Goal: Task Accomplishment & Management: Use online tool/utility

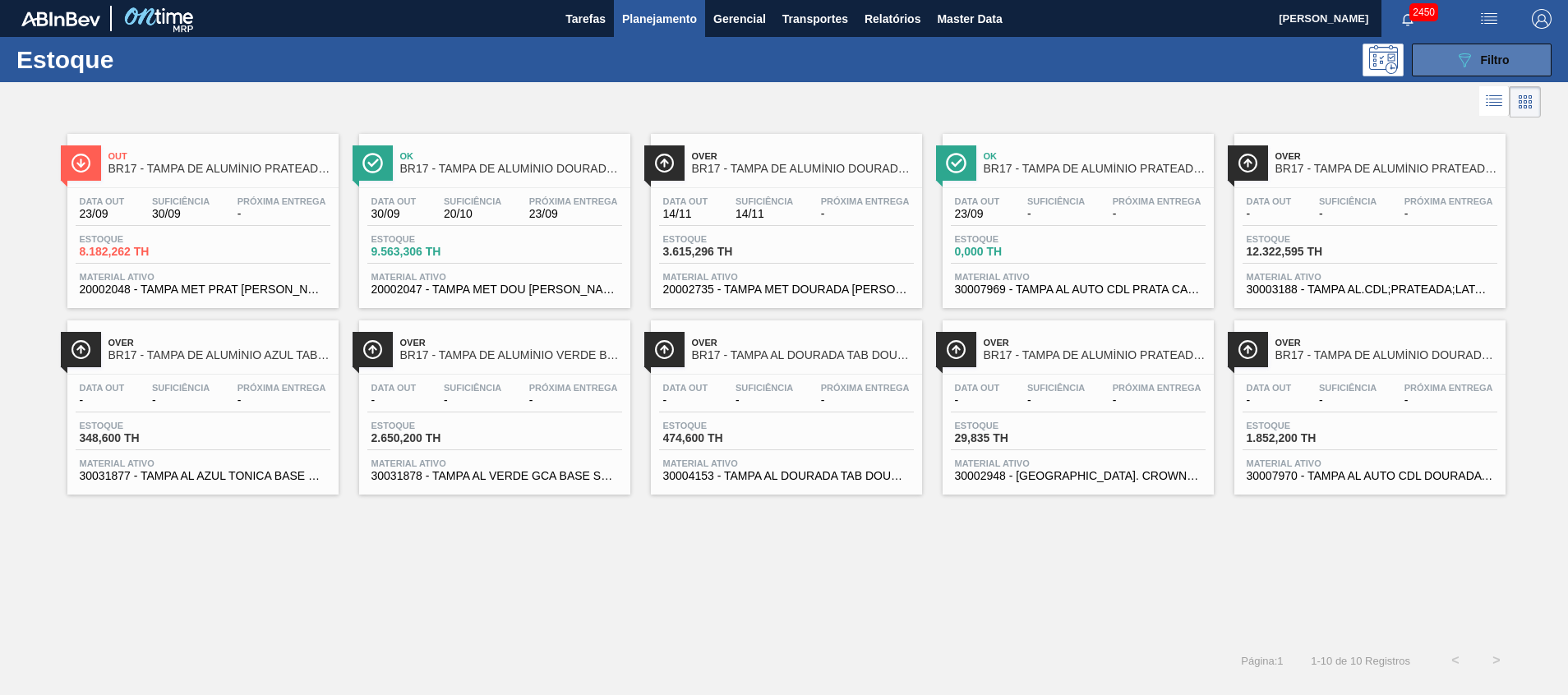
click at [1447, 50] on button "089F7B8B-B2A5-4AFE-B5C0-19BA573D28AC Filtro" at bounding box center [1482, 59] width 140 height 33
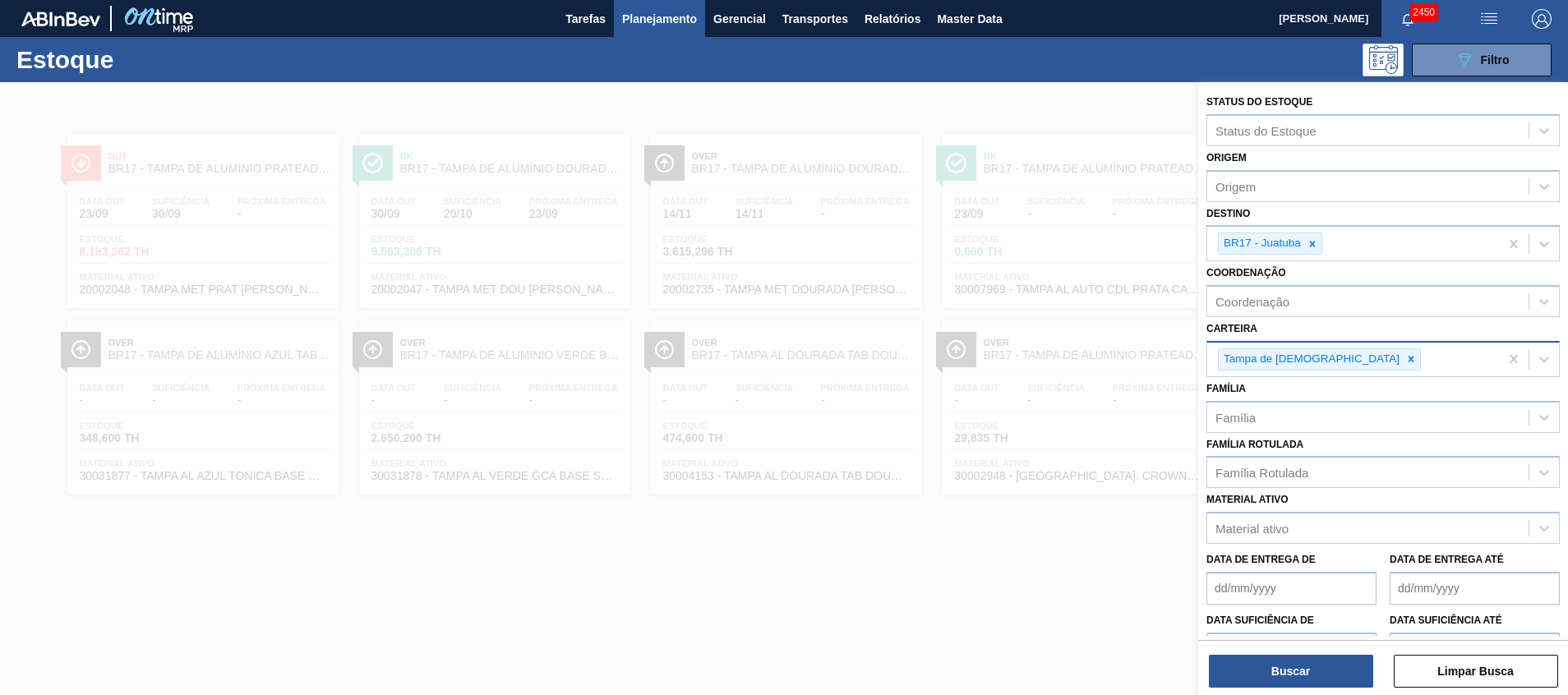
drag, startPoint x: 1302, startPoint y: 243, endPoint x: 1326, endPoint y: 356, distance: 115.5
click at [1346, 341] on div "Status do Estoque Status do Estoque Origem Origem Destino BR17 - Juatuba Coorde…" at bounding box center [1384, 408] width 370 height 652
click at [1318, 360] on div "Tampa de Lata" at bounding box center [1319, 359] width 203 height 22
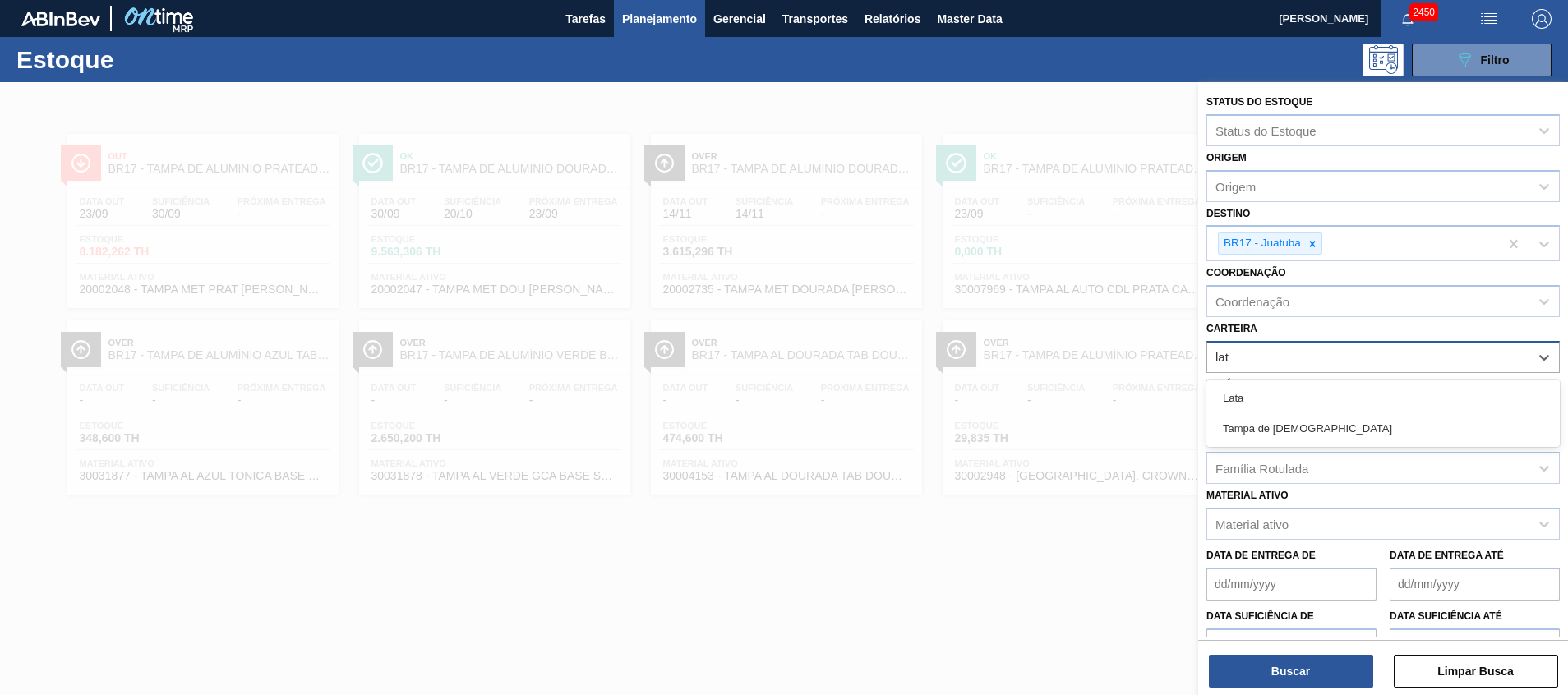
type input "lata"
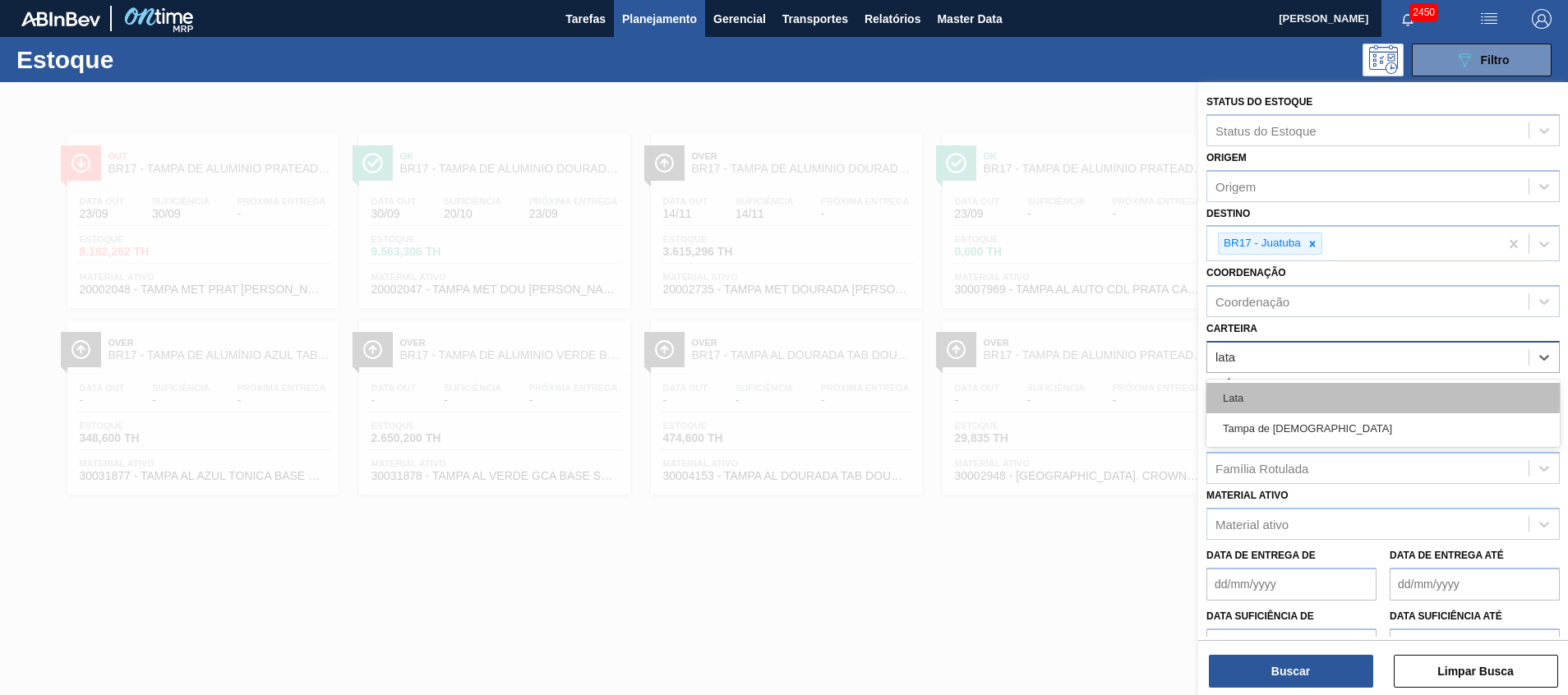
click at [1266, 391] on div "Lata" at bounding box center [1384, 398] width 353 height 30
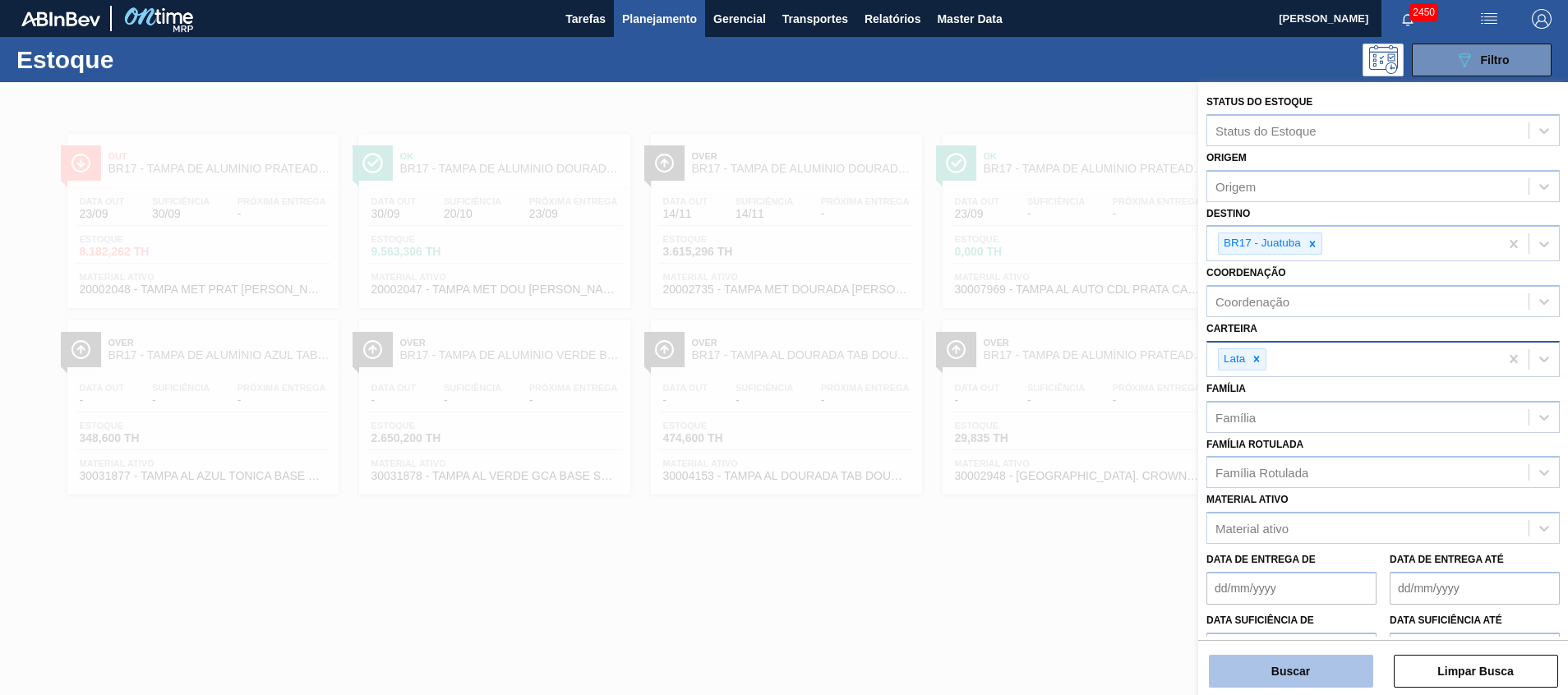
click at [1282, 668] on button "Buscar" at bounding box center [1292, 671] width 164 height 33
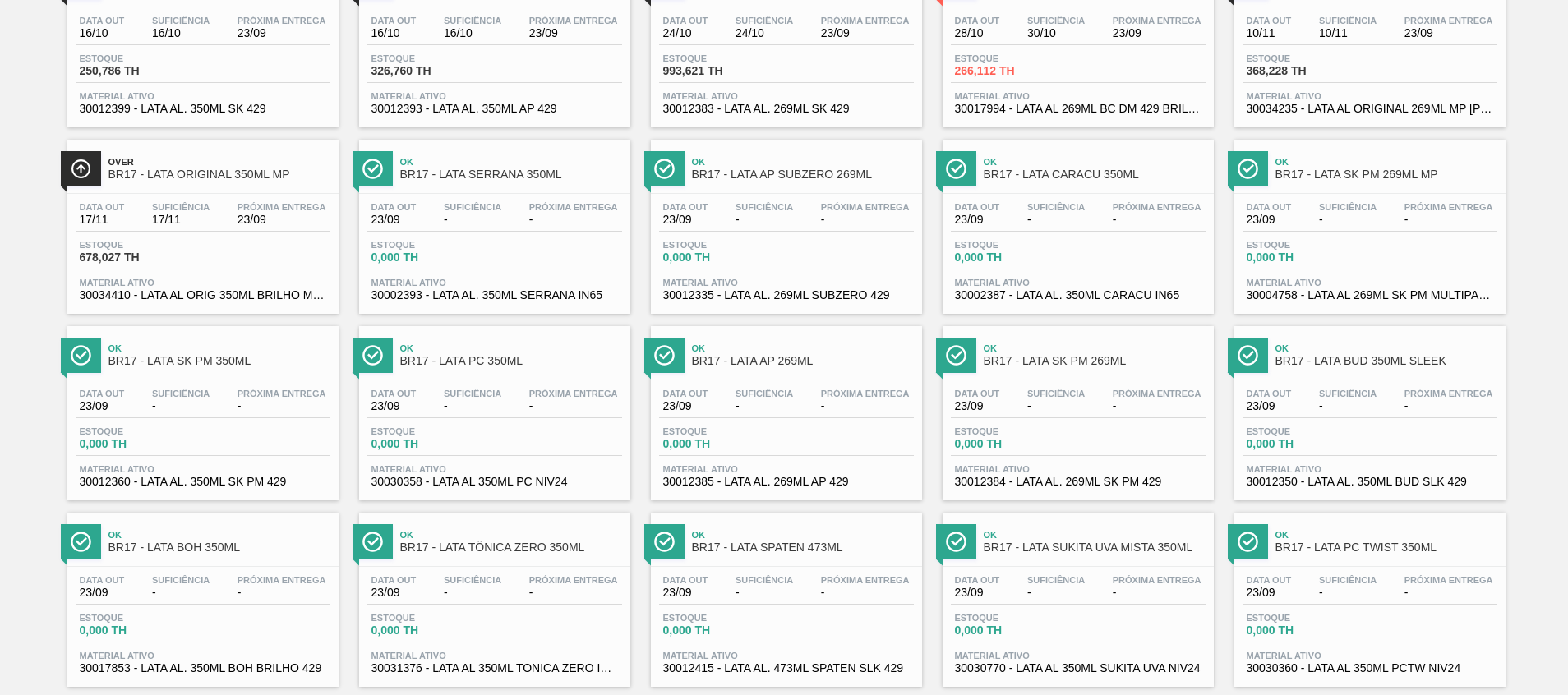
scroll to position [772, 0]
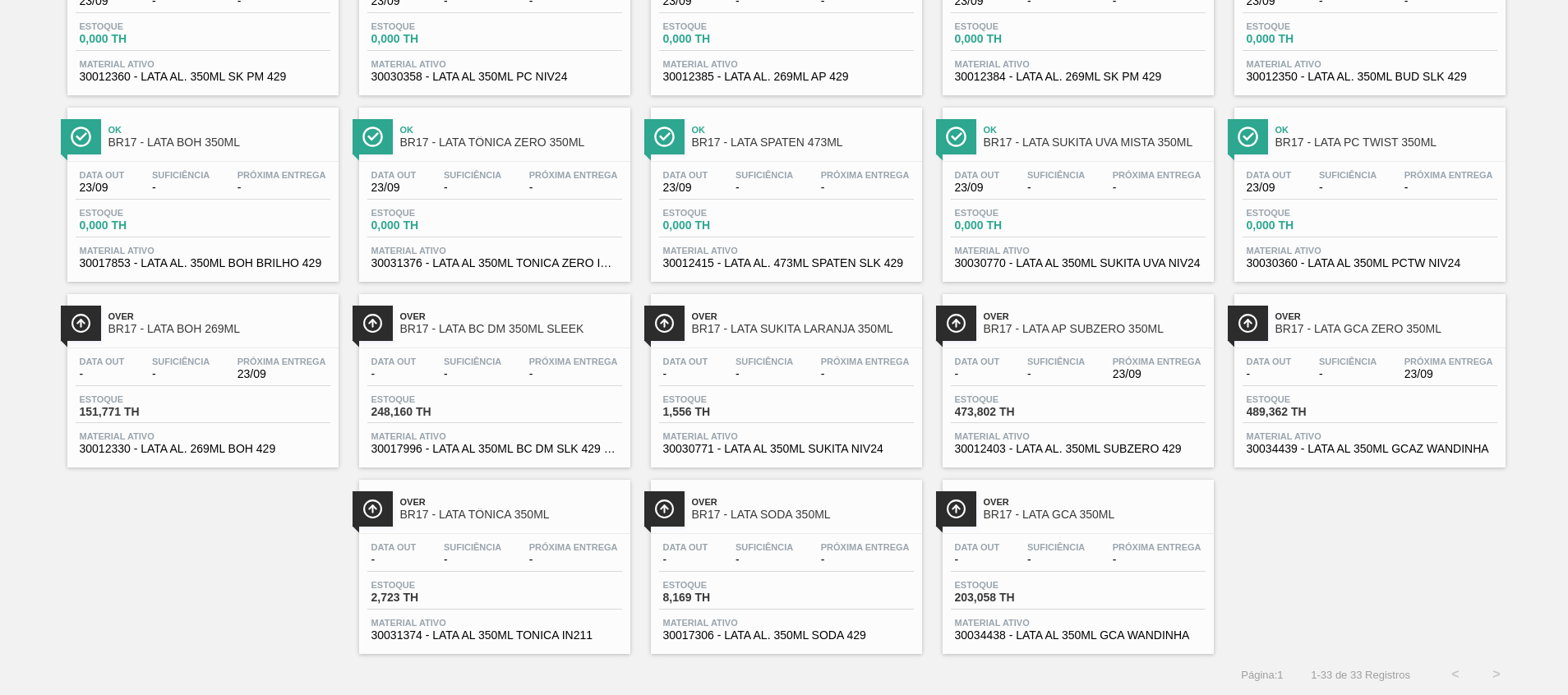
click at [1058, 512] on span "BR17 - LATA GCA 350ML" at bounding box center [1095, 514] width 222 height 13
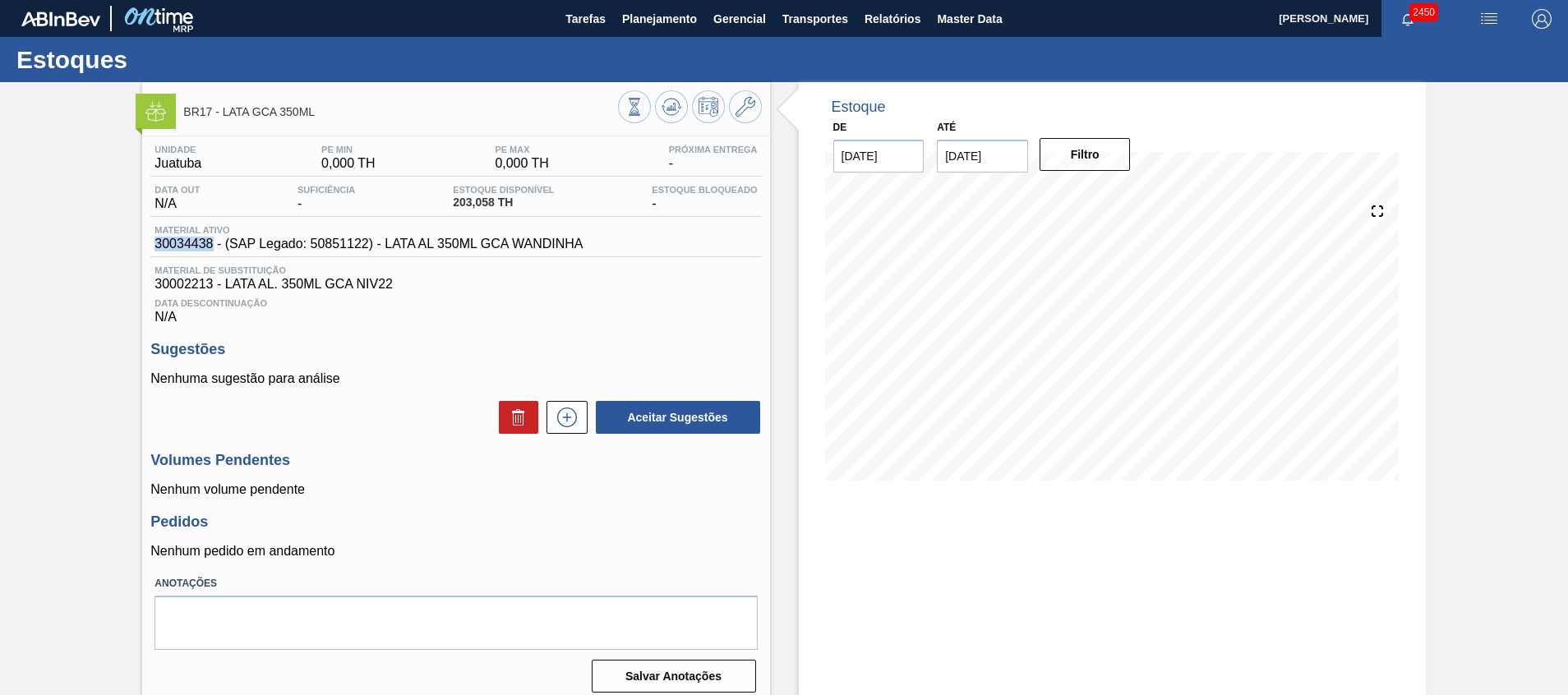
drag, startPoint x: 149, startPoint y: 246, endPoint x: 213, endPoint y: 250, distance: 64.1
click at [213, 250] on div "Unidade Juatuba PE MIN 0,000 TH PE MAX 0,000 TH Próxima Entrega - Data out N/A …" at bounding box center [456, 417] width 627 height 562
copy span "30034438"
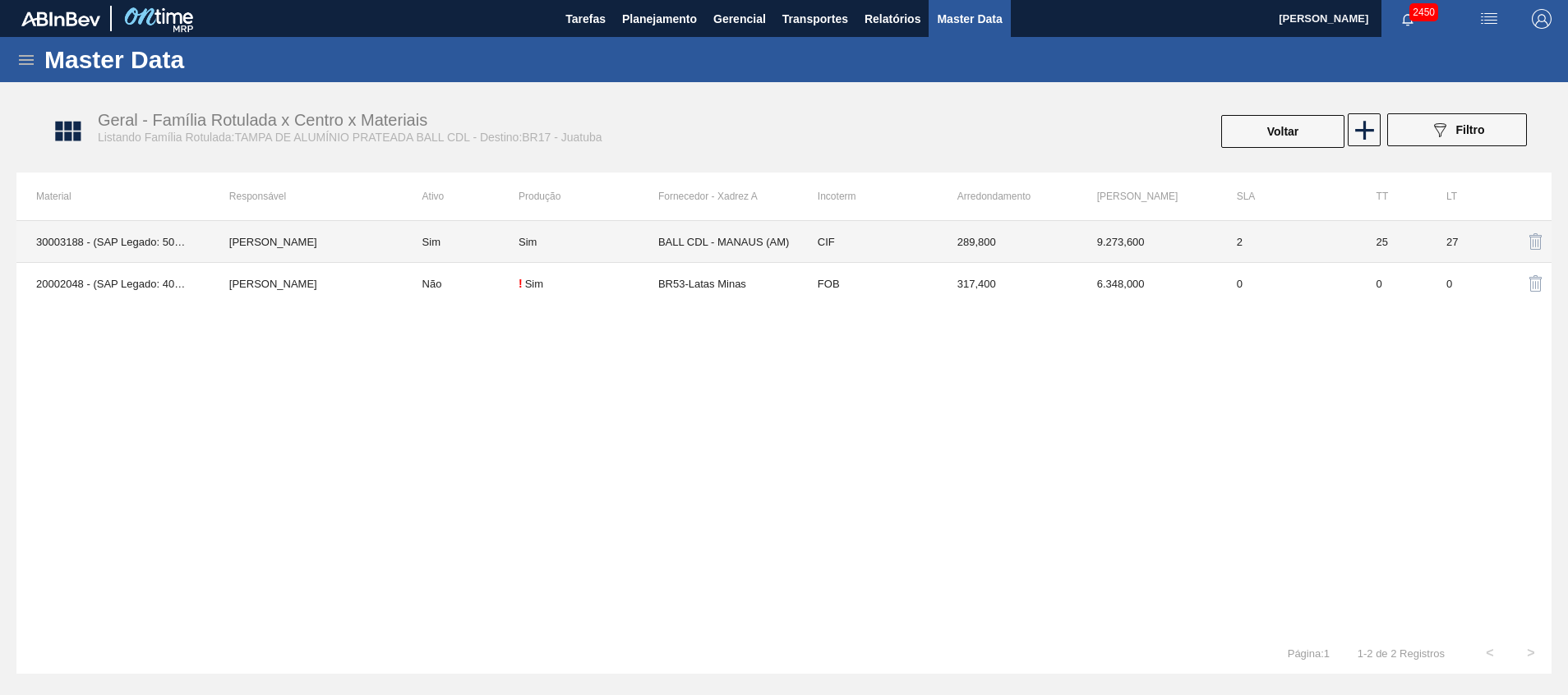
click at [529, 231] on td "Sim" at bounding box center [588, 242] width 140 height 42
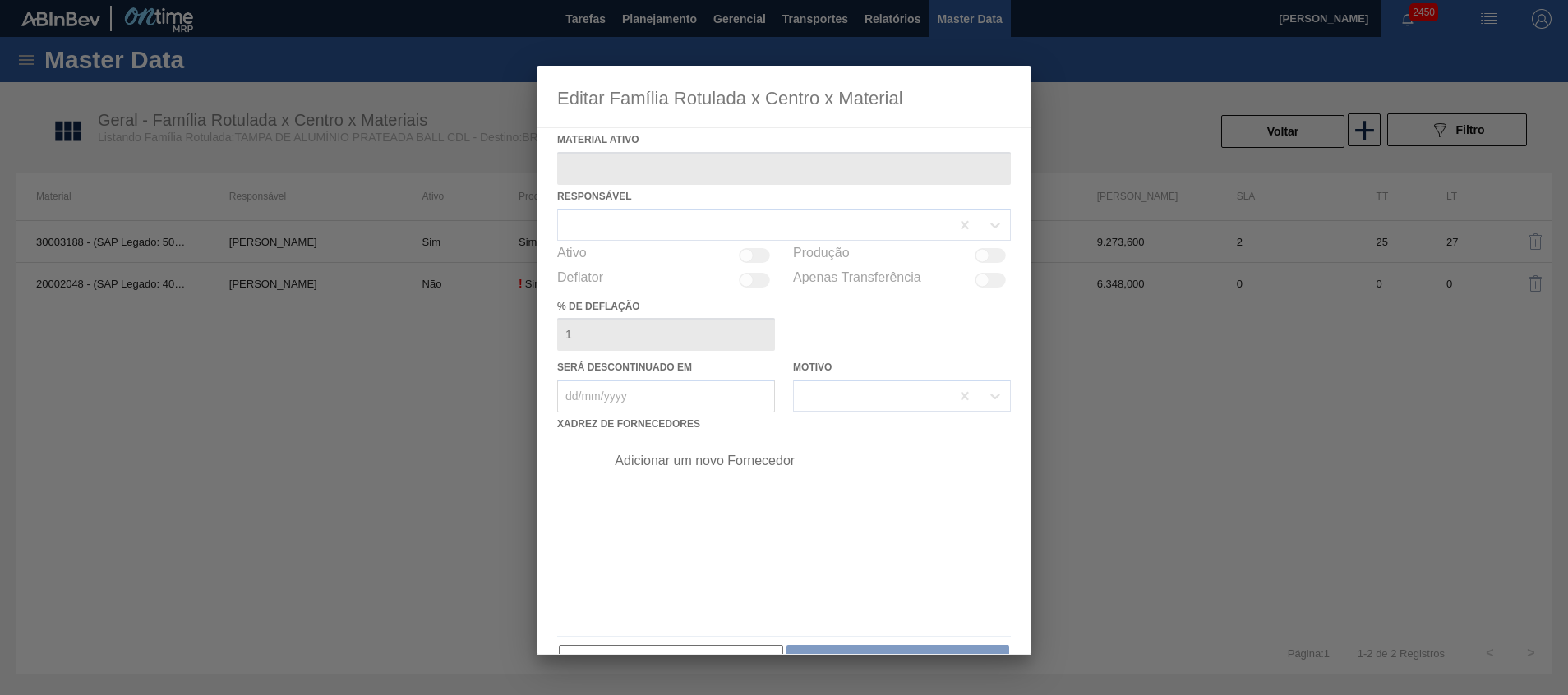
type ativo "30003188 - (SAP Legado: 50140953) - TAMPA AL.CDL;PRATEADA;LATA-AUTOMATICA;"
checkbox input "true"
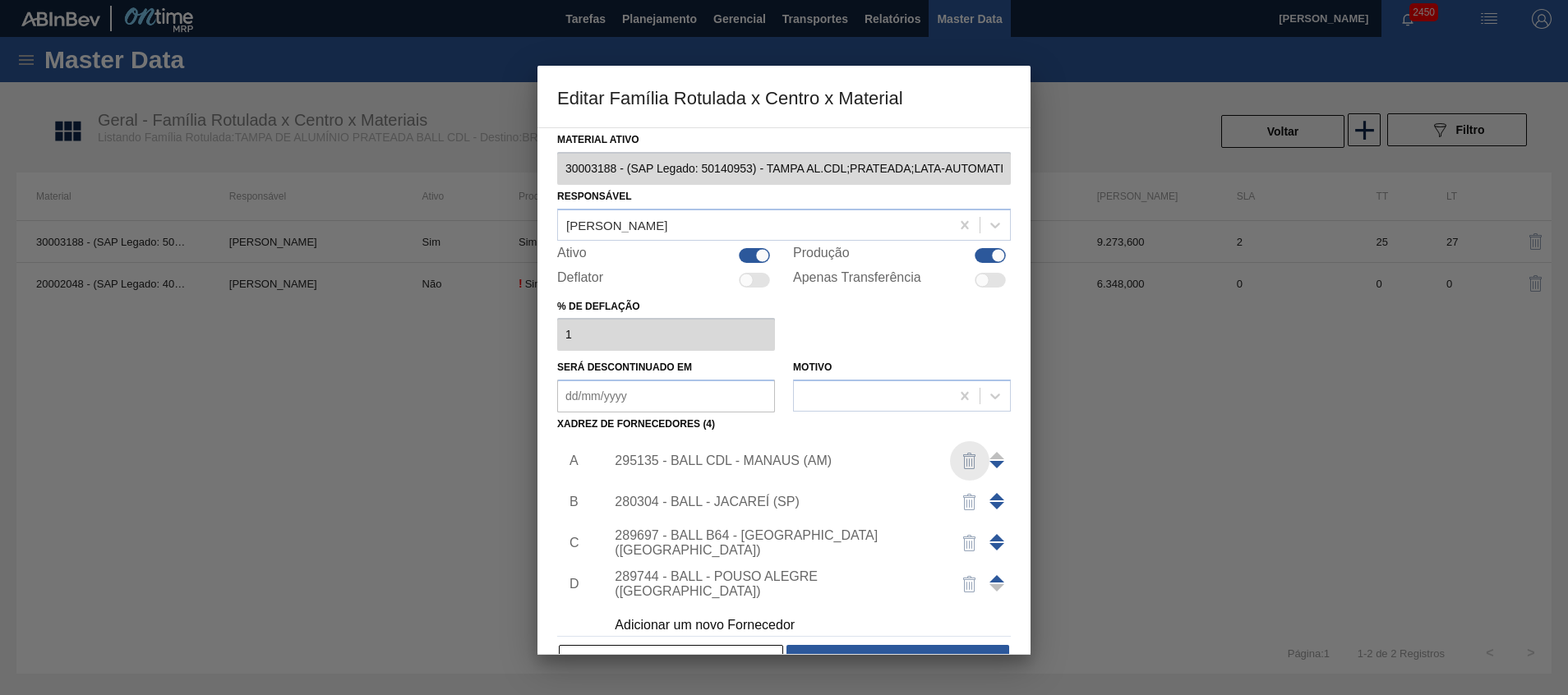
click at [971, 458] on img "button" at bounding box center [970, 461] width 20 height 20
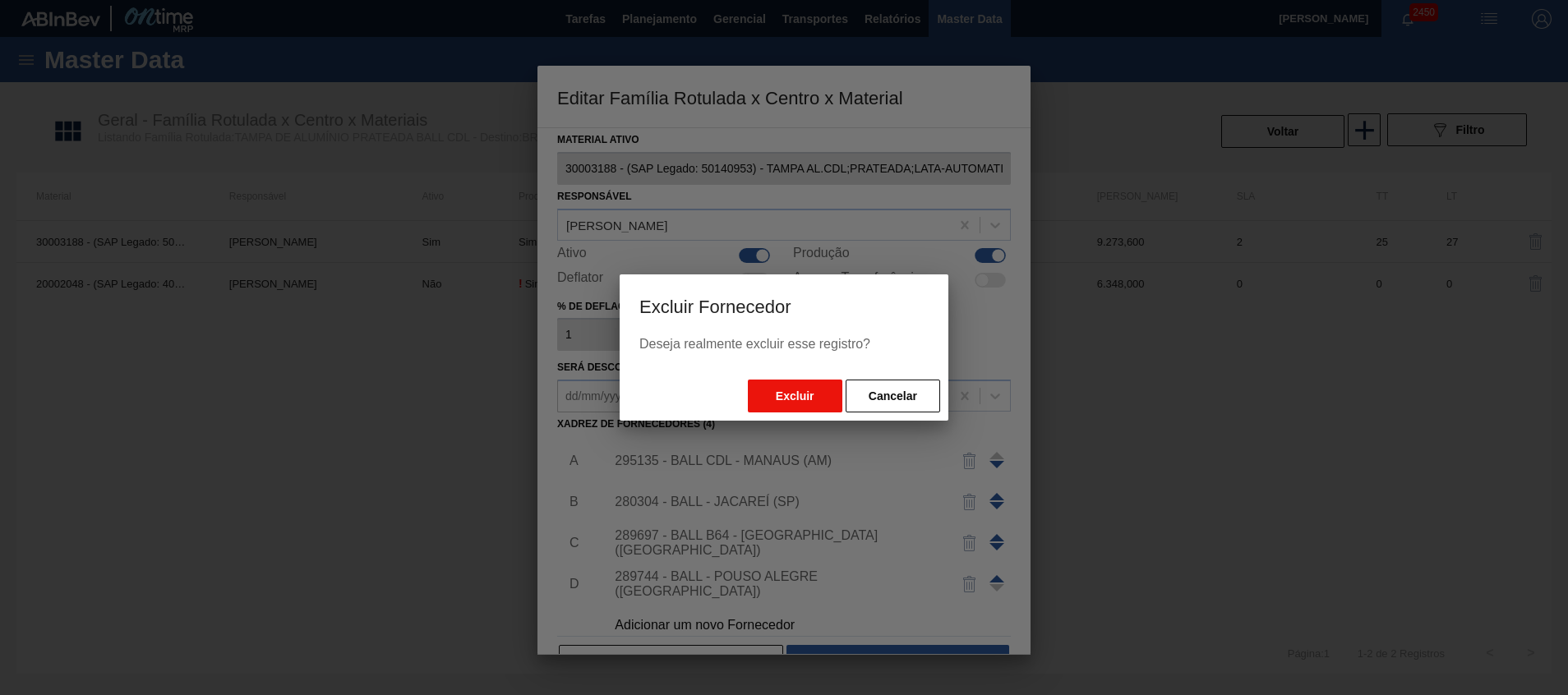
click at [813, 396] on button "Excluir" at bounding box center [795, 395] width 95 height 33
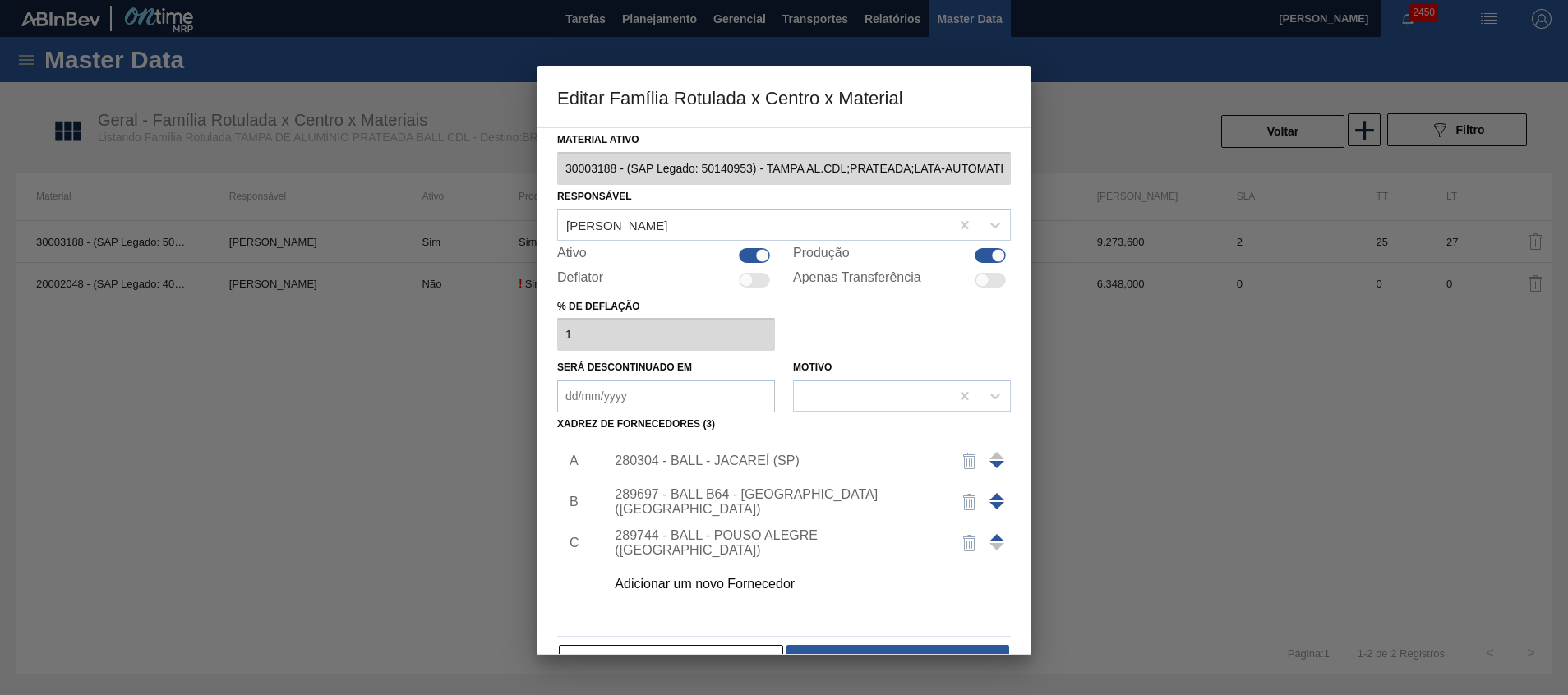
click at [965, 497] on img "button" at bounding box center [970, 502] width 20 height 20
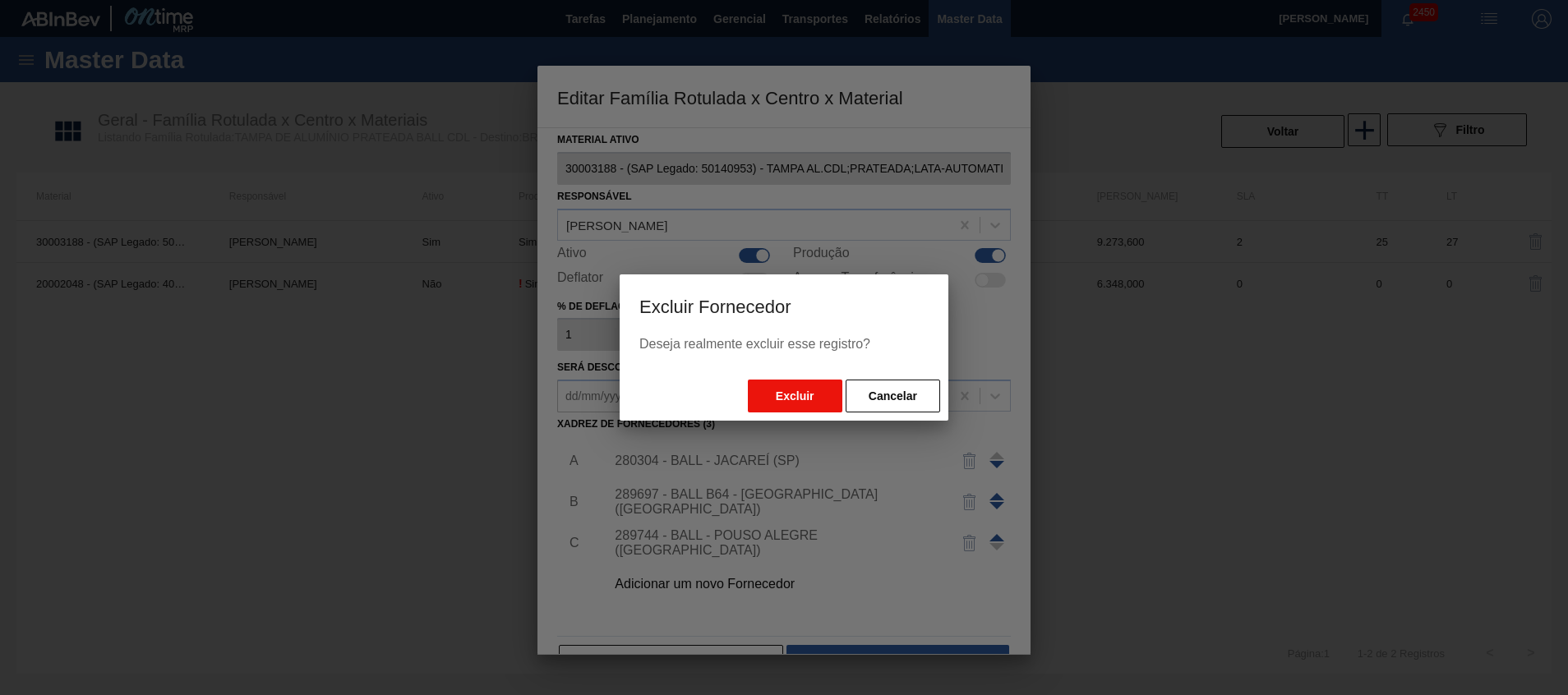
click at [818, 401] on button "Excluir" at bounding box center [795, 395] width 95 height 33
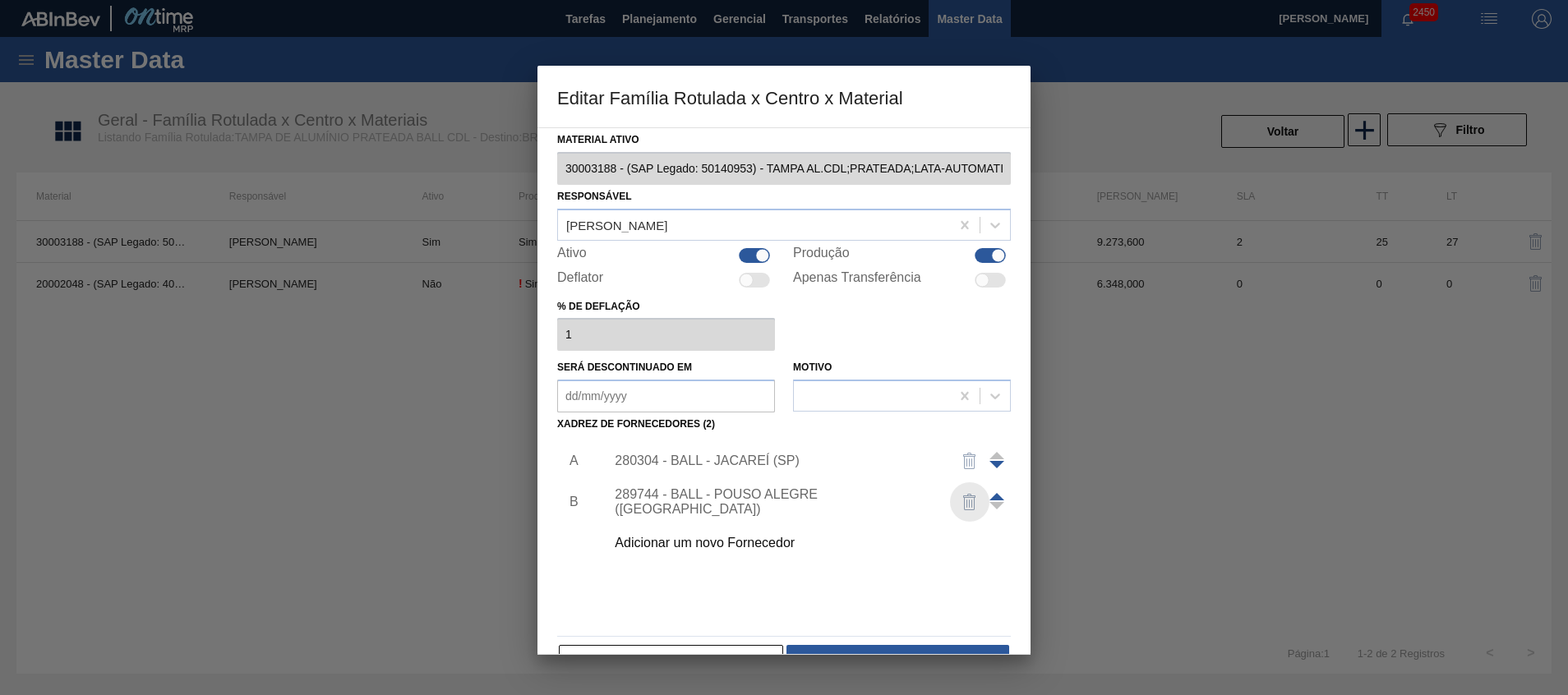
click at [966, 501] on img "button" at bounding box center [970, 502] width 20 height 20
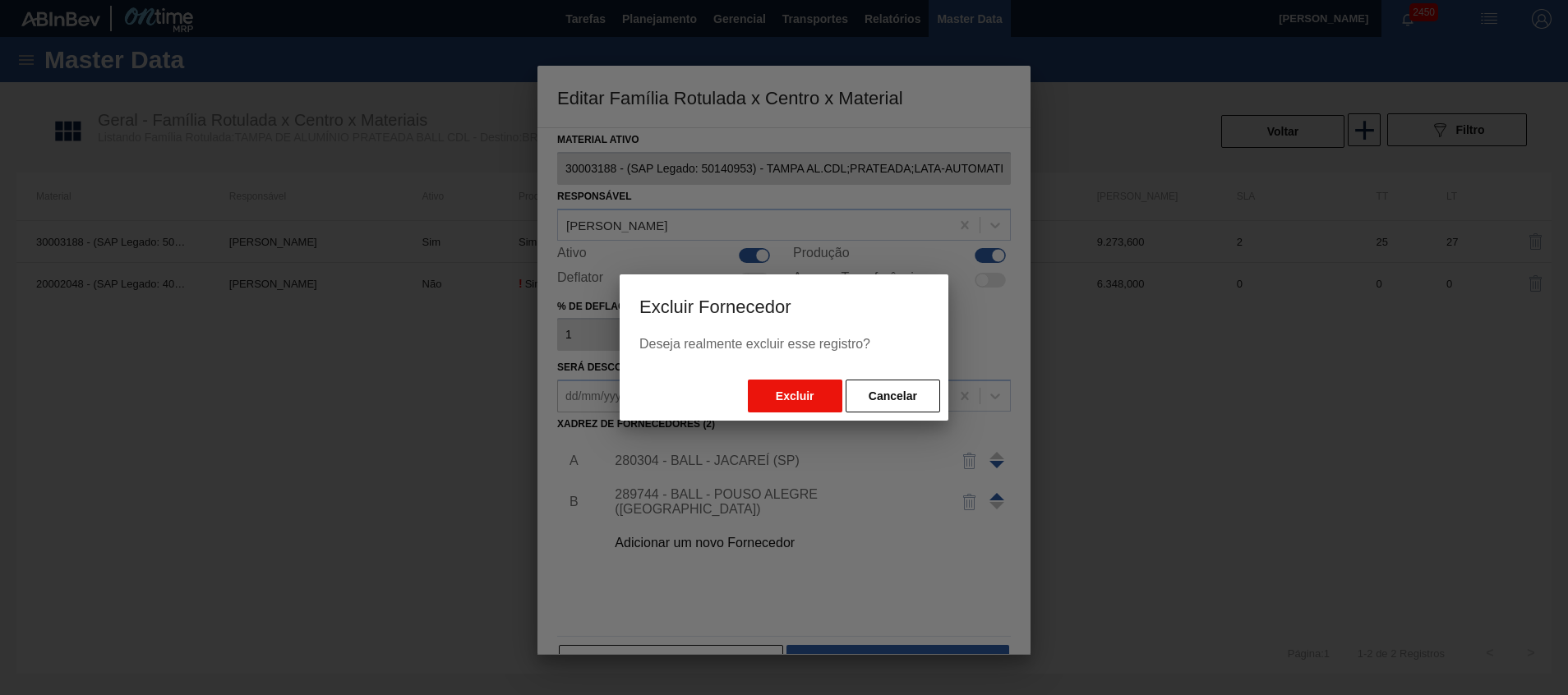
click at [812, 383] on button "Excluir" at bounding box center [795, 395] width 95 height 33
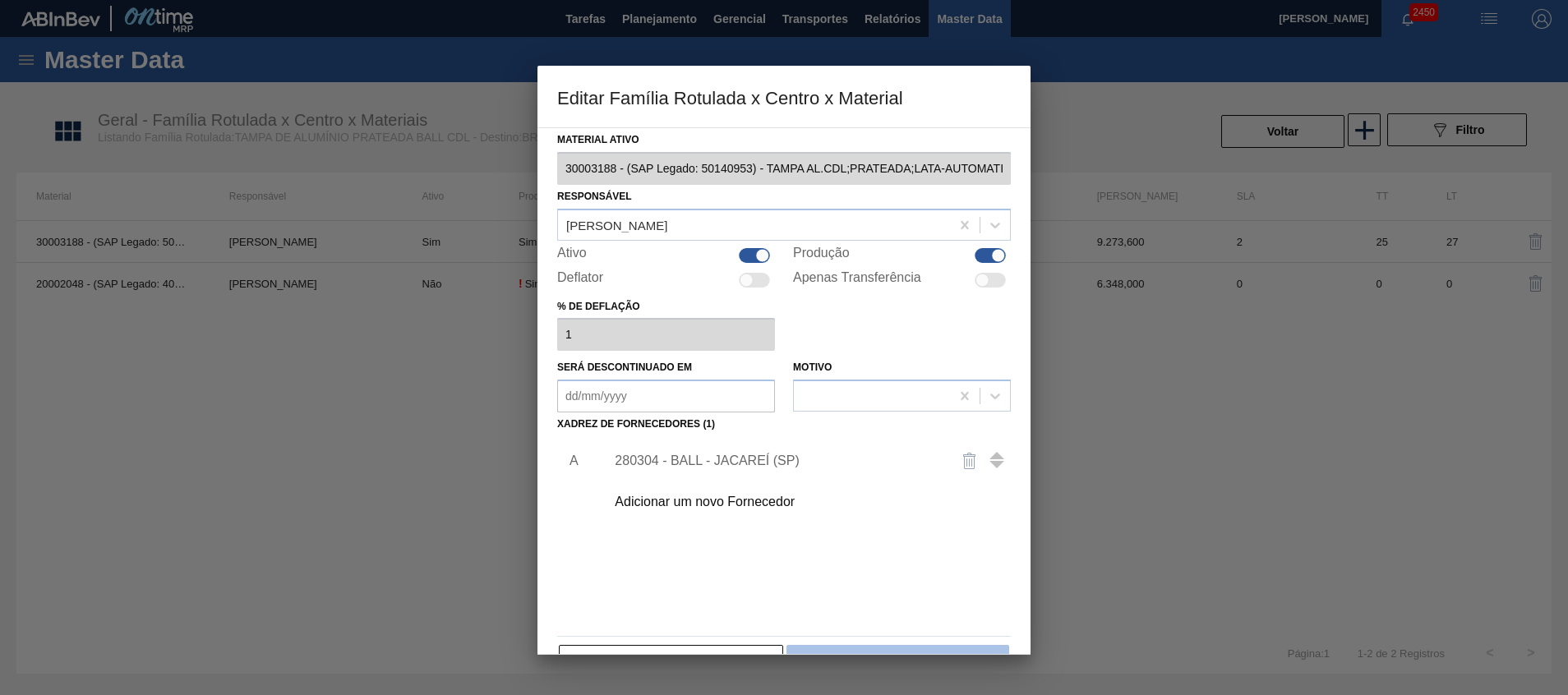
click at [856, 645] on button "Salvar" at bounding box center [898, 661] width 223 height 33
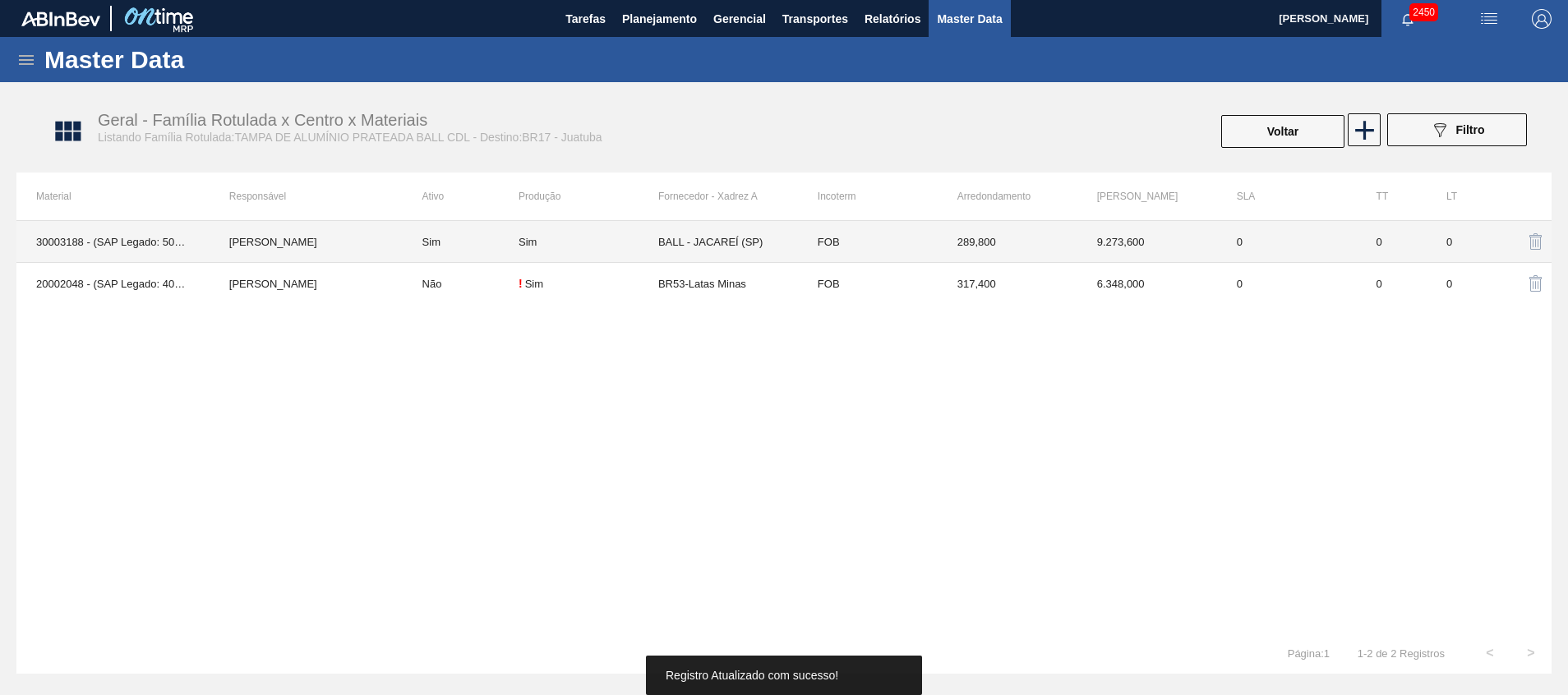
click at [669, 238] on td "BALL - JACAREÍ (SP)" at bounding box center [728, 242] width 140 height 42
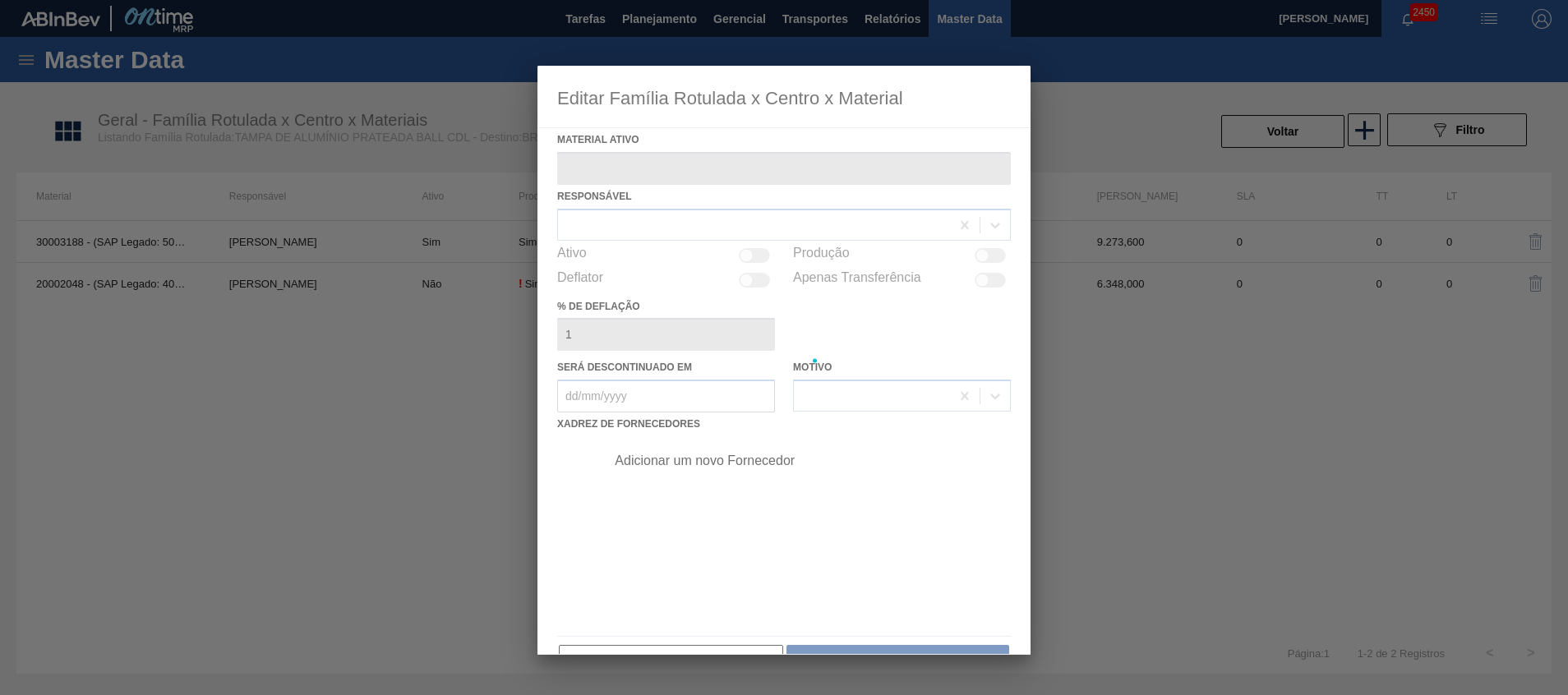
type ativo "30003188 - (SAP Legado: 50140953) - TAMPA AL.CDL;PRATEADA;LATA-AUTOMATICA;"
checkbox input "true"
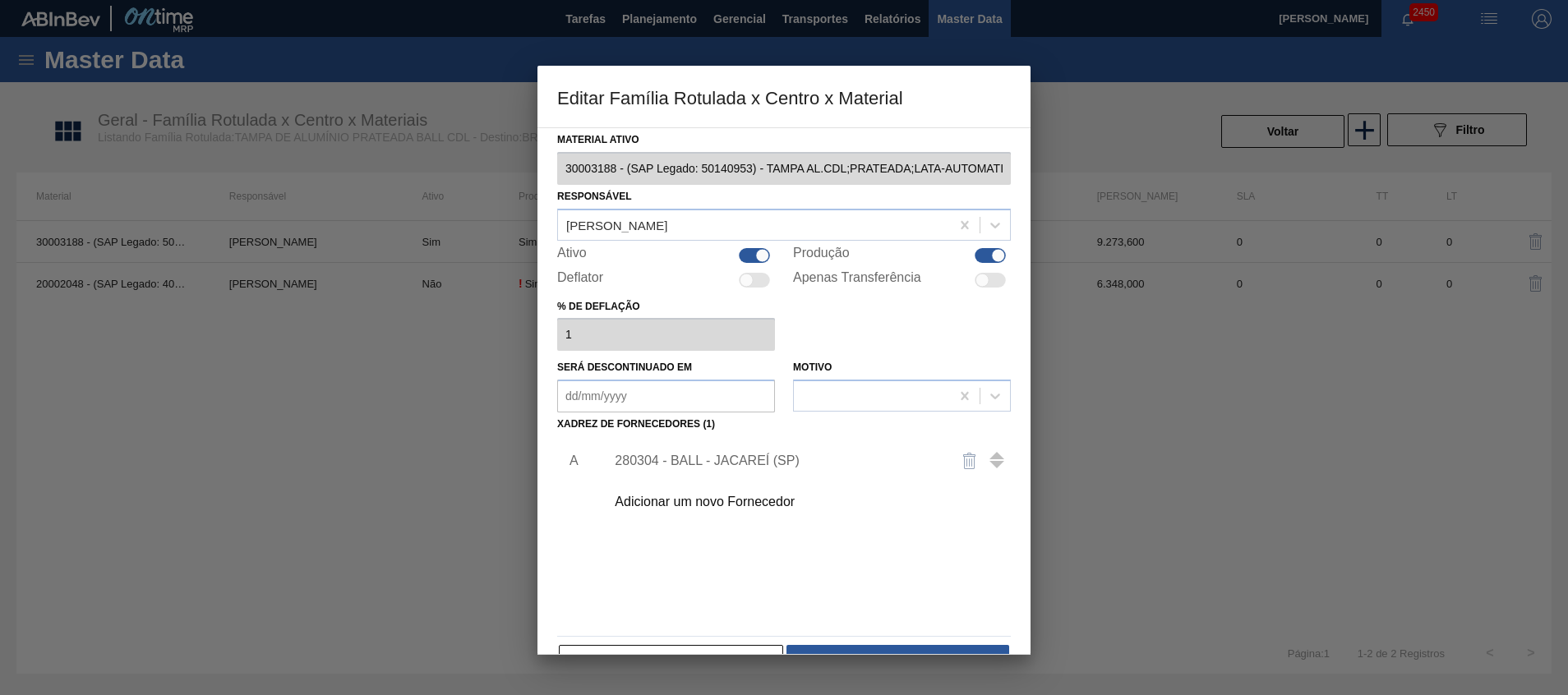
click at [753, 254] on div at bounding box center [754, 255] width 31 height 15
checkbox input "false"
click at [767, 492] on div "Adicionar um novo Fornecedor" at bounding box center [803, 502] width 415 height 41
click at [729, 502] on div "Adicionar um novo Fornecedor" at bounding box center [776, 502] width 322 height 15
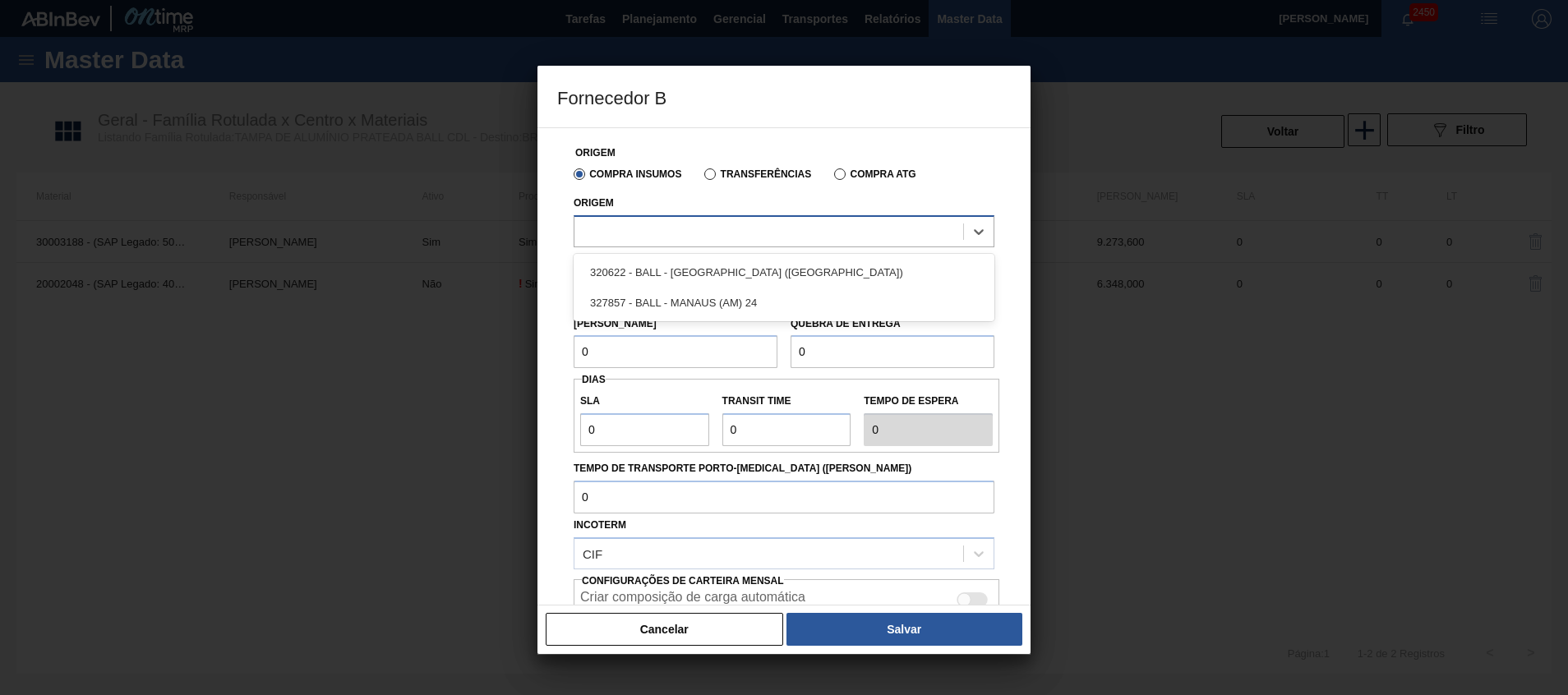
click at [774, 233] on div at bounding box center [769, 231] width 389 height 23
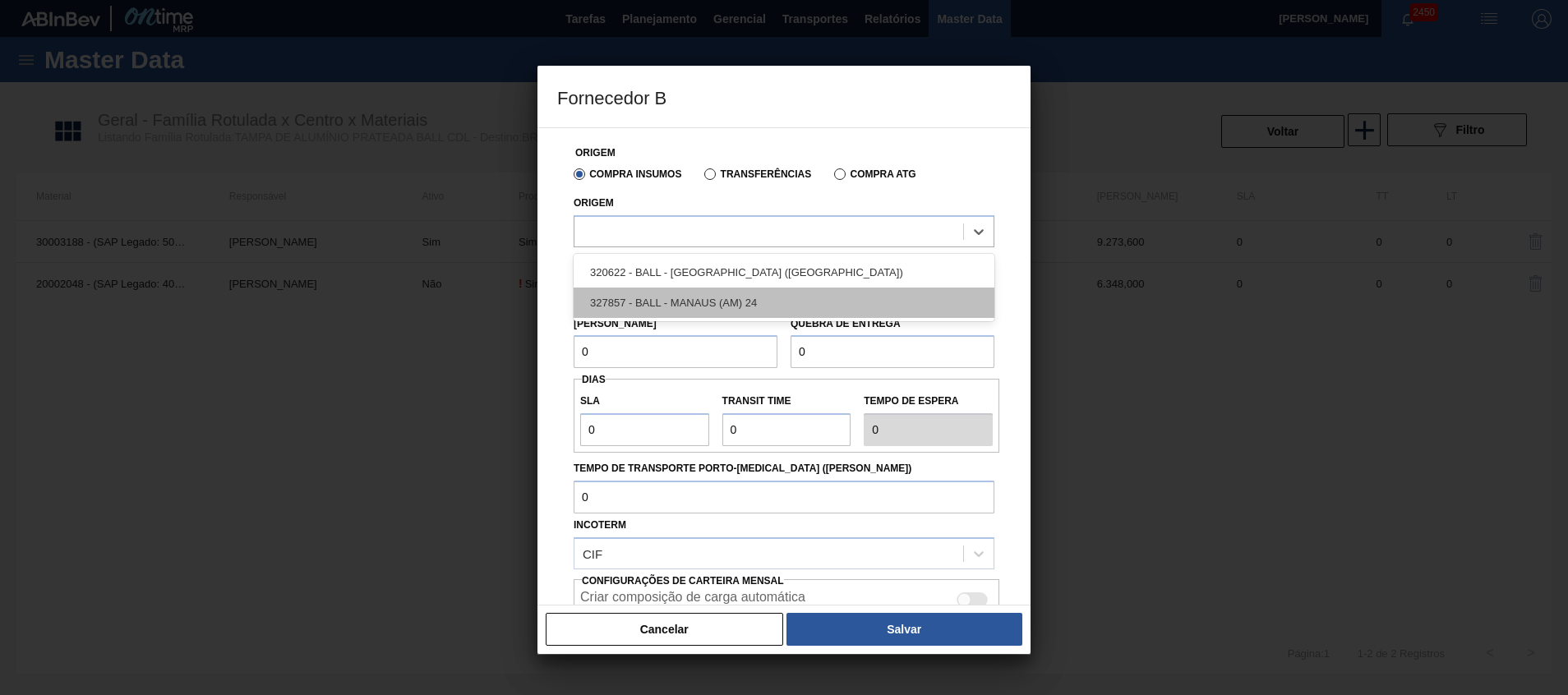
click at [742, 292] on div "327857 - BALL - MANAUS (AM) 24" at bounding box center [784, 302] width 420 height 30
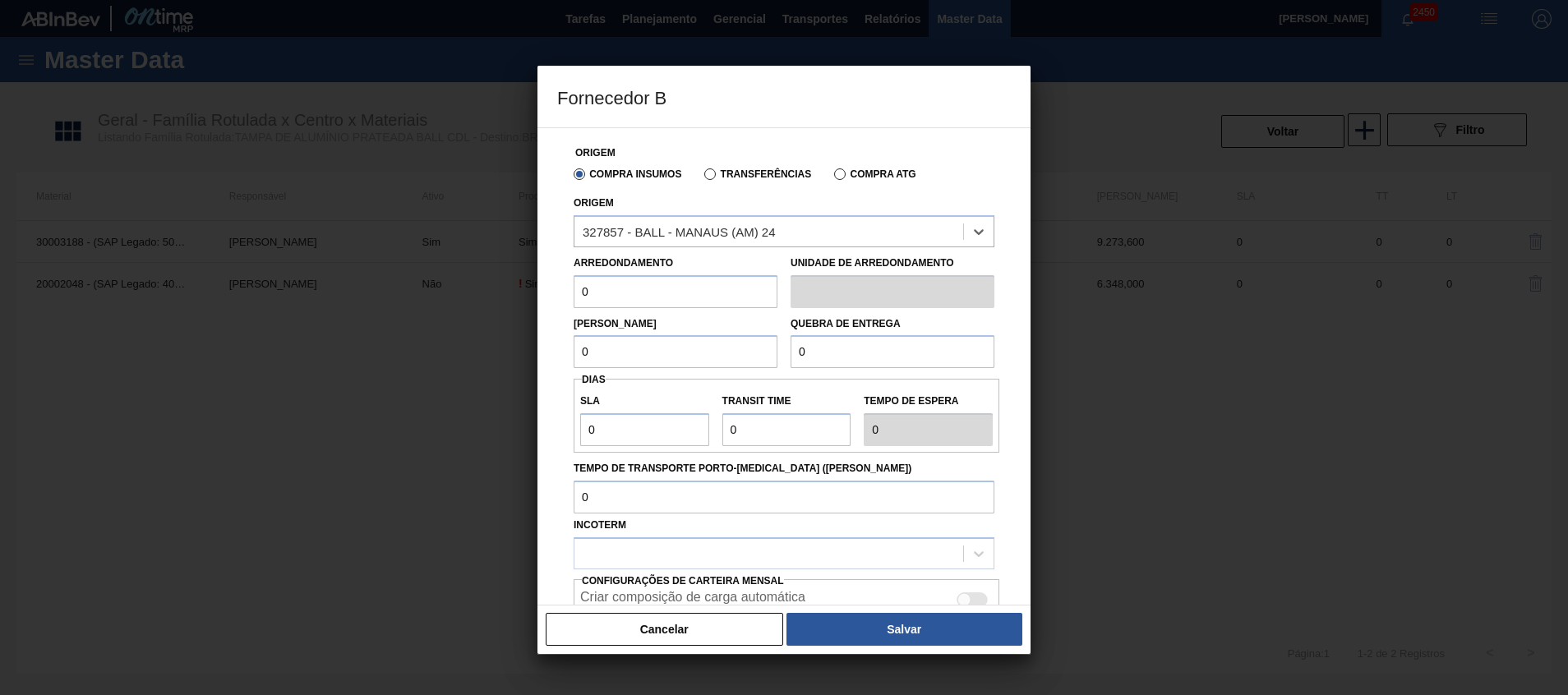
click at [709, 289] on input "0" at bounding box center [675, 291] width 204 height 33
type input "289,8"
click at [662, 367] on input "0" at bounding box center [675, 351] width 204 height 33
type input "9.273,6"
drag, startPoint x: 666, startPoint y: 353, endPoint x: 472, endPoint y: 356, distance: 194.0
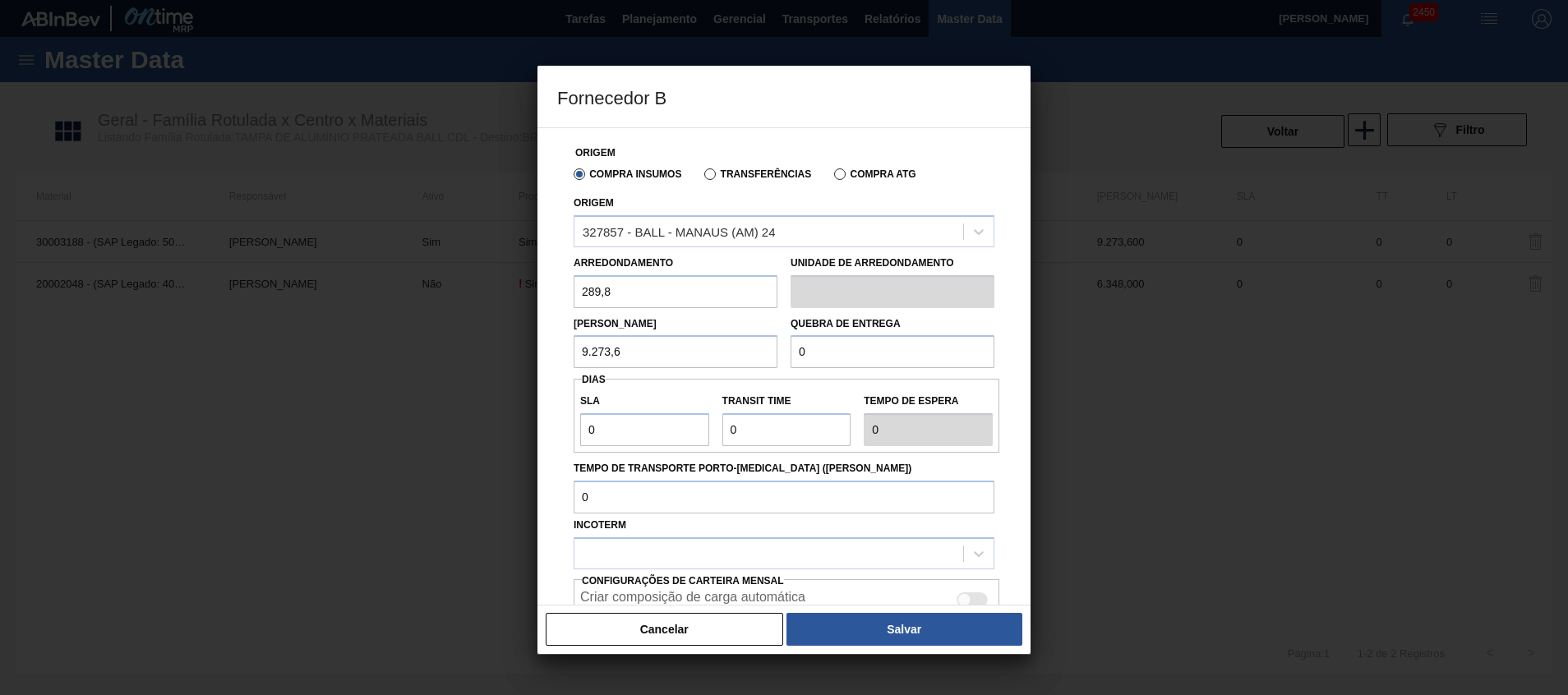
click at [474, 356] on div "Fornecedor B Origem Compra Insumos Transferências Compra ATG Origem 327857 - BA…" at bounding box center [784, 348] width 1568 height 695
drag, startPoint x: 828, startPoint y: 355, endPoint x: 735, endPoint y: 344, distance: 93.6
click at [742, 345] on div "Lote Mínimo 9.273,6 Quebra de entrega 0" at bounding box center [784, 338] width 434 height 61
paste input "9.273,6"
type input "9.273,6"
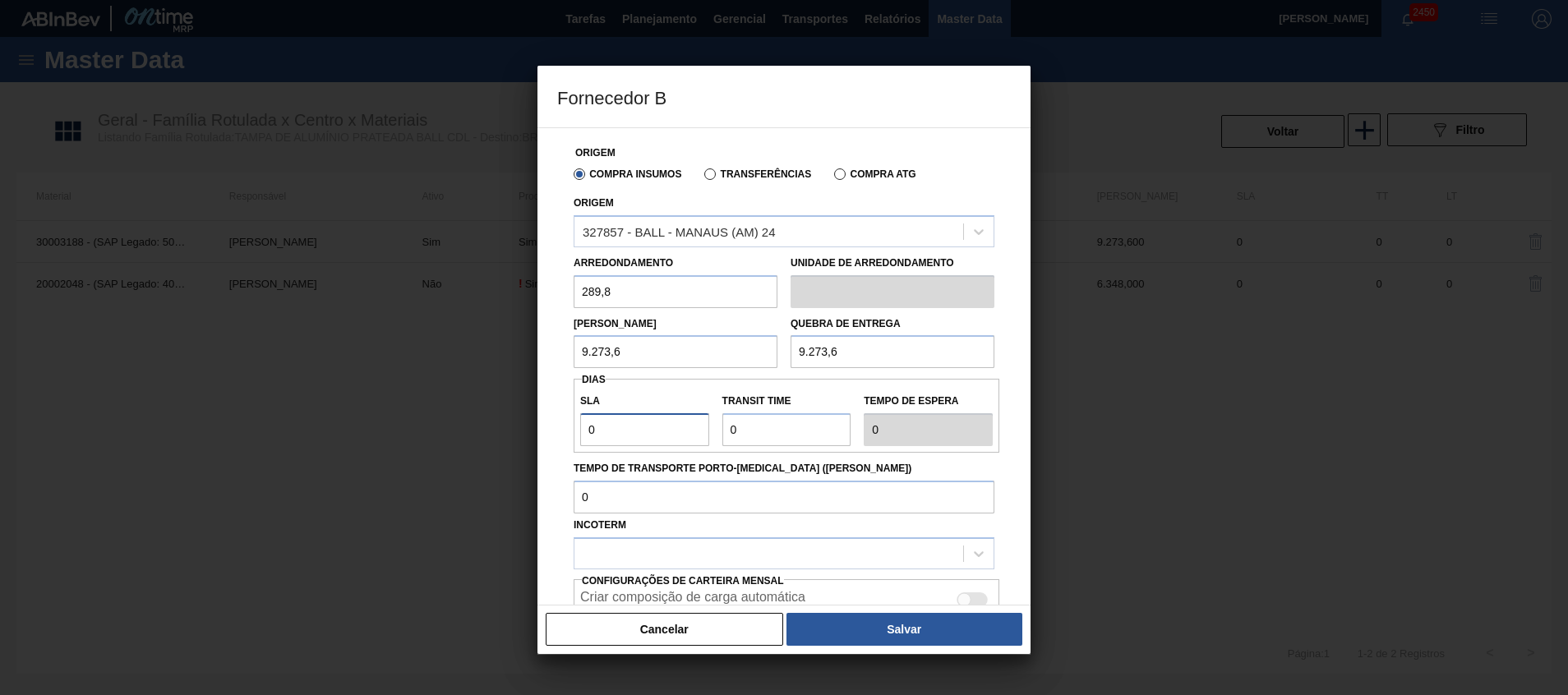
drag, startPoint x: 656, startPoint y: 438, endPoint x: 559, endPoint y: 437, distance: 97.0
click at [560, 438] on div "Origem Compra Insumos Transferências Compra ATG Origem 327857 - BALL - MANAUS (…" at bounding box center [784, 425] width 454 height 595
drag, startPoint x: 774, startPoint y: 432, endPoint x: 680, endPoint y: 424, distance: 94.3
click at [683, 425] on div "SLA 0 Transit Time Tempo de espera 0" at bounding box center [787, 415] width 426 height 61
type input "3"
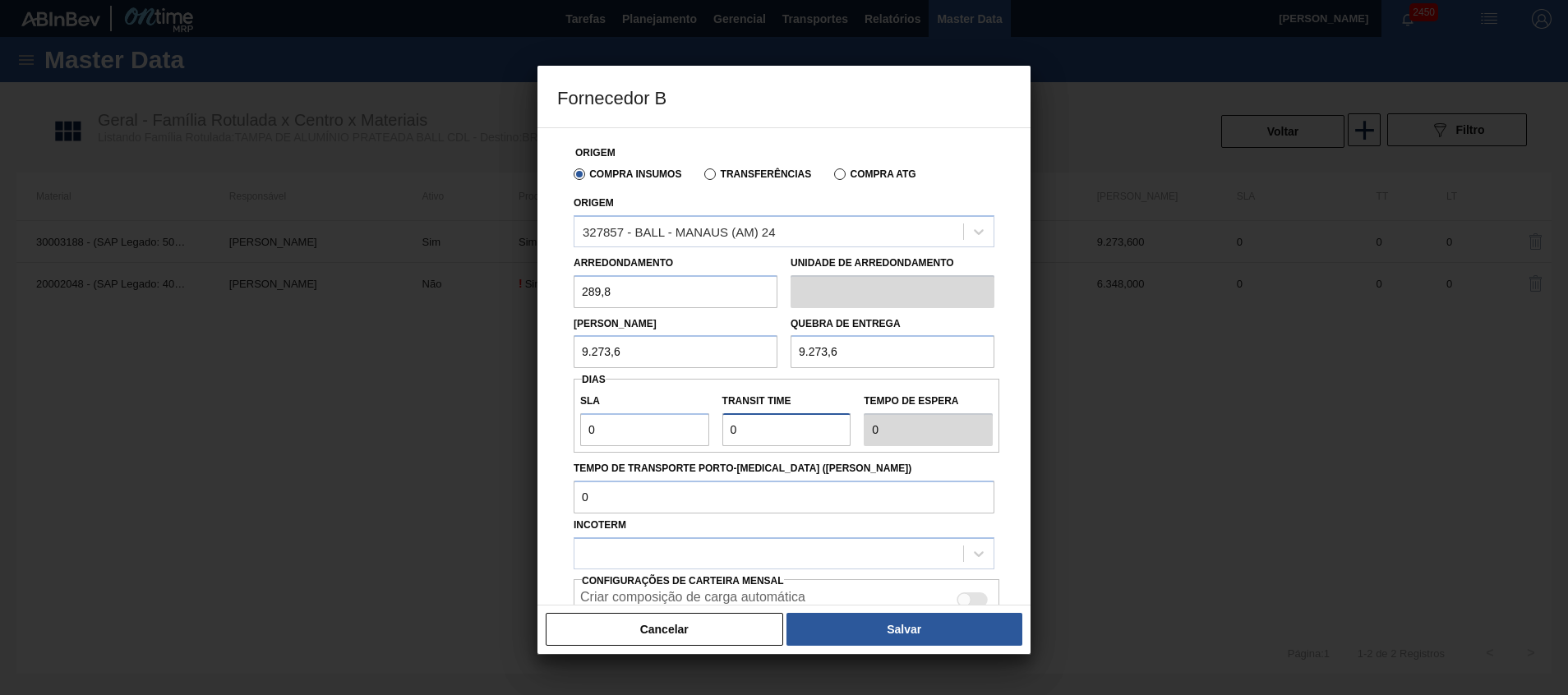
type input "3"
type input "30"
type input "3"
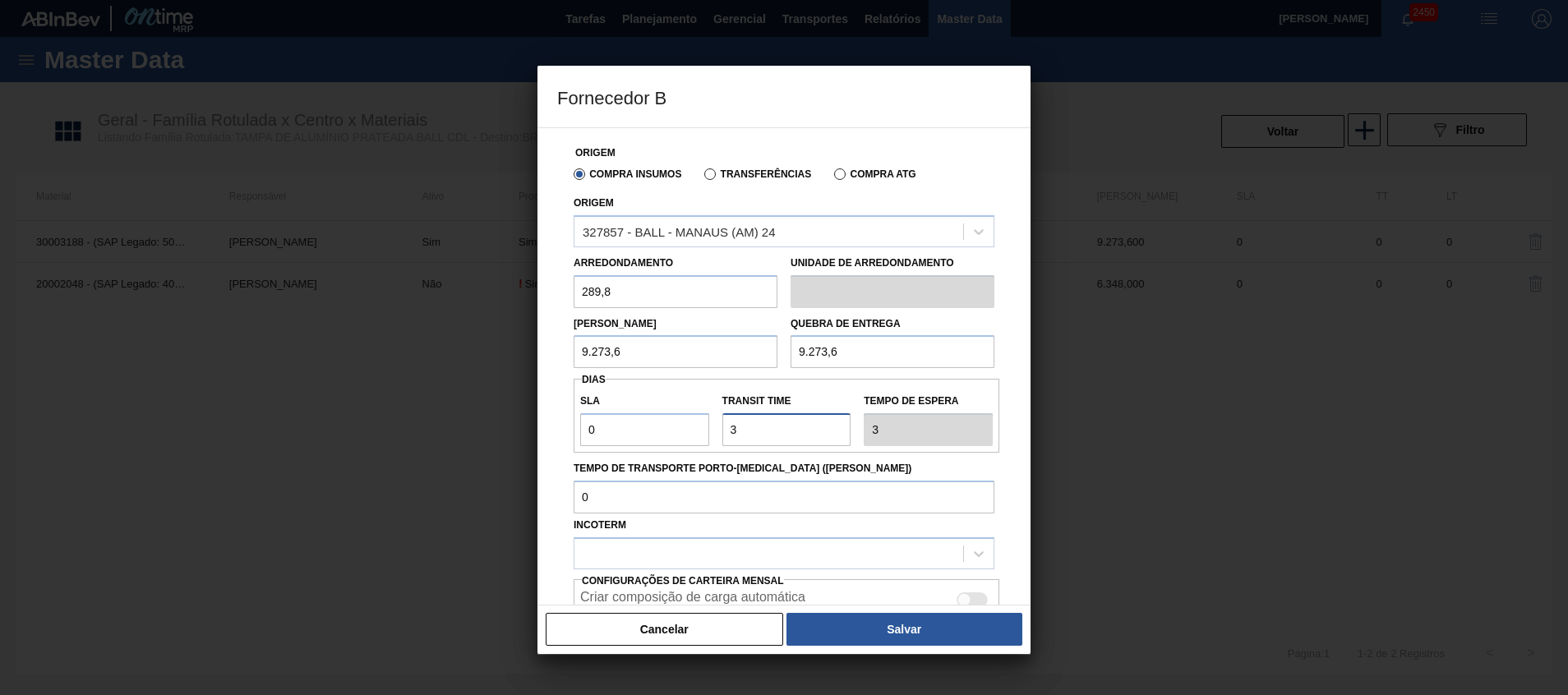
type input "NaN"
type input "2"
type input "25"
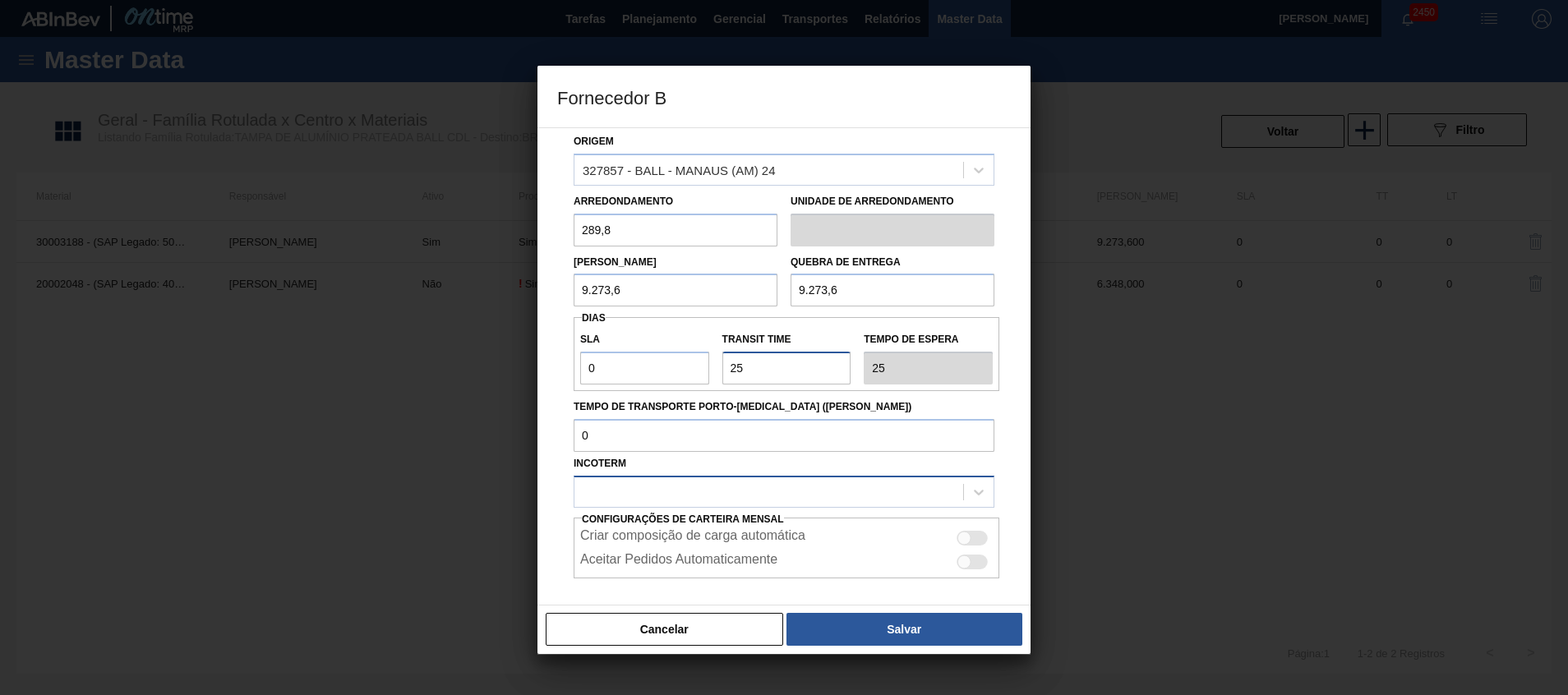
scroll to position [137, 0]
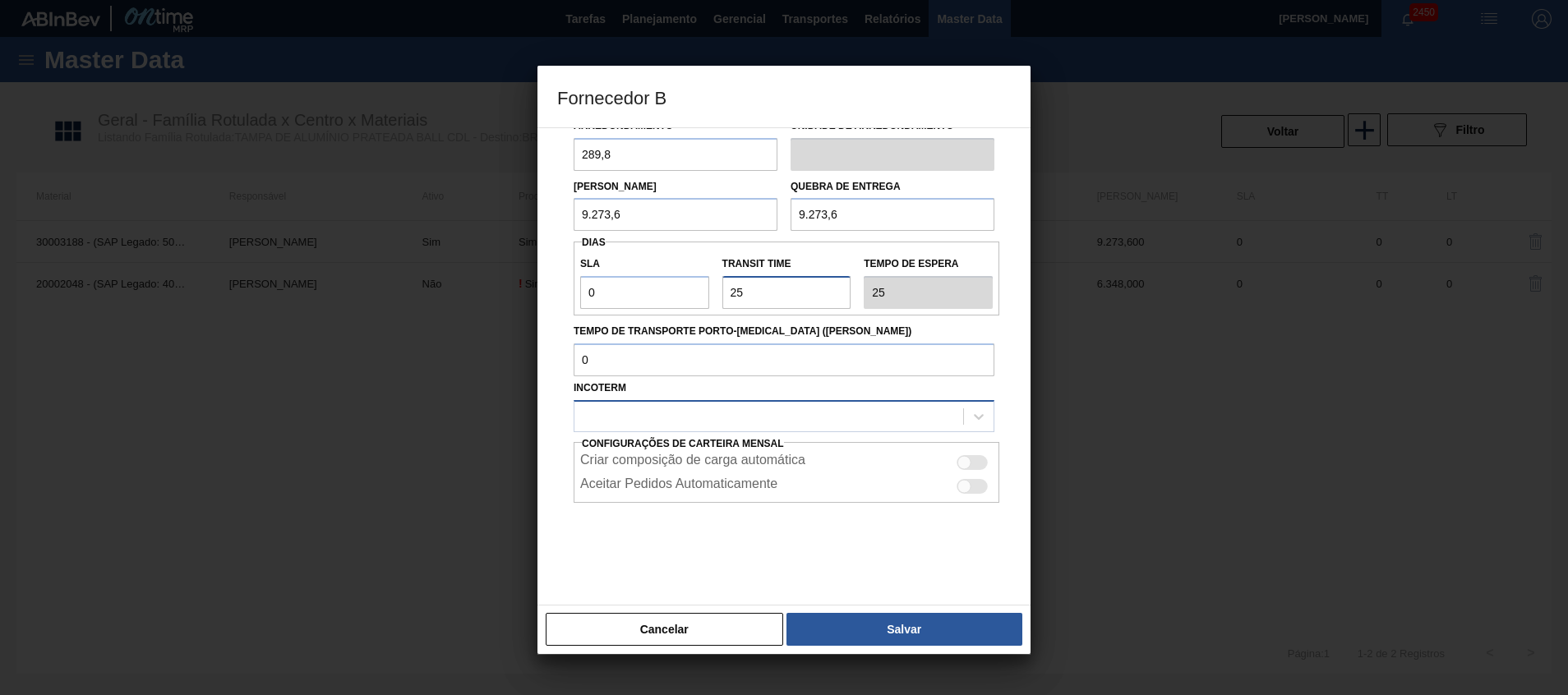
type input "25"
click at [696, 408] on div at bounding box center [769, 416] width 389 height 23
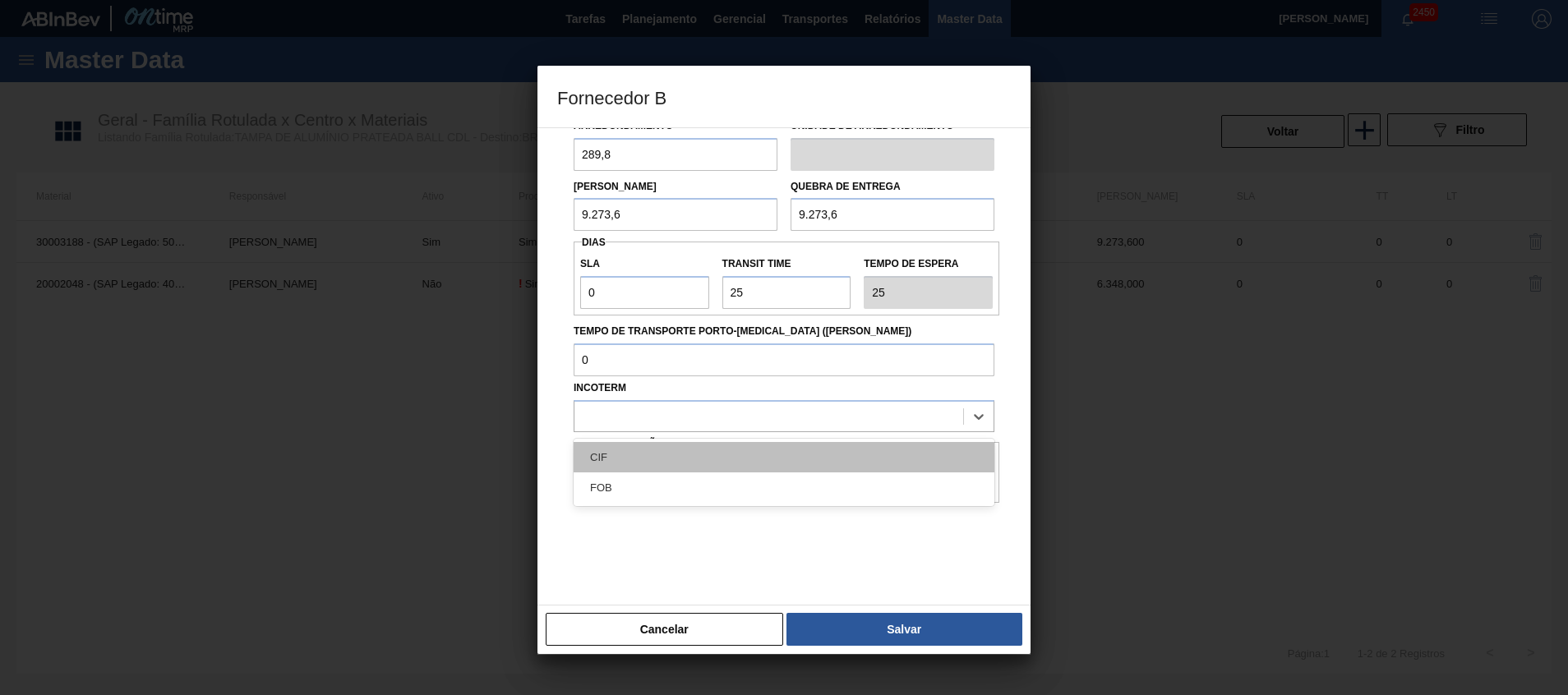
click at [670, 457] on div "CIF" at bounding box center [784, 457] width 420 height 30
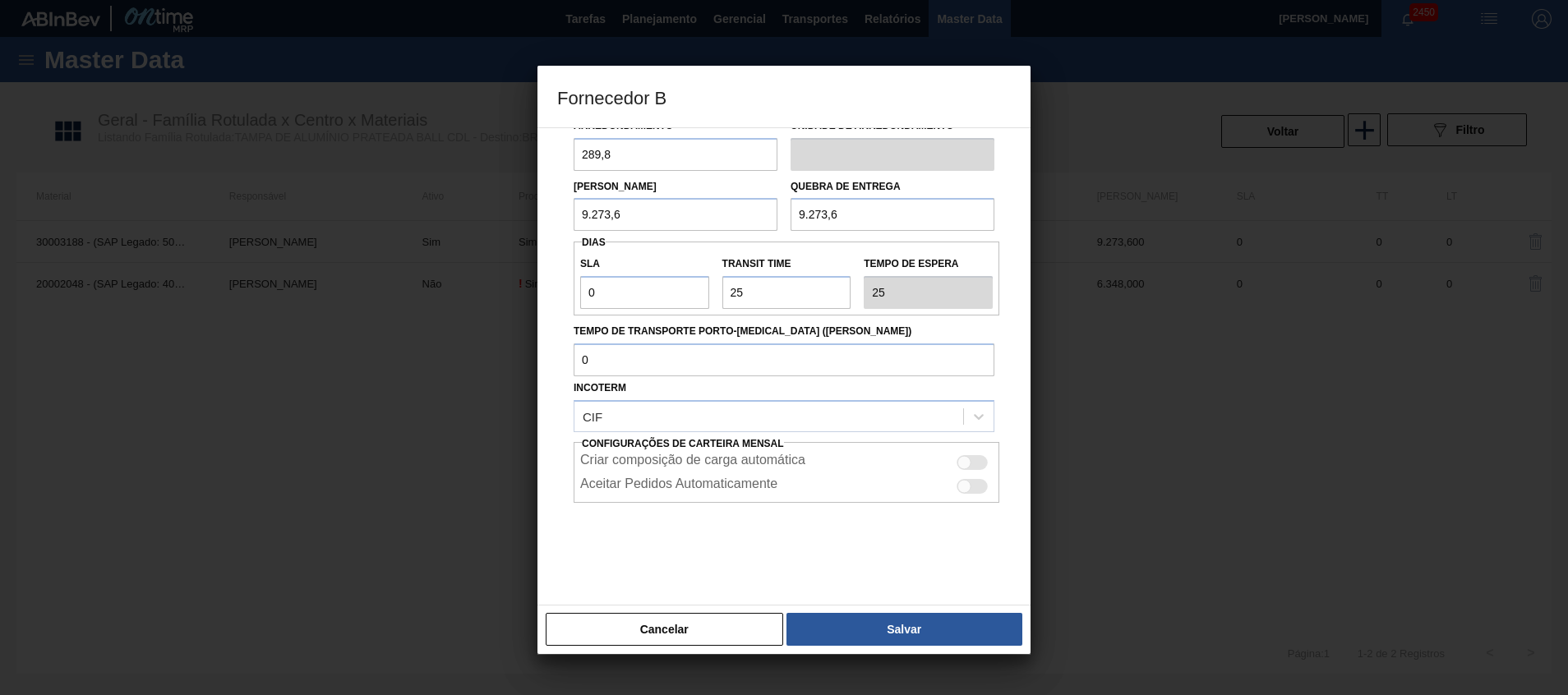
click at [967, 468] on div at bounding box center [972, 463] width 31 height 15
checkbox input "true"
click at [919, 610] on div "Cancelar Salvar" at bounding box center [784, 629] width 493 height 49
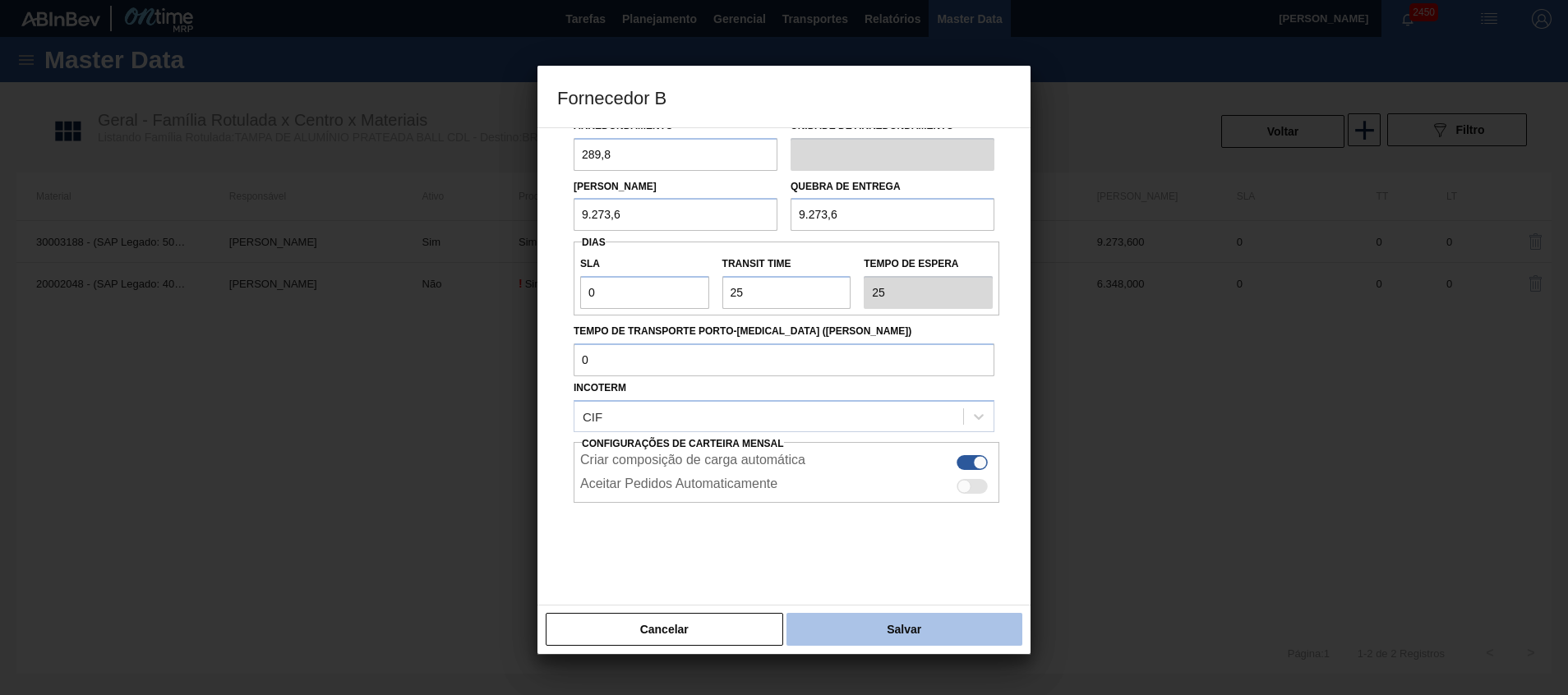
click at [915, 620] on button "Salvar" at bounding box center [905, 629] width 236 height 33
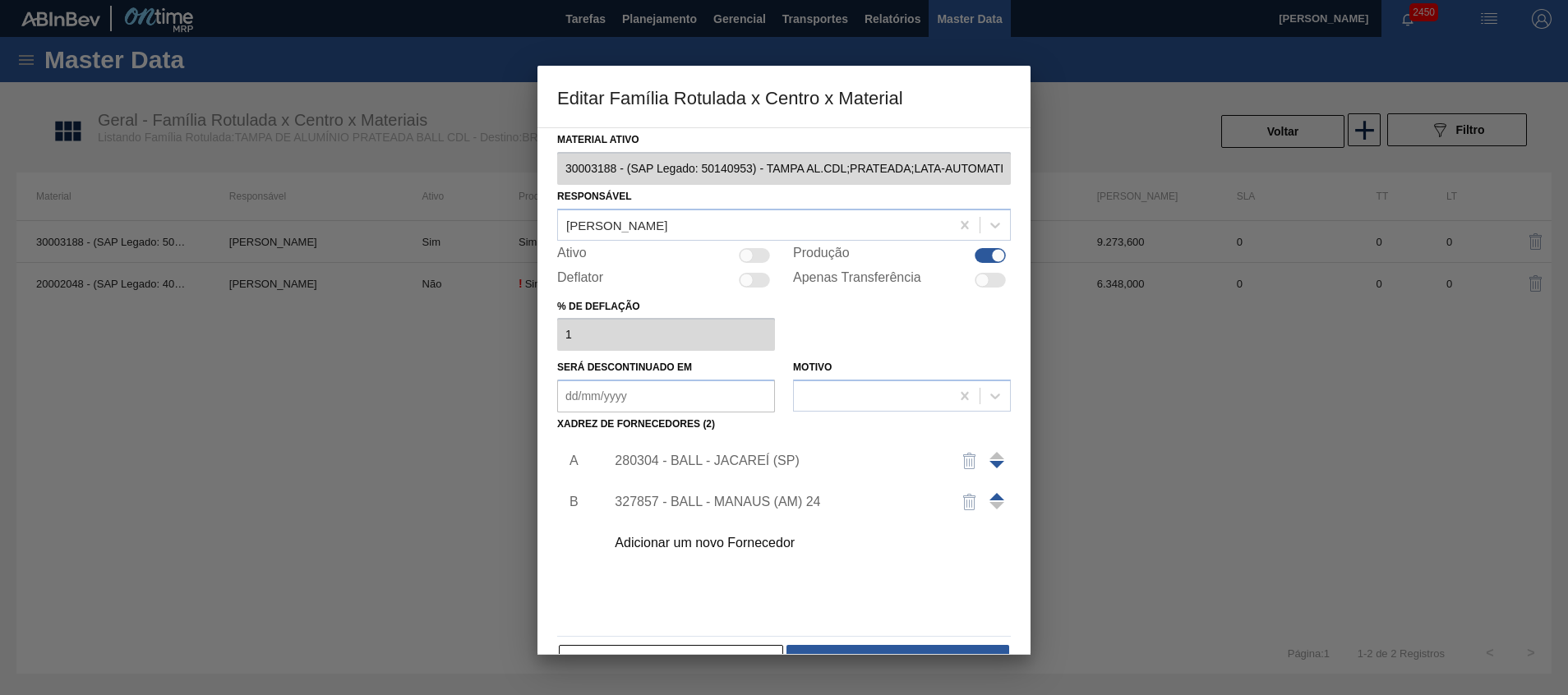
click at [998, 493] on span at bounding box center [998, 497] width 15 height 8
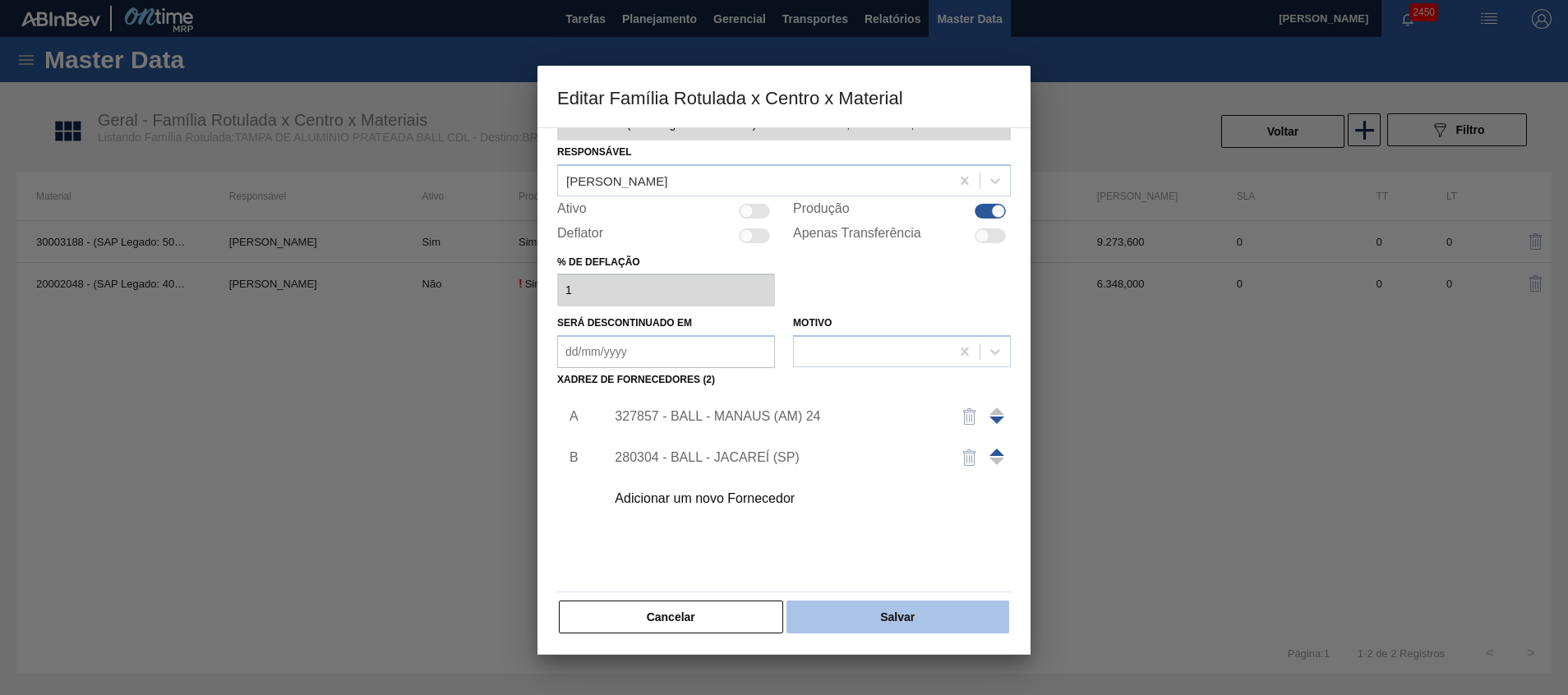
scroll to position [45, 0]
click at [908, 613] on button "Salvar" at bounding box center [898, 615] width 223 height 33
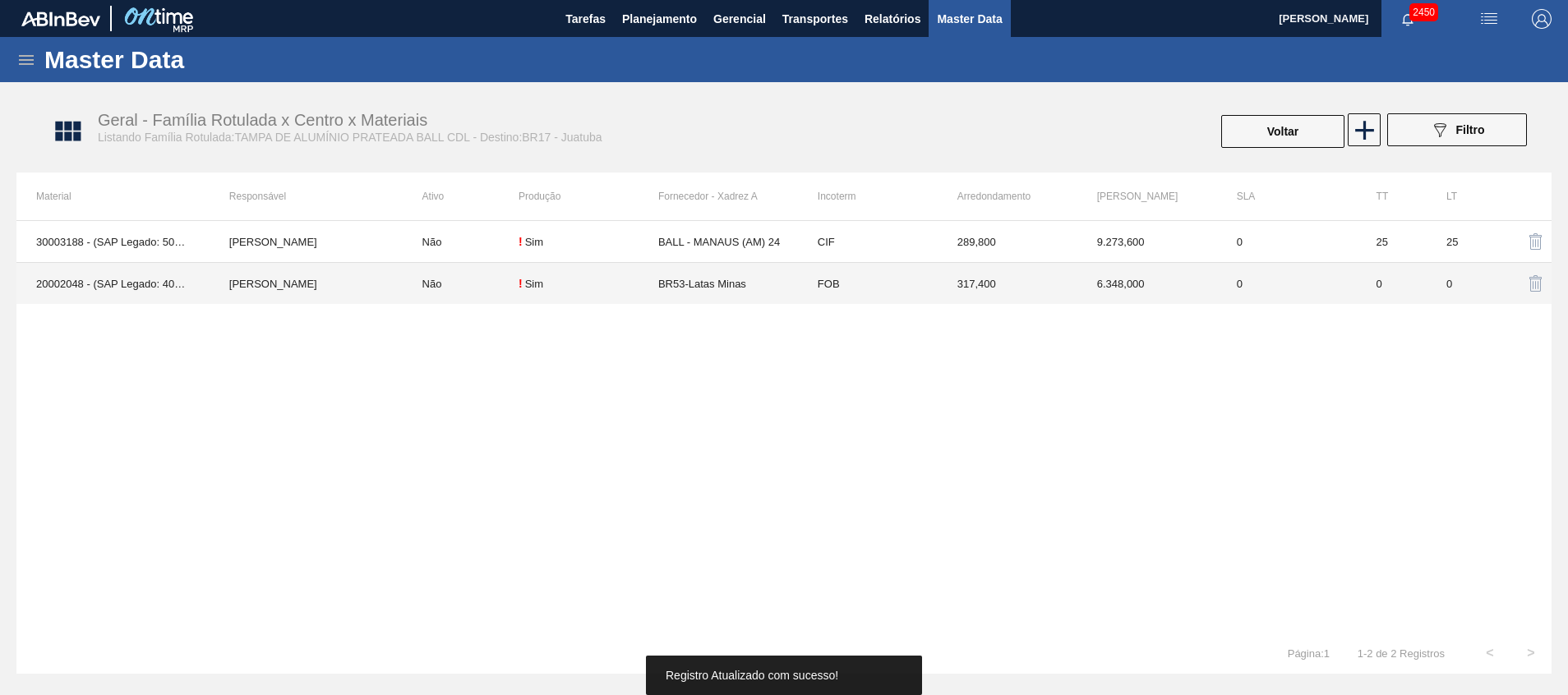
click at [577, 290] on td "! Sim" at bounding box center [588, 284] width 140 height 42
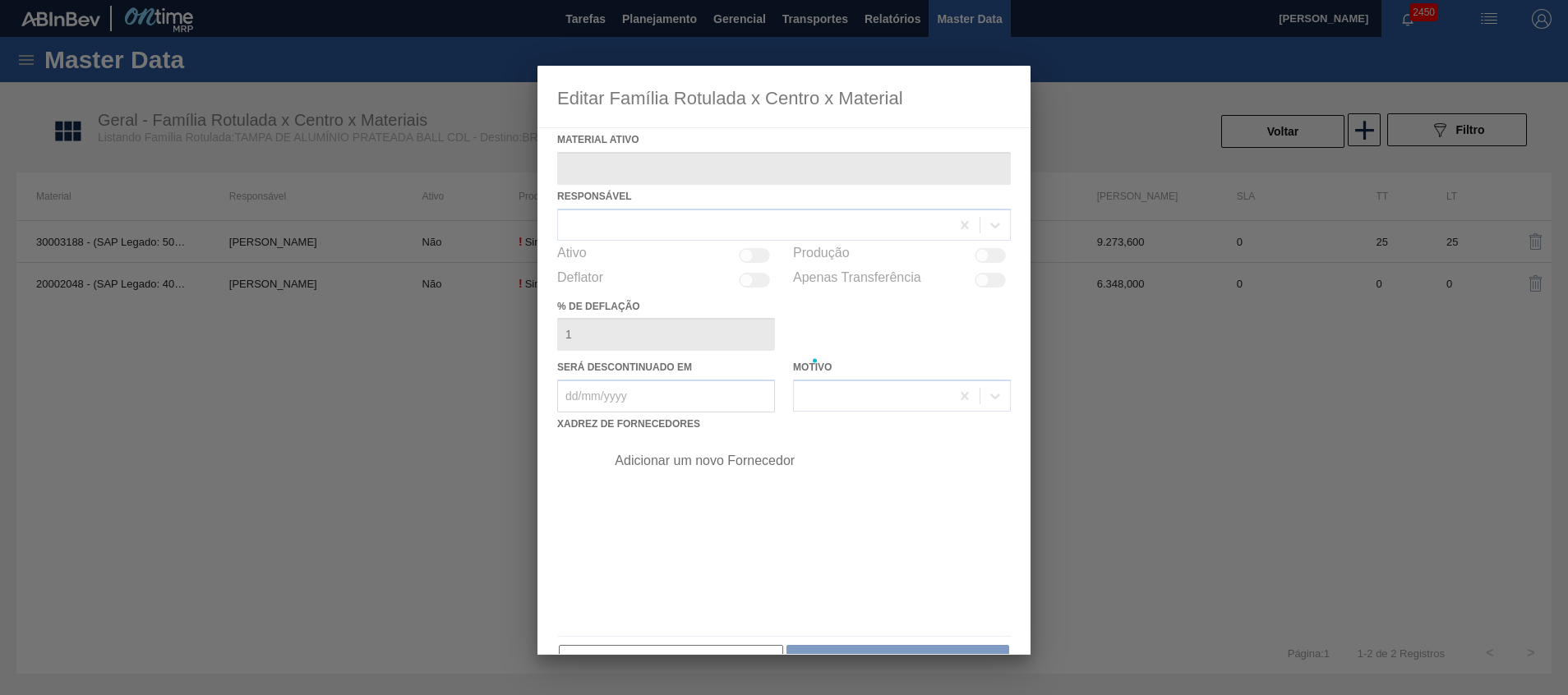
type ativo "20002048 - (SAP Legado: 40008802) - TAMPA MET PRAT ANEL PRATA CERVEJA CX600"
checkbox input "true"
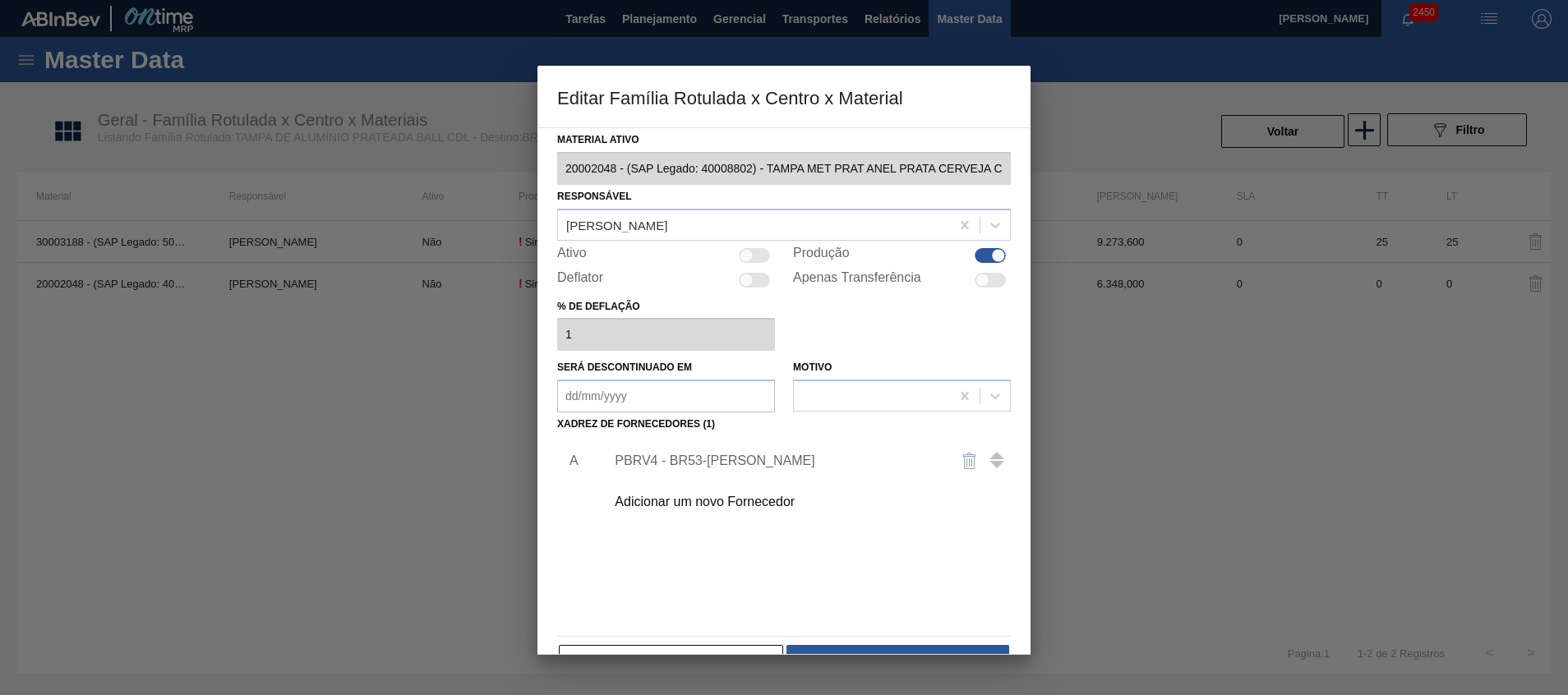
click at [757, 250] on div at bounding box center [754, 255] width 31 height 15
checkbox input "true"
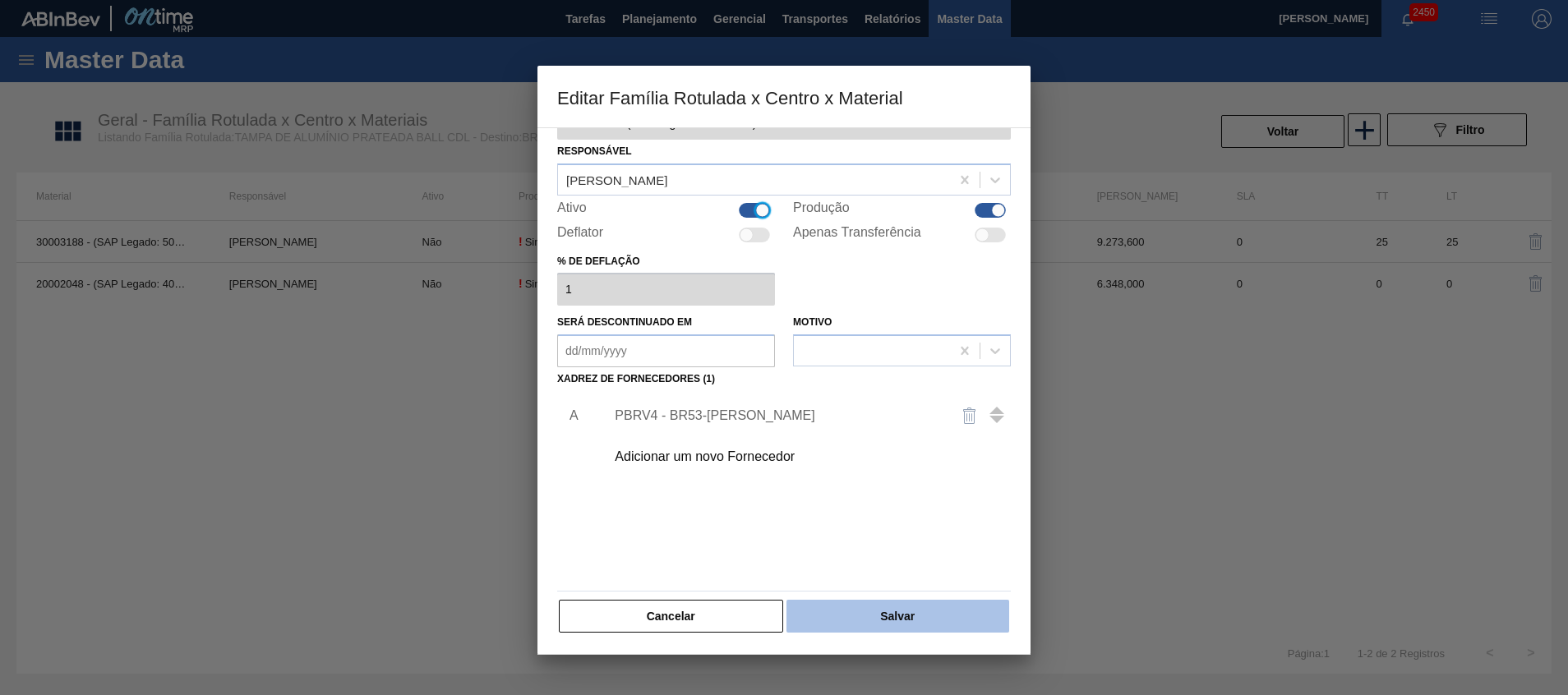
click at [898, 620] on button "Salvar" at bounding box center [898, 615] width 223 height 33
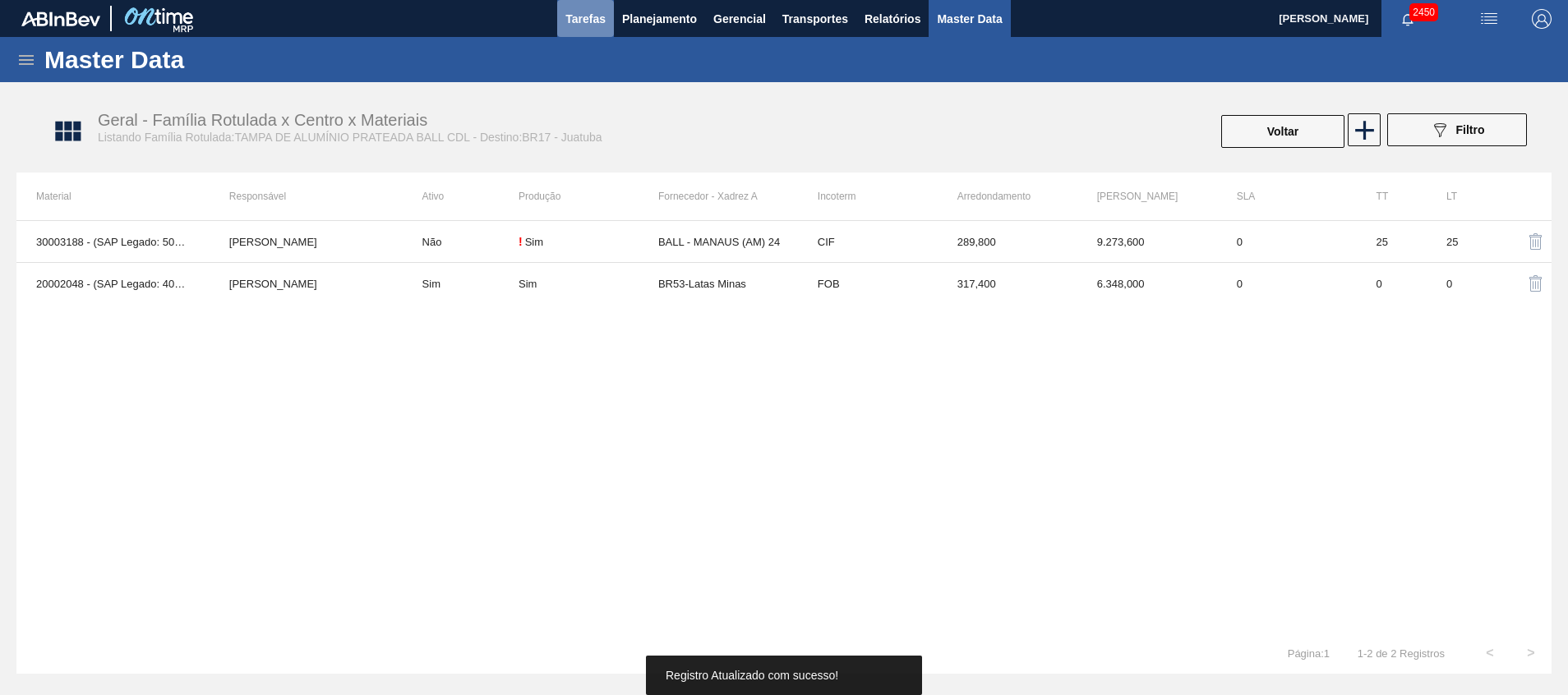
click at [611, 16] on button "Tarefas" at bounding box center [585, 18] width 57 height 37
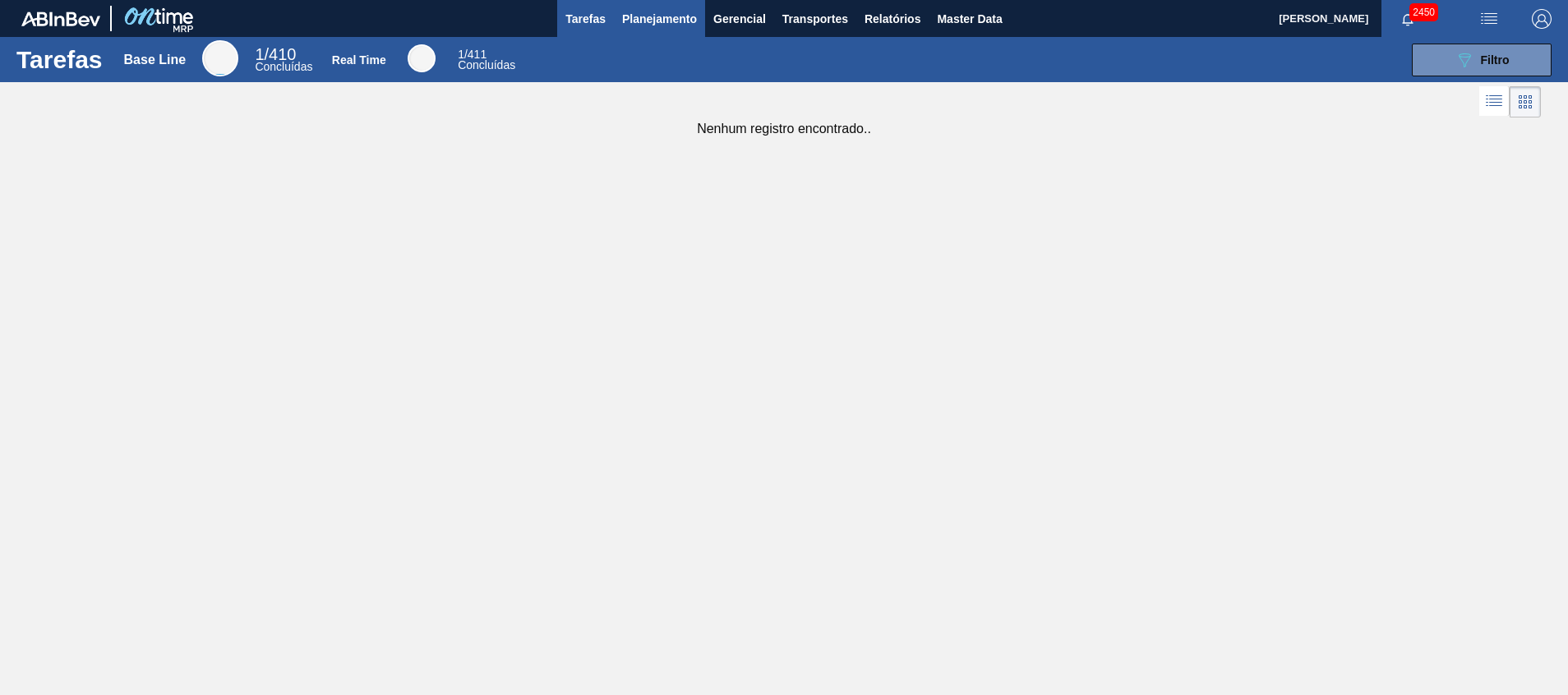
click at [640, 11] on span "Planejamento" at bounding box center [659, 19] width 75 height 20
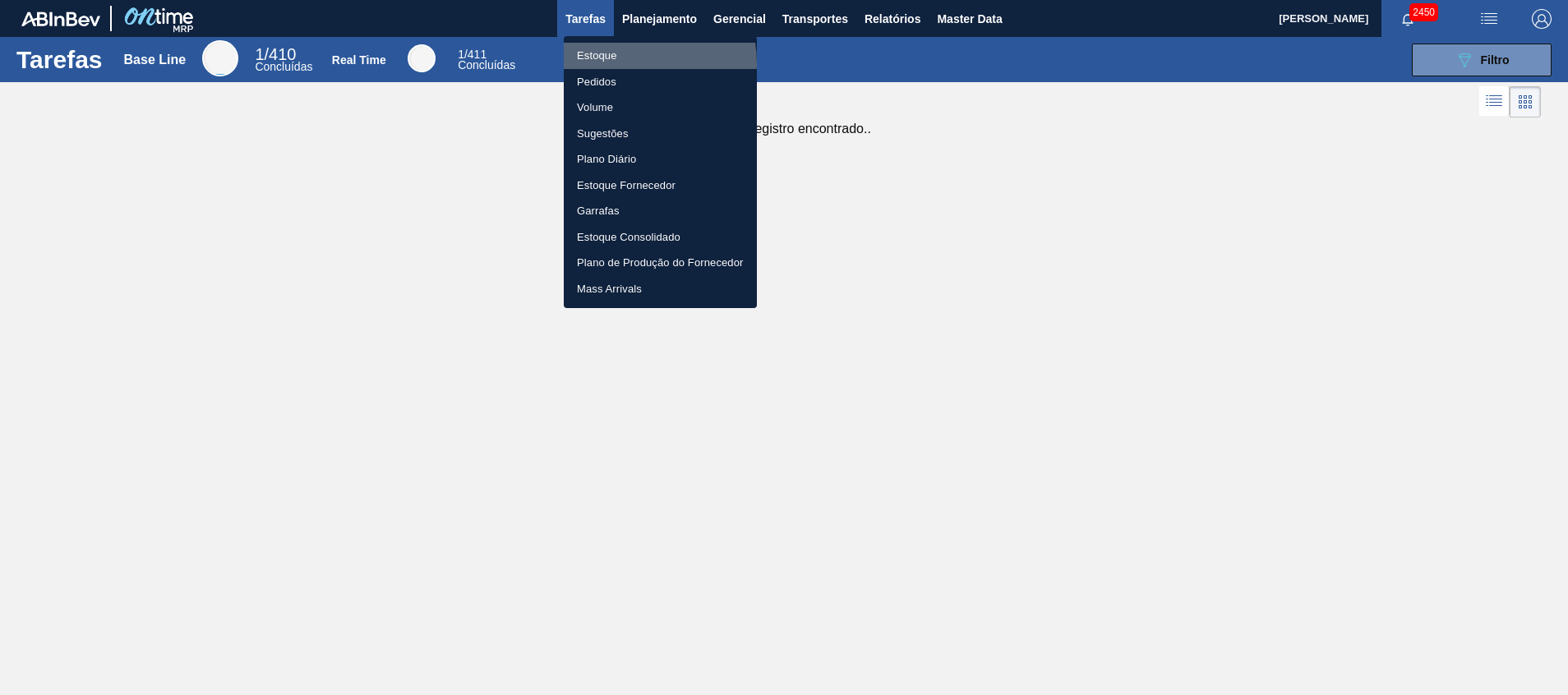
click at [622, 64] on li "Estoque" at bounding box center [660, 55] width 193 height 26
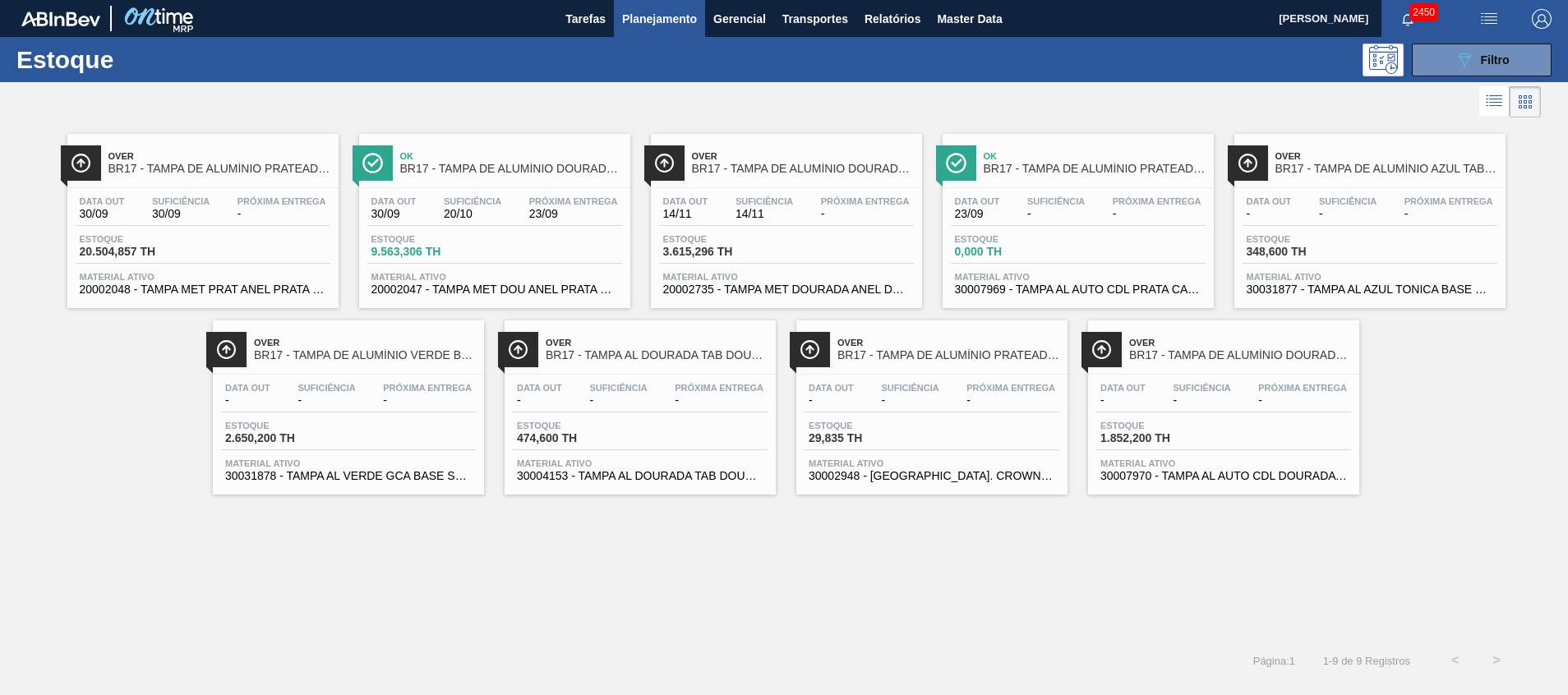
click at [271, 287] on span "20002048 - TAMPA MET PRAT ANEL PRATA CERVEJA CX600" at bounding box center [203, 290] width 246 height 13
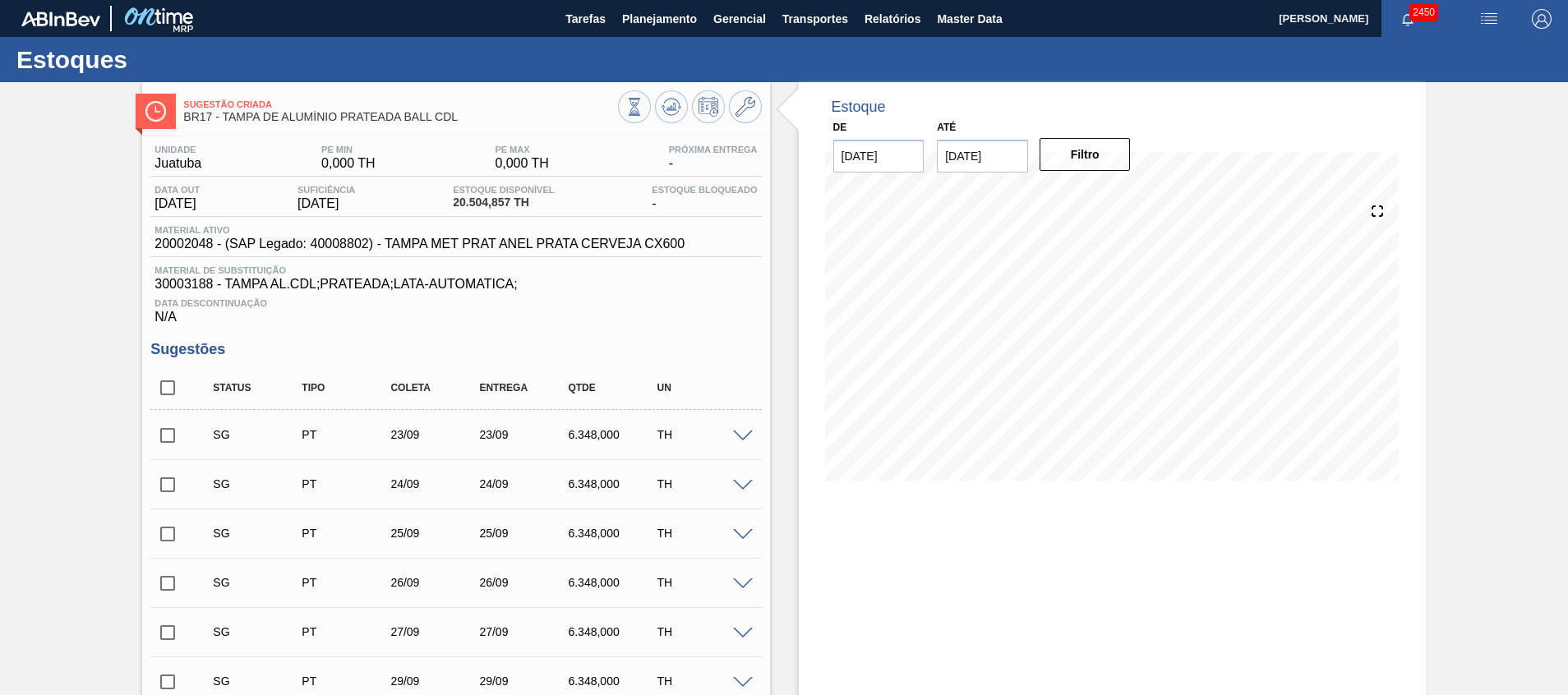
click at [168, 482] on input "checkbox" at bounding box center [168, 484] width 34 height 34
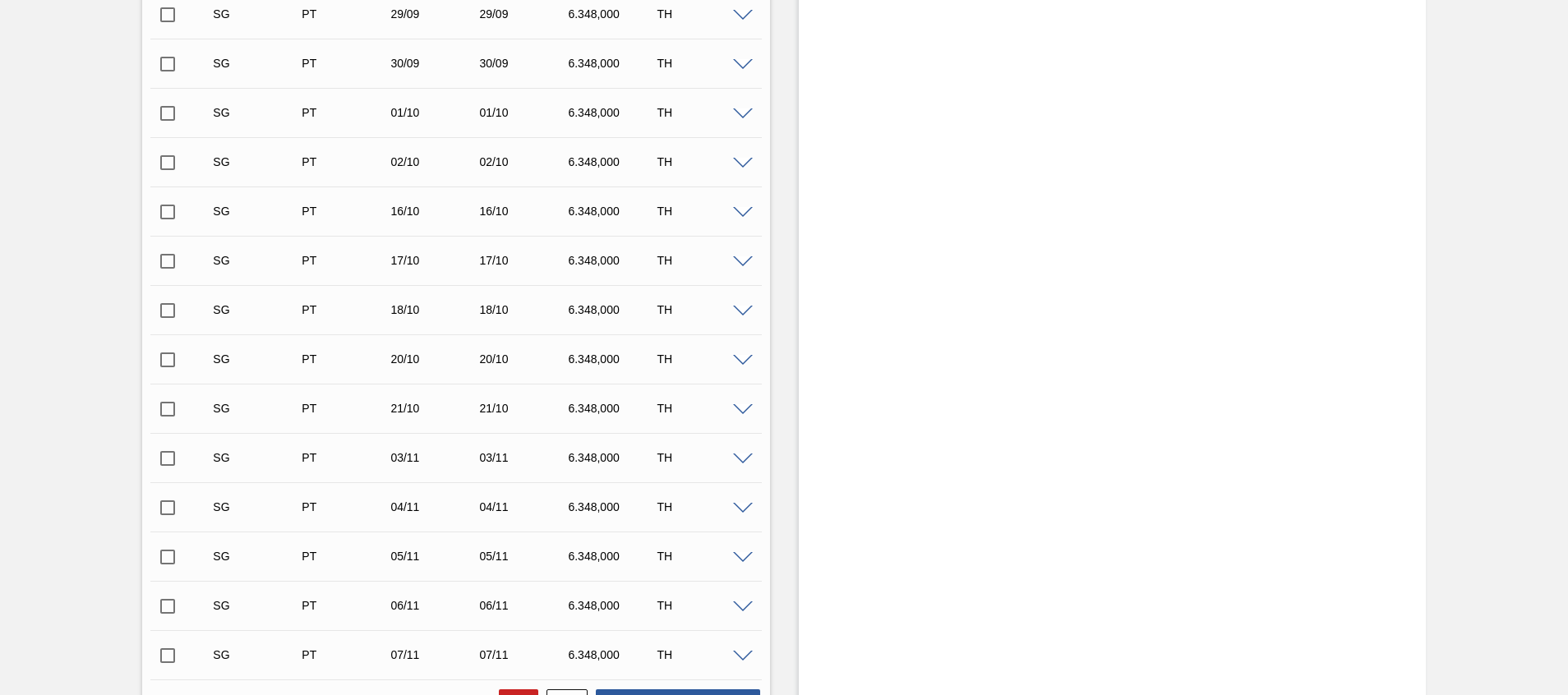
scroll to position [905, 0]
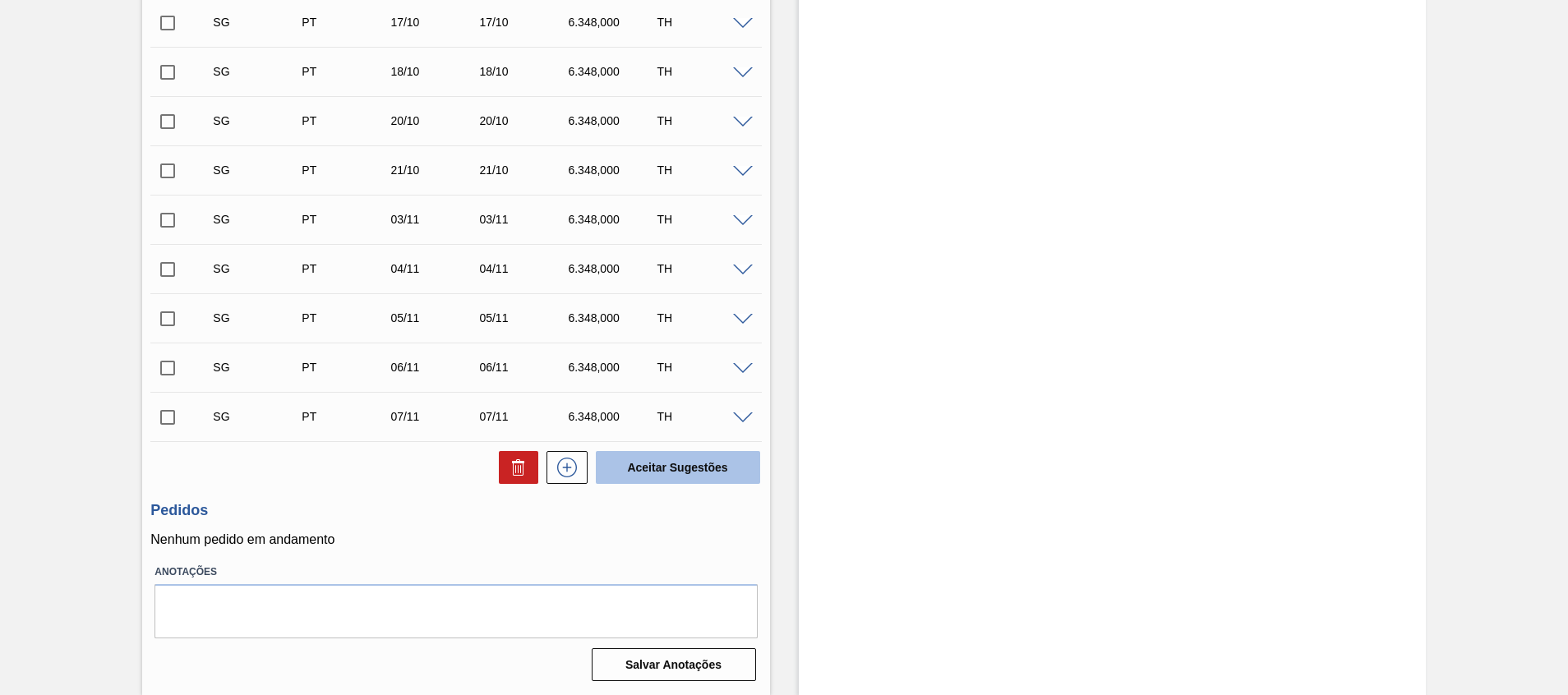
click at [694, 466] on button "Aceitar Sugestões" at bounding box center [678, 467] width 164 height 33
checkbox input "false"
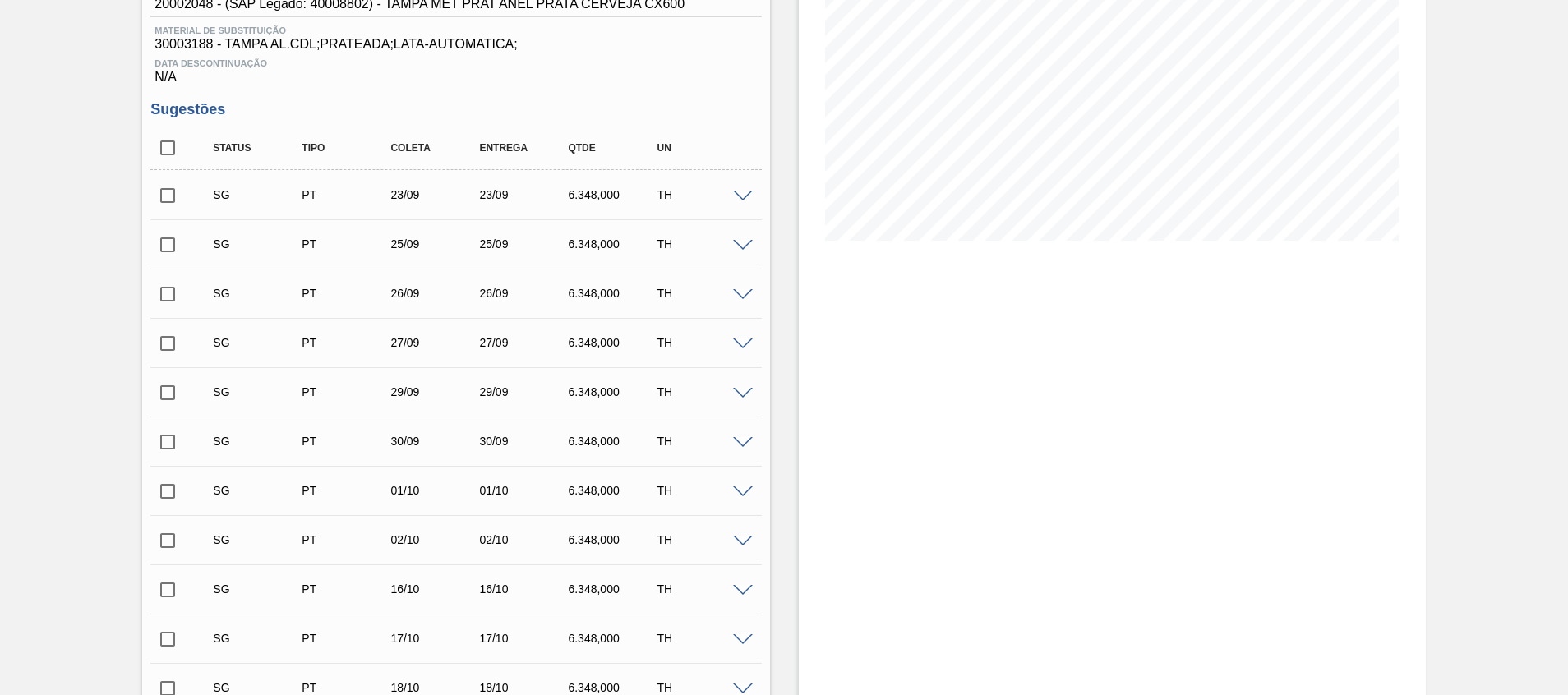
scroll to position [0, 0]
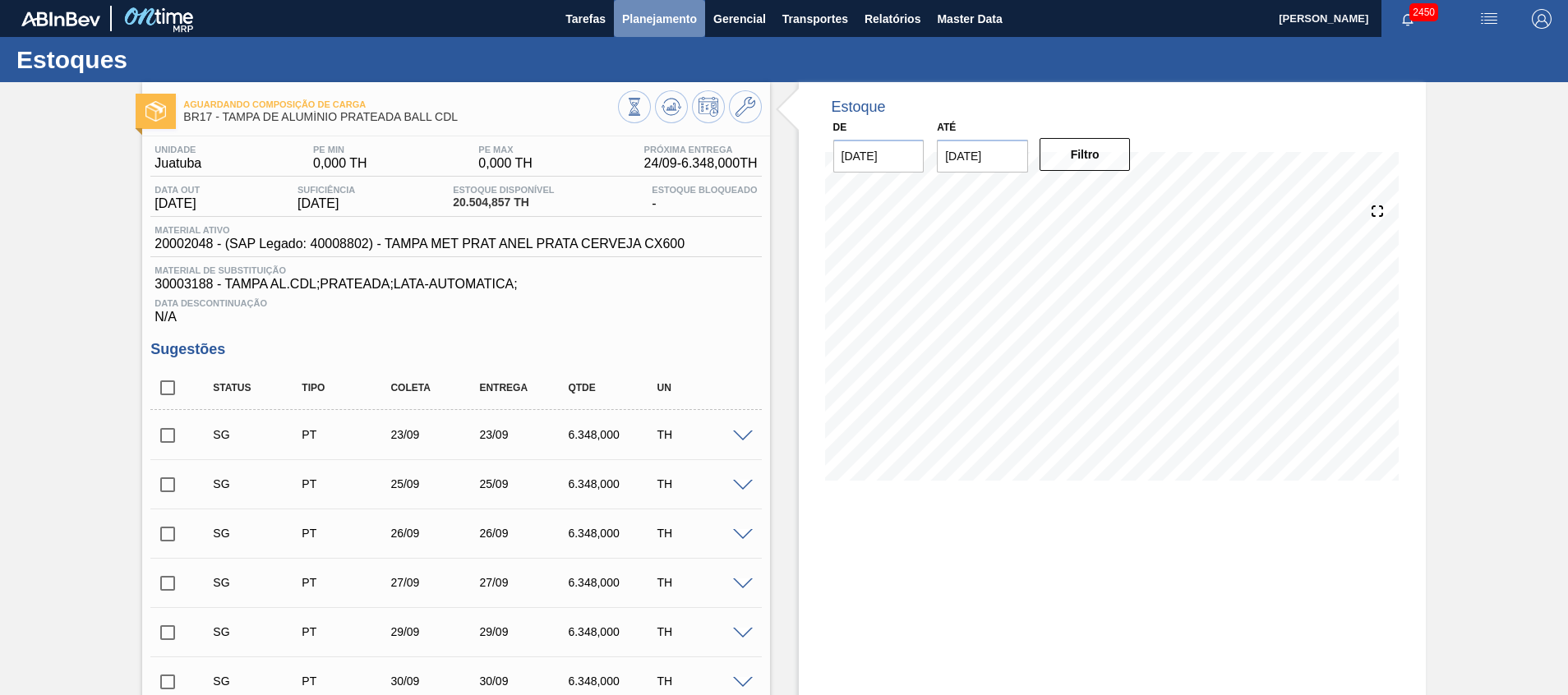
click at [645, 12] on span "Planejamento" at bounding box center [659, 19] width 75 height 20
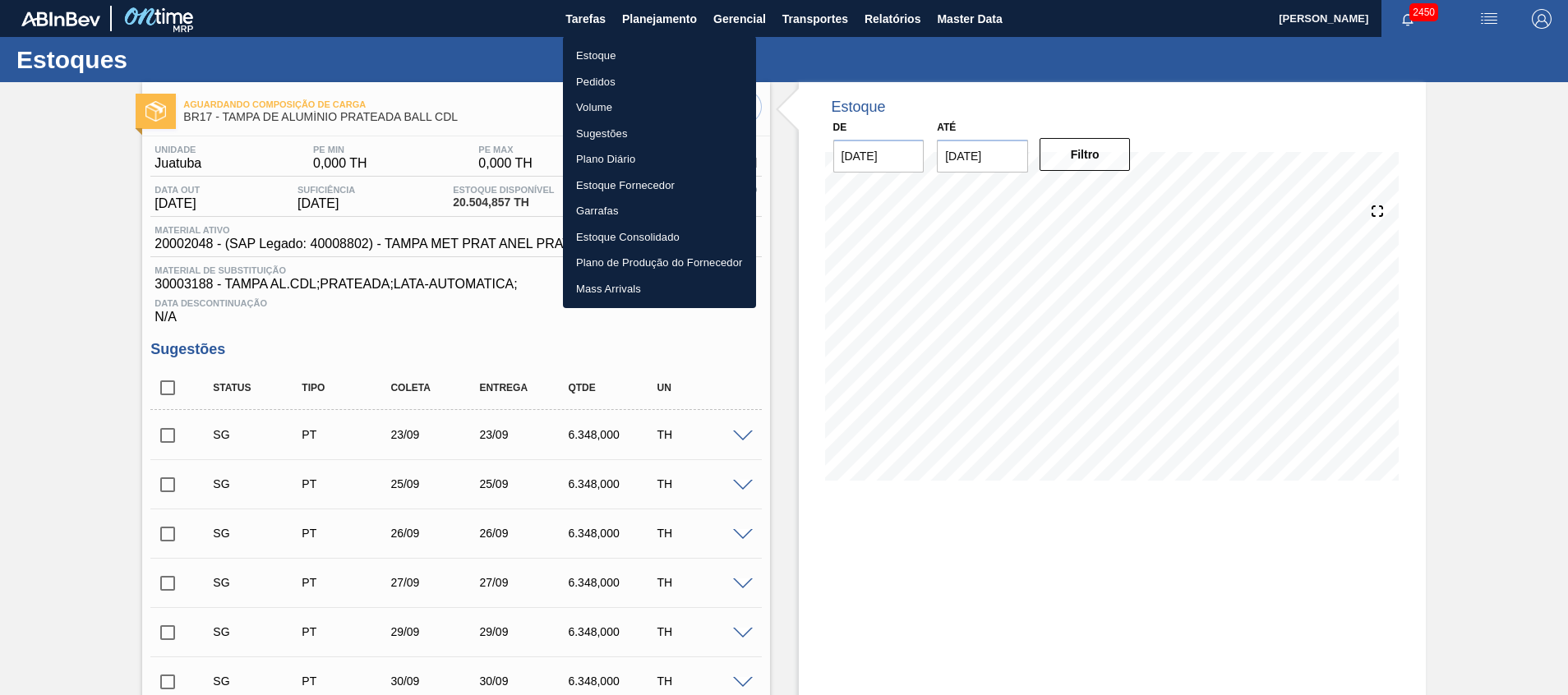
click at [419, 83] on div at bounding box center [784, 348] width 1568 height 695
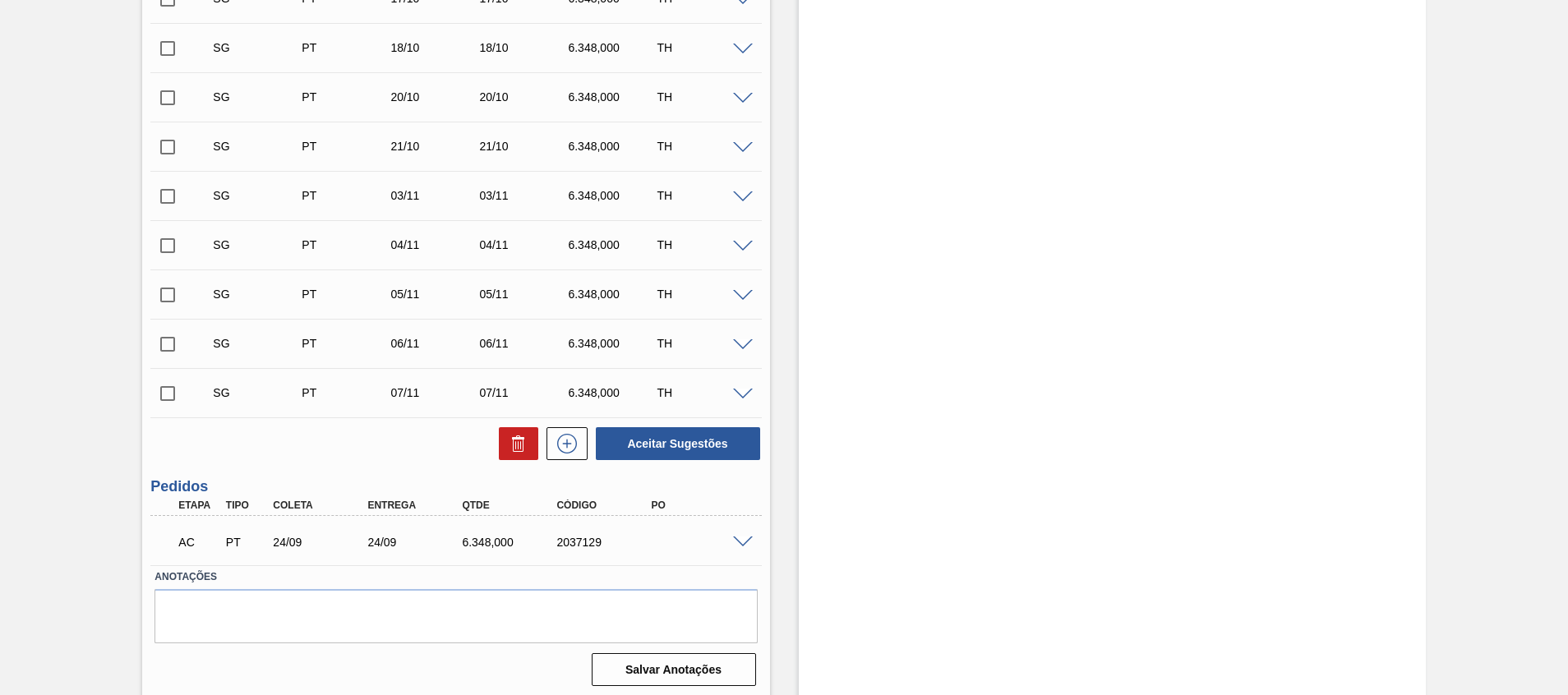
scroll to position [885, 0]
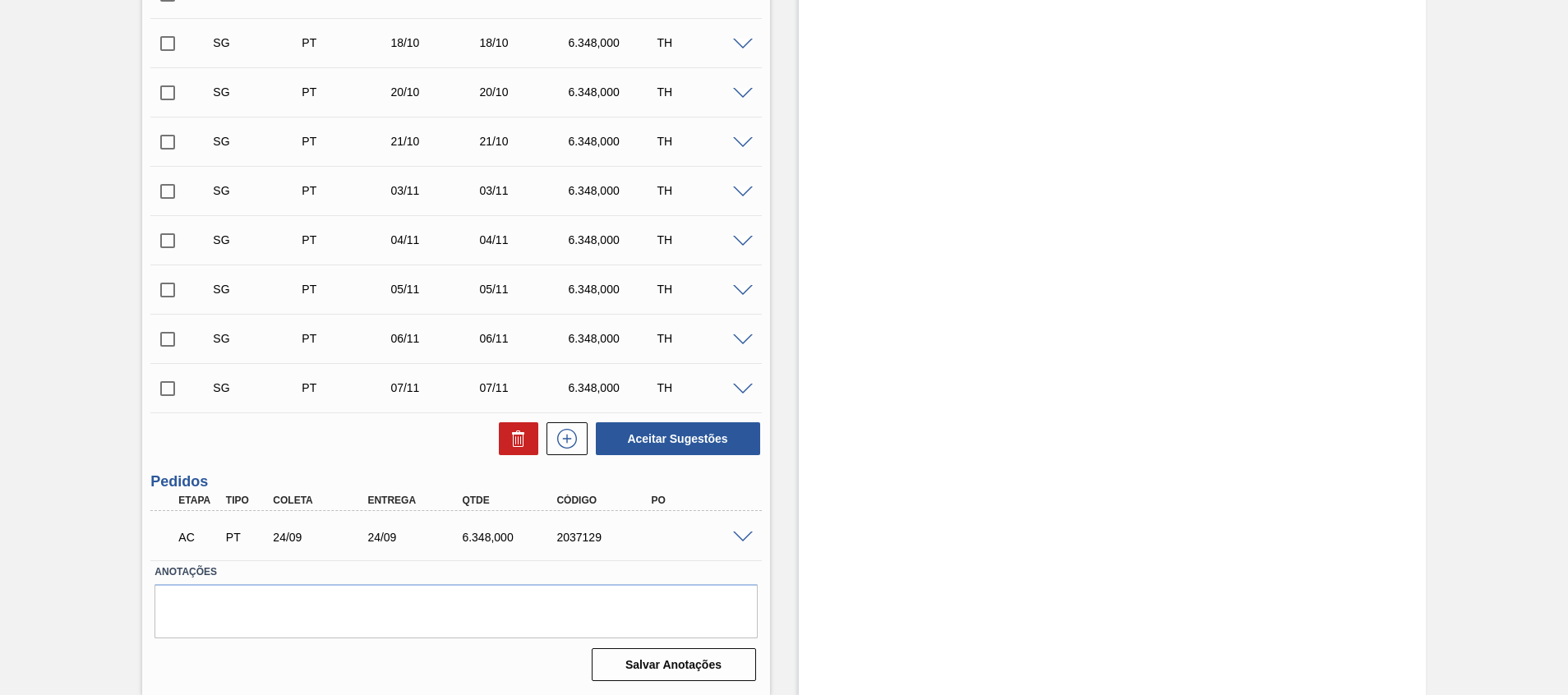
click at [736, 537] on span at bounding box center [743, 538] width 20 height 13
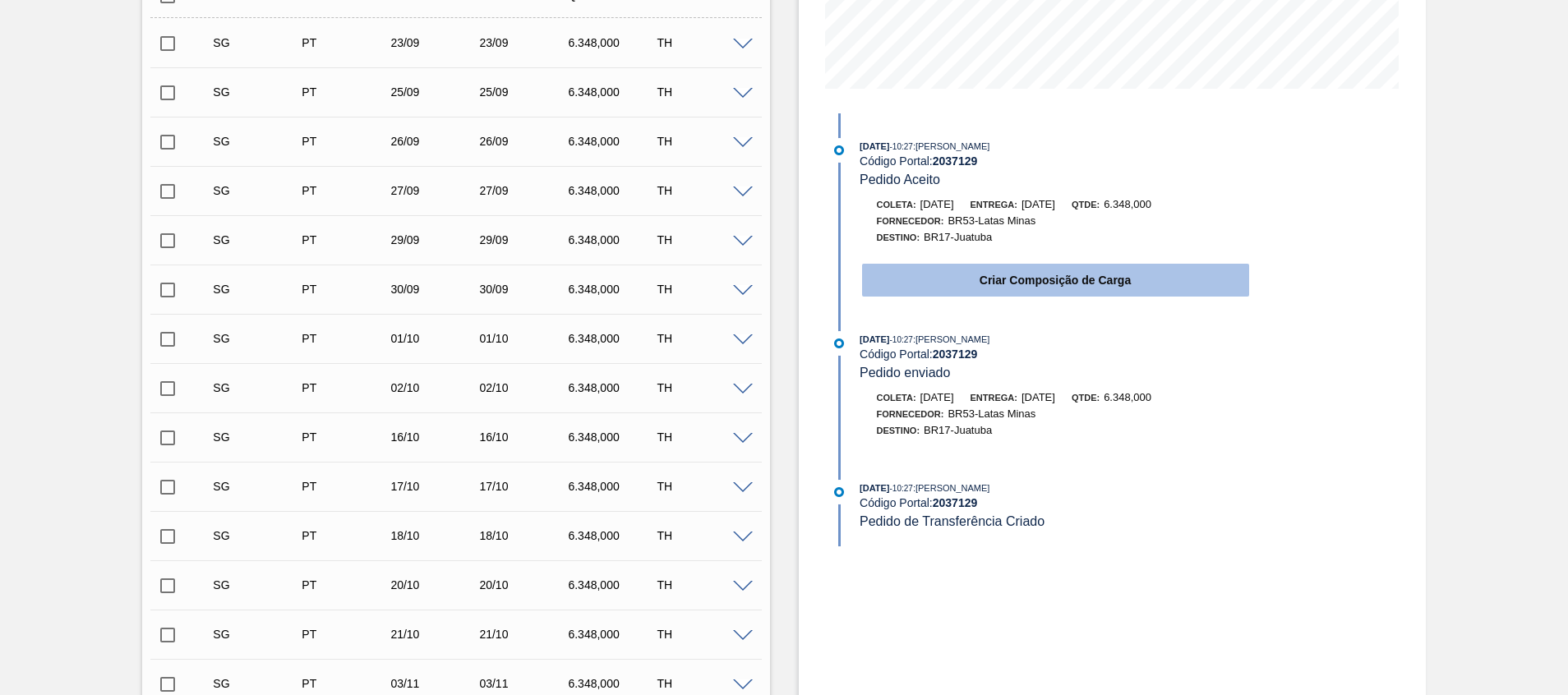
click at [924, 282] on button "Criar Composição de Carga" at bounding box center [1055, 280] width 387 height 33
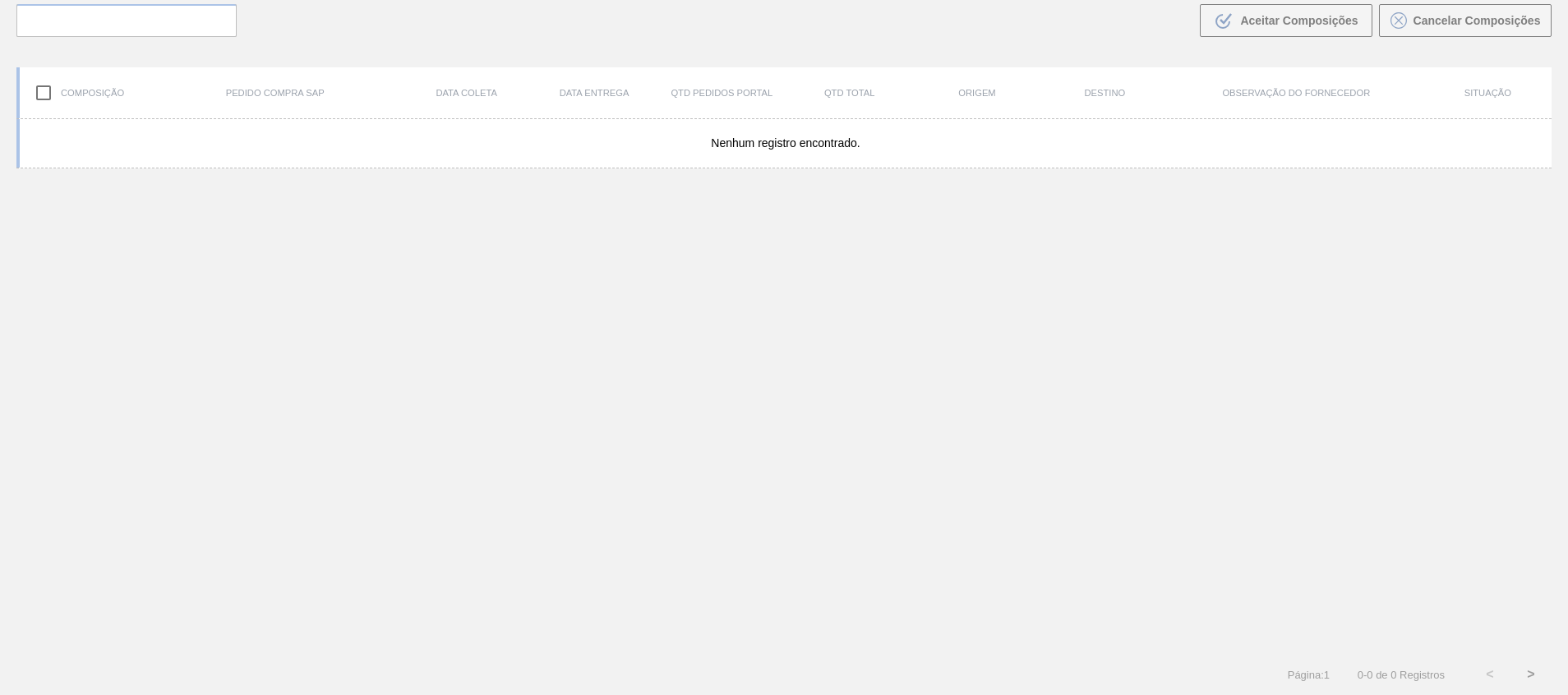
scroll to position [118, 0]
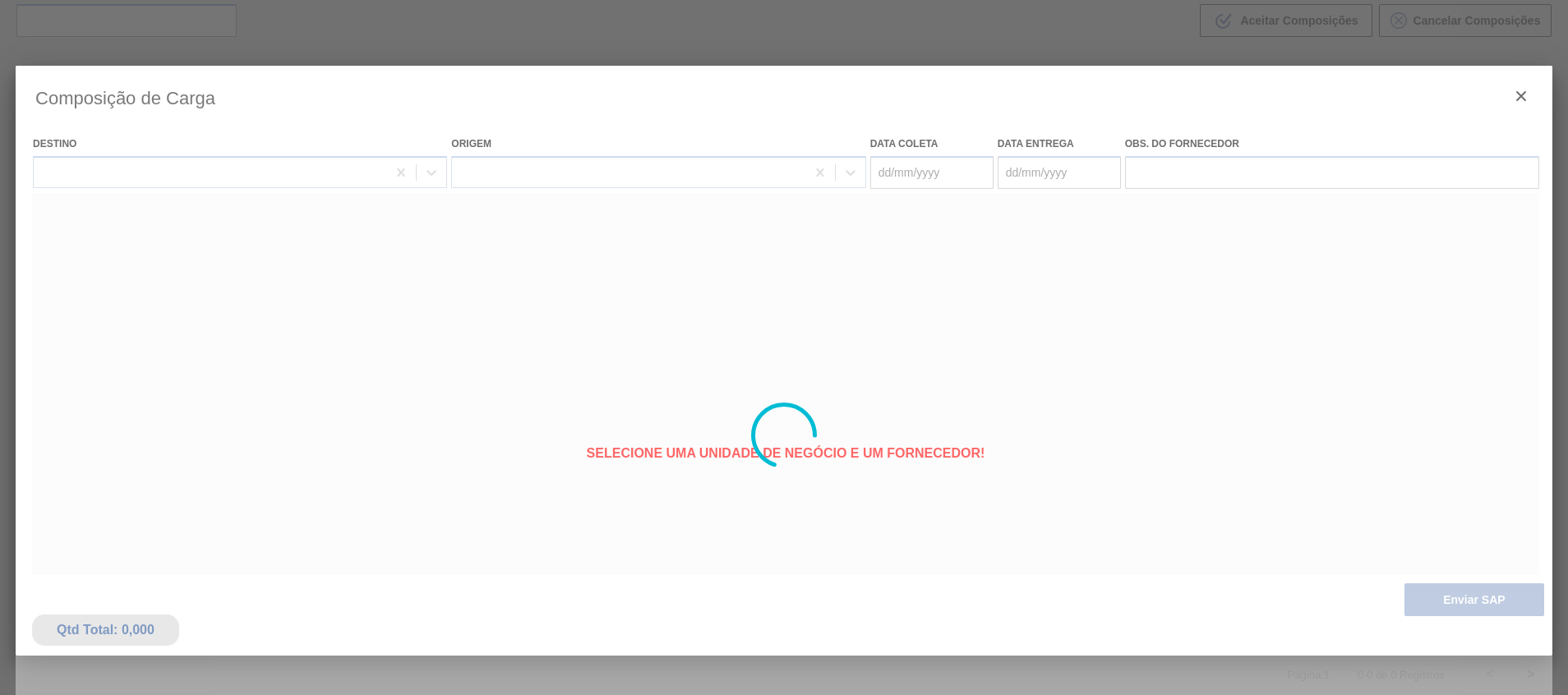
type coleta "24/09/2025"
type entrega "24/09/2025"
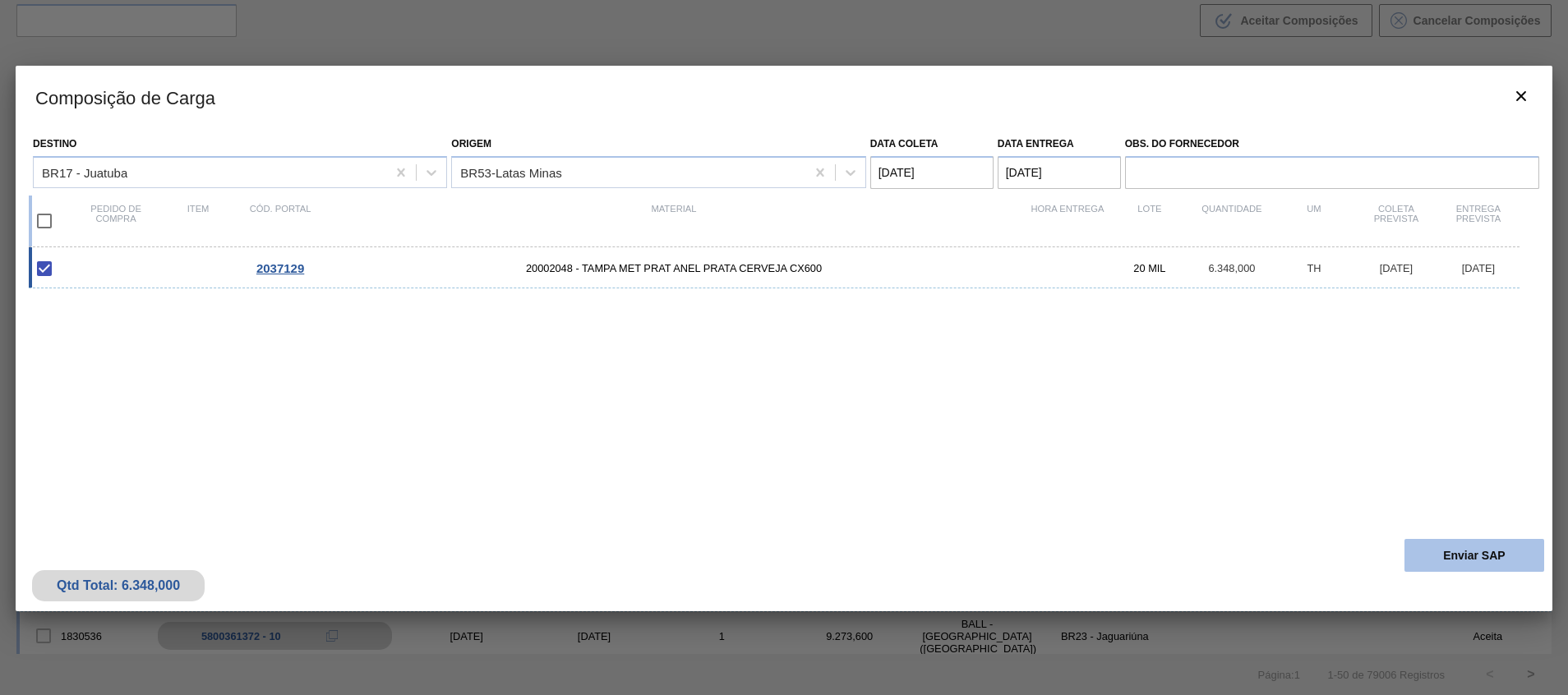
click at [1421, 556] on button "Enviar SAP" at bounding box center [1474, 555] width 140 height 33
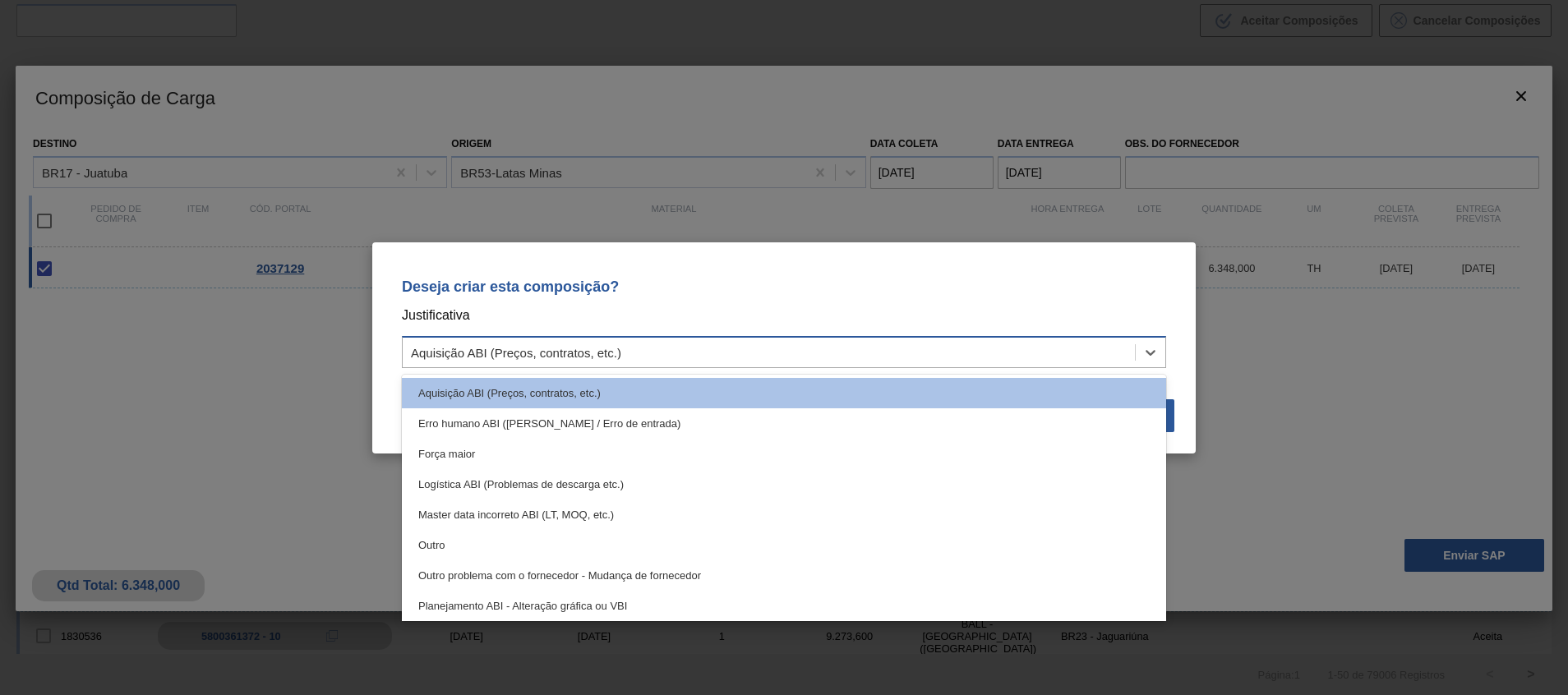
click at [937, 365] on div "Aquisição ABI (Preços, contratos, etc.)" at bounding box center [784, 352] width 765 height 32
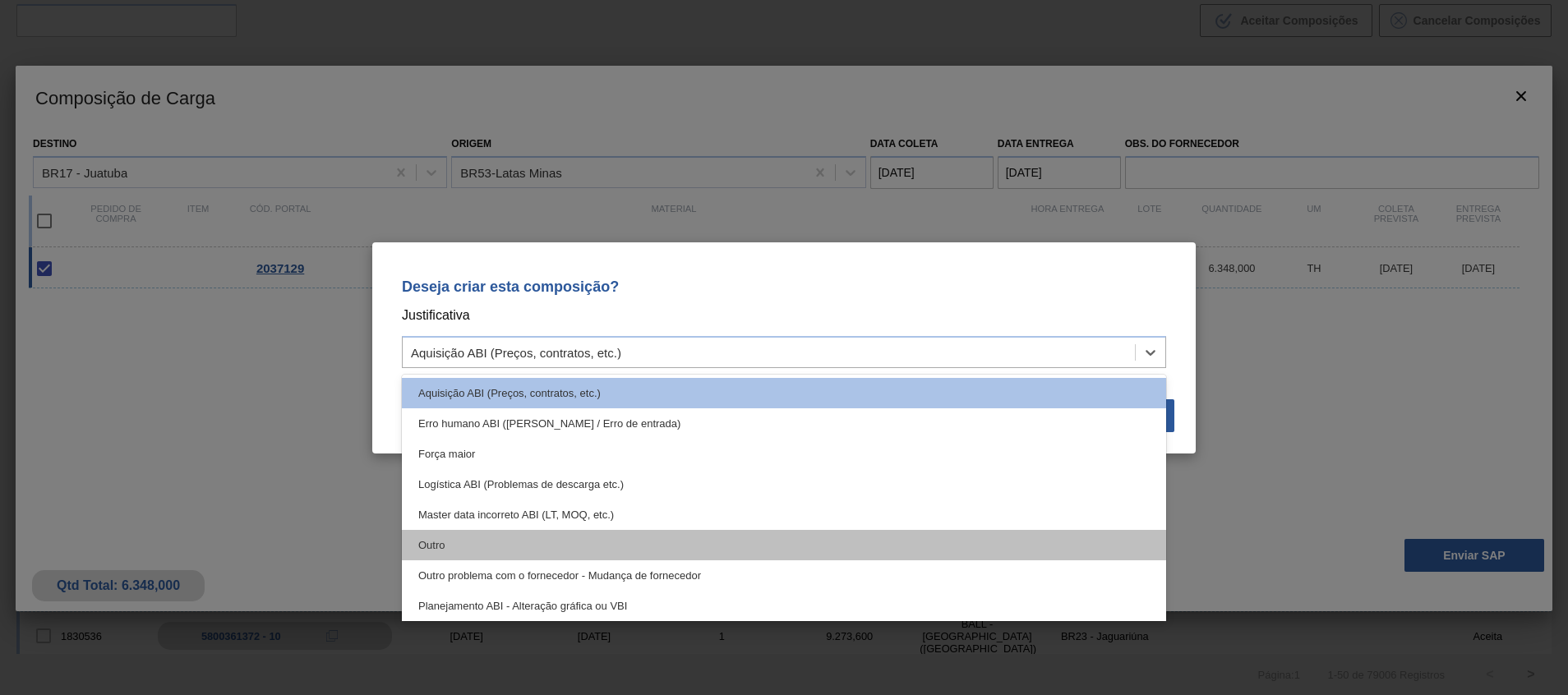
click at [784, 552] on div "Outro" at bounding box center [784, 545] width 765 height 30
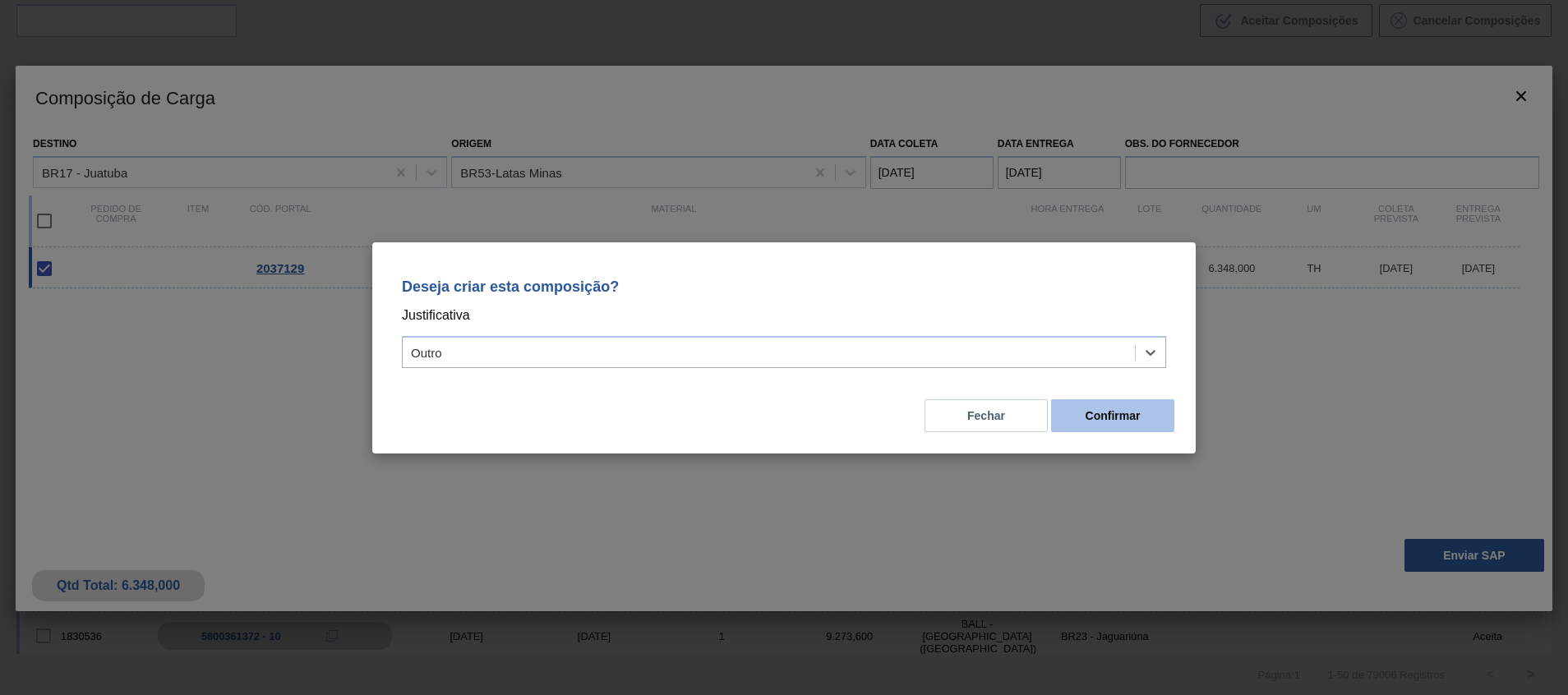
click at [1085, 414] on button "Confirmar" at bounding box center [1112, 415] width 123 height 33
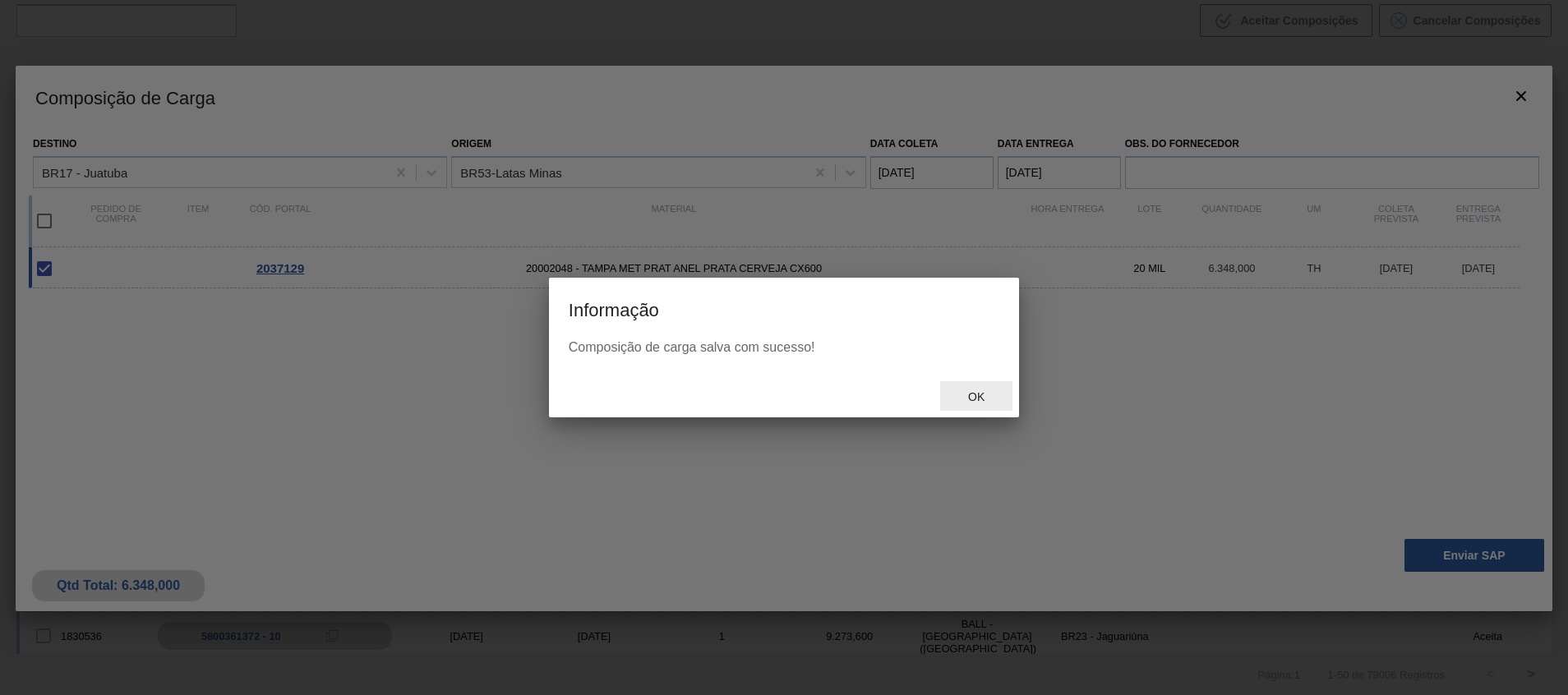
click at [967, 396] on span "Ok" at bounding box center [976, 397] width 43 height 13
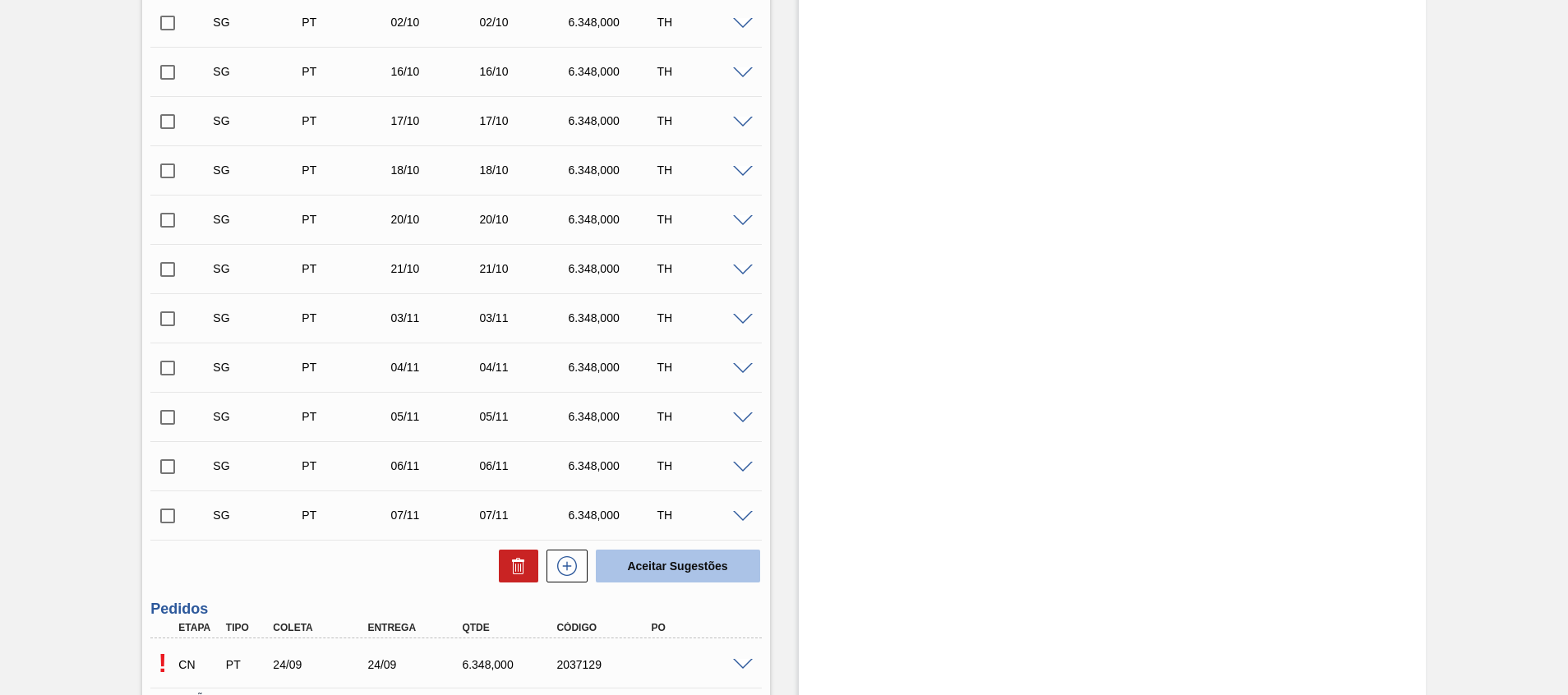
scroll to position [885, 0]
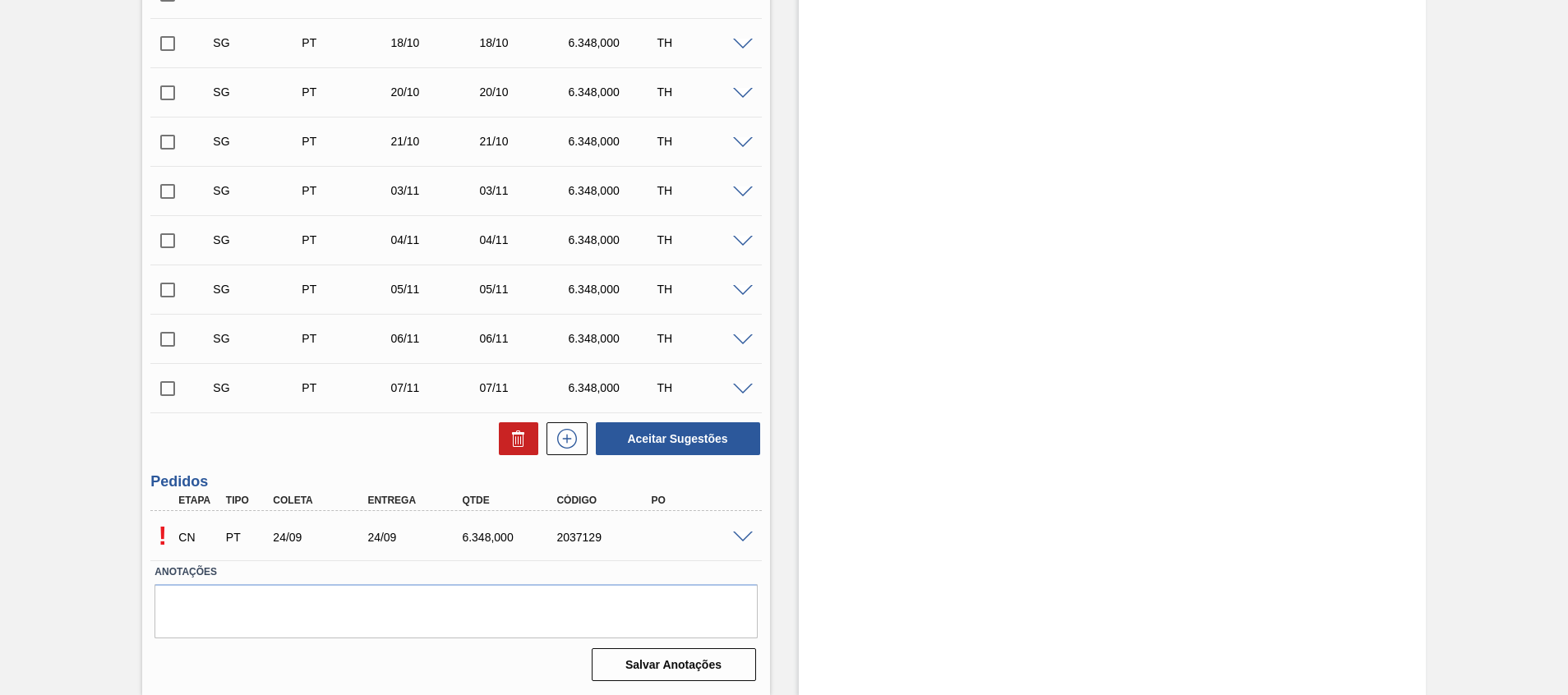
click at [740, 532] on span at bounding box center [743, 538] width 20 height 13
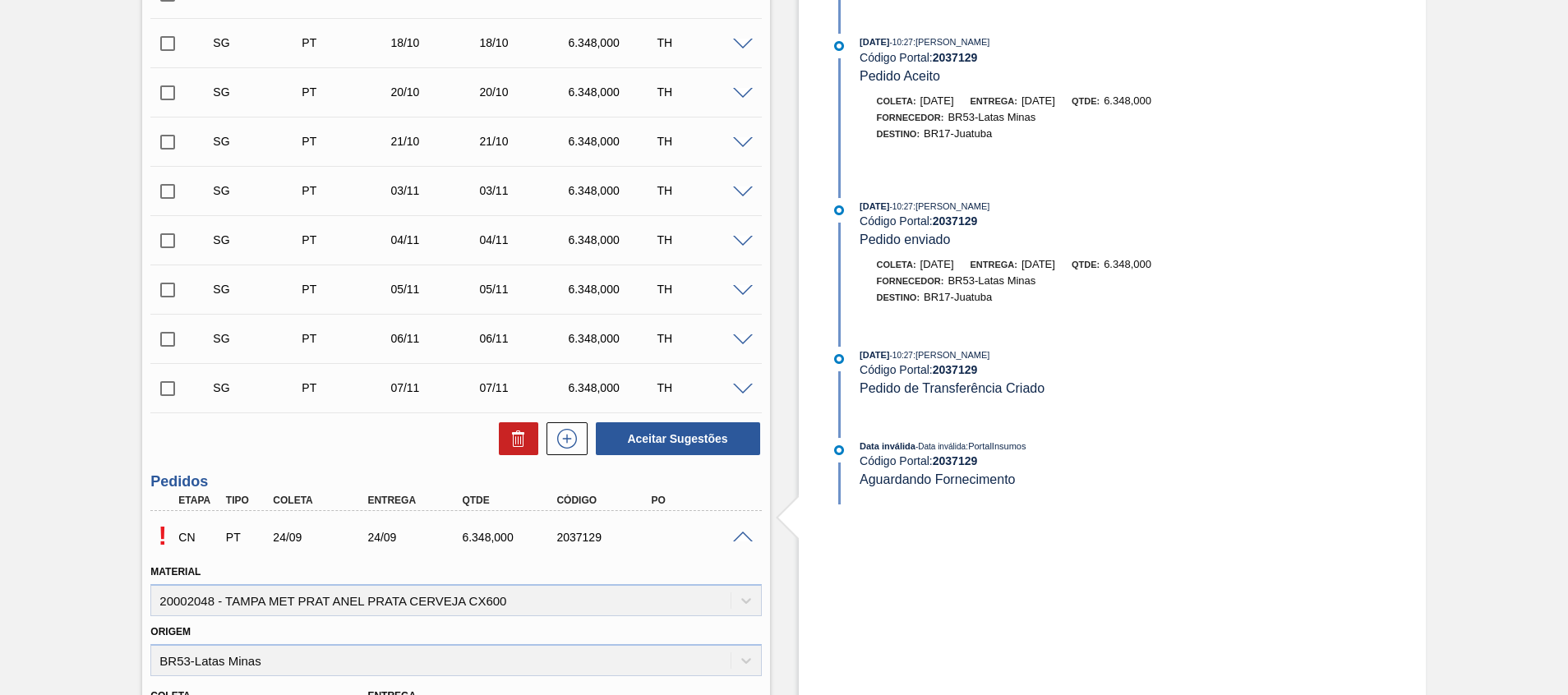
scroll to position [392, 0]
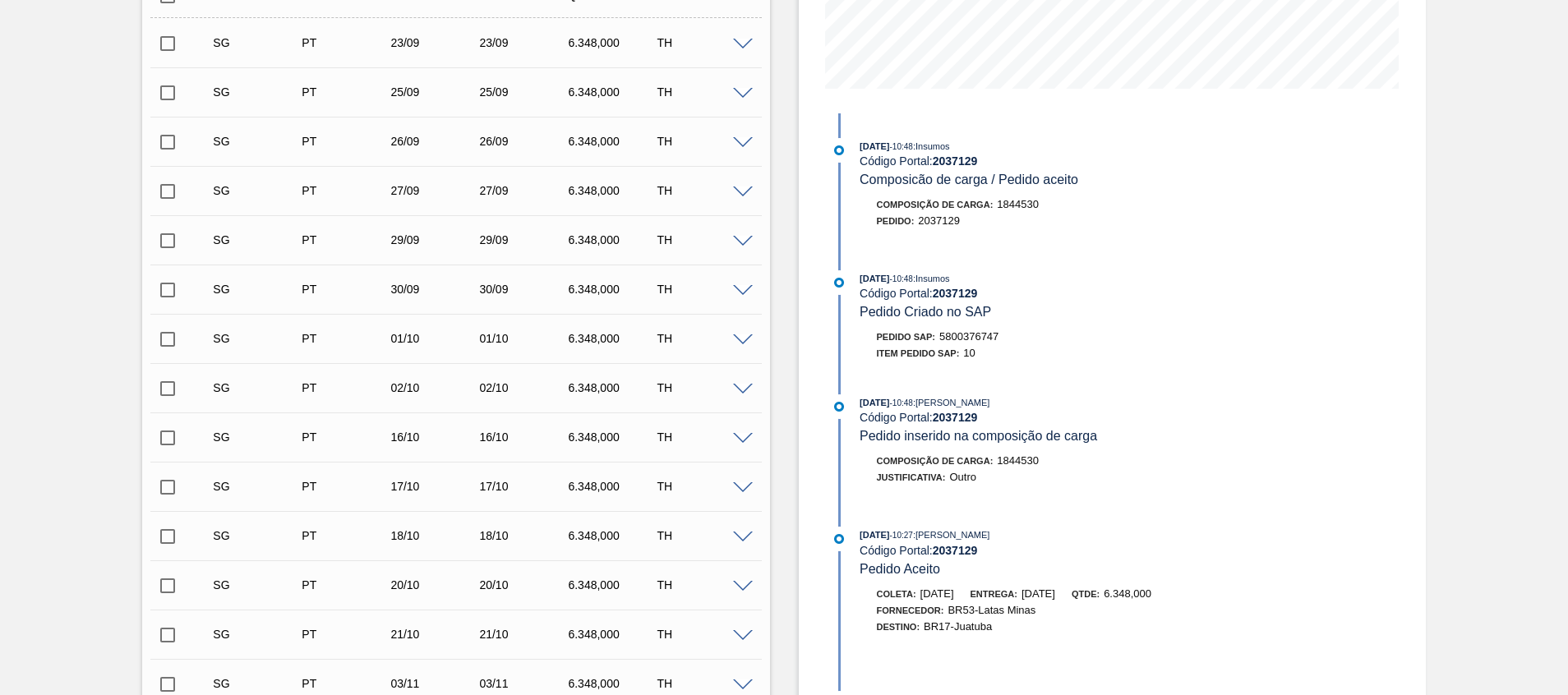
click at [962, 332] on span "5800376747" at bounding box center [969, 337] width 59 height 13
copy span "5800376747"
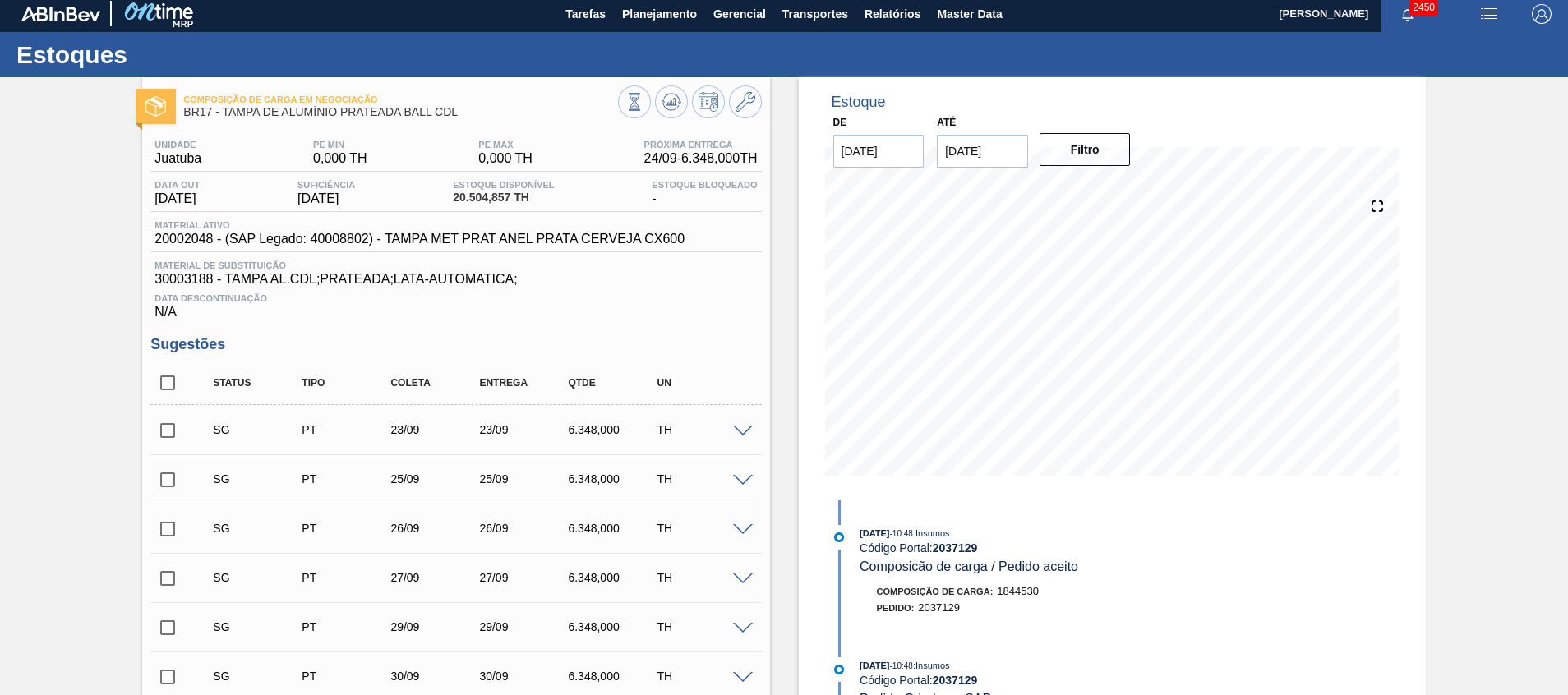
scroll to position [0, 0]
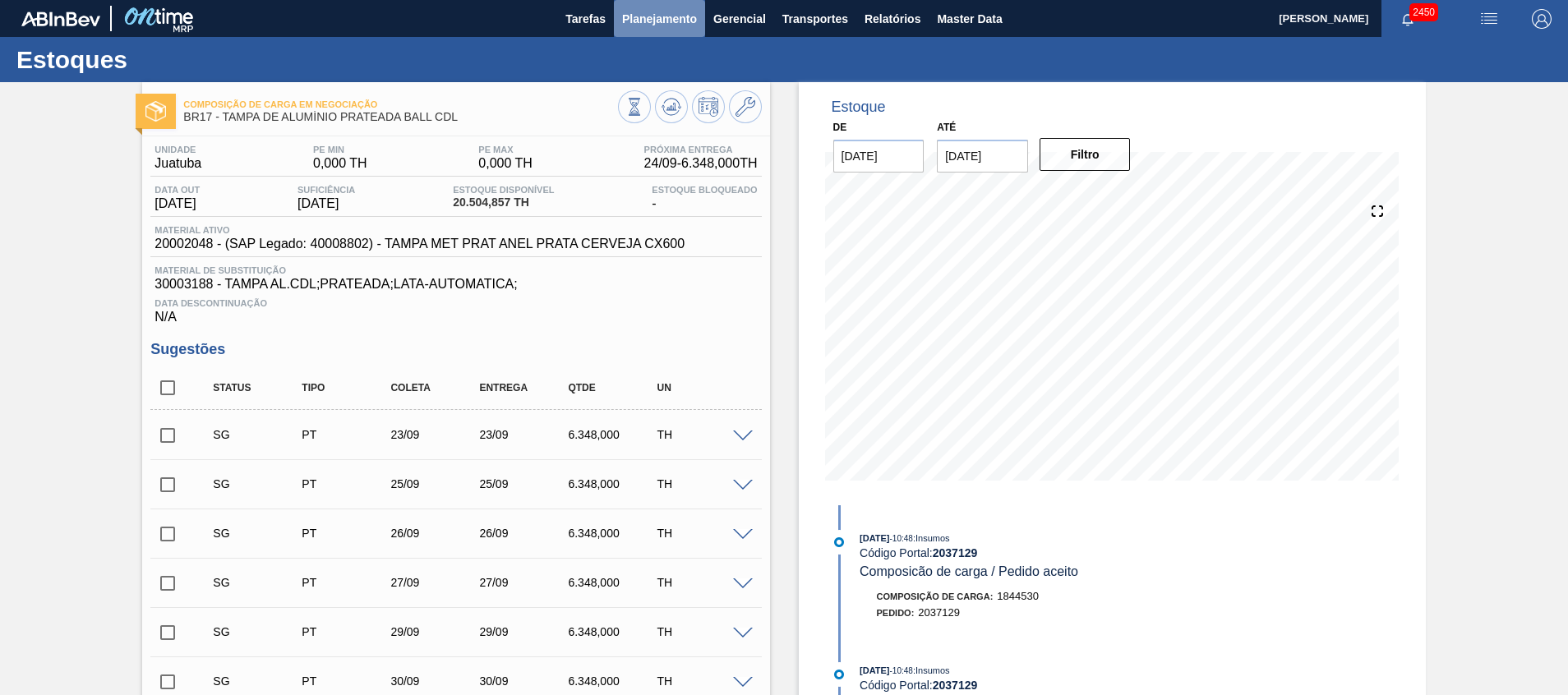
click at [633, 25] on span "Planejamento" at bounding box center [659, 19] width 75 height 20
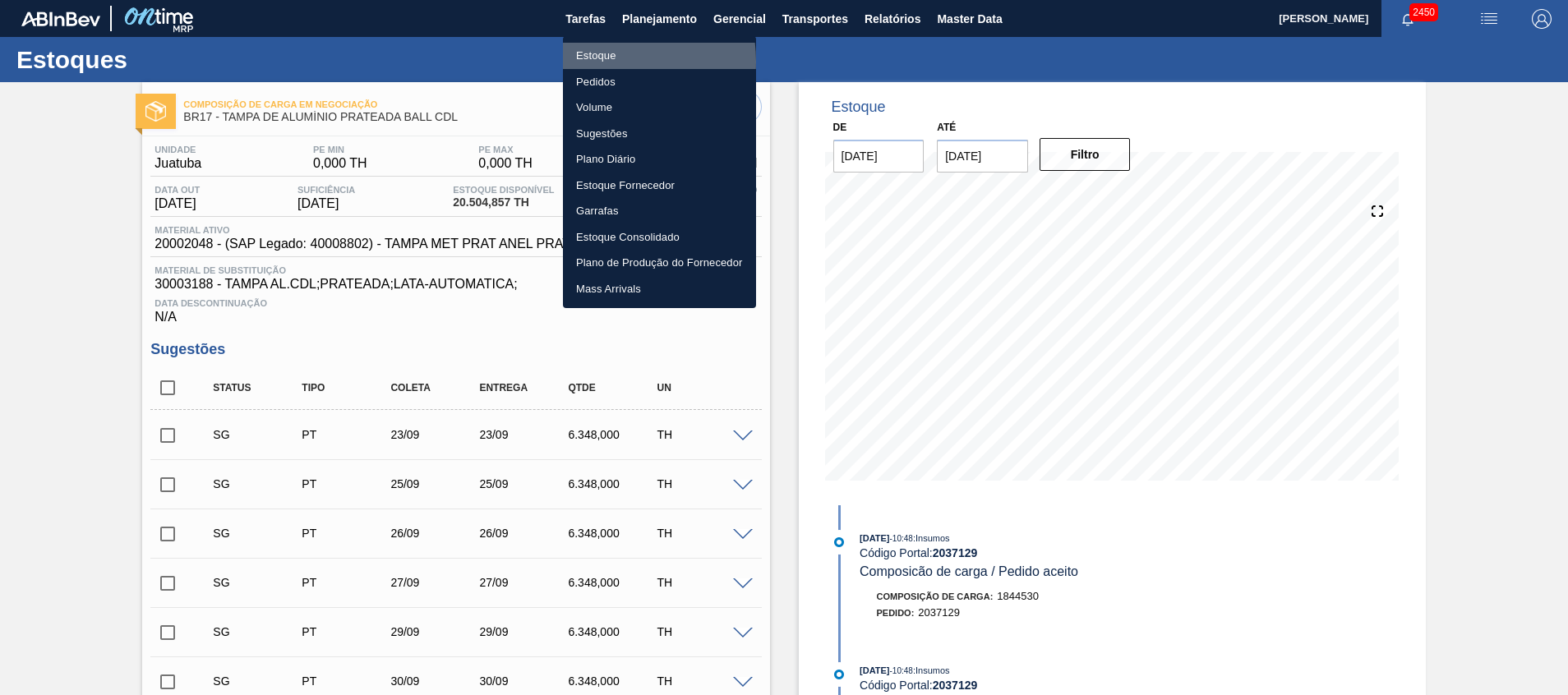
click at [599, 62] on li "Estoque" at bounding box center [659, 55] width 193 height 26
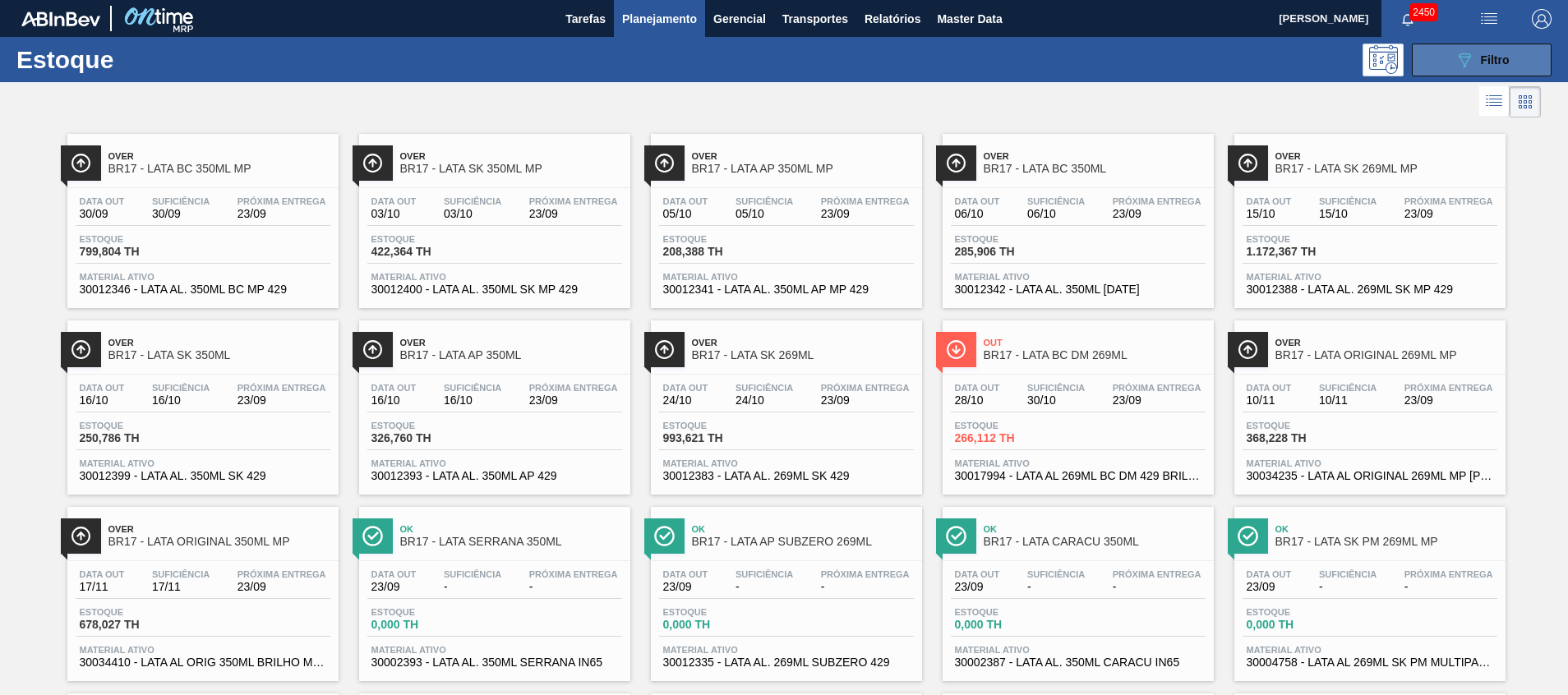
click at [1434, 72] on button "089F7B8B-B2A5-4AFE-B5C0-19BA573D28AC Filtro" at bounding box center [1482, 59] width 140 height 33
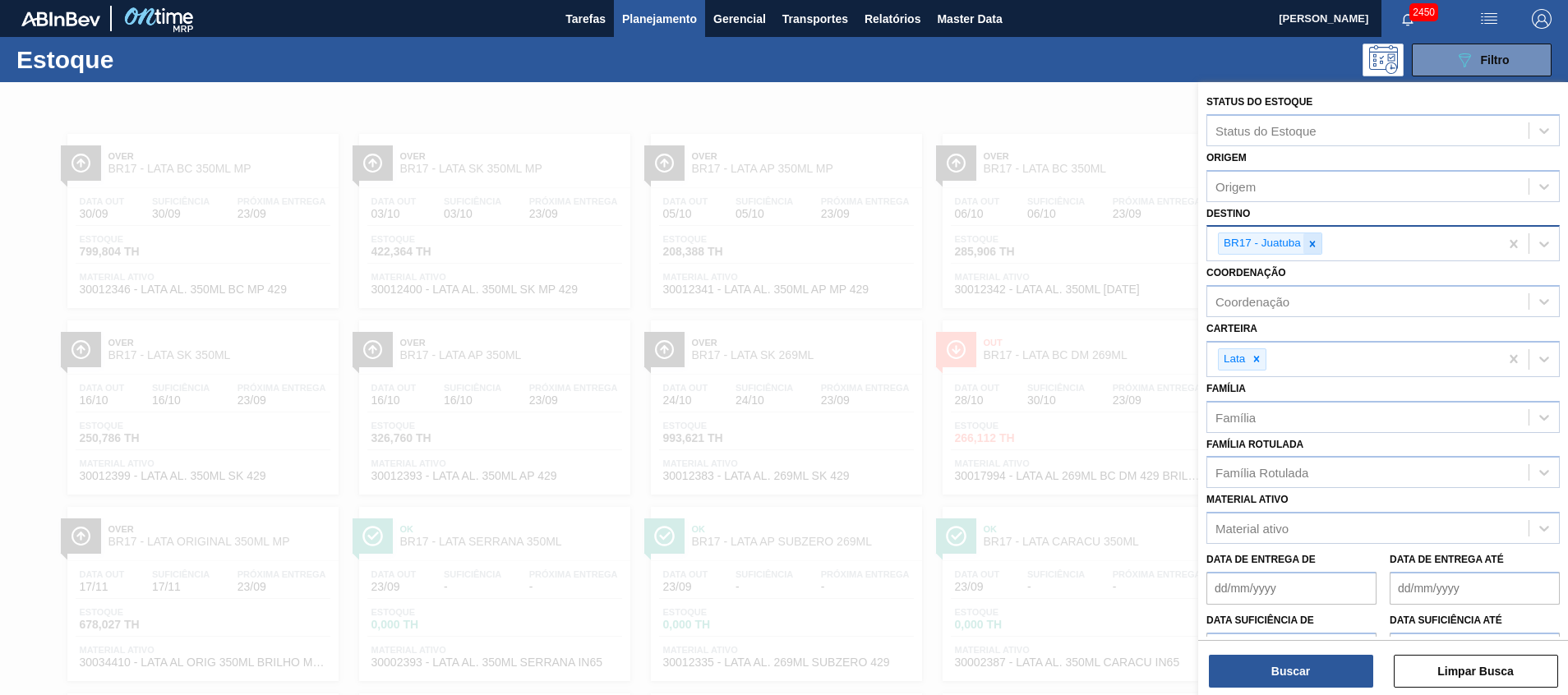
click at [1309, 242] on icon at bounding box center [1313, 245] width 12 height 12
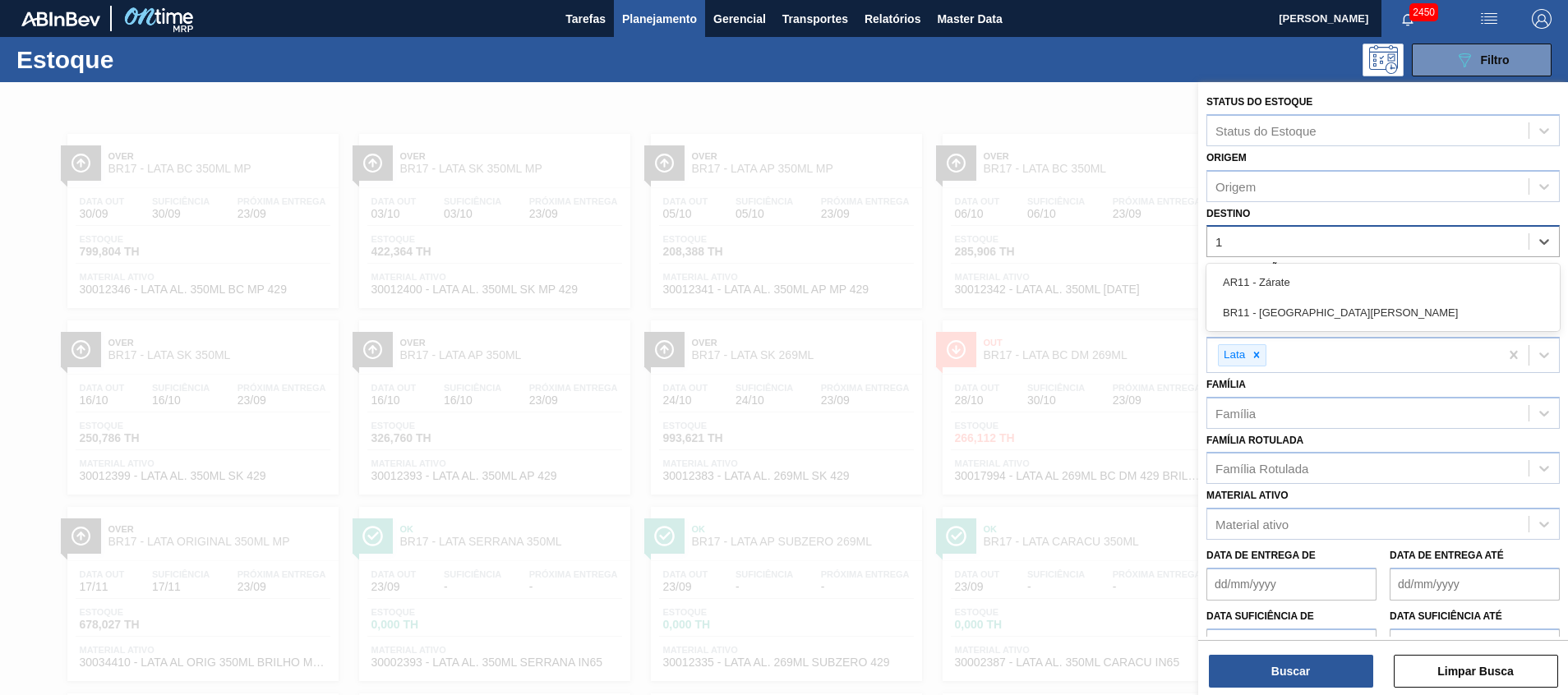
type input "11"
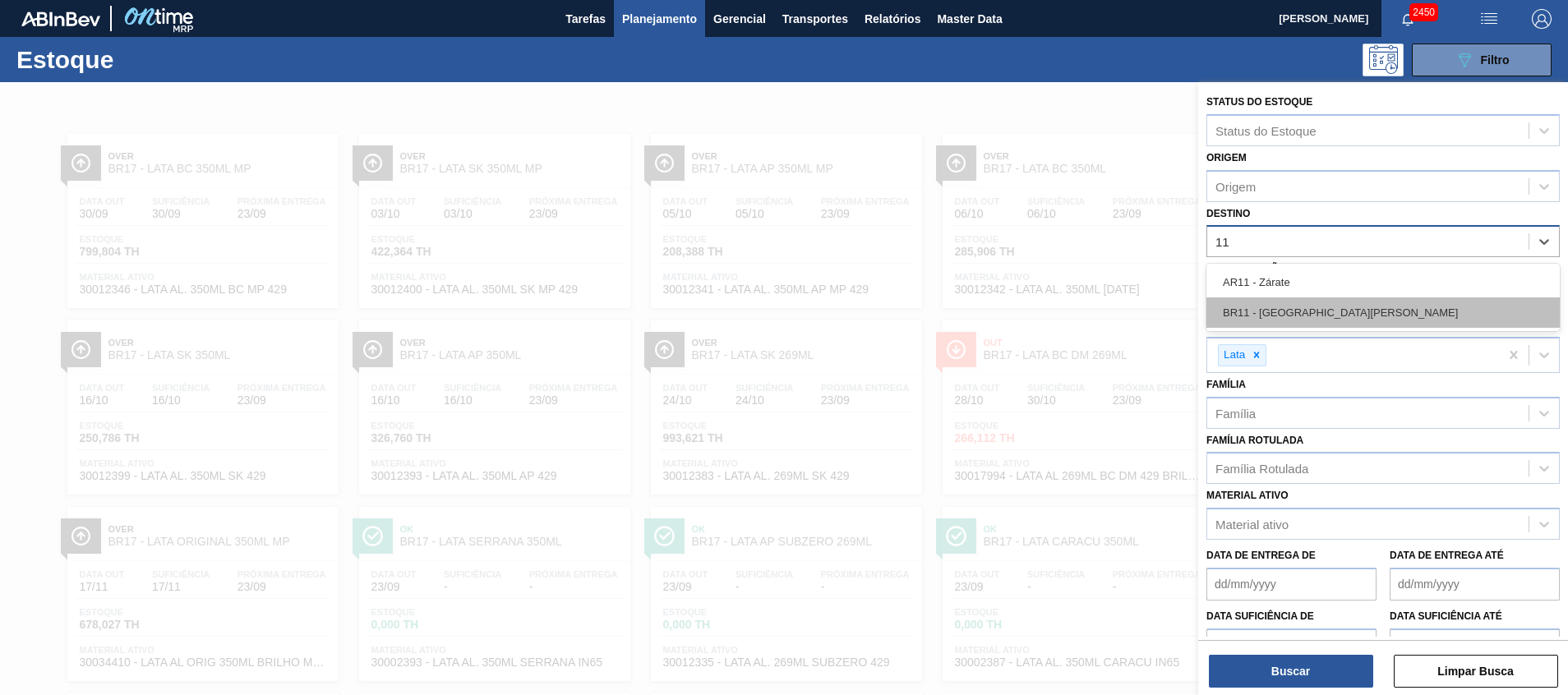
click at [1313, 322] on div "BR11 - [GEOGRAPHIC_DATA][PERSON_NAME]" at bounding box center [1384, 312] width 353 height 30
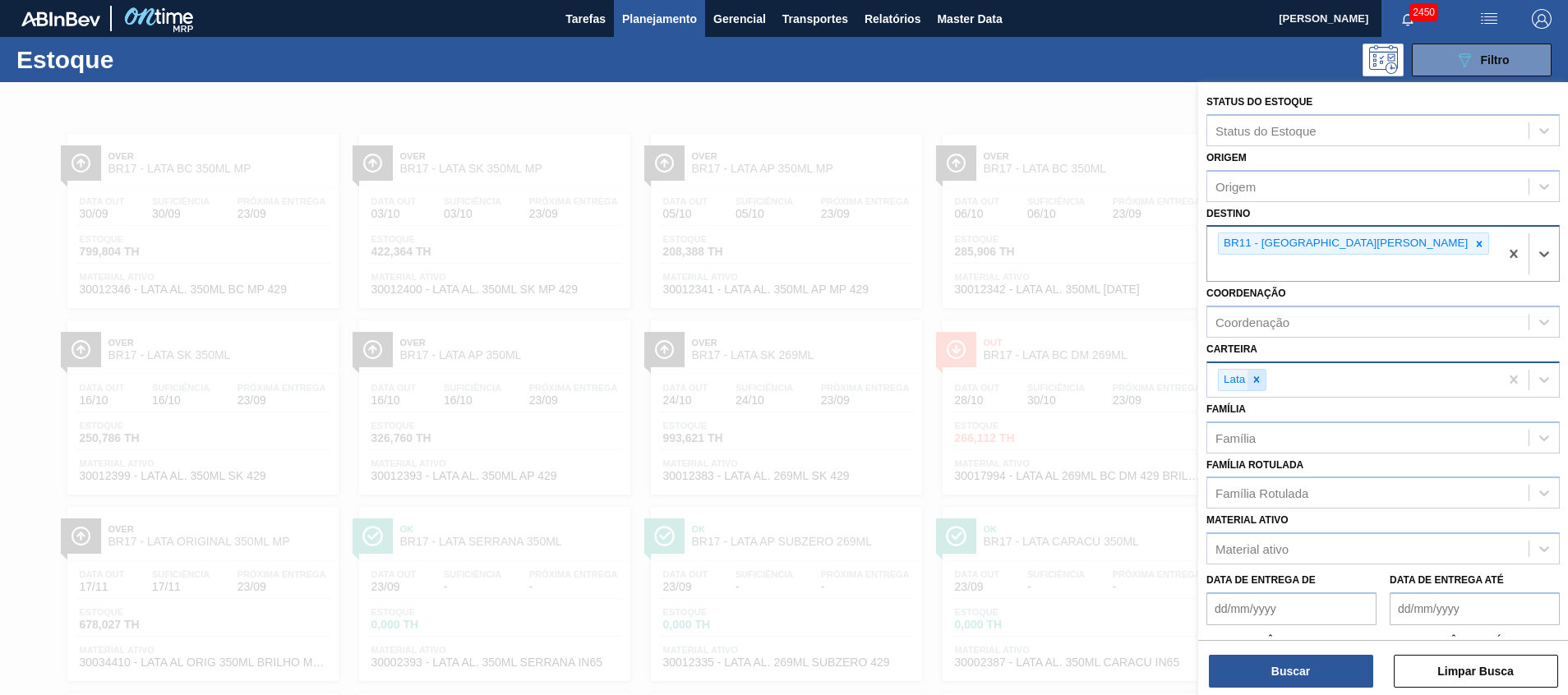
click at [1265, 370] on div at bounding box center [1257, 380] width 18 height 21
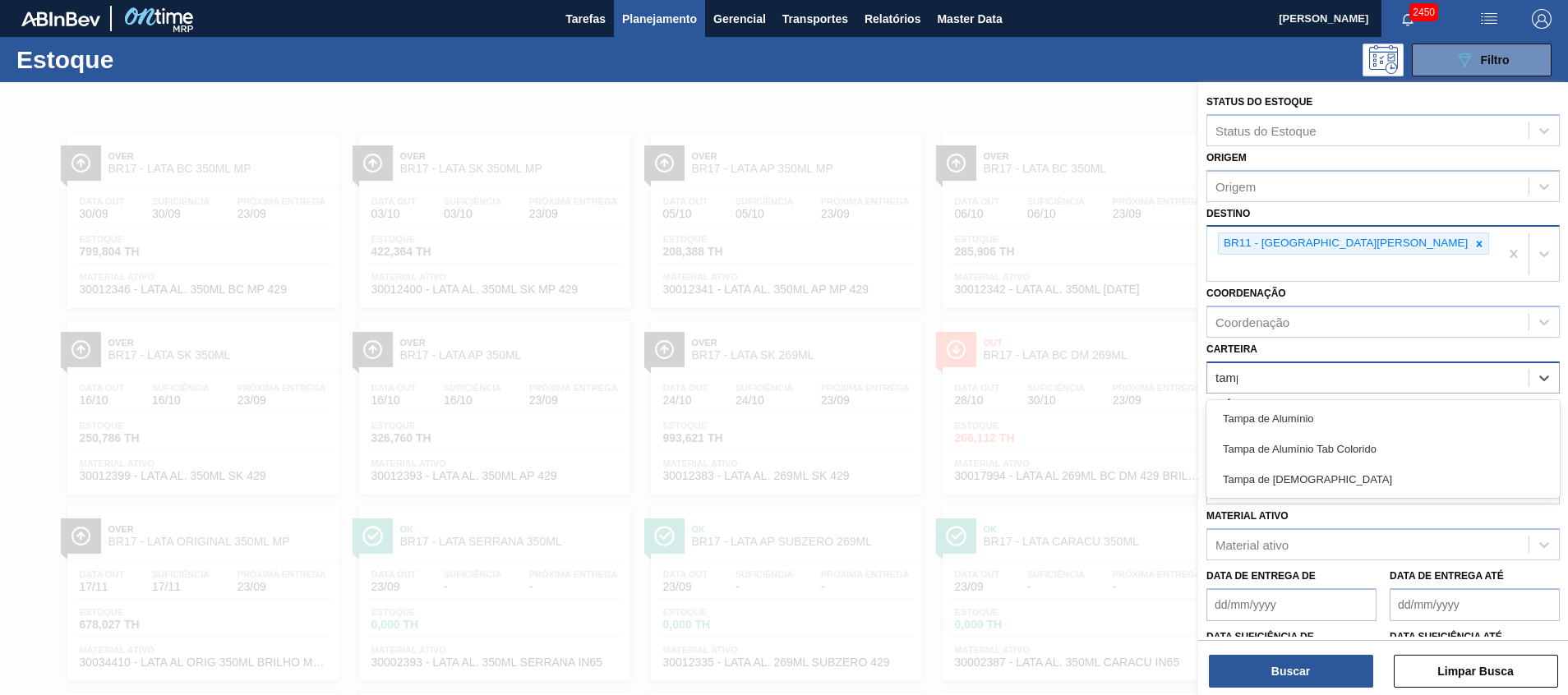
type input "tampa"
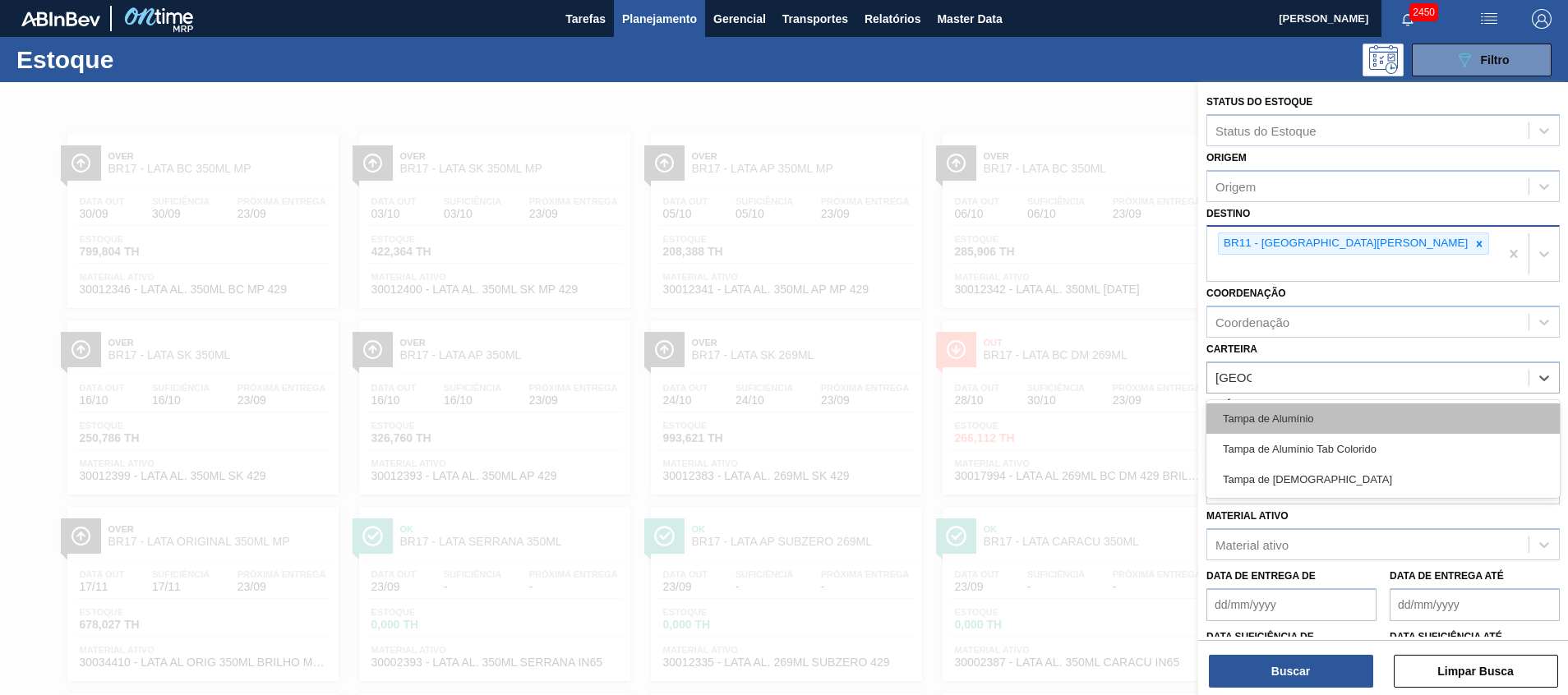
click at [1272, 404] on div "Tampa de Alumínio" at bounding box center [1384, 419] width 353 height 30
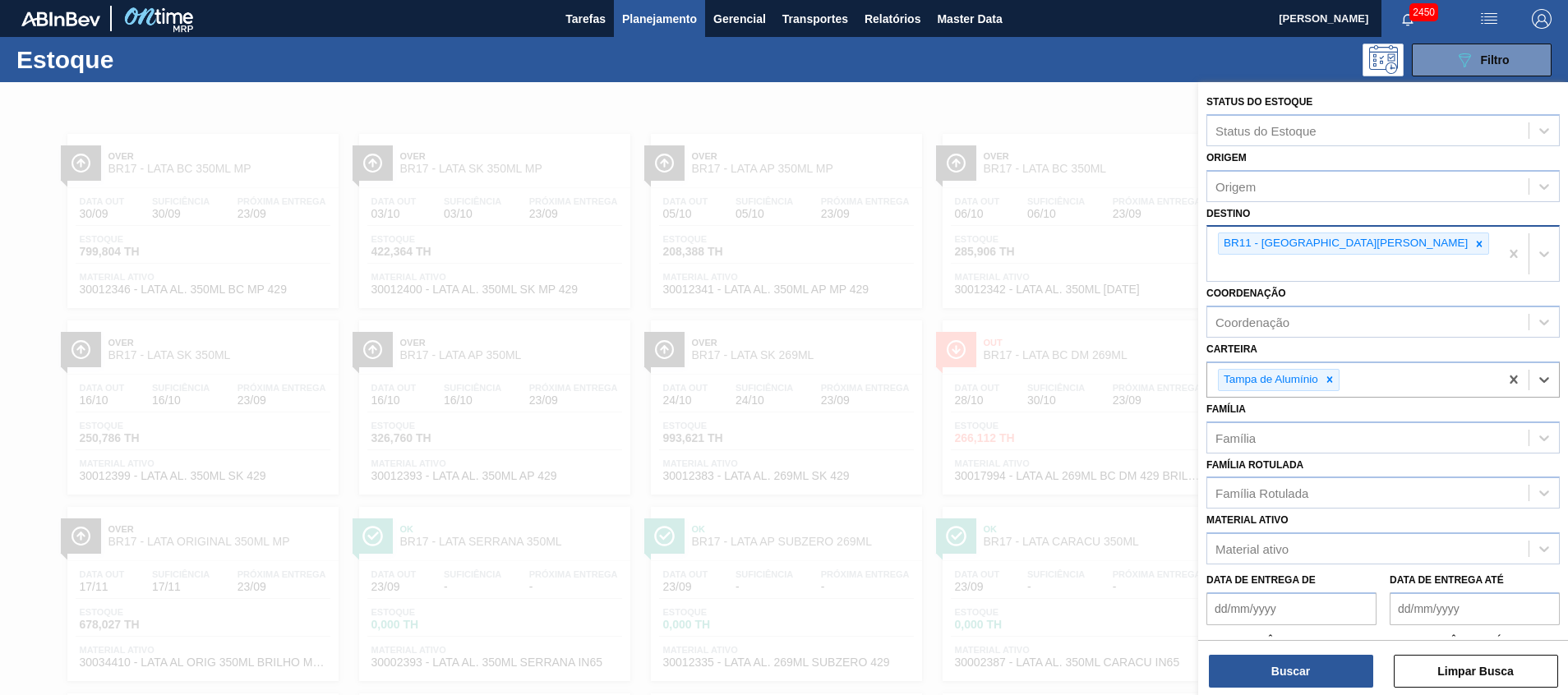
click at [1275, 687] on div "Status do Estoque Status do Estoque Origem Origem Destino BR11 - São Luís Coord…" at bounding box center [1384, 390] width 370 height 616
click at [1277, 671] on button "Buscar" at bounding box center [1292, 671] width 164 height 33
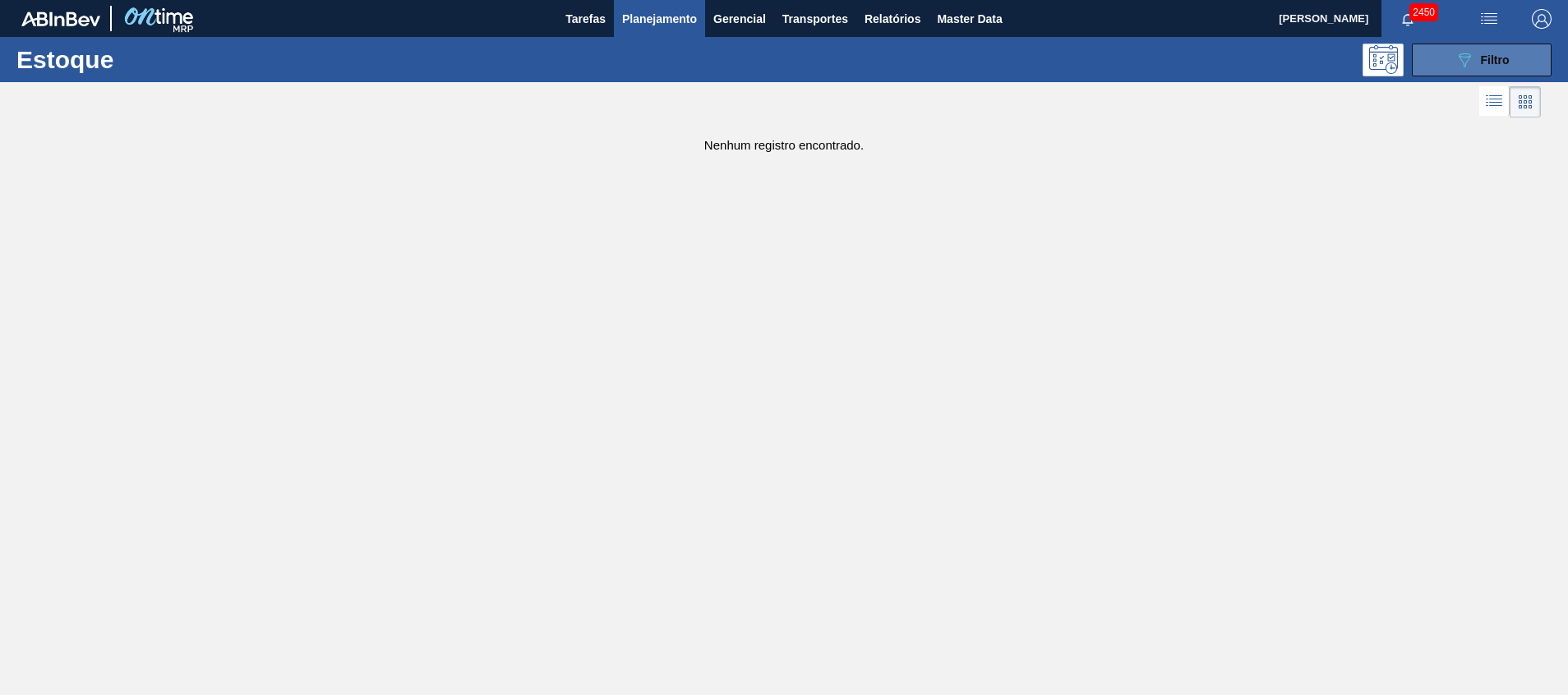
click at [1439, 55] on button "089F7B8B-B2A5-4AFE-B5C0-19BA573D28AC Filtro" at bounding box center [1482, 59] width 140 height 33
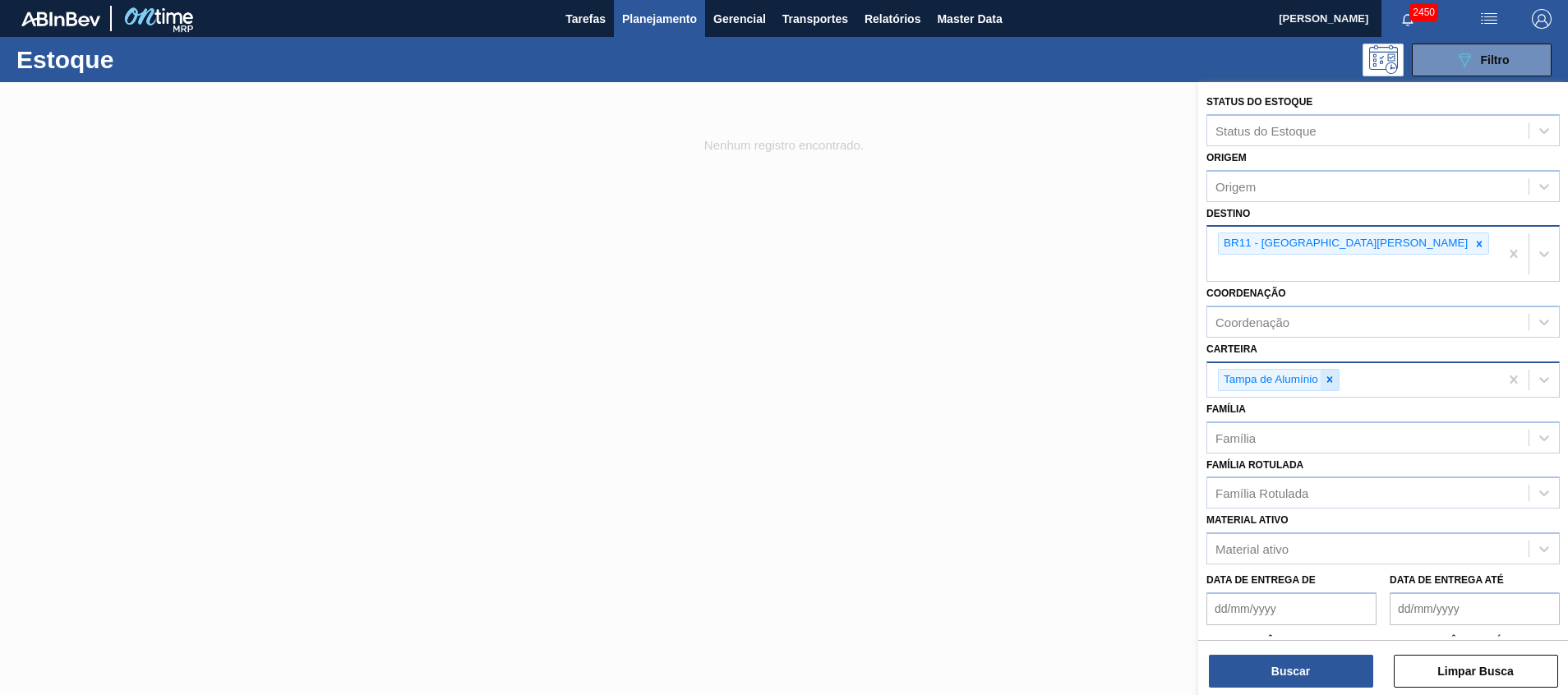
click at [1326, 374] on icon at bounding box center [1330, 380] width 12 height 12
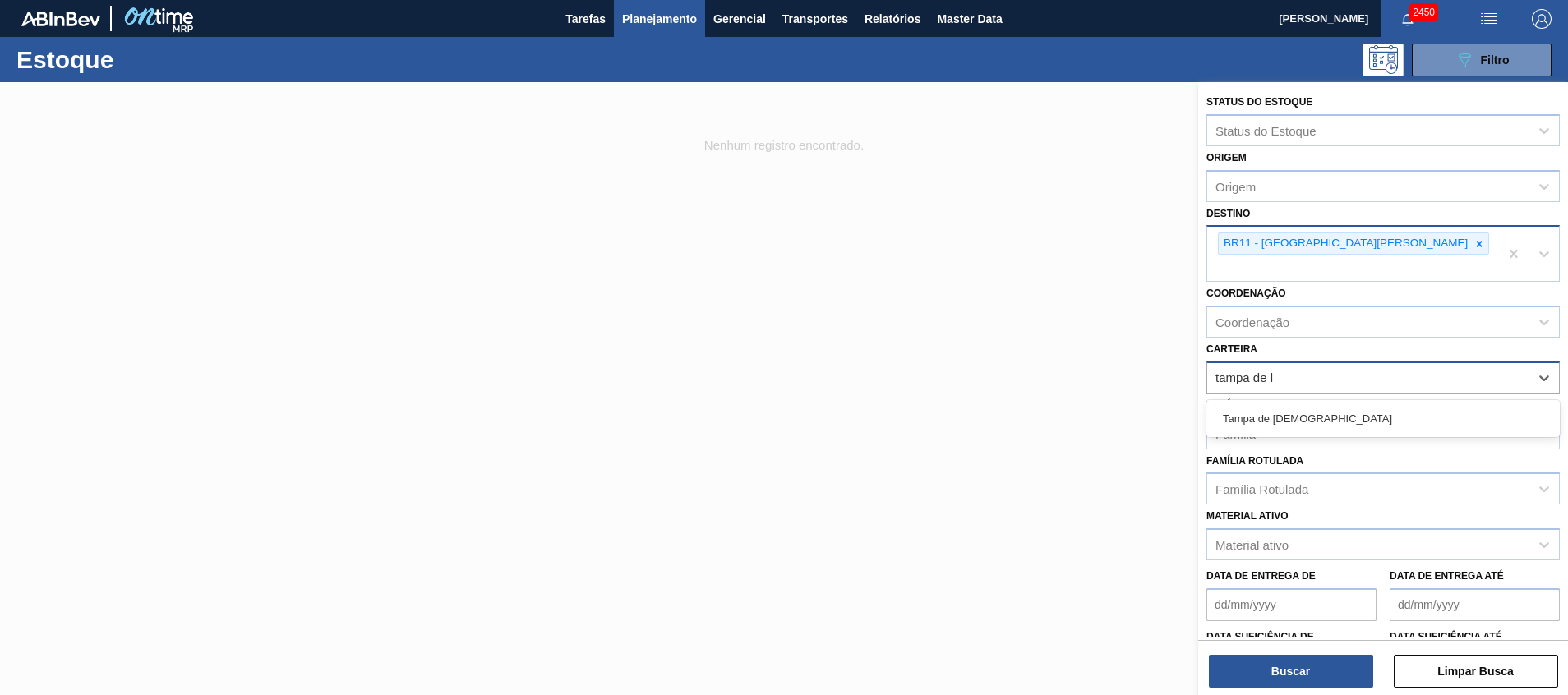
type input "tampa de la"
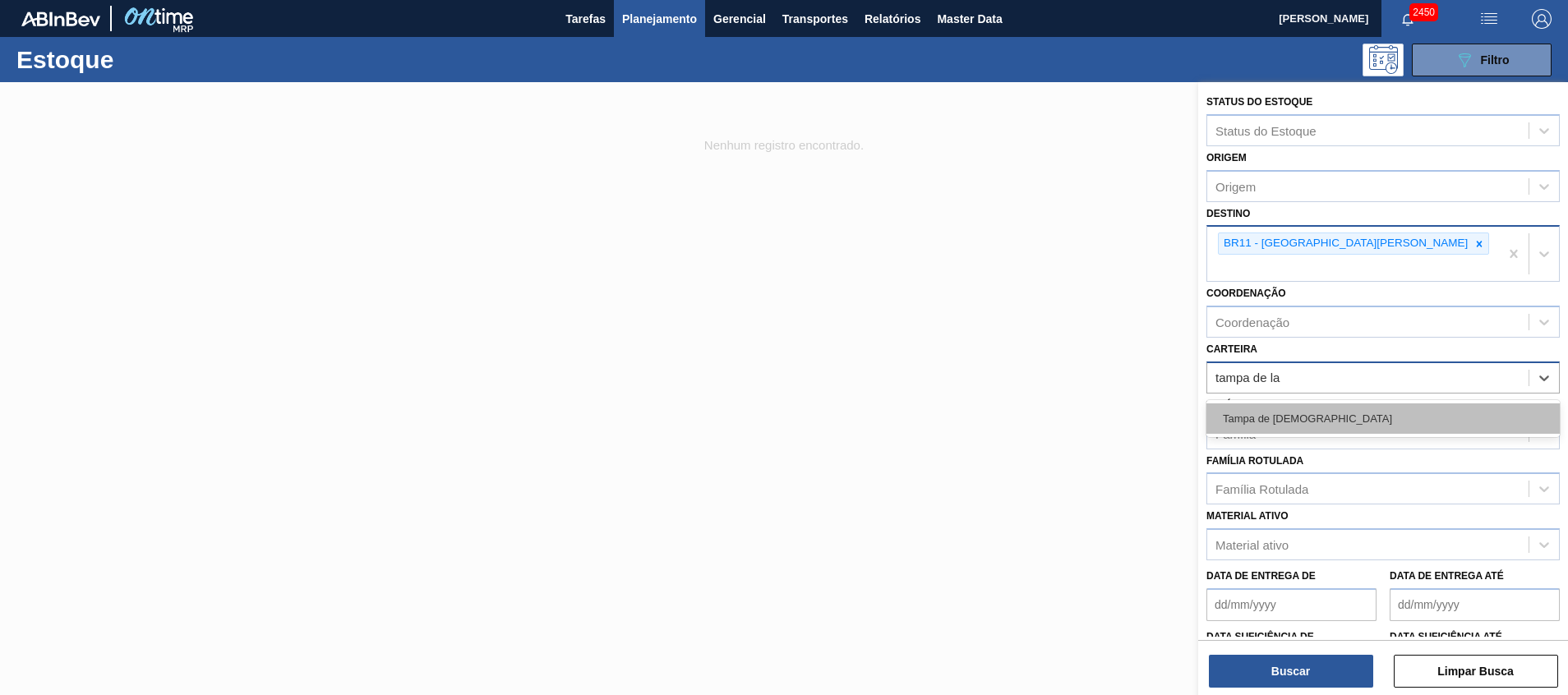
click at [1267, 408] on div "Tampa de [DEMOGRAPHIC_DATA]" at bounding box center [1384, 419] width 353 height 30
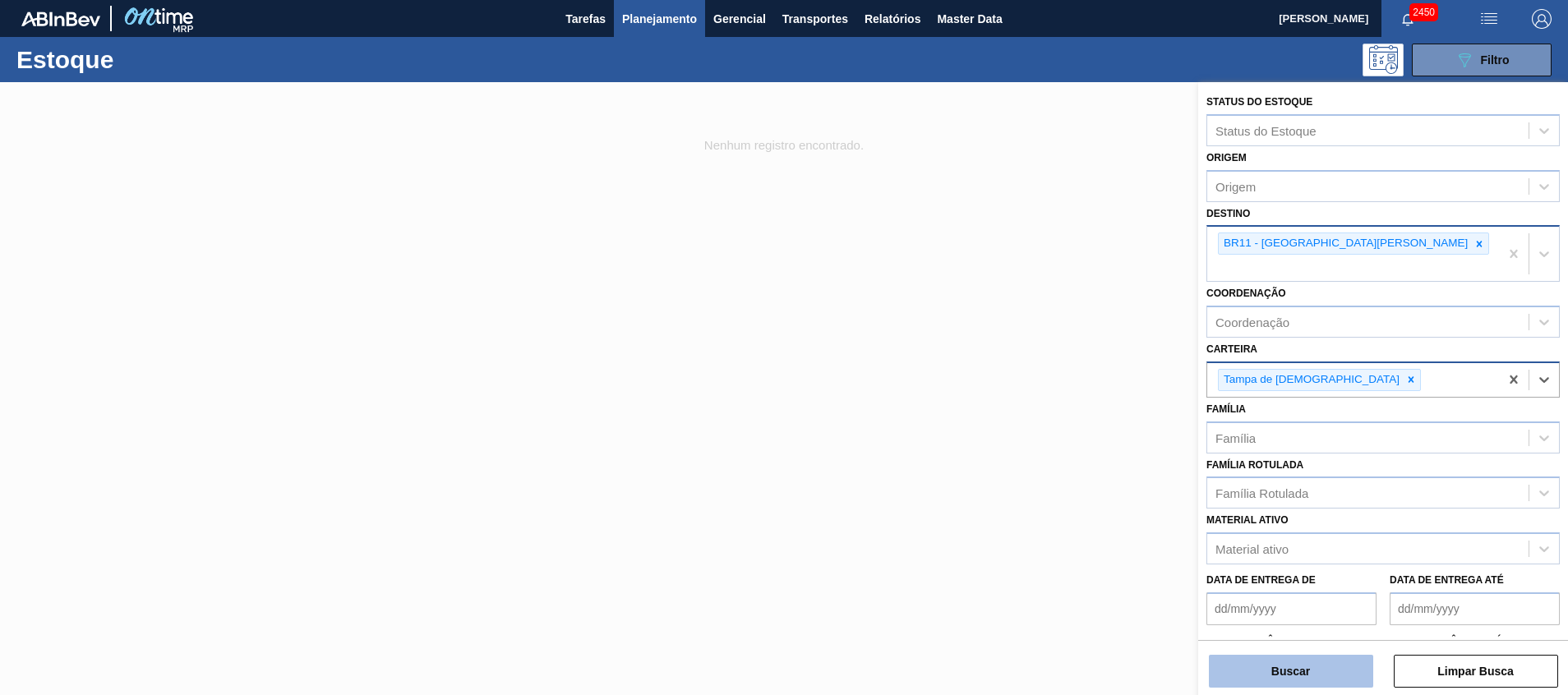
click at [1259, 670] on button "Buscar" at bounding box center [1292, 671] width 164 height 33
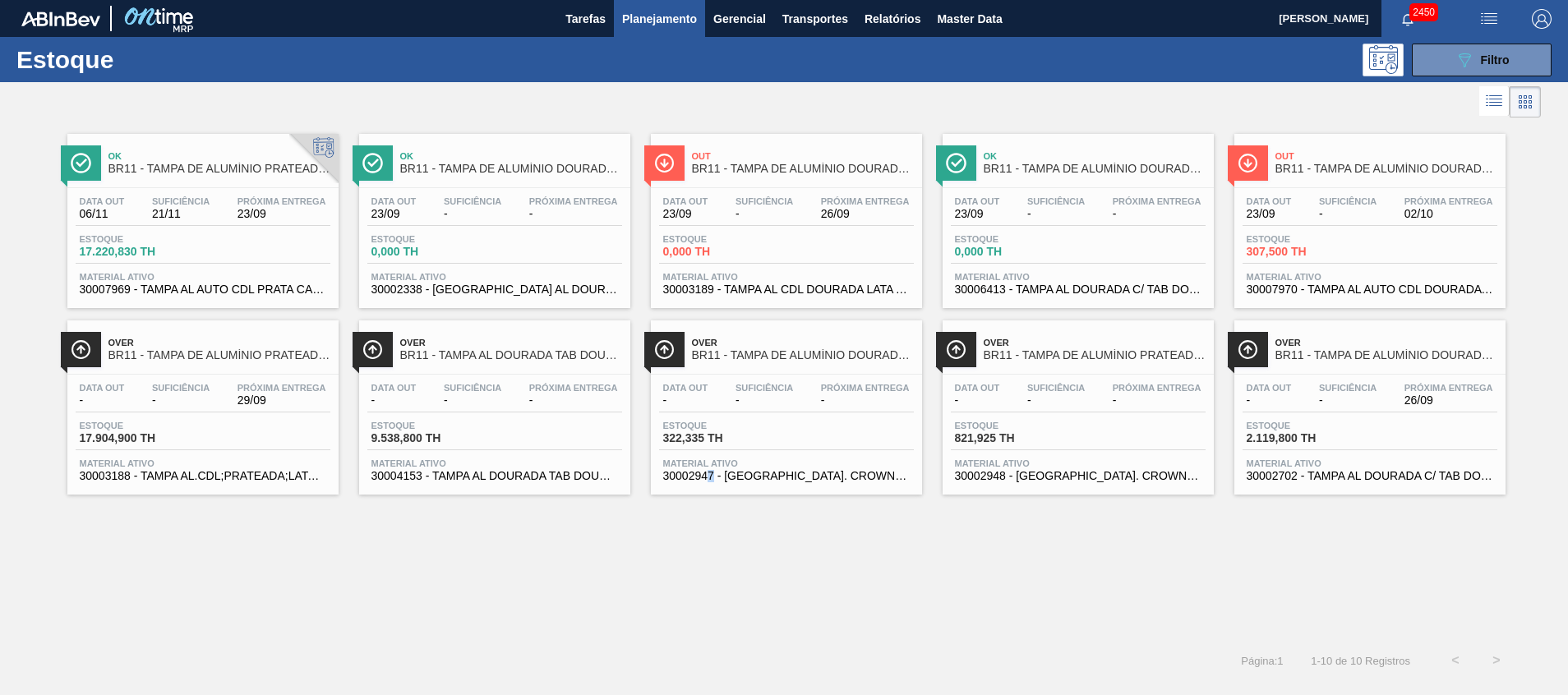
drag, startPoint x: 1338, startPoint y: 288, endPoint x: 709, endPoint y: 517, distance: 669.4
click at [711, 526] on div "Ok BR11 - TAMPA DE ALUMÍNIO PRATEADA CANPACK CDL Data out 06/11 Suficiência 21/…" at bounding box center [784, 380] width 1568 height 518
click at [1504, 44] on button "089F7B8B-B2A5-4AFE-B5C0-19BA573D28AC Filtro" at bounding box center [1482, 59] width 140 height 33
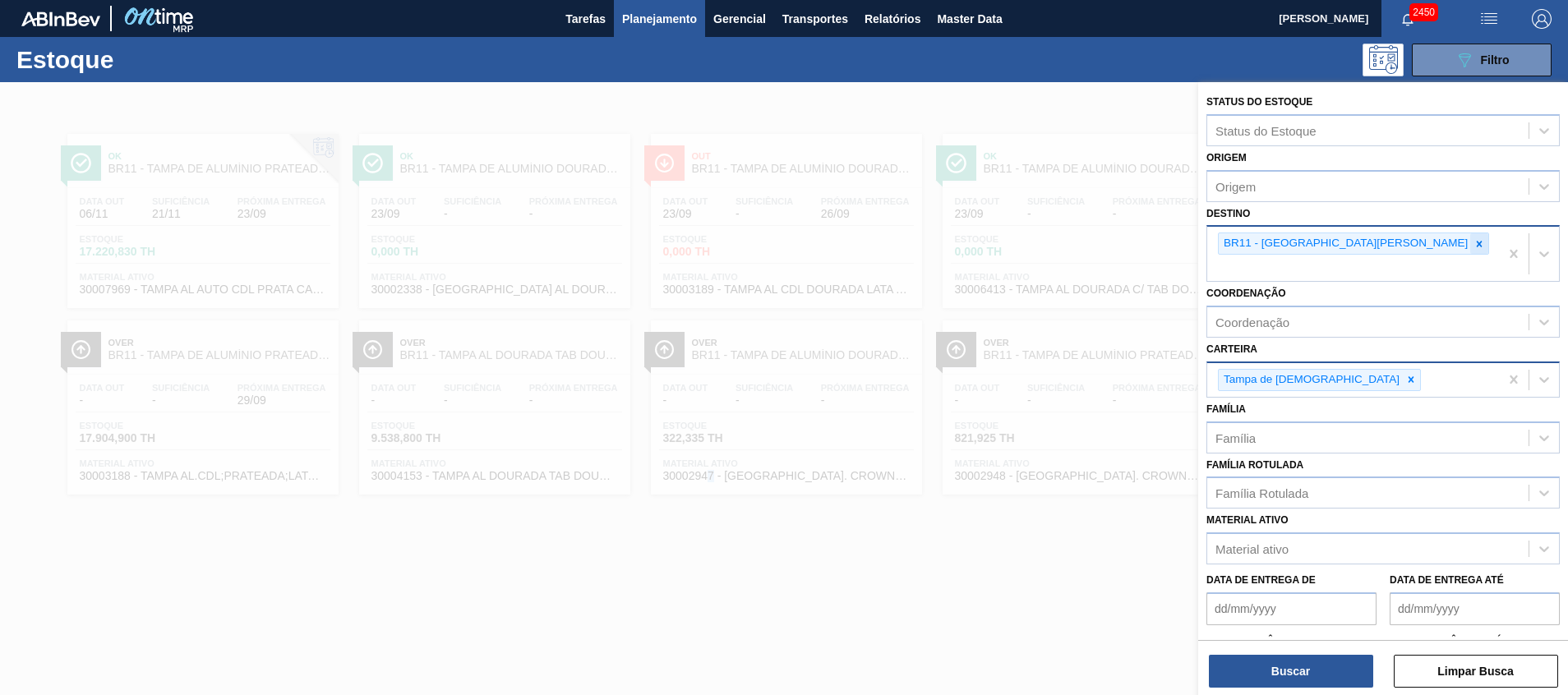
click at [1474, 241] on icon at bounding box center [1480, 245] width 12 height 12
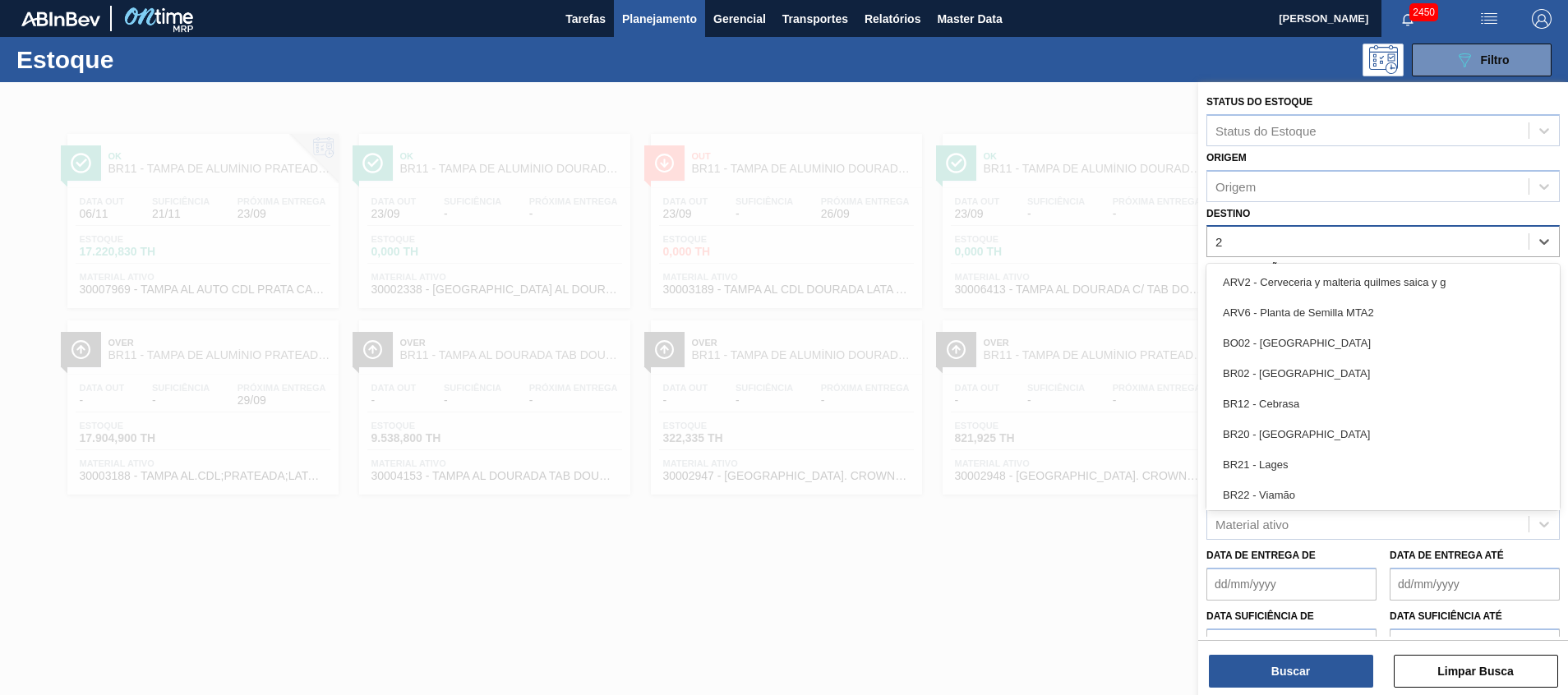
type input "26"
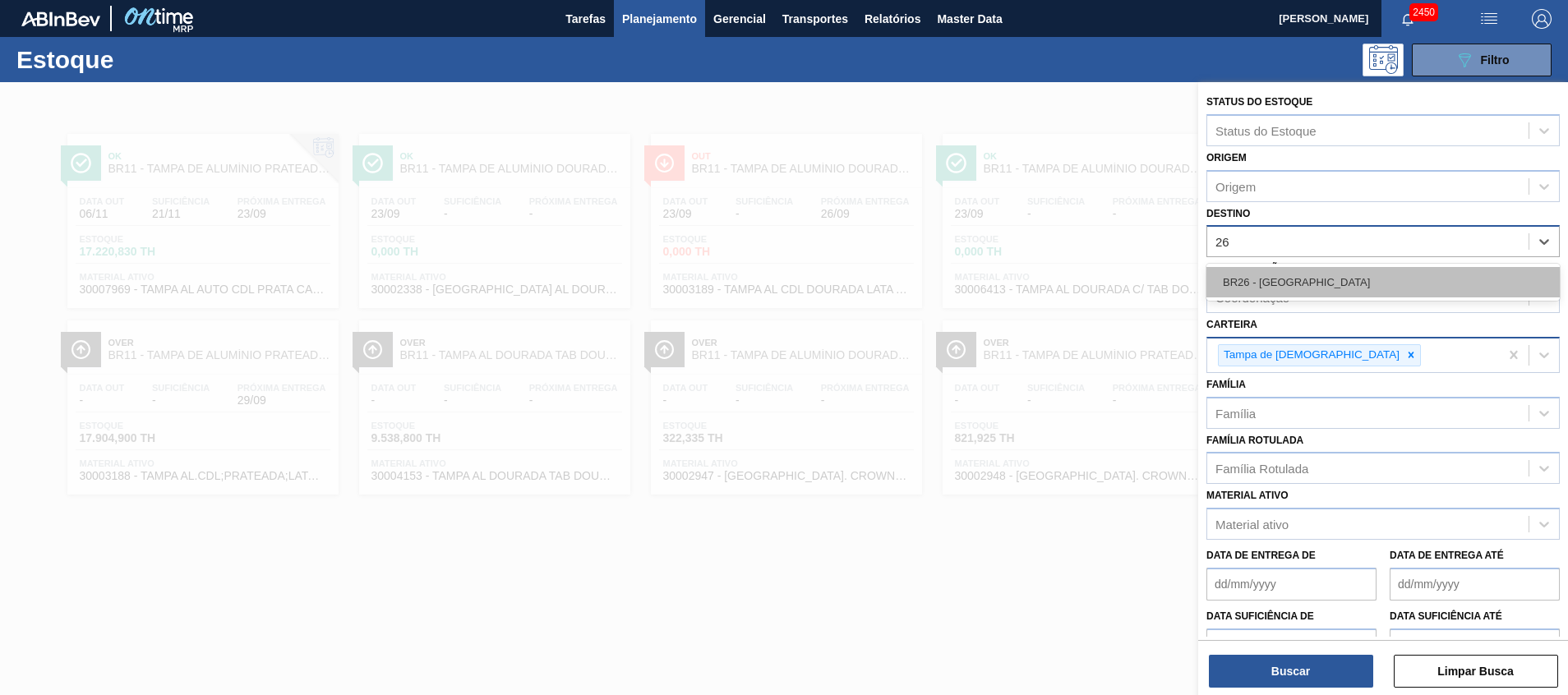
click at [1280, 276] on div "BR26 - Uberlândia" at bounding box center [1384, 282] width 353 height 30
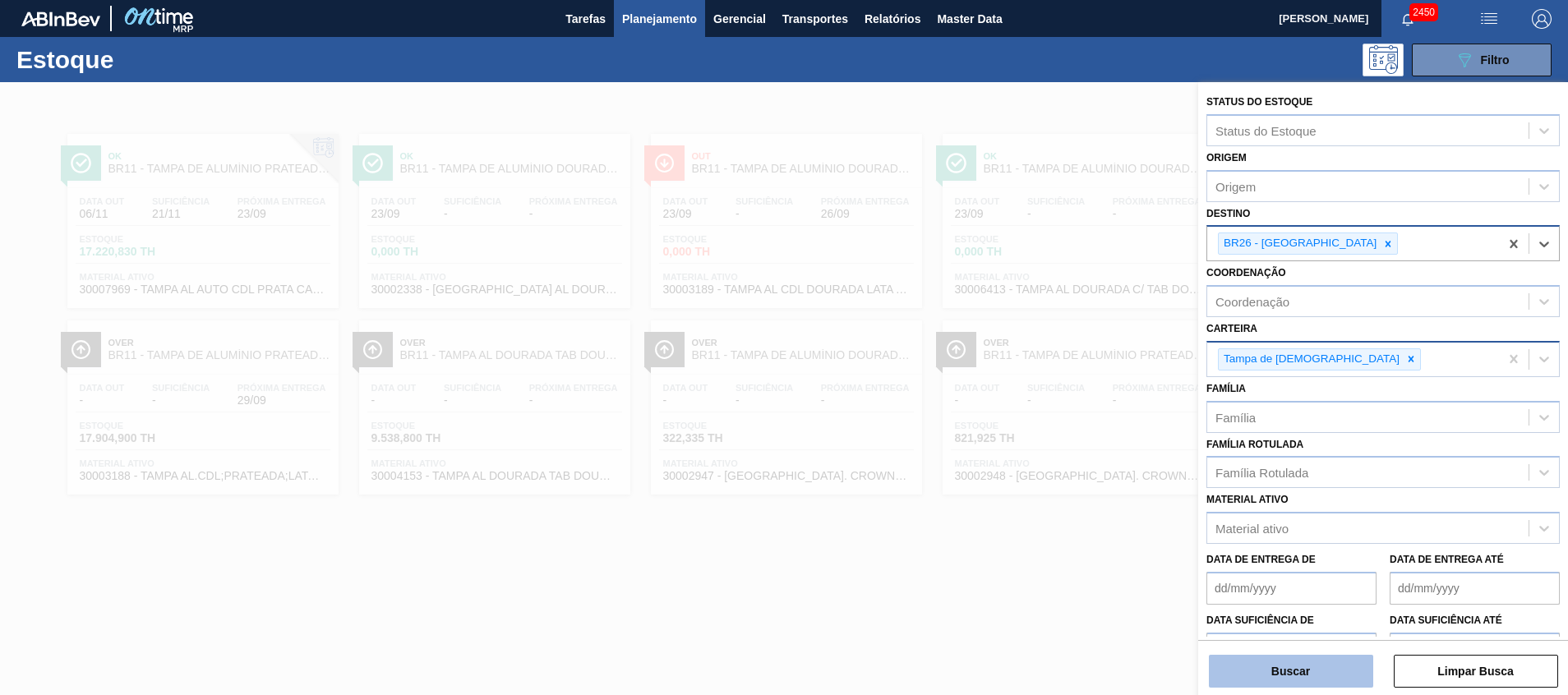
click at [1277, 666] on button "Buscar" at bounding box center [1292, 671] width 164 height 33
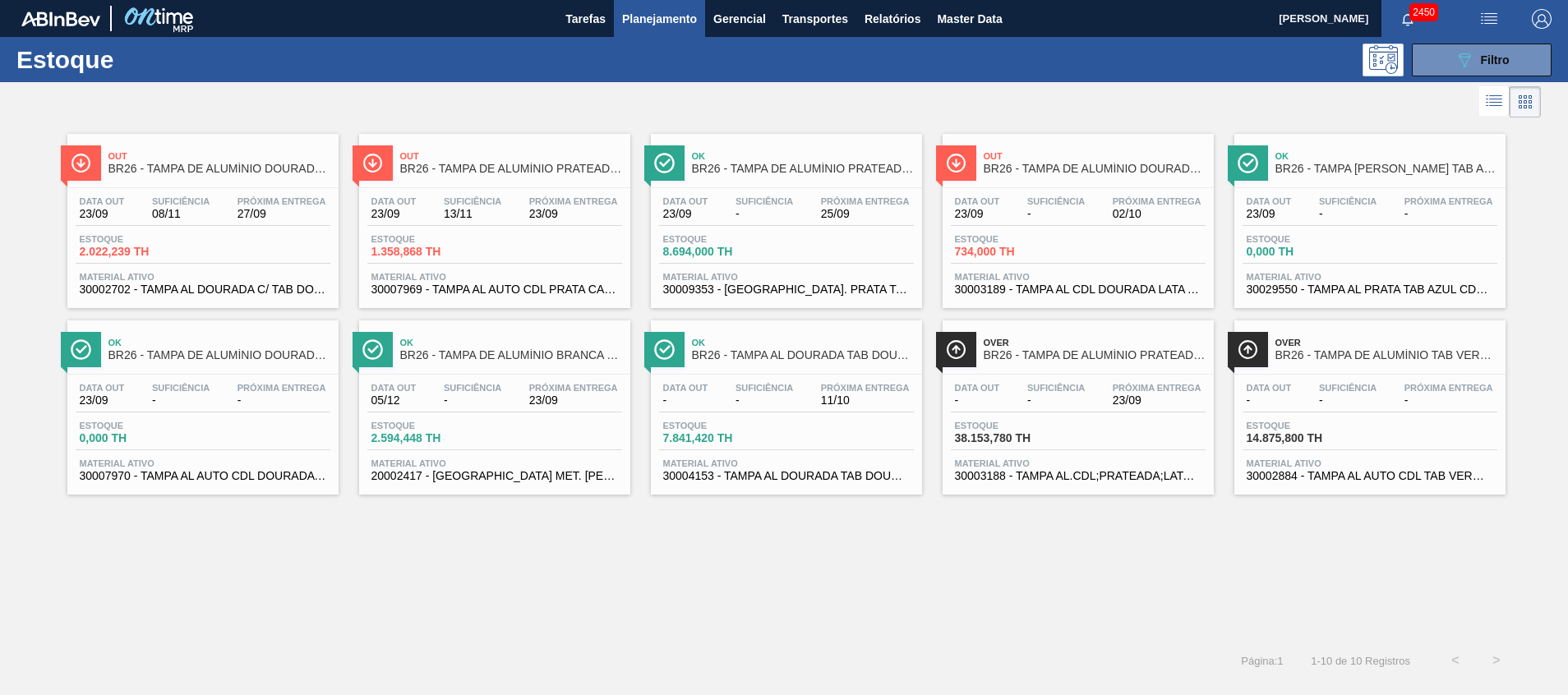
click at [795, 476] on span "30004153 - TAMPA AL DOURADA TAB DOURADO CDL CANPACK" at bounding box center [787, 476] width 246 height 13
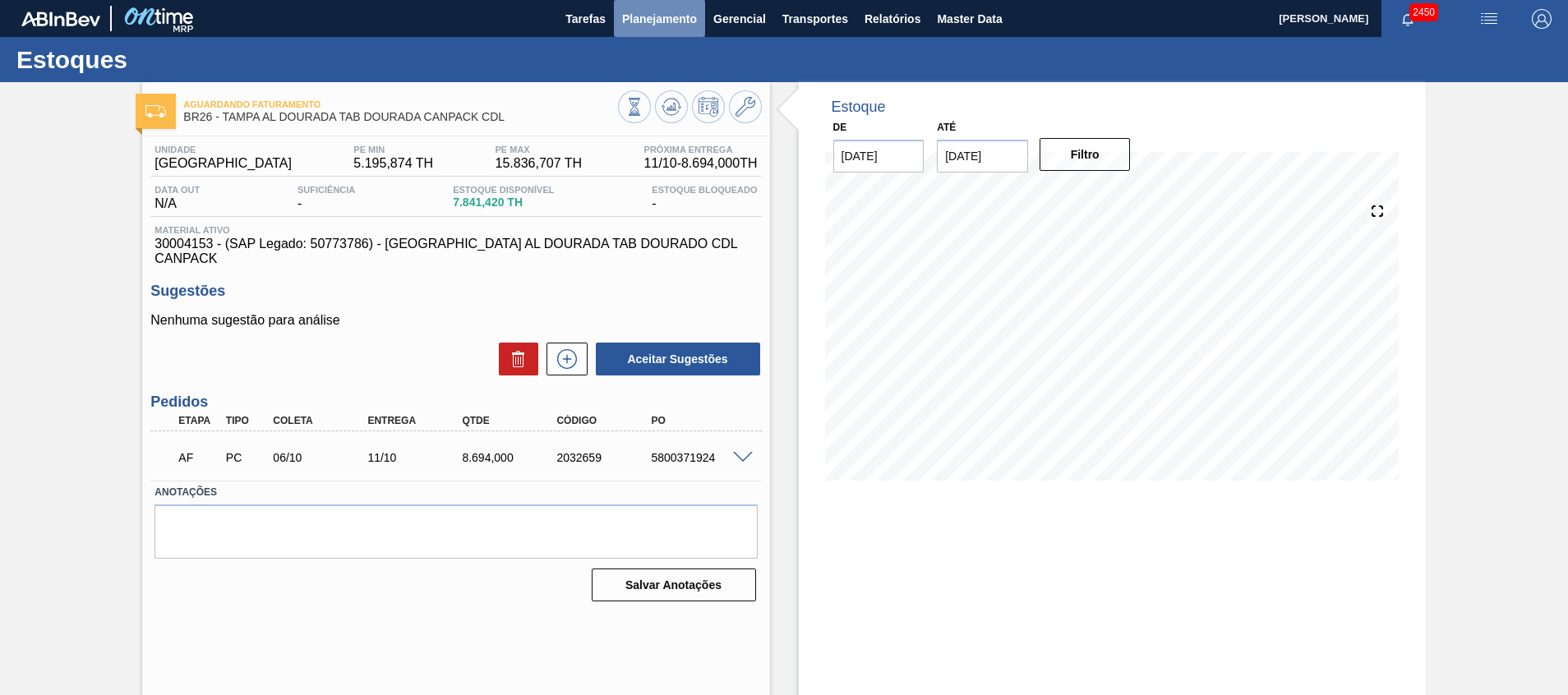
click at [682, 17] on span "Planejamento" at bounding box center [659, 19] width 75 height 20
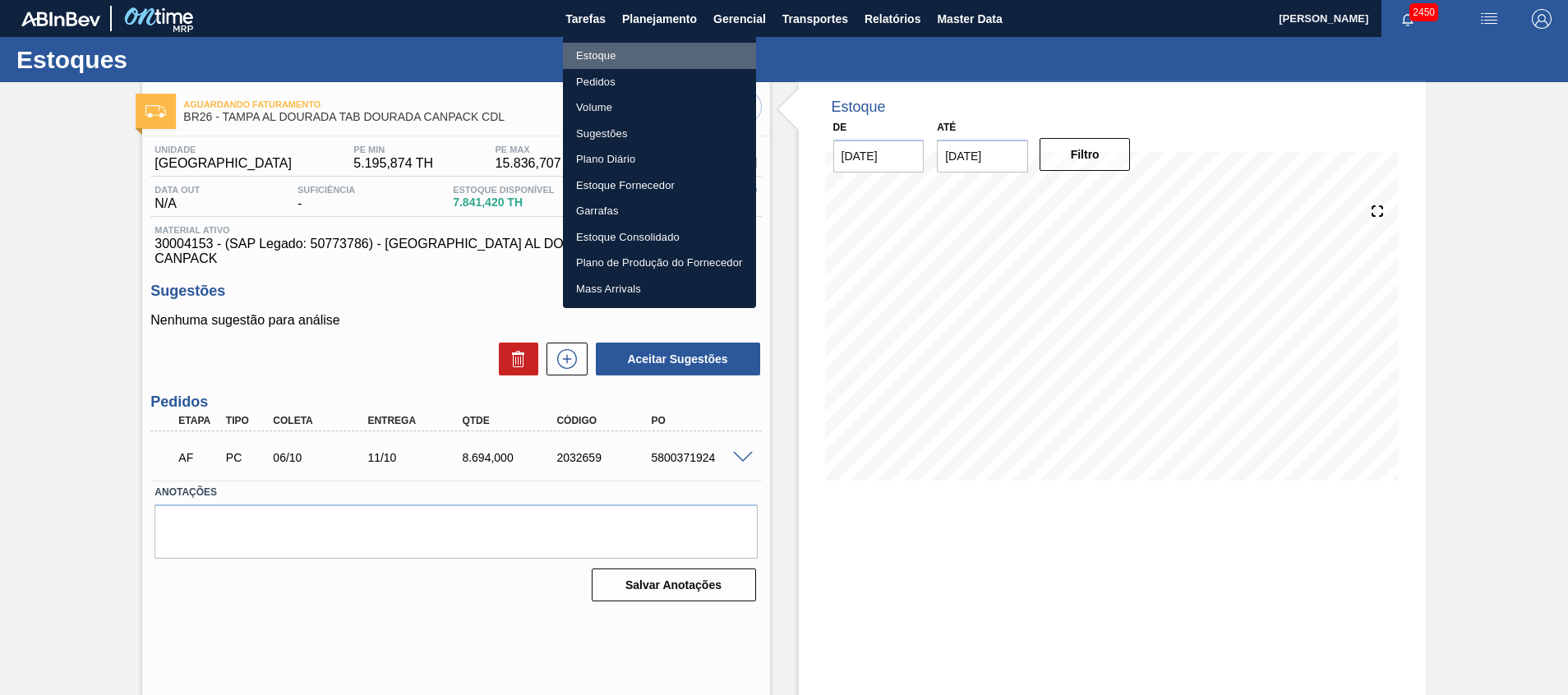
click at [673, 52] on li "Estoque" at bounding box center [659, 55] width 193 height 26
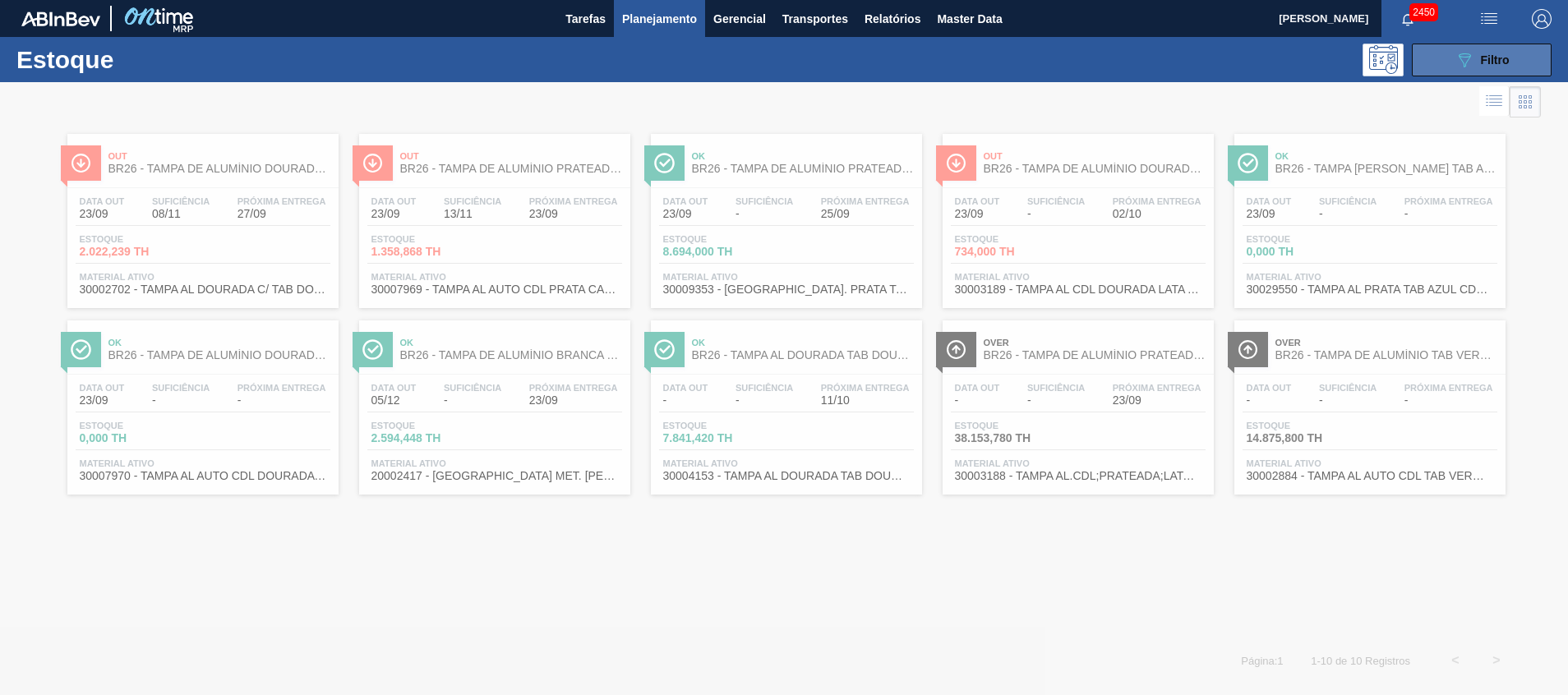
click at [1455, 67] on icon "089F7B8B-B2A5-4AFE-B5C0-19BA573D28AC" at bounding box center [1465, 60] width 20 height 20
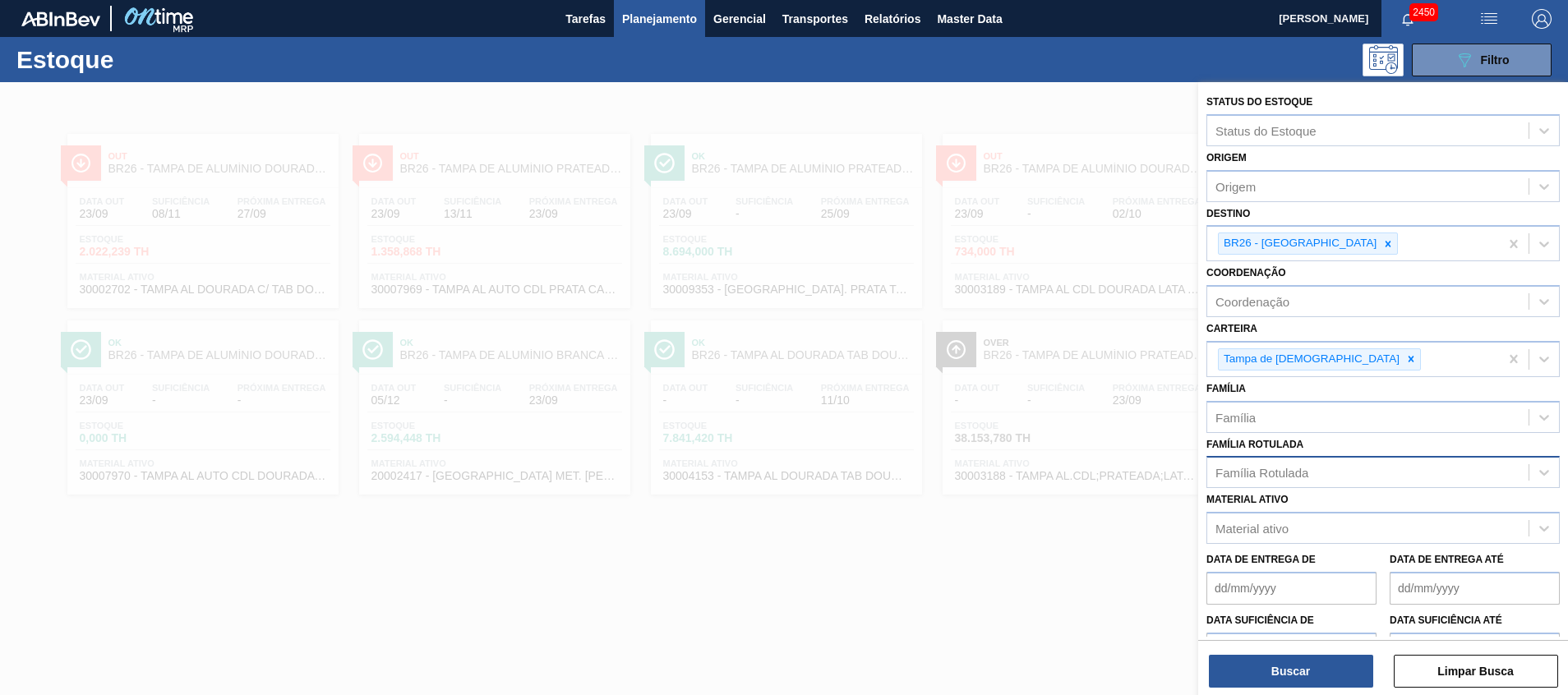
click at [1271, 477] on div "Família Rotulada" at bounding box center [1261, 472] width 93 height 14
click at [1278, 434] on div "Família Rotulada Família Rotulada" at bounding box center [1384, 461] width 353 height 56
click at [1272, 519] on div "Material ativo" at bounding box center [1369, 528] width 322 height 23
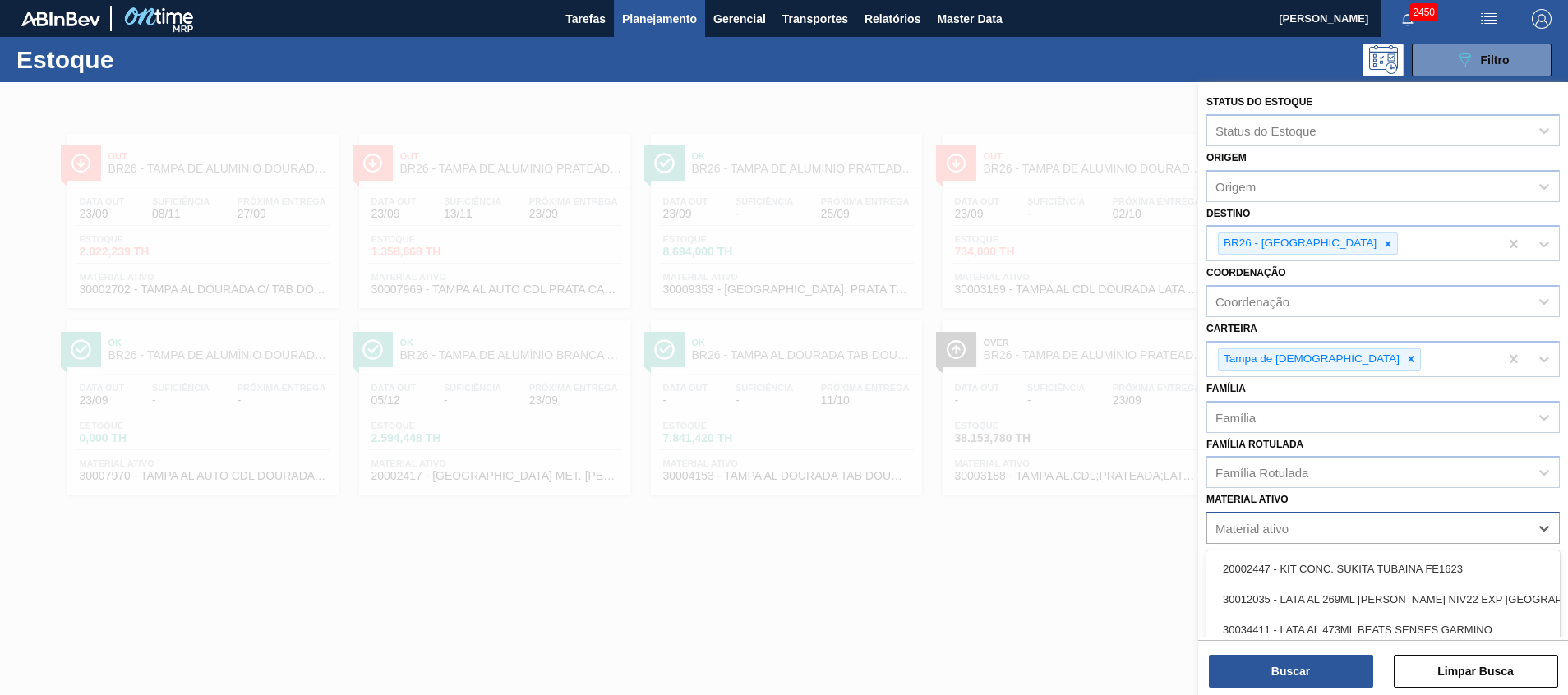
paste ativo "30003189"
type ativo "30003189"
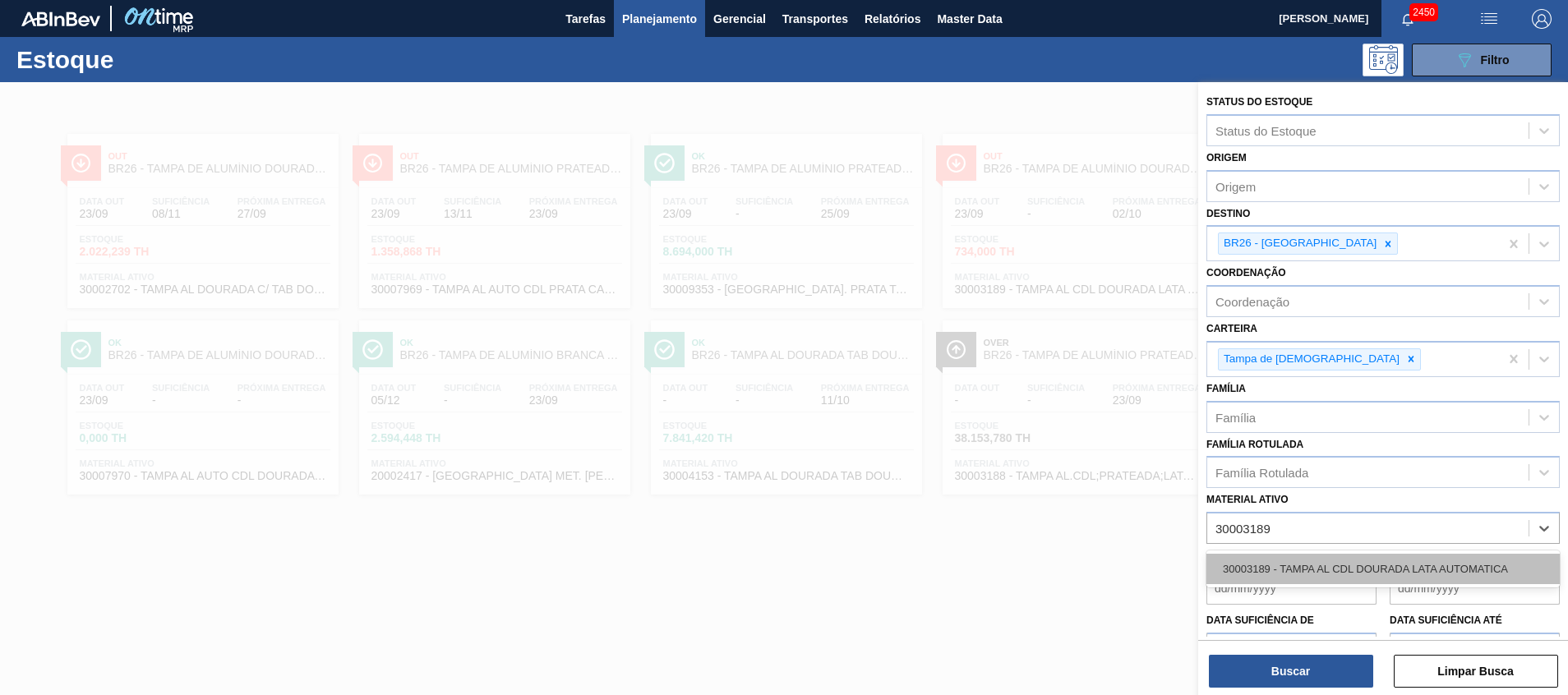
click at [1287, 572] on div "30003189 - TAMPA AL CDL DOURADA LATA AUTOMATICA" at bounding box center [1384, 569] width 353 height 30
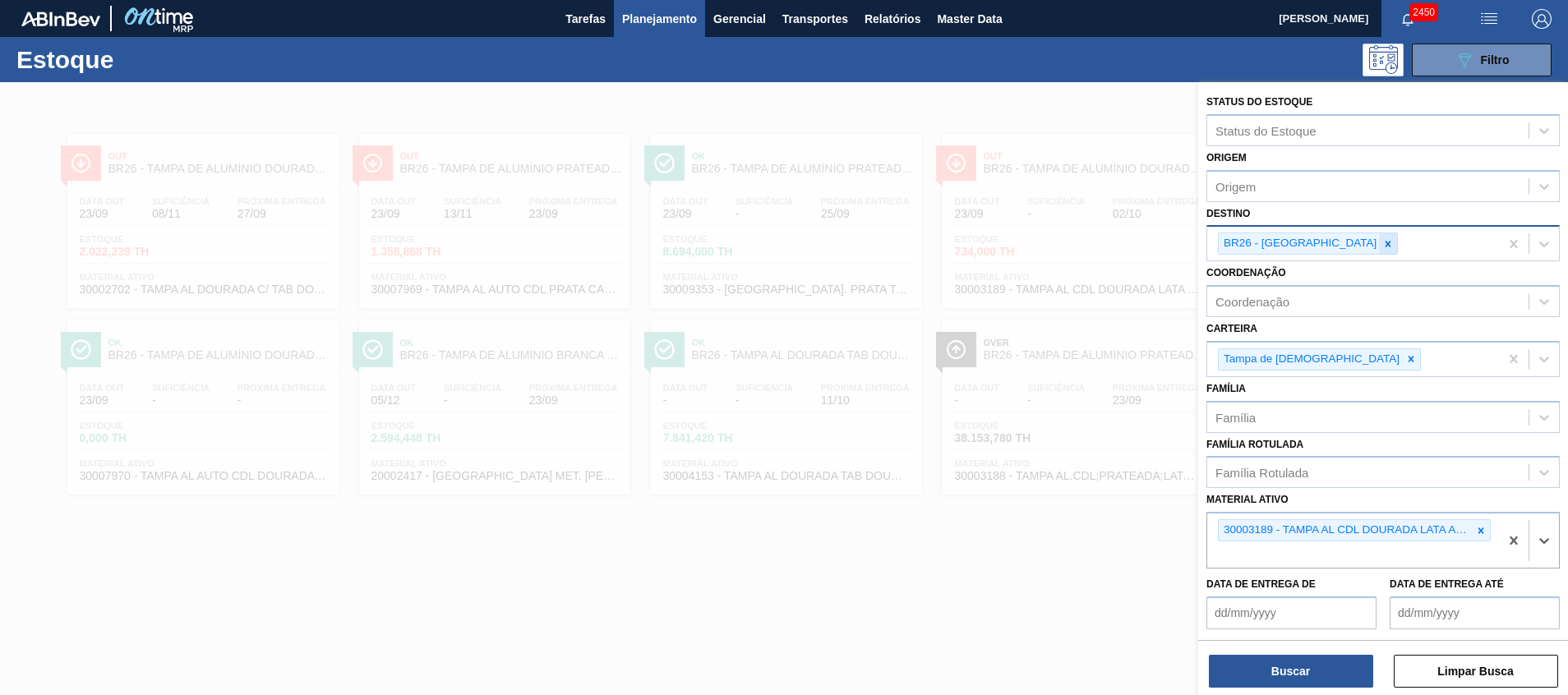
click at [1386, 244] on icon at bounding box center [1389, 244] width 6 height 6
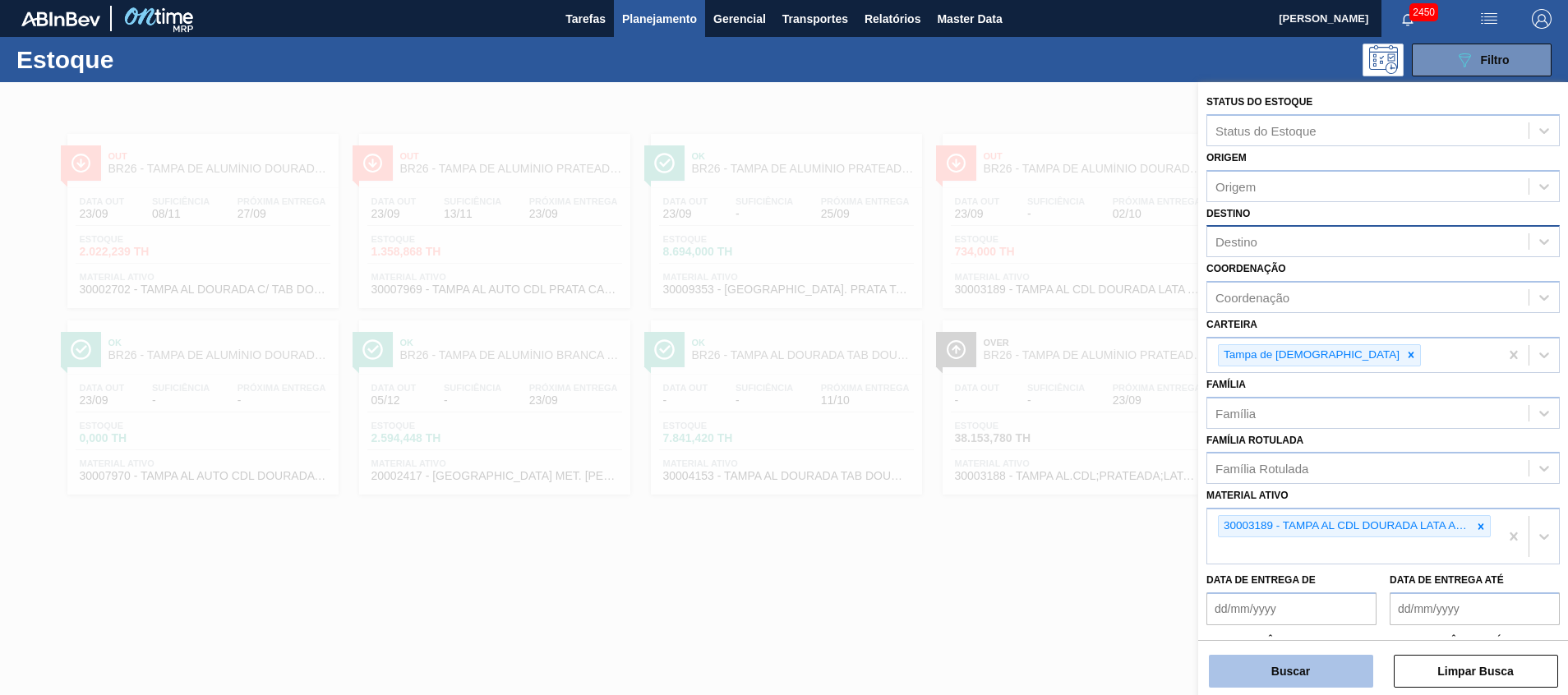
click at [1285, 662] on button "Buscar" at bounding box center [1292, 671] width 164 height 33
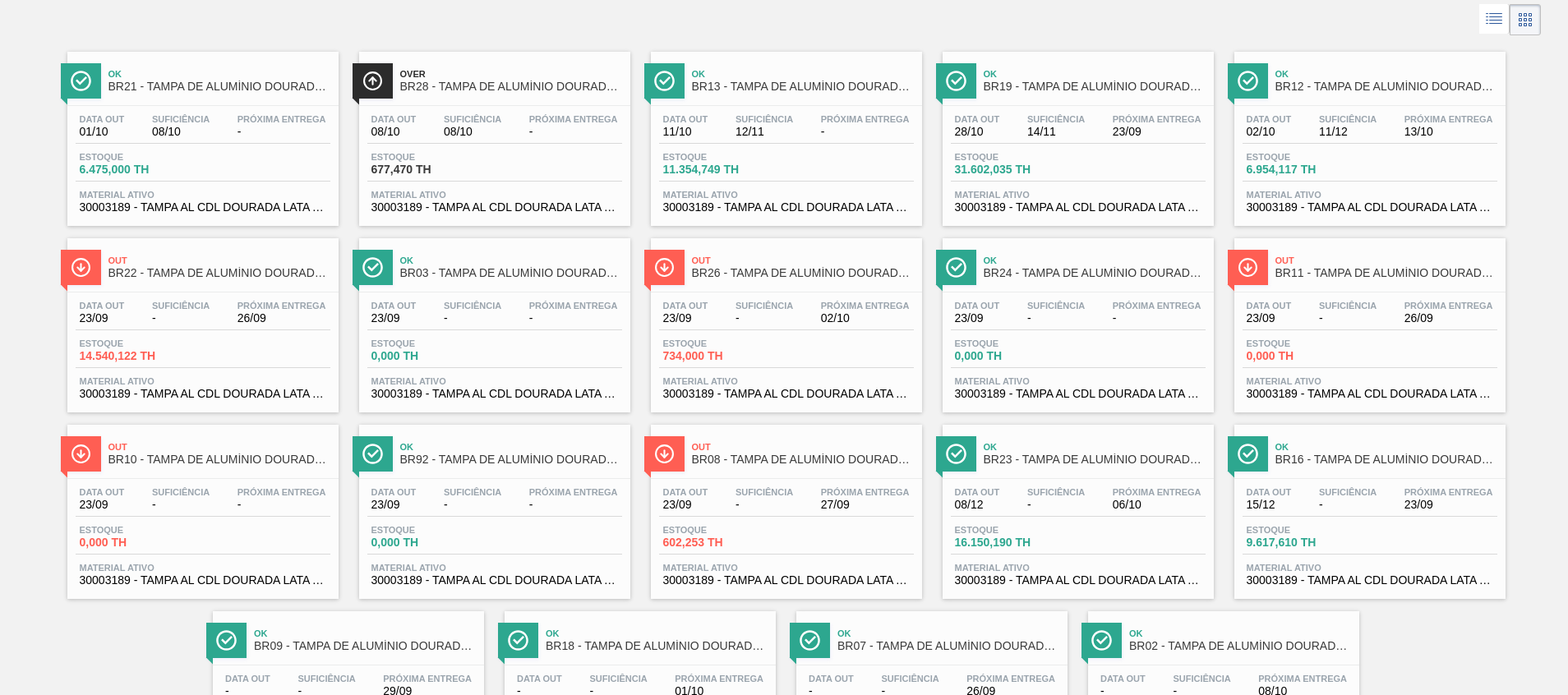
scroll to position [205, 0]
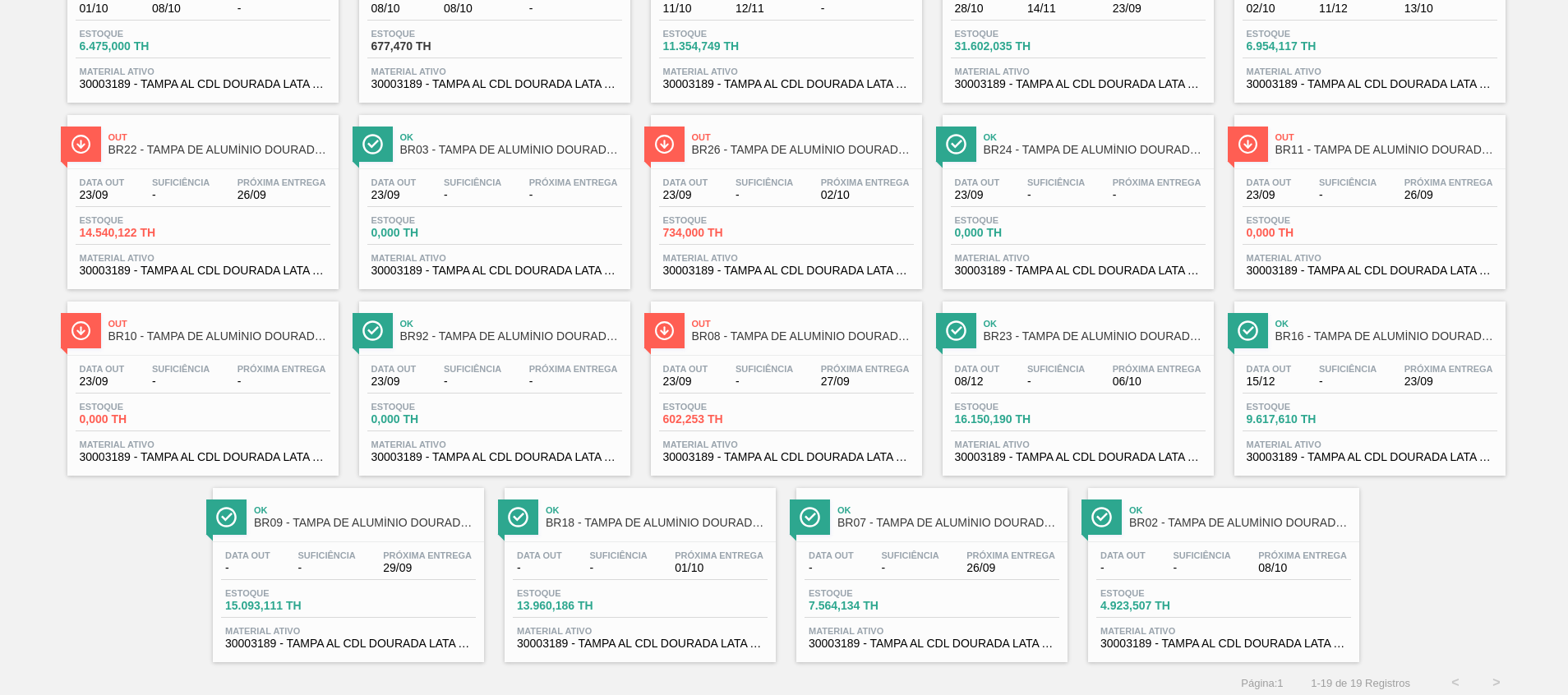
click at [666, 646] on span "30003189 - TAMPA AL CDL DOURADA LATA AUTOMATICA" at bounding box center [640, 644] width 246 height 13
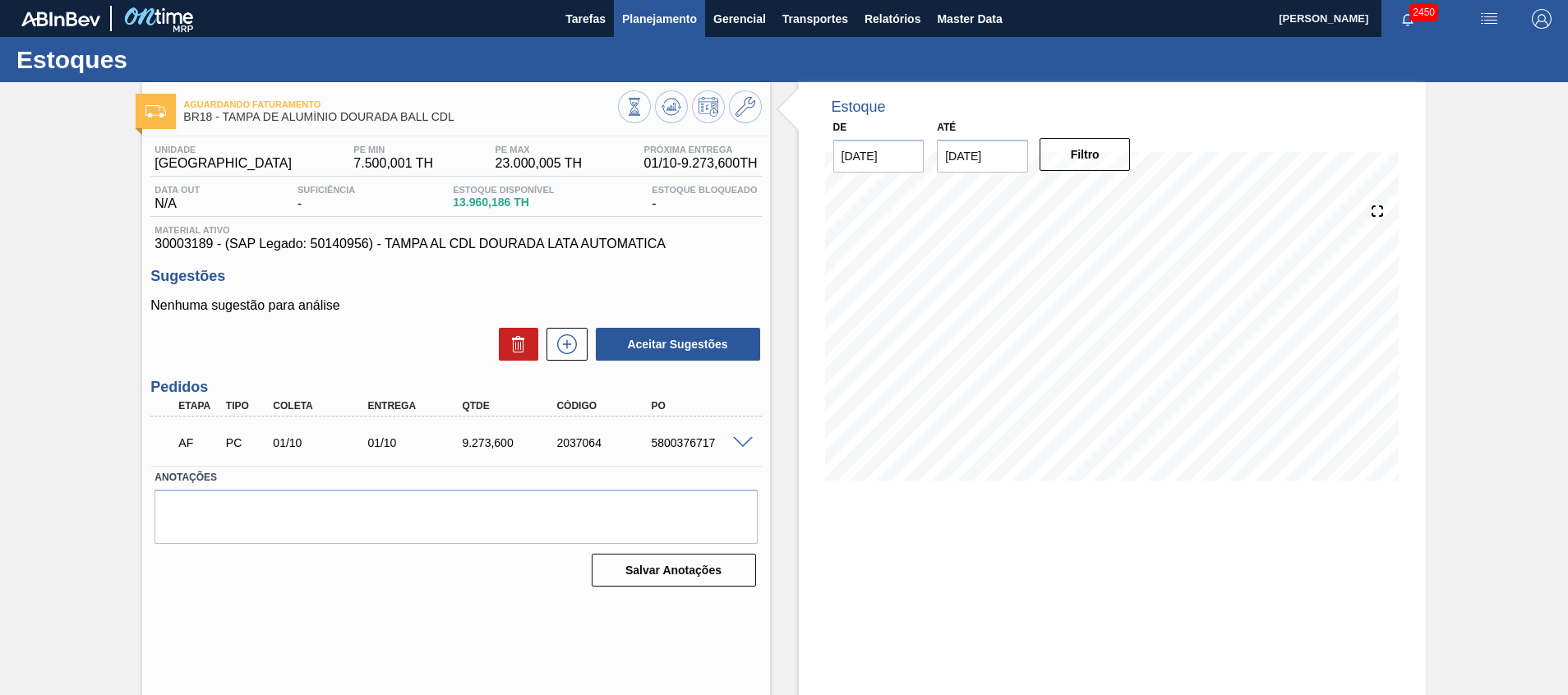
click at [646, 13] on span "Planejamento" at bounding box center [659, 19] width 75 height 20
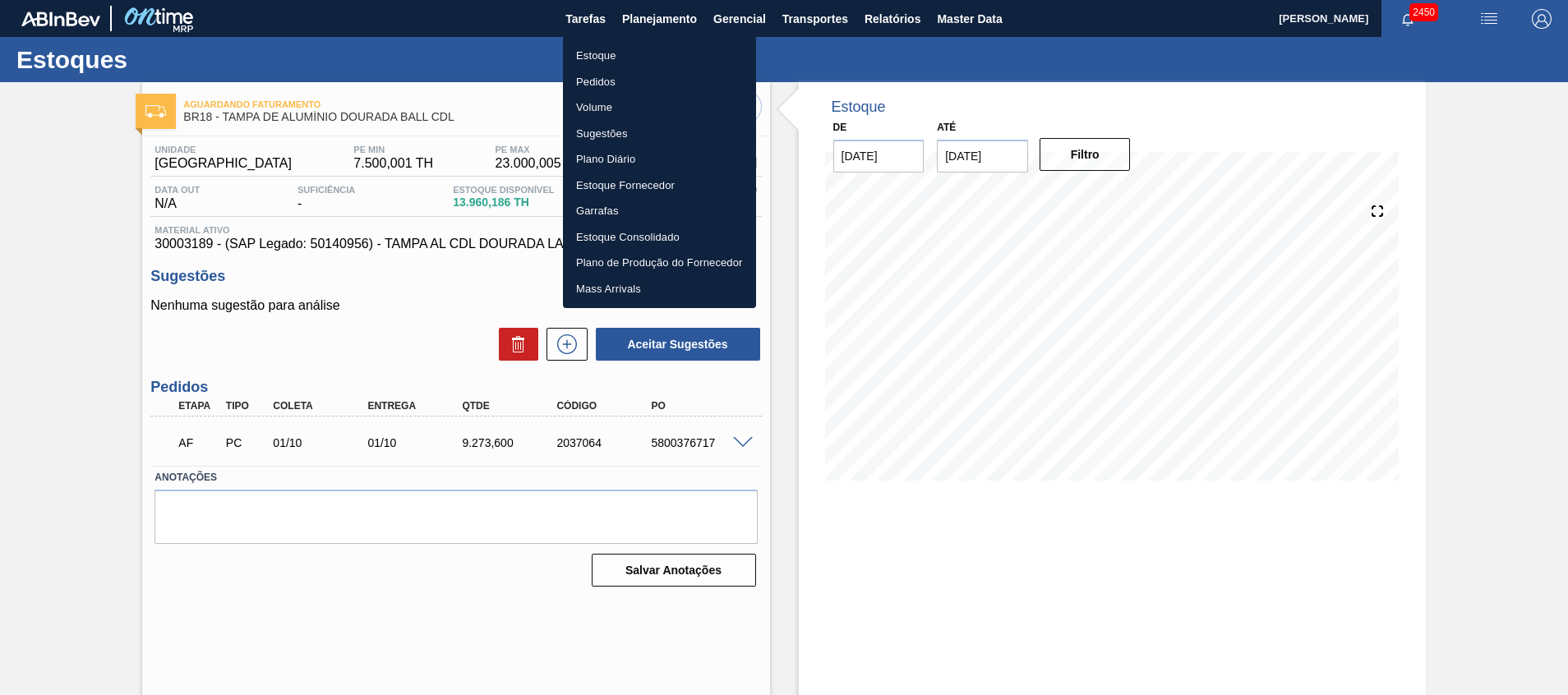
click at [609, 65] on li "Estoque" at bounding box center [659, 55] width 193 height 26
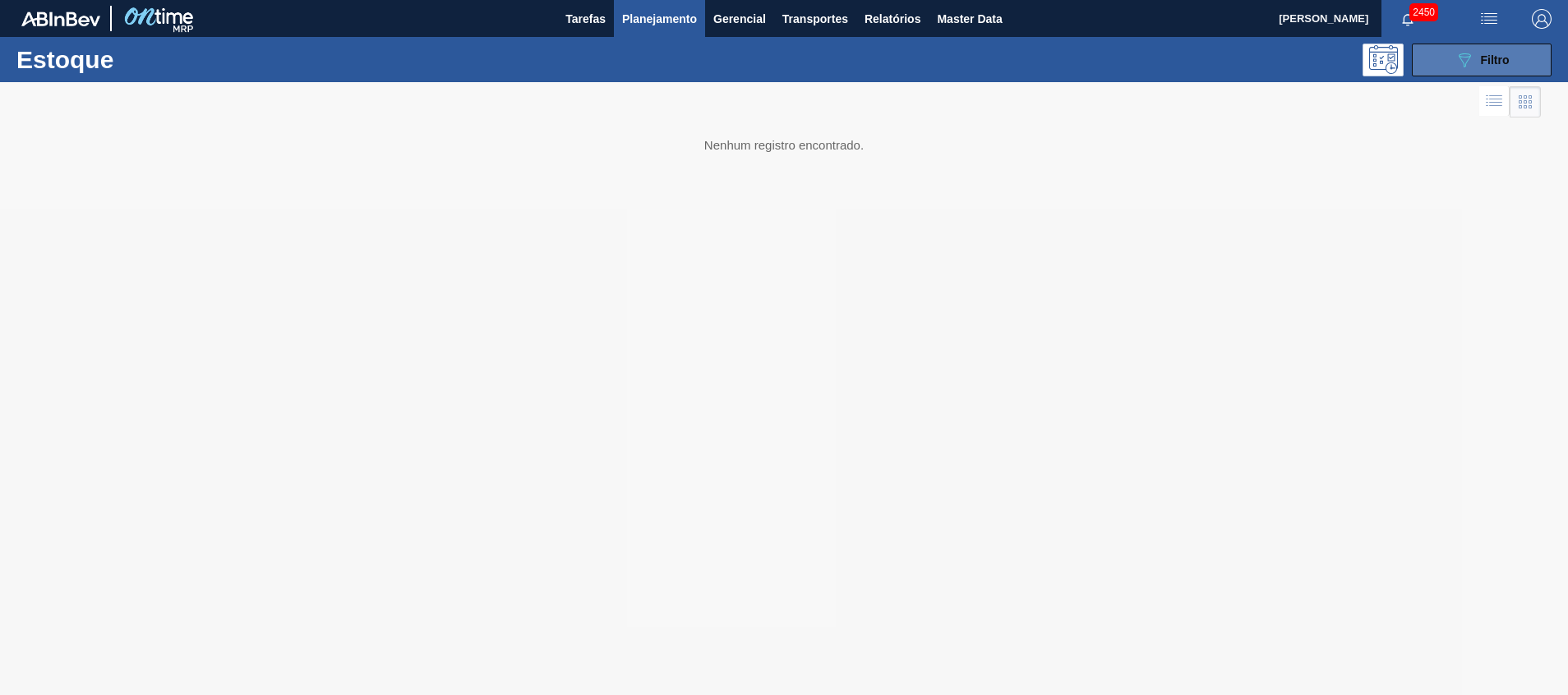
click at [1483, 70] on button "089F7B8B-B2A5-4AFE-B5C0-19BA573D28AC Filtro" at bounding box center [1482, 59] width 140 height 33
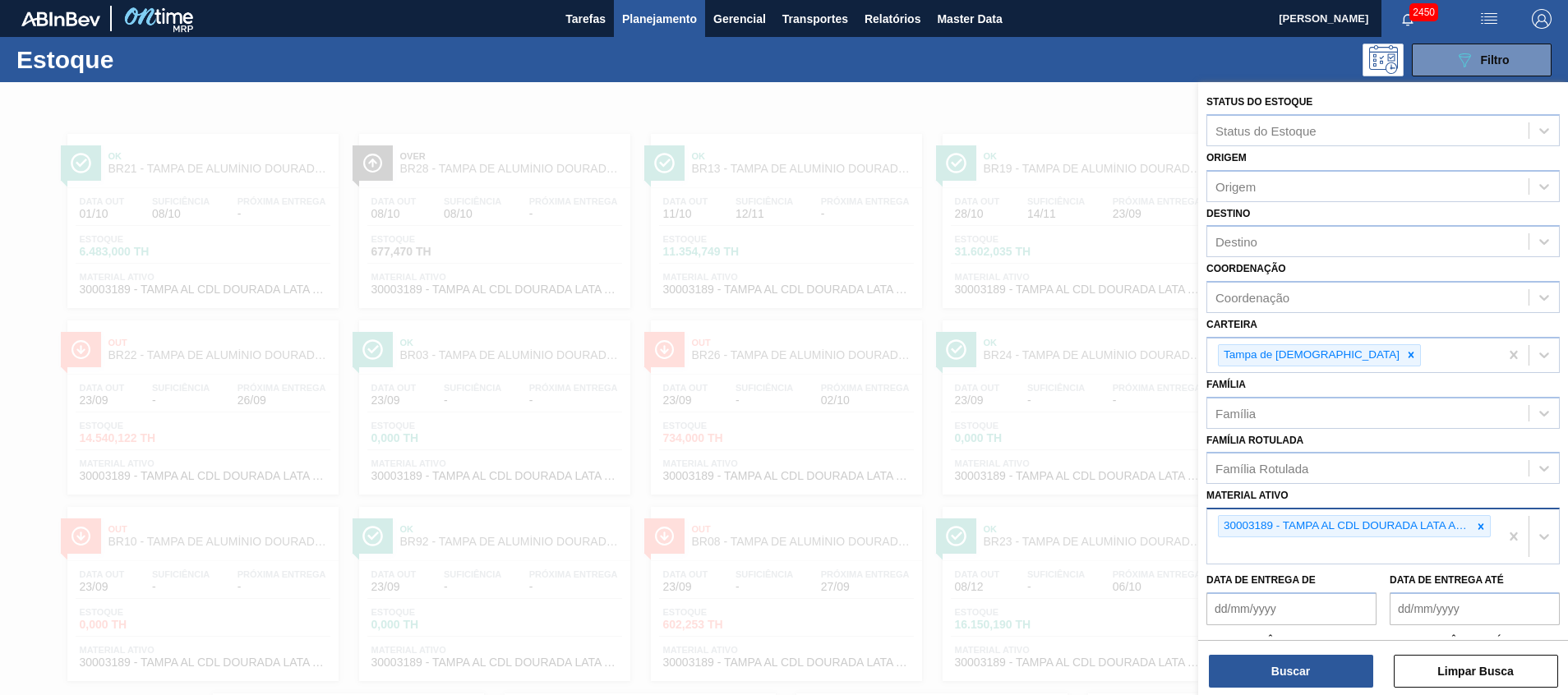
click at [1483, 521] on icon at bounding box center [1482, 527] width 12 height 12
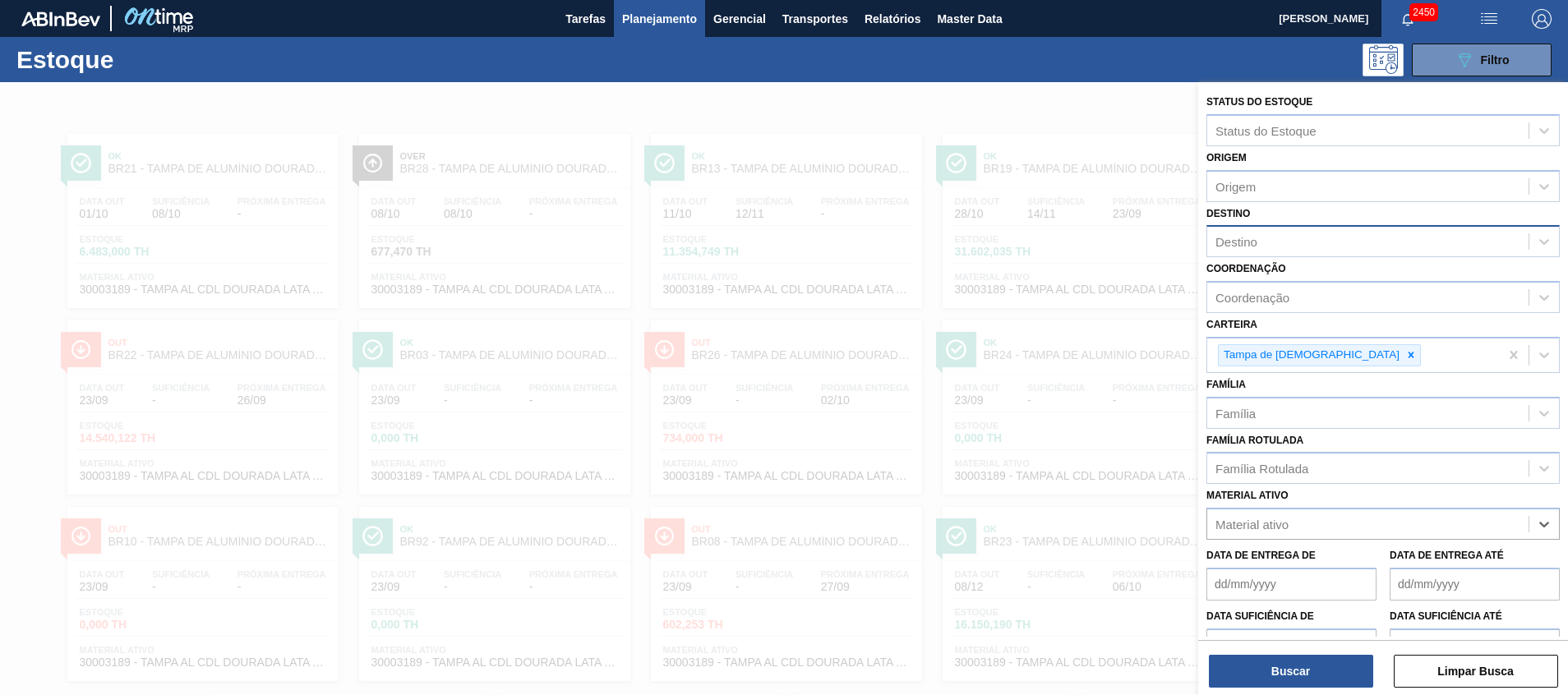
click at [1292, 252] on div "Destino" at bounding box center [1369, 242] width 322 height 23
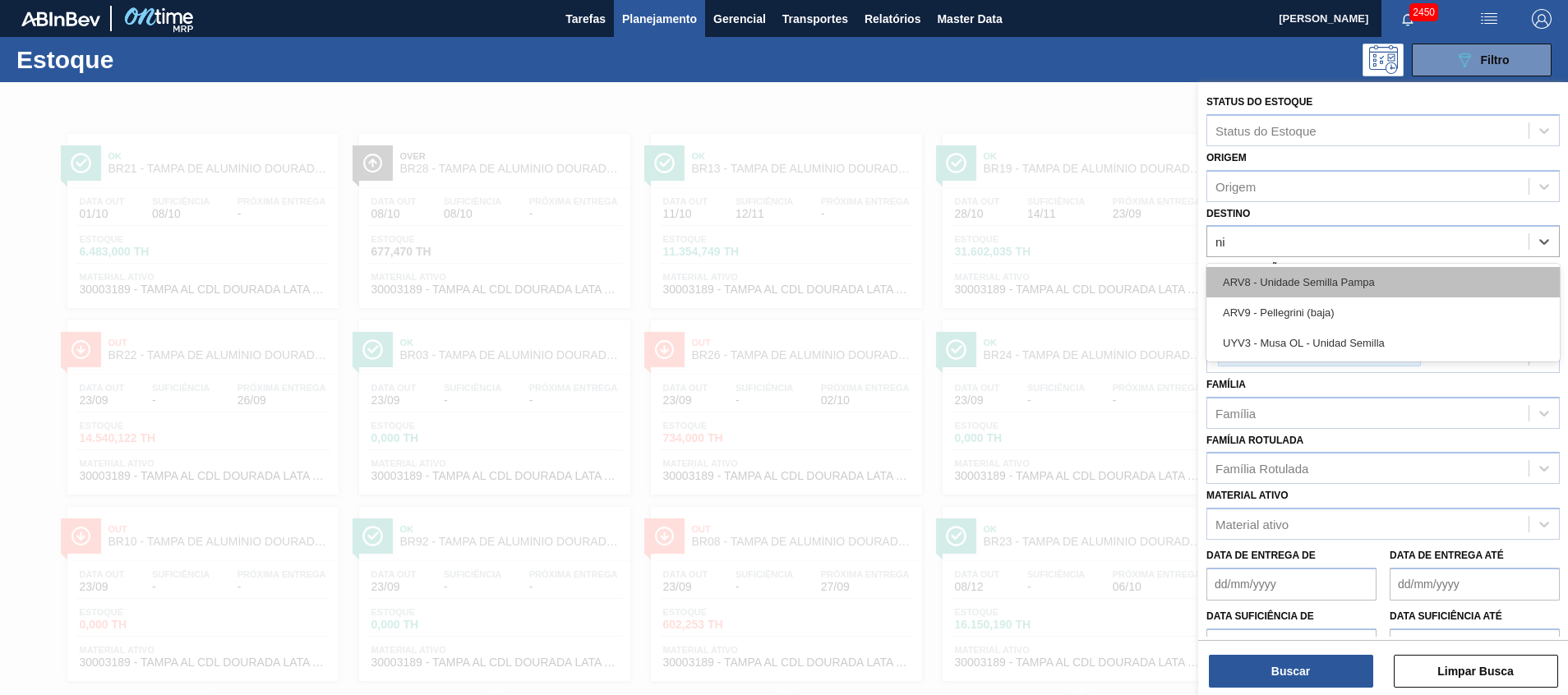
type input "n"
type input "e"
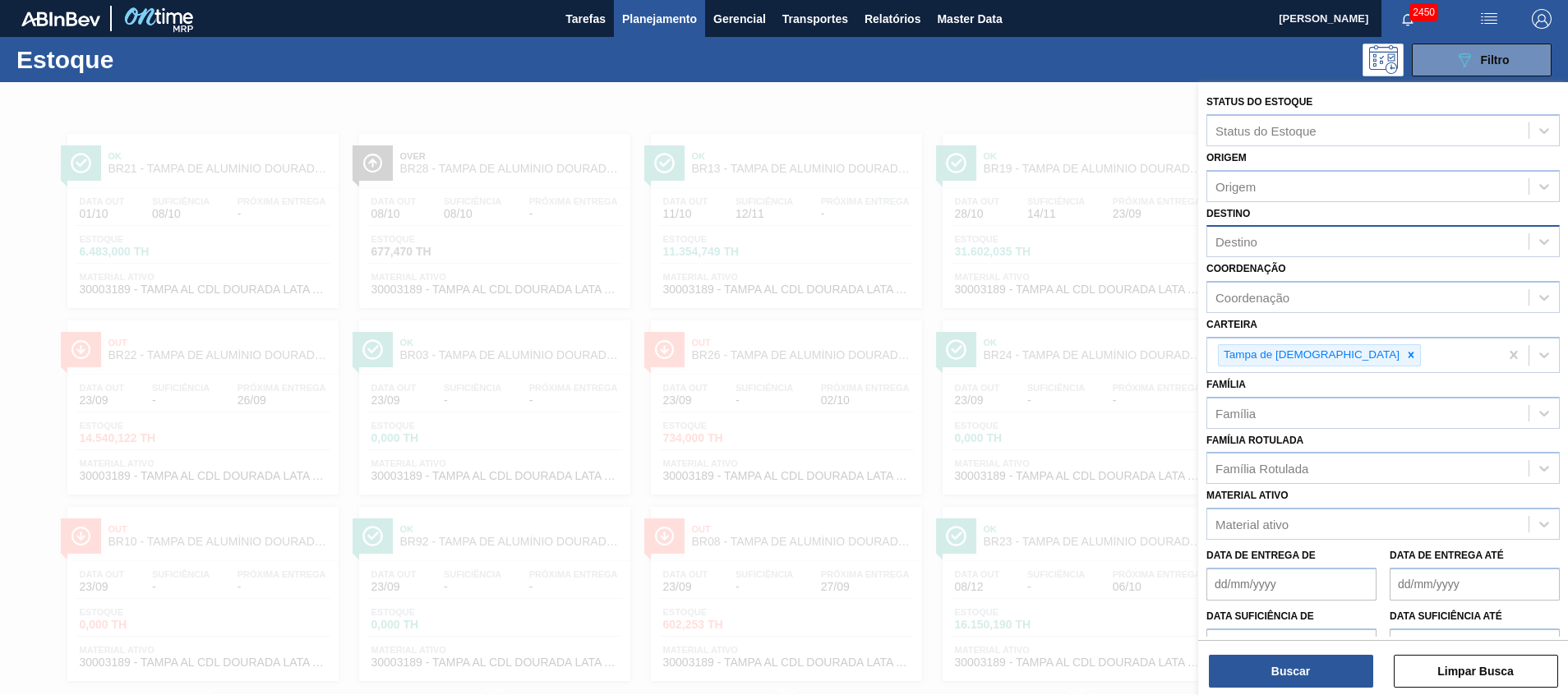
click at [1312, 230] on div "Destino" at bounding box center [1369, 242] width 322 height 23
click at [1261, 666] on button "Buscar" at bounding box center [1292, 671] width 164 height 33
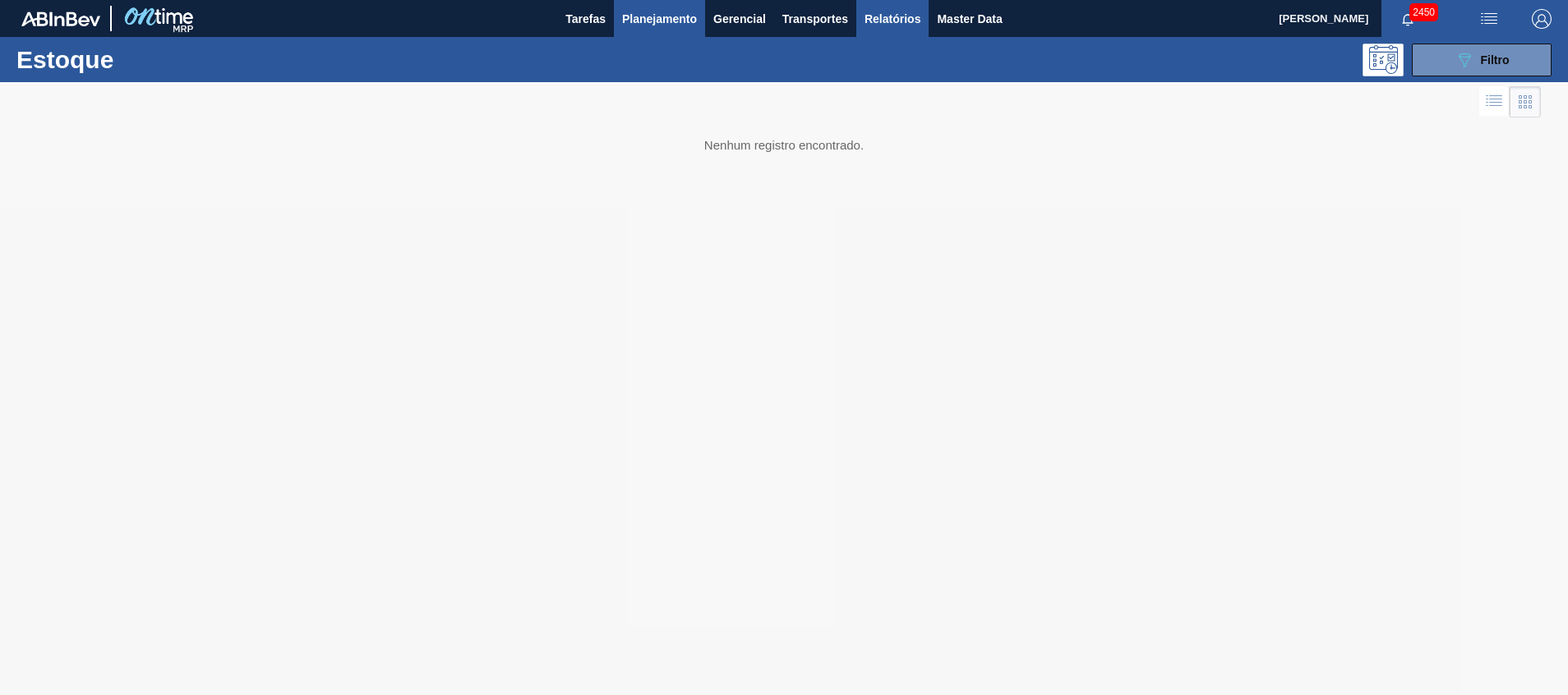
click at [879, 17] on span "Relatórios" at bounding box center [892, 19] width 56 height 20
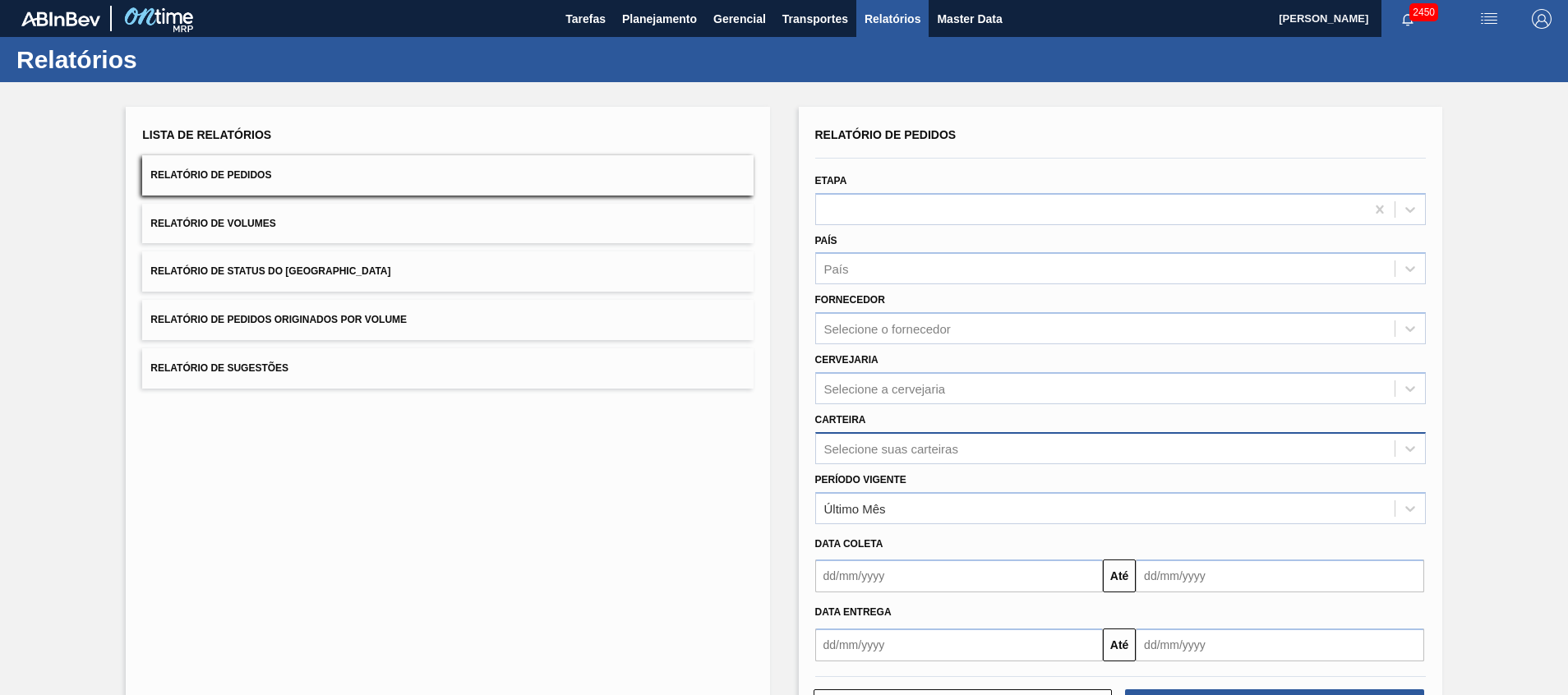
scroll to position [28, 0]
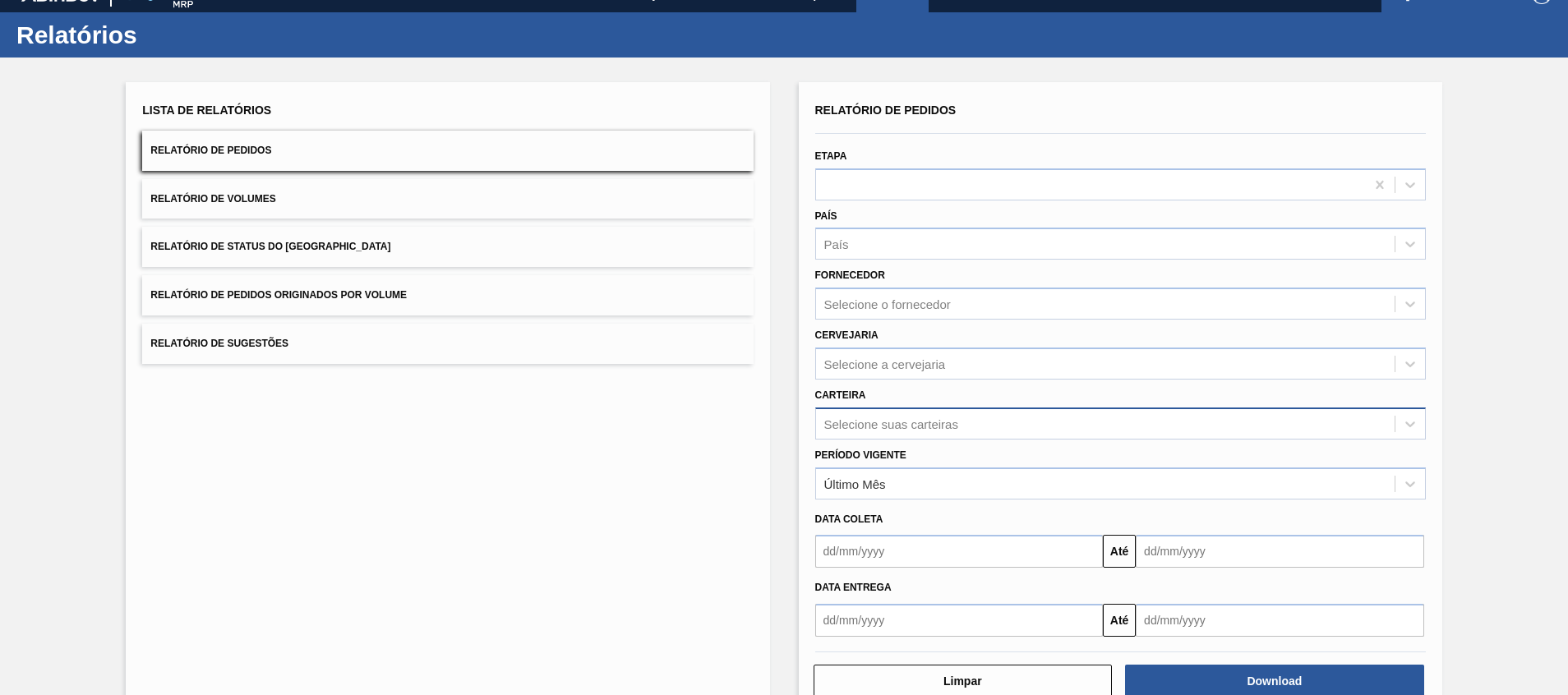
click at [892, 440] on div "Selecione suas carteiras" at bounding box center [1121, 424] width 611 height 32
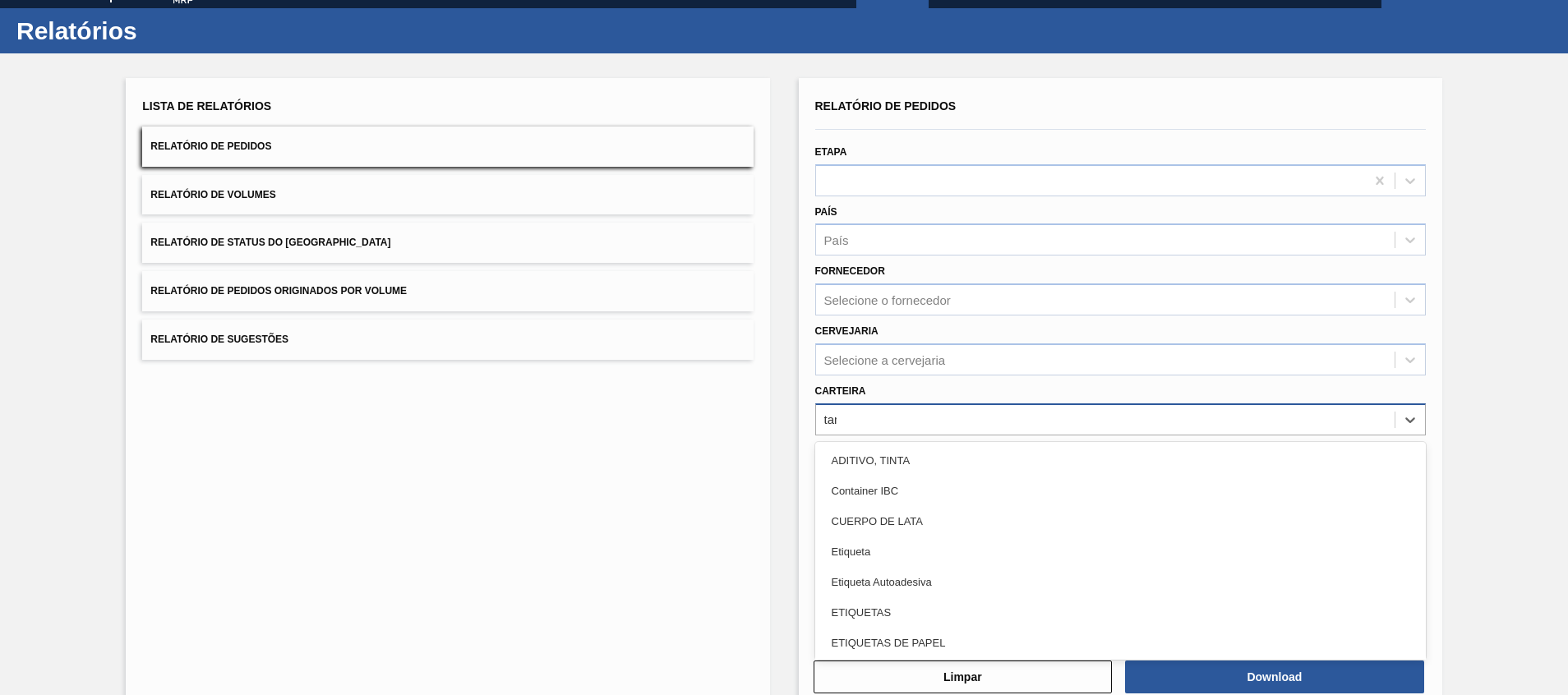
type input "tampa"
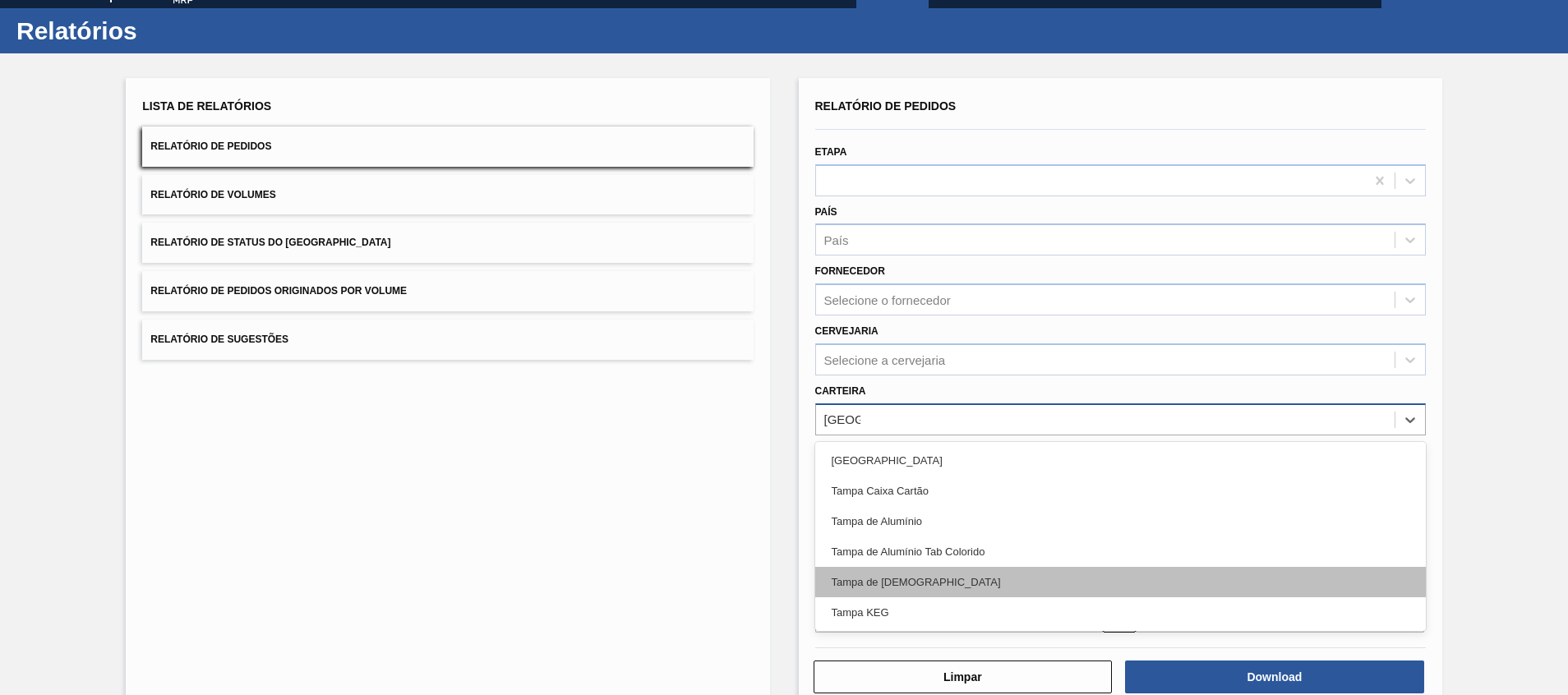
click at [908, 579] on div "Tampa de [DEMOGRAPHIC_DATA]" at bounding box center [1121, 582] width 611 height 30
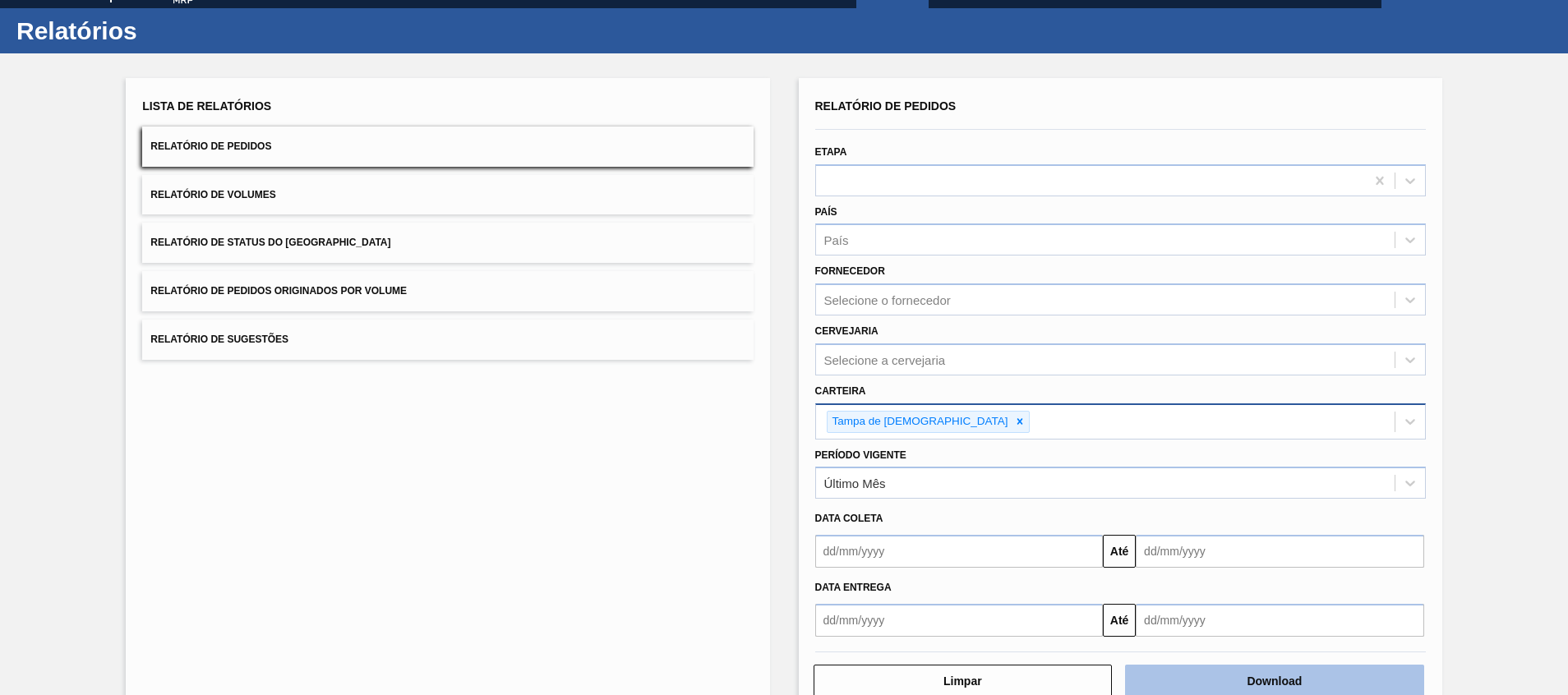
click at [1214, 681] on button "Download" at bounding box center [1275, 681] width 299 height 33
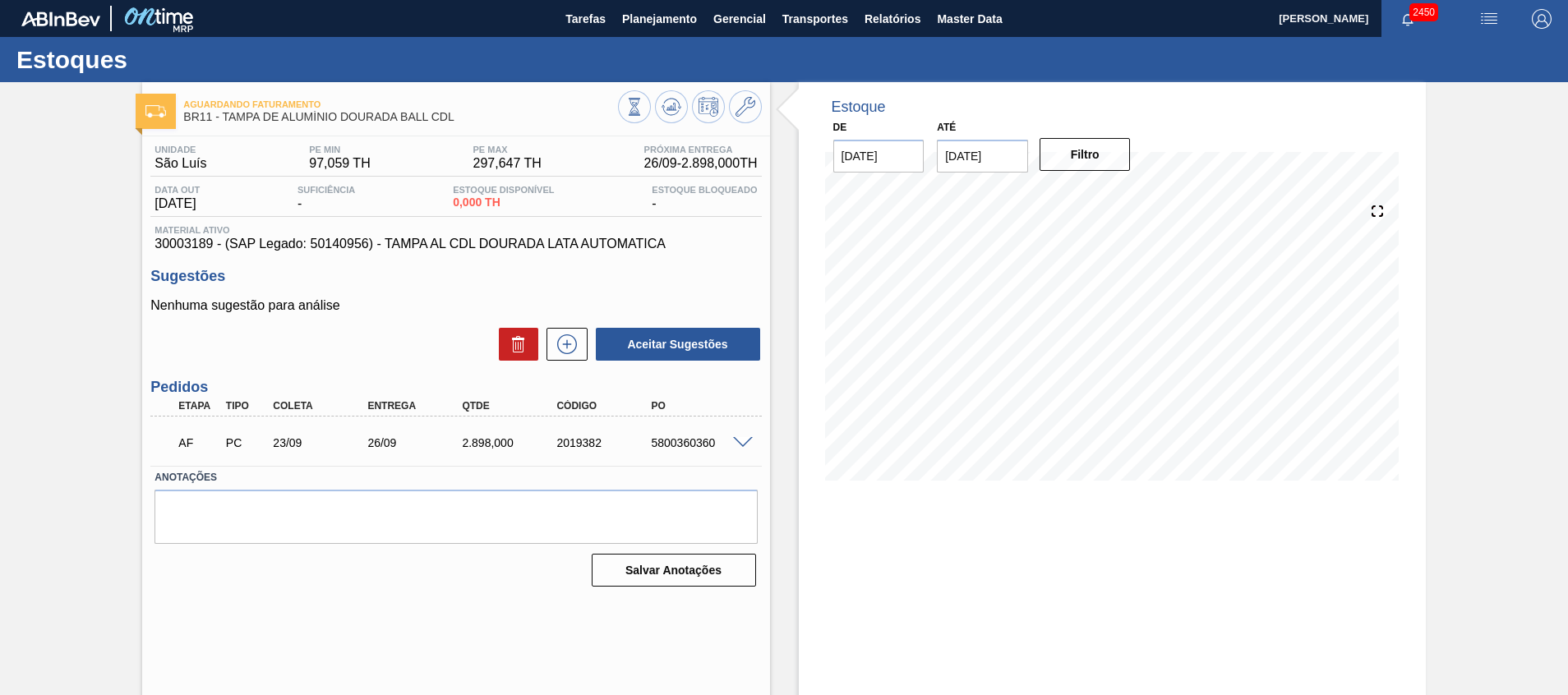
click at [199, 239] on span "30003189 - (SAP Legado: 50140956) - TAMPA AL CDL DOURADA LATA AUTOMATICA" at bounding box center [455, 245] width 602 height 15
click at [199, 239] on span "30003189 - (SAP Legado: 50140956) - TAMPA AL CDL DOURADA LATA AUTOMATICA" at bounding box center [455, 245] width 602 height 15
copy span "30003189"
click at [788, 492] on div "Estoque De 23/09/2025 Até 07/10/2025 Filtro 30/09 Projeção de Estoque 2,040.852…" at bounding box center [1098, 394] width 656 height 625
click at [564, 347] on icon at bounding box center [566, 344] width 26 height 20
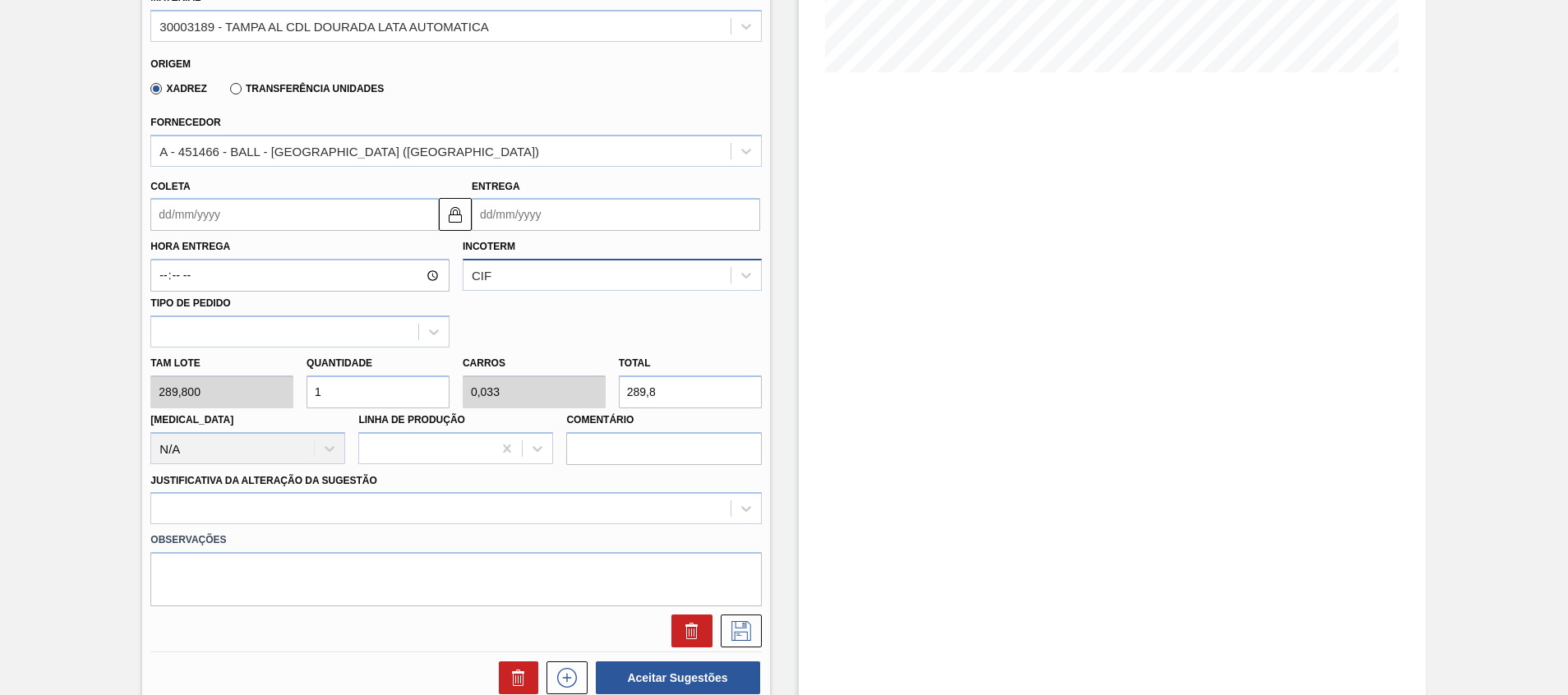
scroll to position [370, 0]
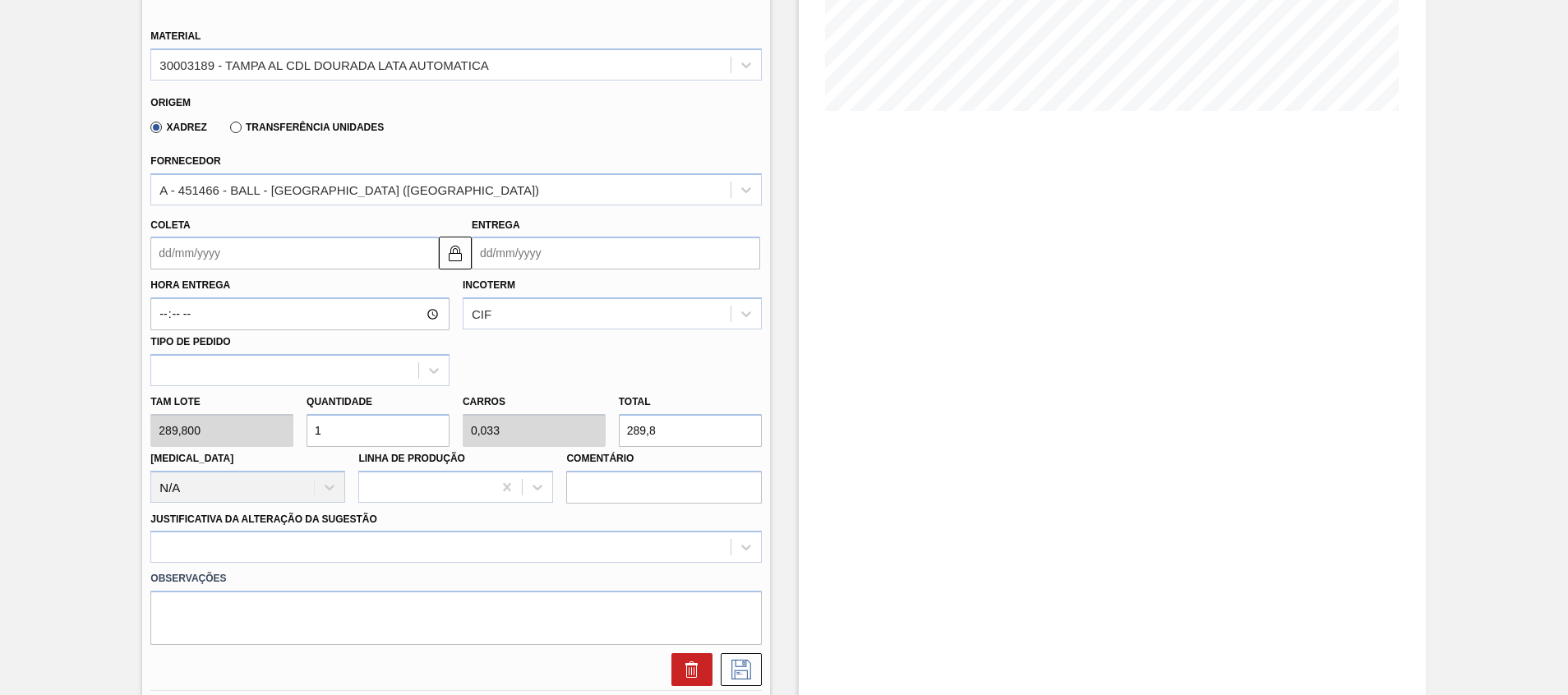
click at [379, 282] on label "Hora Entrega" at bounding box center [300, 286] width 299 height 23
click at [379, 297] on input "Hora Entrega" at bounding box center [300, 313] width 299 height 33
click at [164, 439] on div "Tam lote 289,800 Quantidade 1 Carros 0,033 Total 289,8 Doca N/A Linha de Produç…" at bounding box center [456, 445] width 624 height 117
type input "3"
type input "0,1"
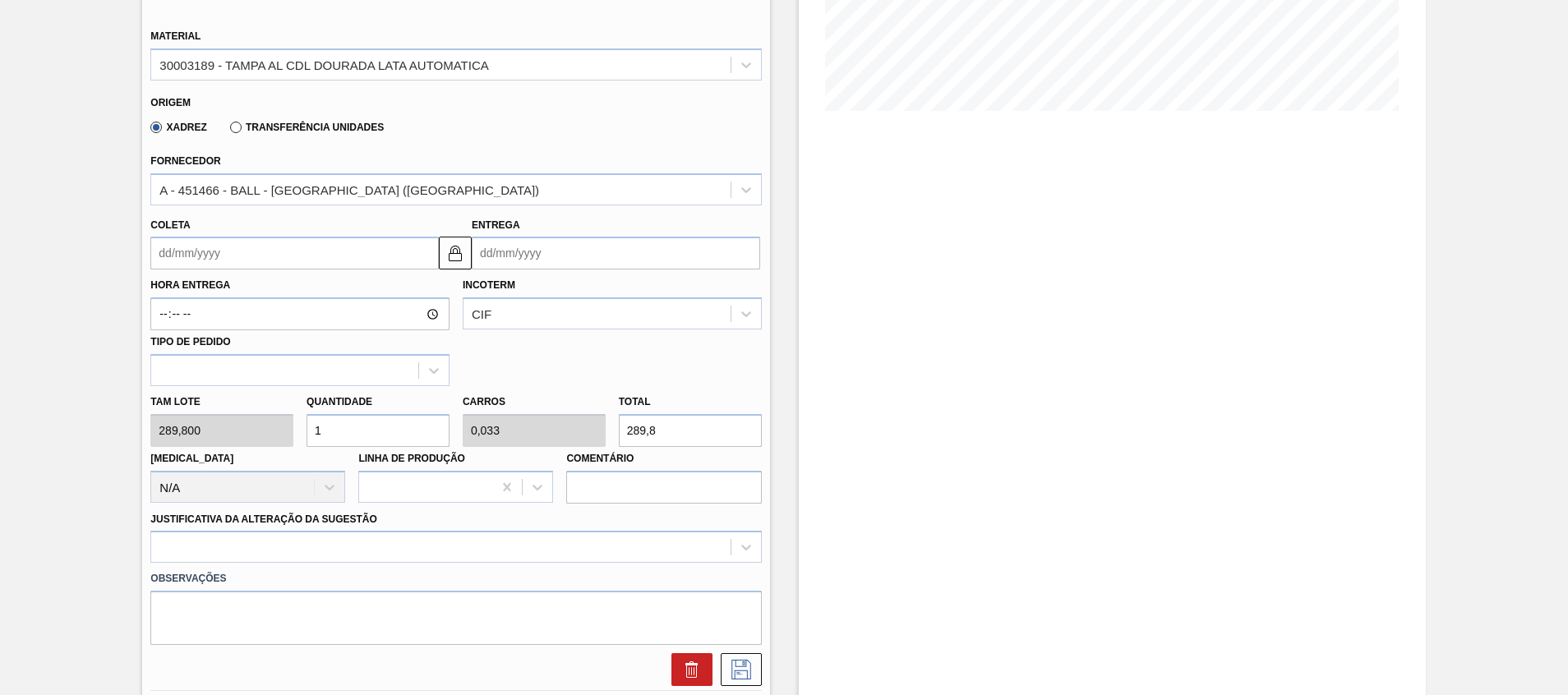
type input "869,4"
type input "3"
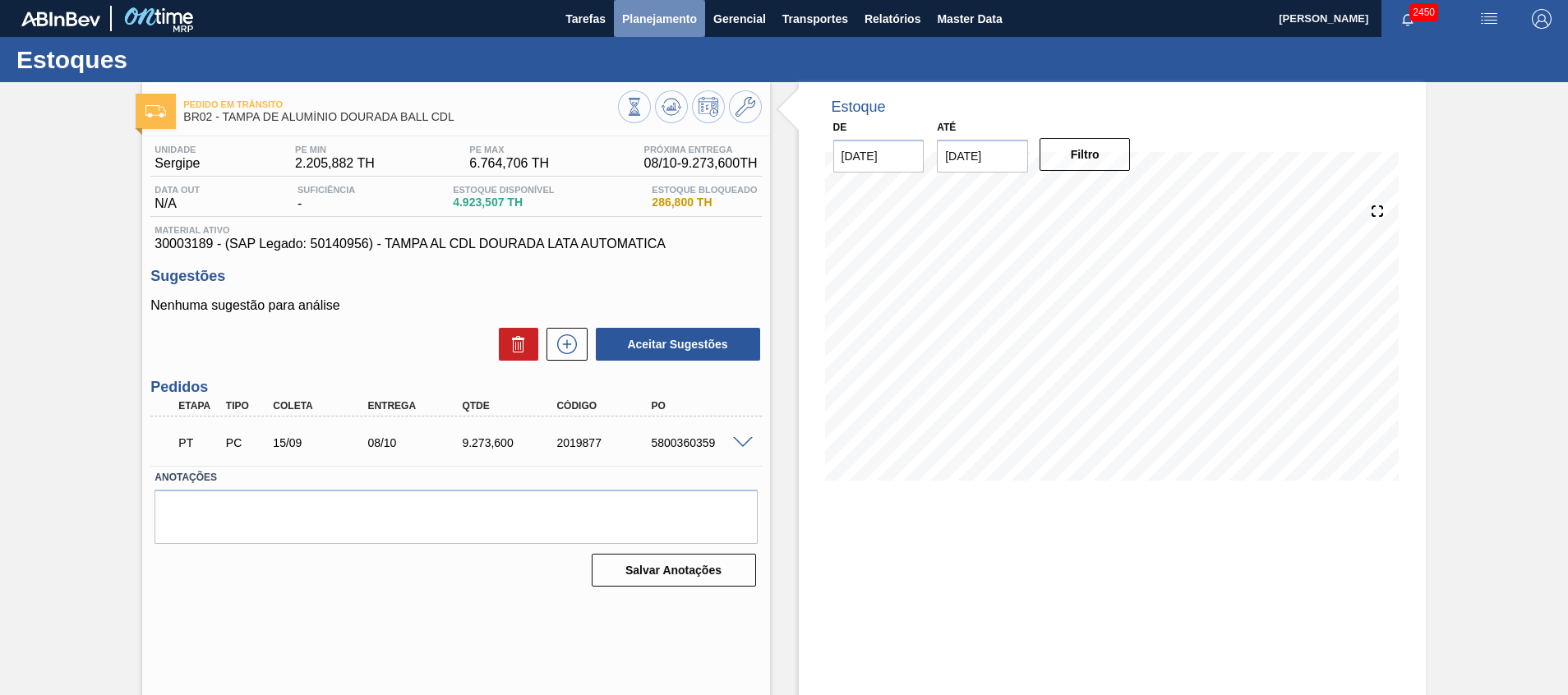
click at [658, 28] on button "Planejamento" at bounding box center [659, 18] width 91 height 37
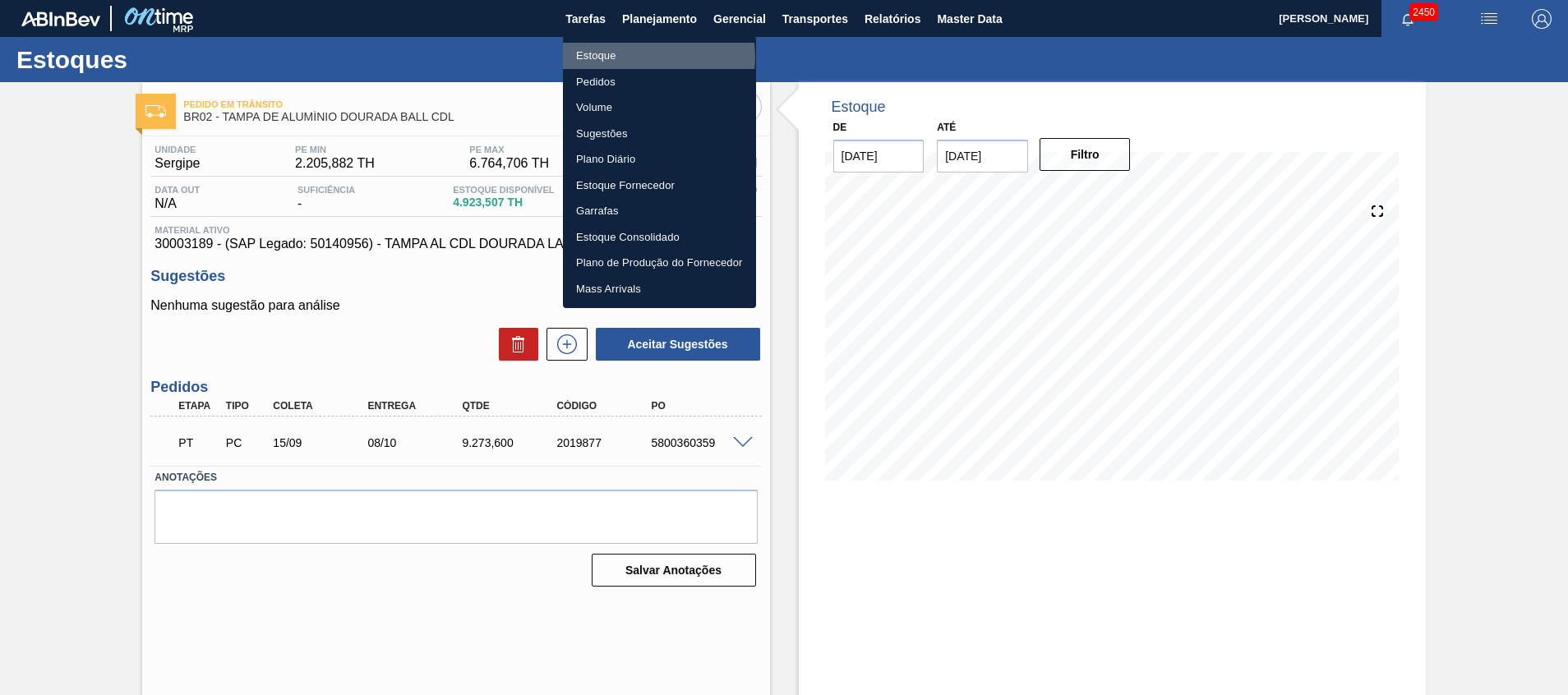
click at [643, 57] on li "Estoque" at bounding box center [659, 55] width 193 height 26
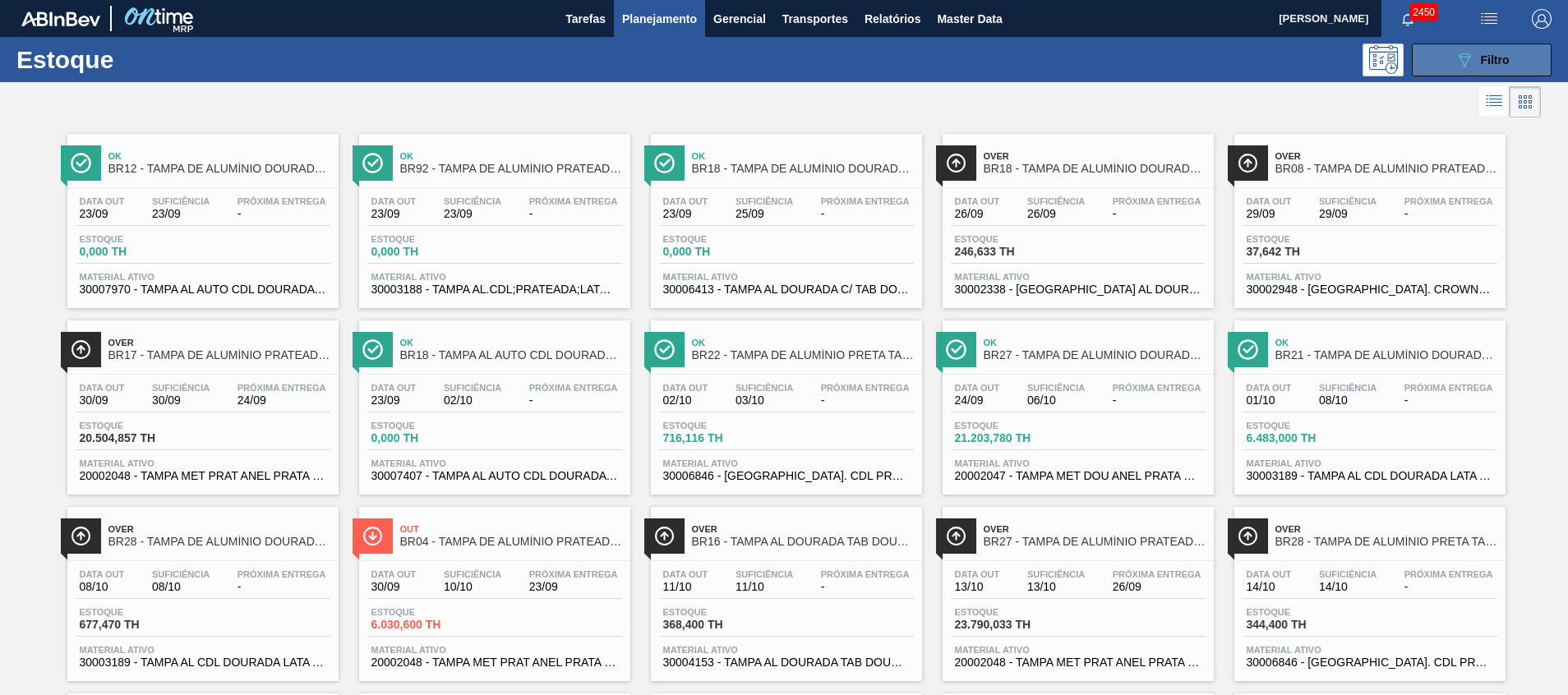
click at [1462, 60] on icon "089F7B8B-B2A5-4AFE-B5C0-19BA573D28AC" at bounding box center [1465, 60] width 20 height 20
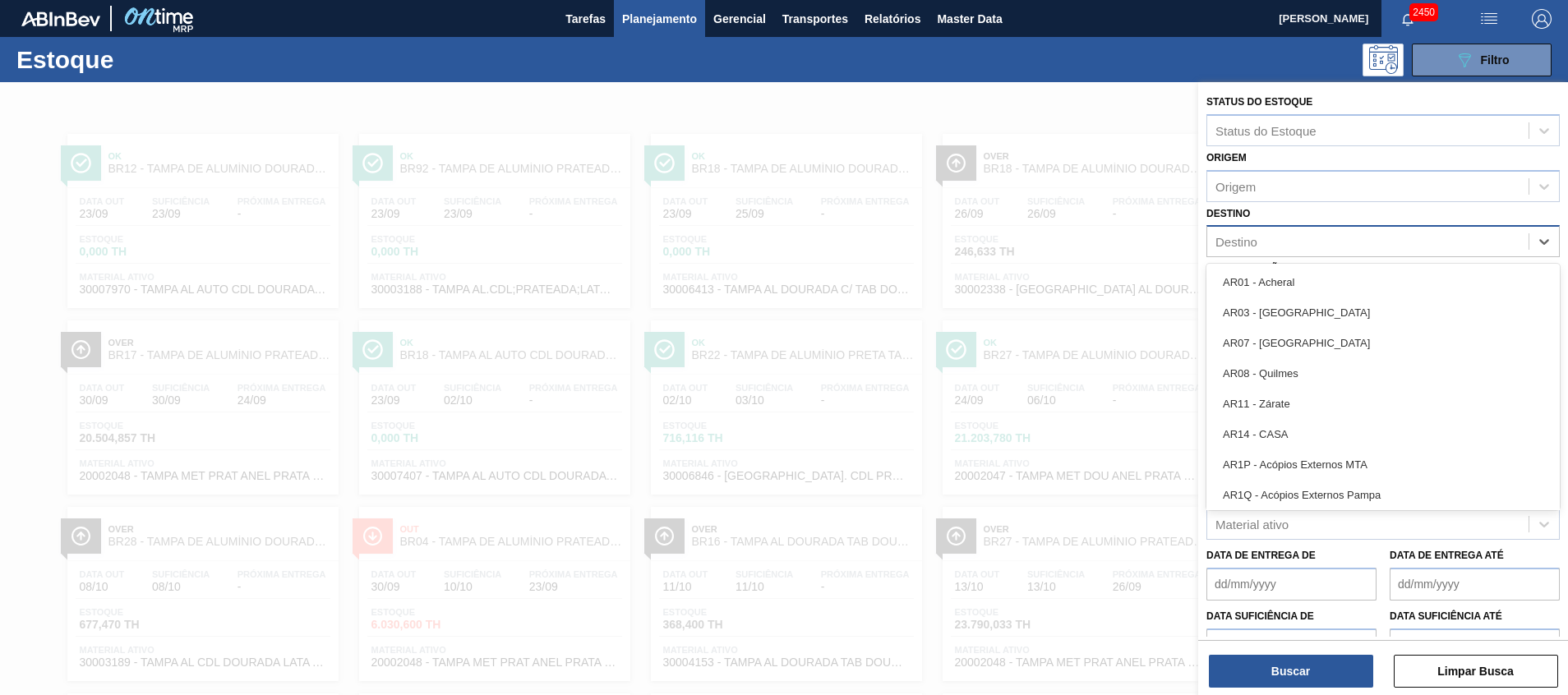
click at [1283, 242] on div "Destino" at bounding box center [1369, 242] width 322 height 23
type input "12"
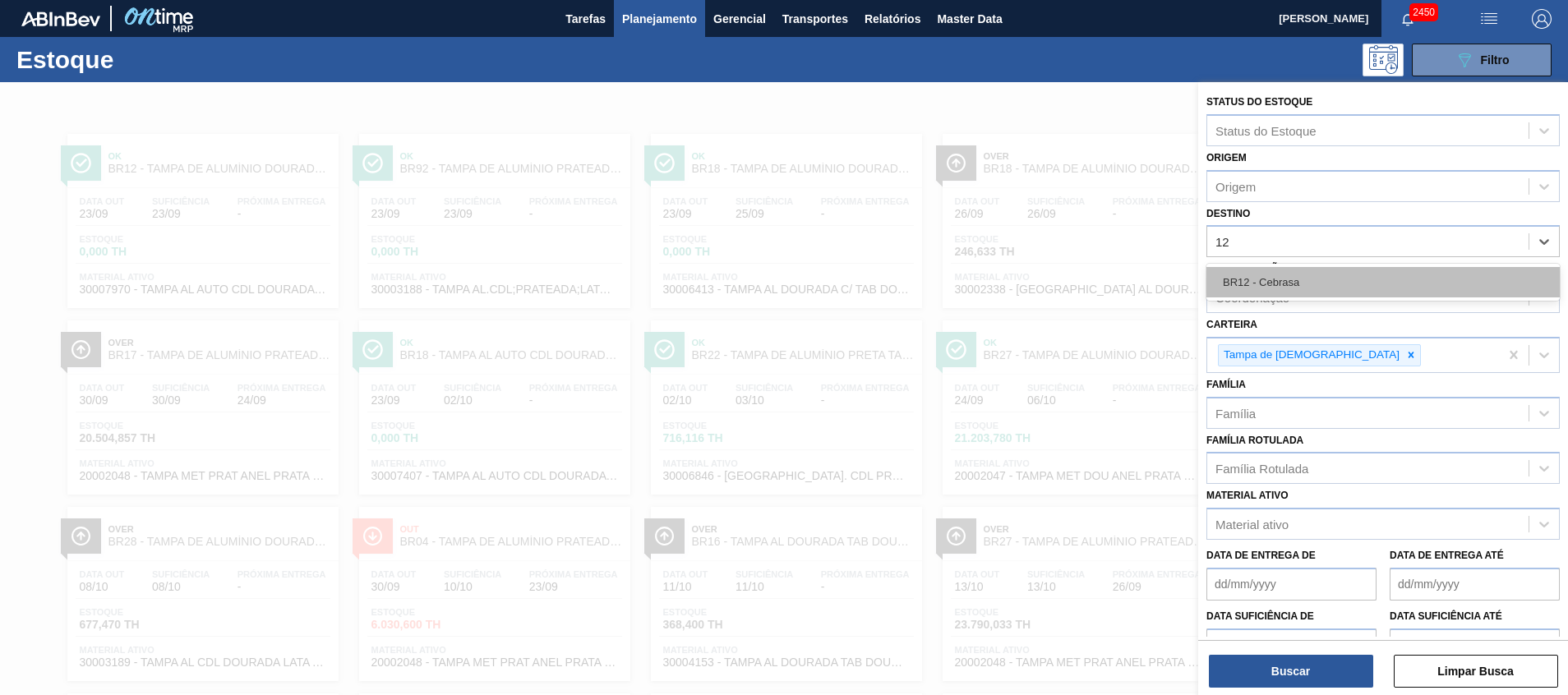
click at [1271, 287] on div "BR12 - Cebrasa" at bounding box center [1384, 282] width 353 height 30
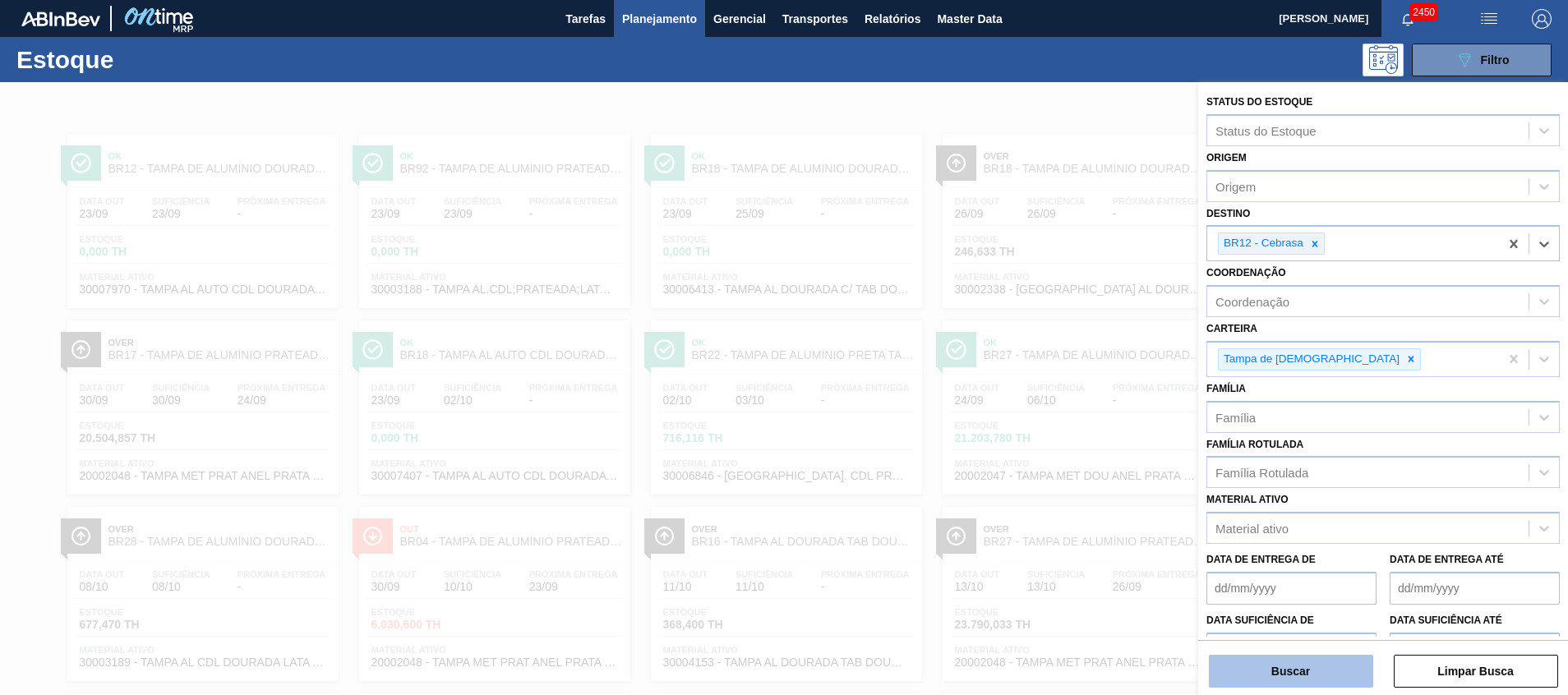
click at [1300, 683] on button "Buscar" at bounding box center [1292, 671] width 164 height 33
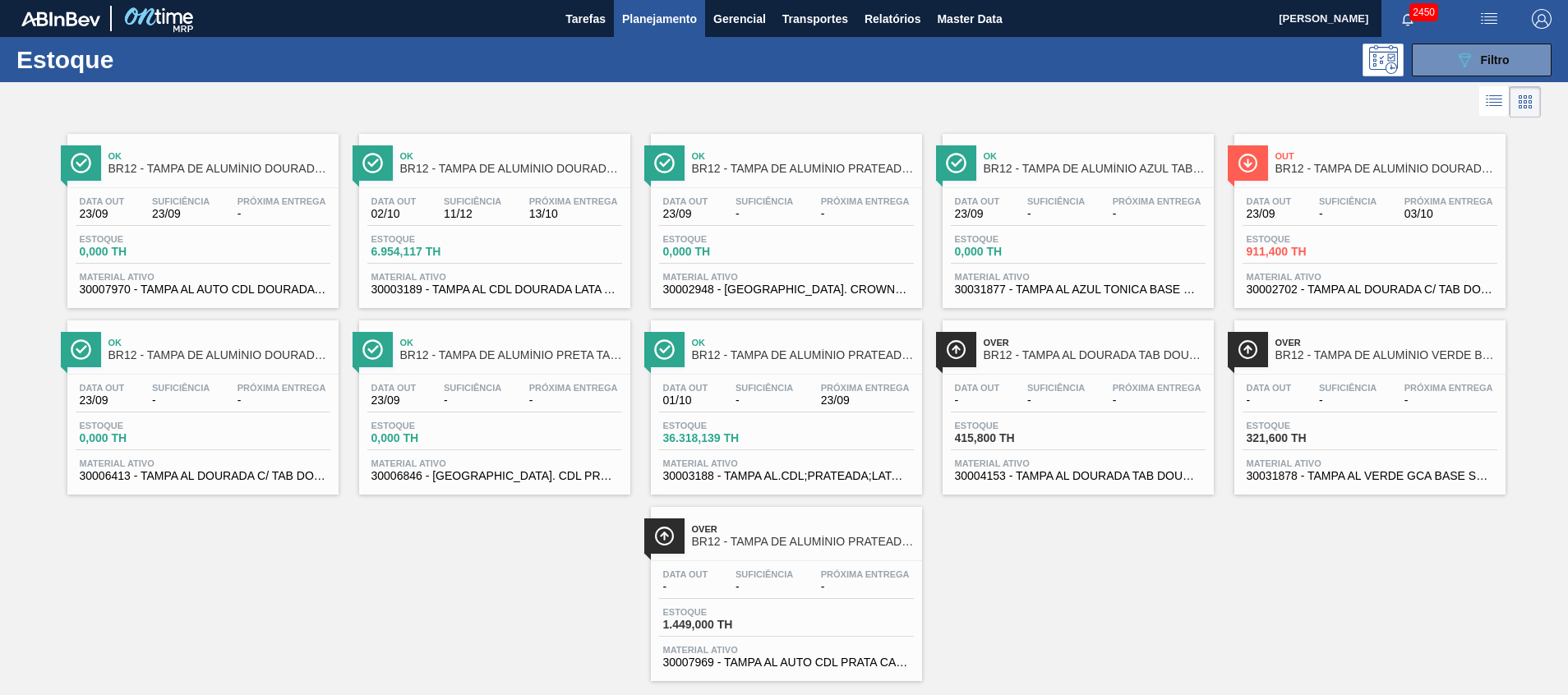
click at [868, 471] on span "30003188 - TAMPA AL.CDL;PRATEADA;LATA-AUTOMATICA;" at bounding box center [787, 476] width 246 height 13
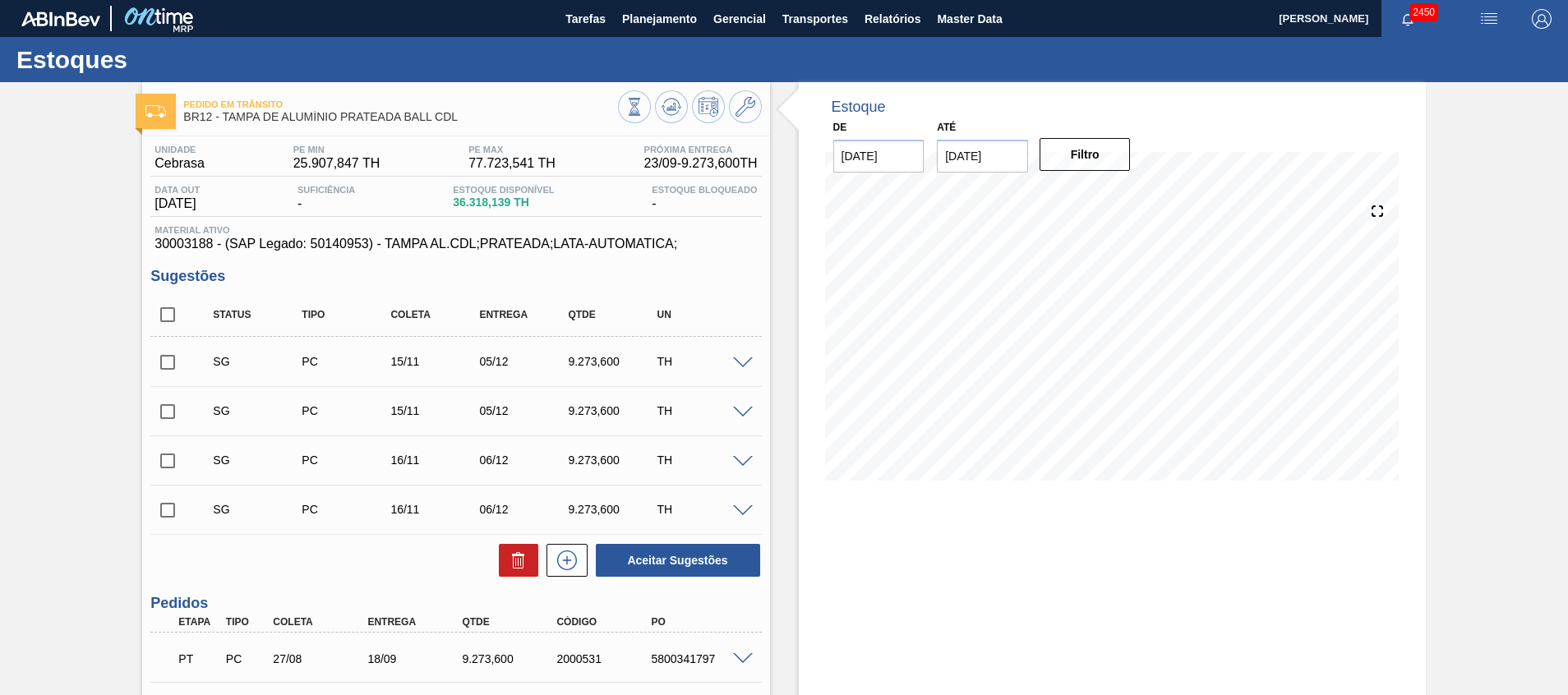
click at [990, 154] on input "[DATE]" at bounding box center [983, 156] width 91 height 33
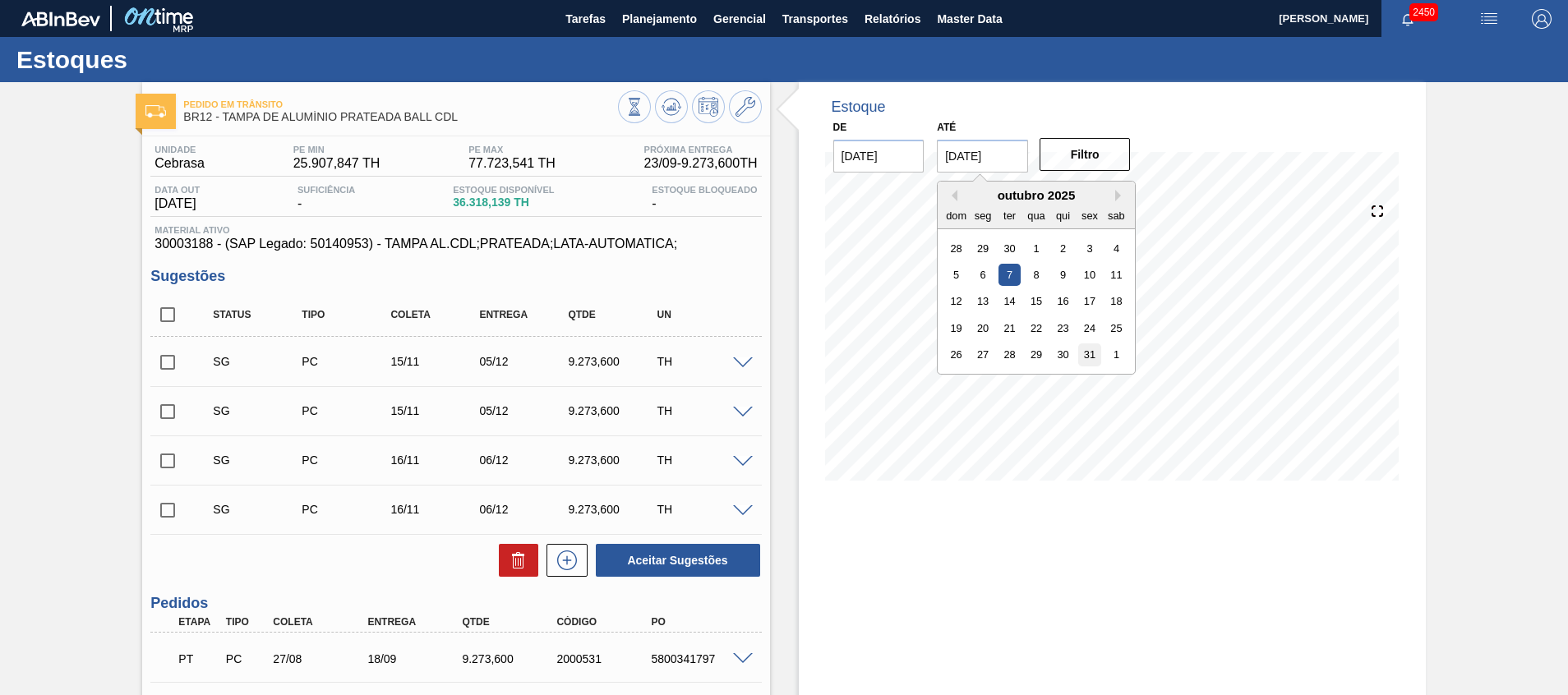
click at [1090, 348] on div "31" at bounding box center [1091, 354] width 22 height 22
type input "31/10/2025"
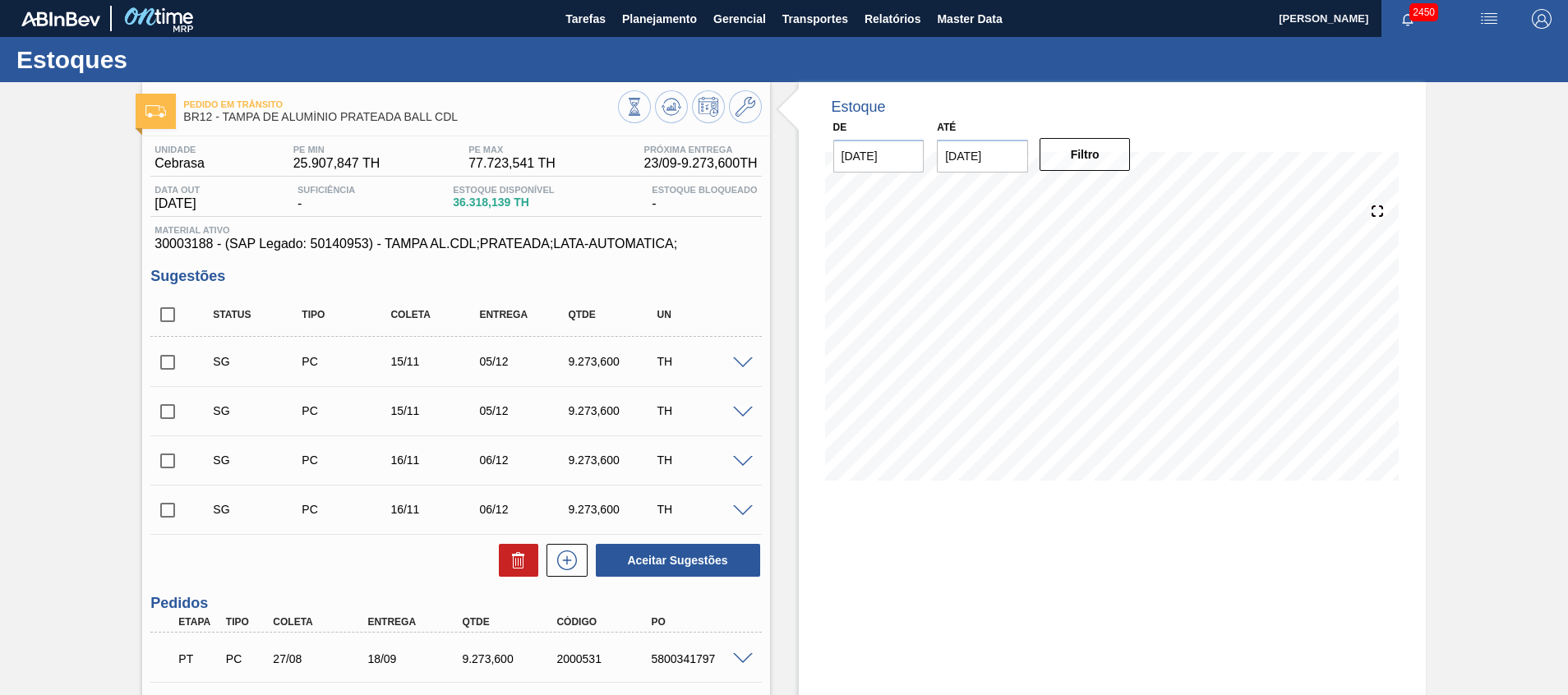
click at [1075, 134] on div "De 23/09/2025 Até 31/10/2025 Filtro" at bounding box center [983, 144] width 329 height 57
click at [1070, 147] on button "Filtro" at bounding box center [1085, 154] width 91 height 33
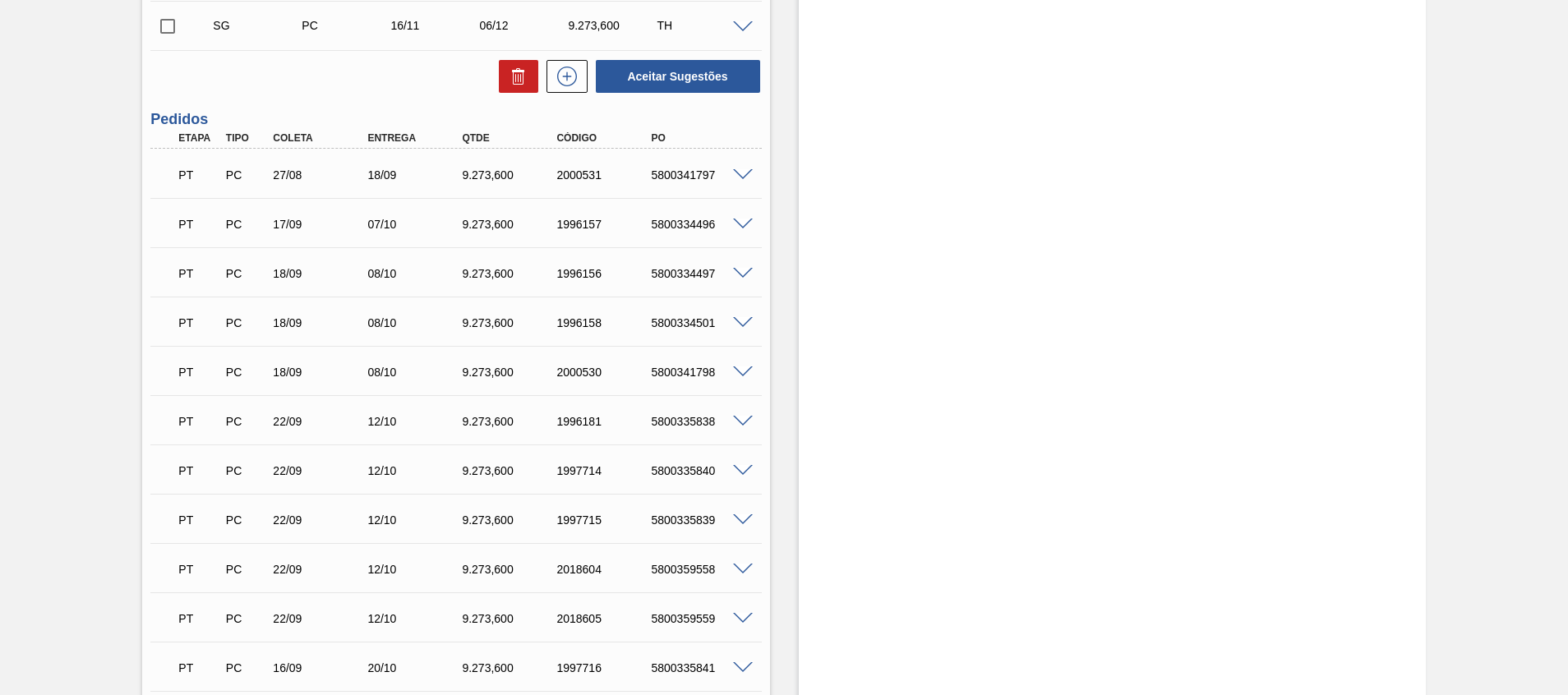
scroll to position [493, 0]
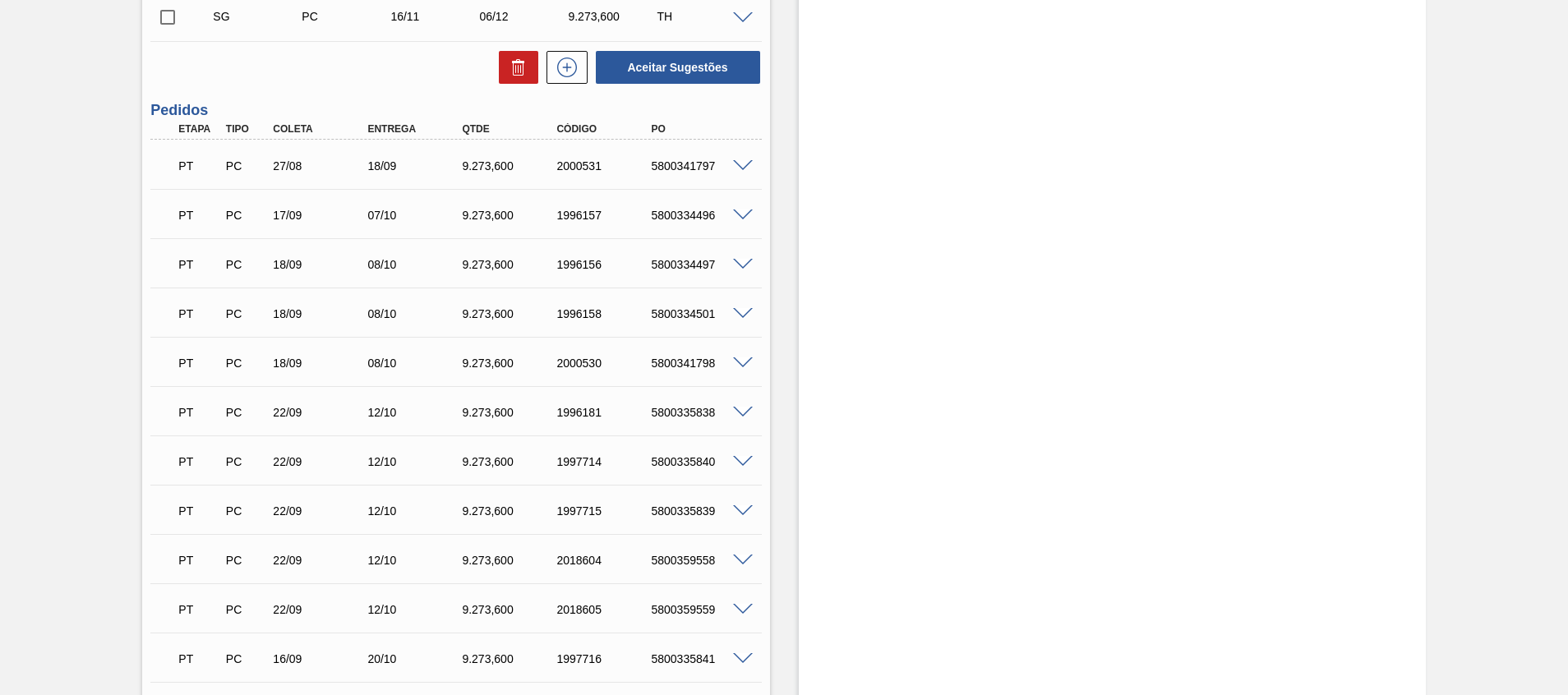
click at [748, 416] on span at bounding box center [743, 413] width 20 height 13
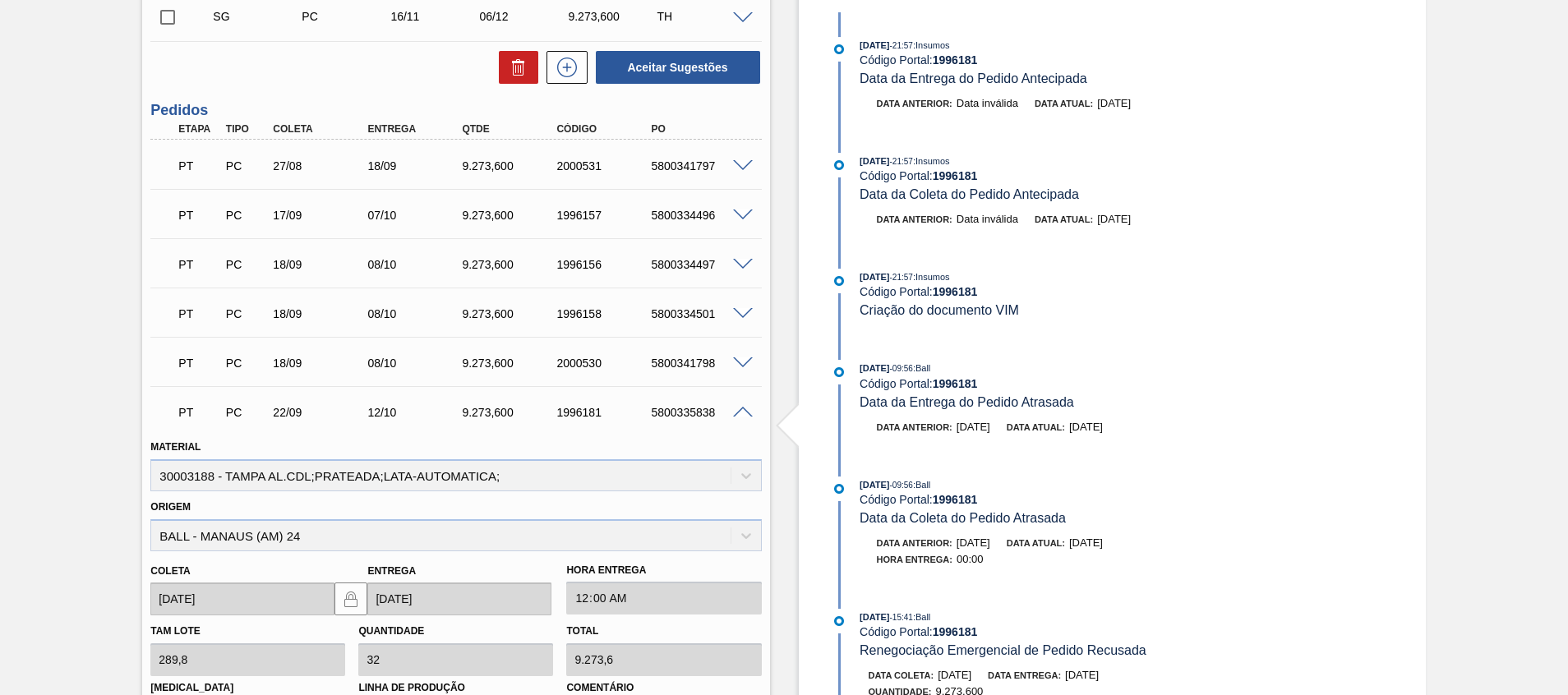
click at [750, 412] on span at bounding box center [743, 413] width 20 height 13
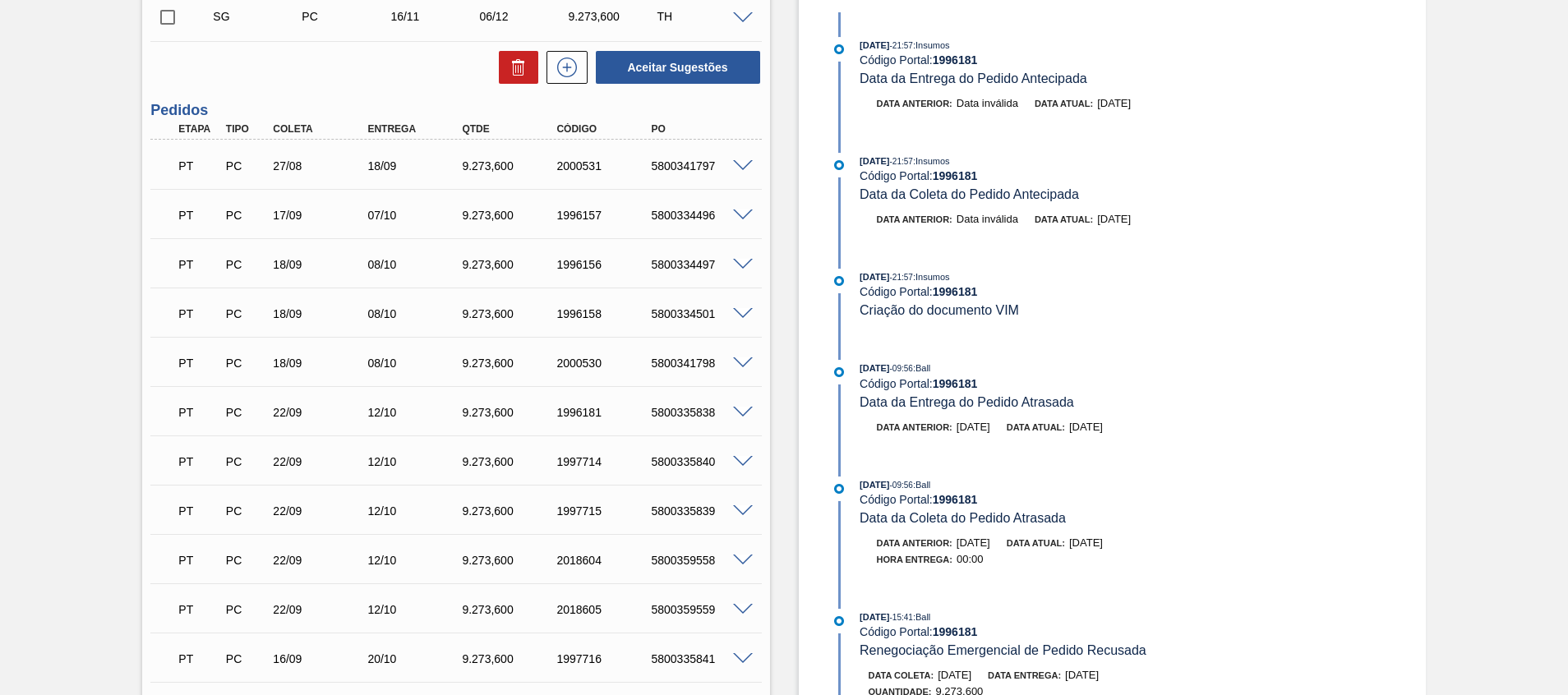
click at [750, 412] on span at bounding box center [743, 413] width 20 height 13
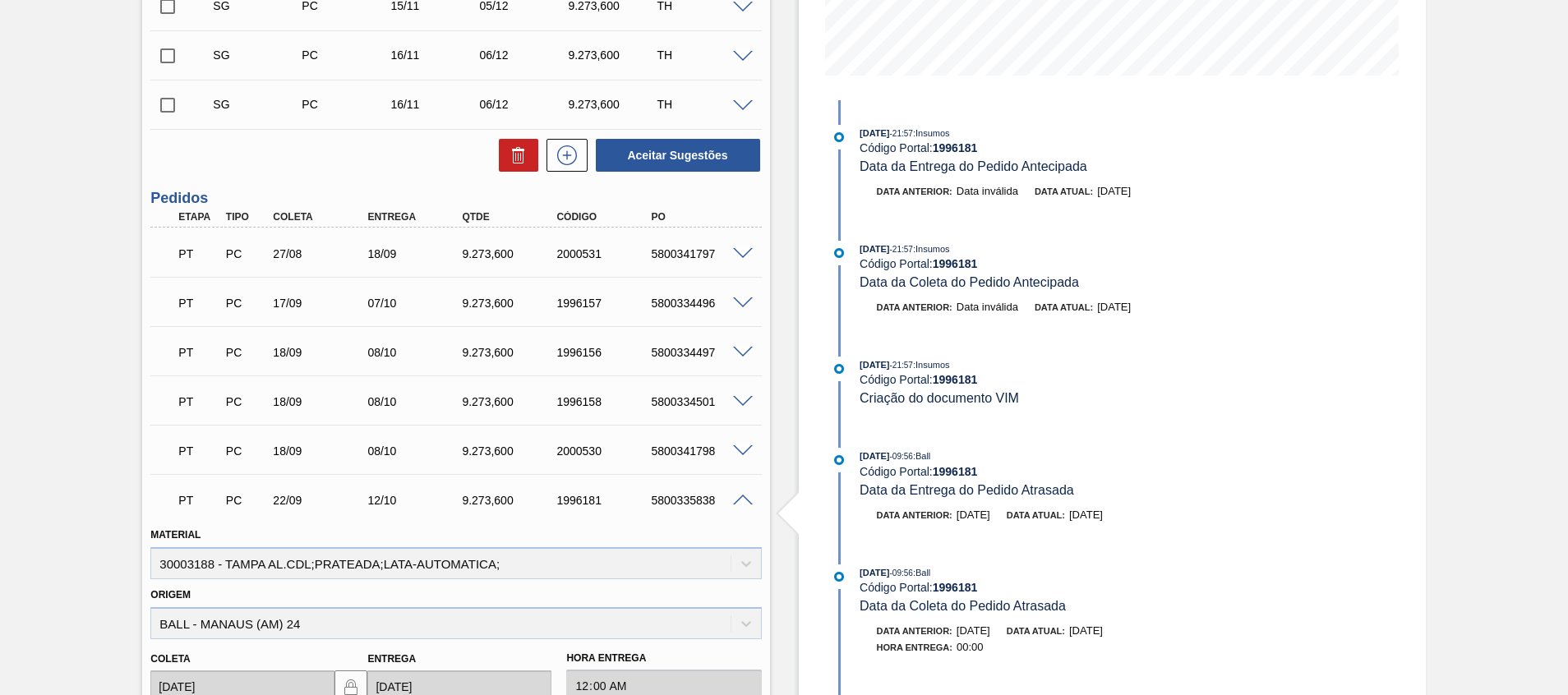
scroll to position [370, 0]
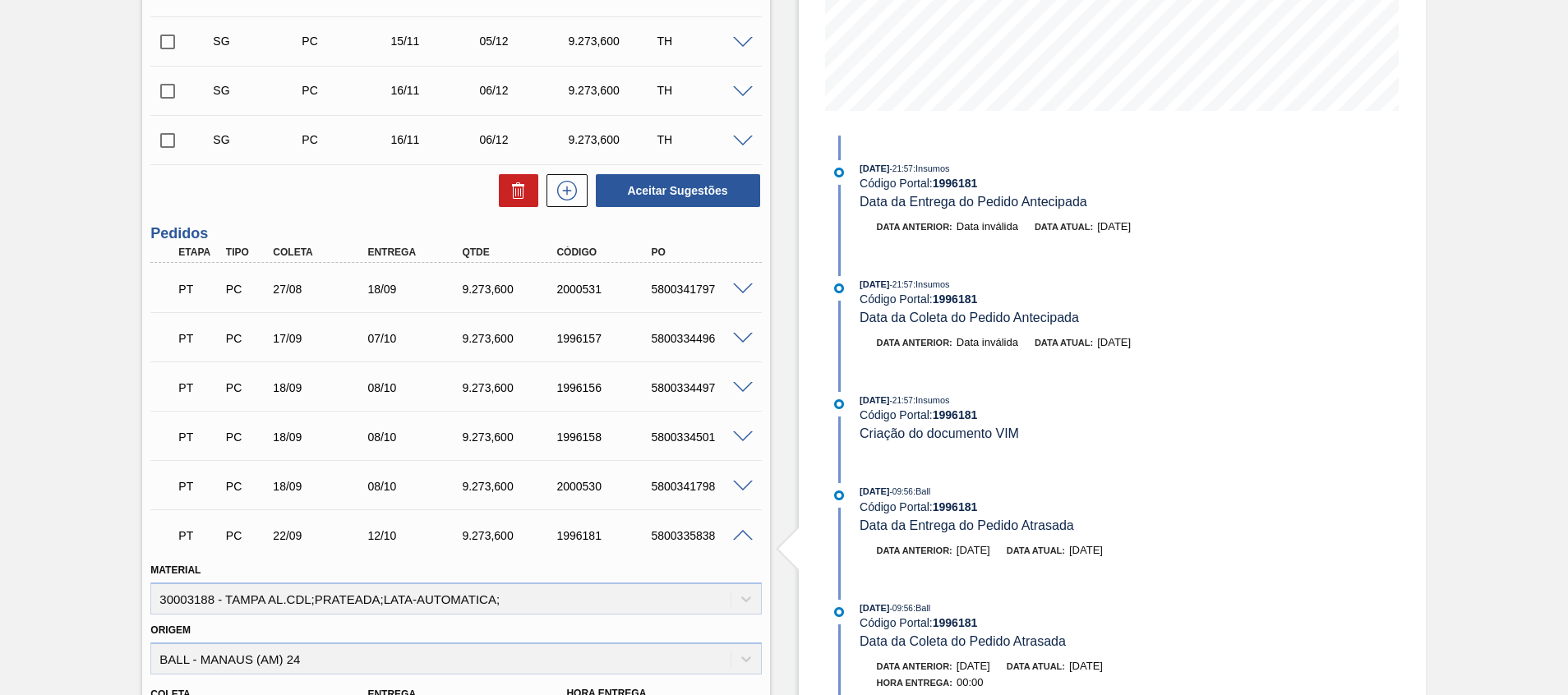
click at [752, 534] on div at bounding box center [745, 534] width 33 height 13
click at [748, 535] on span at bounding box center [743, 536] width 20 height 13
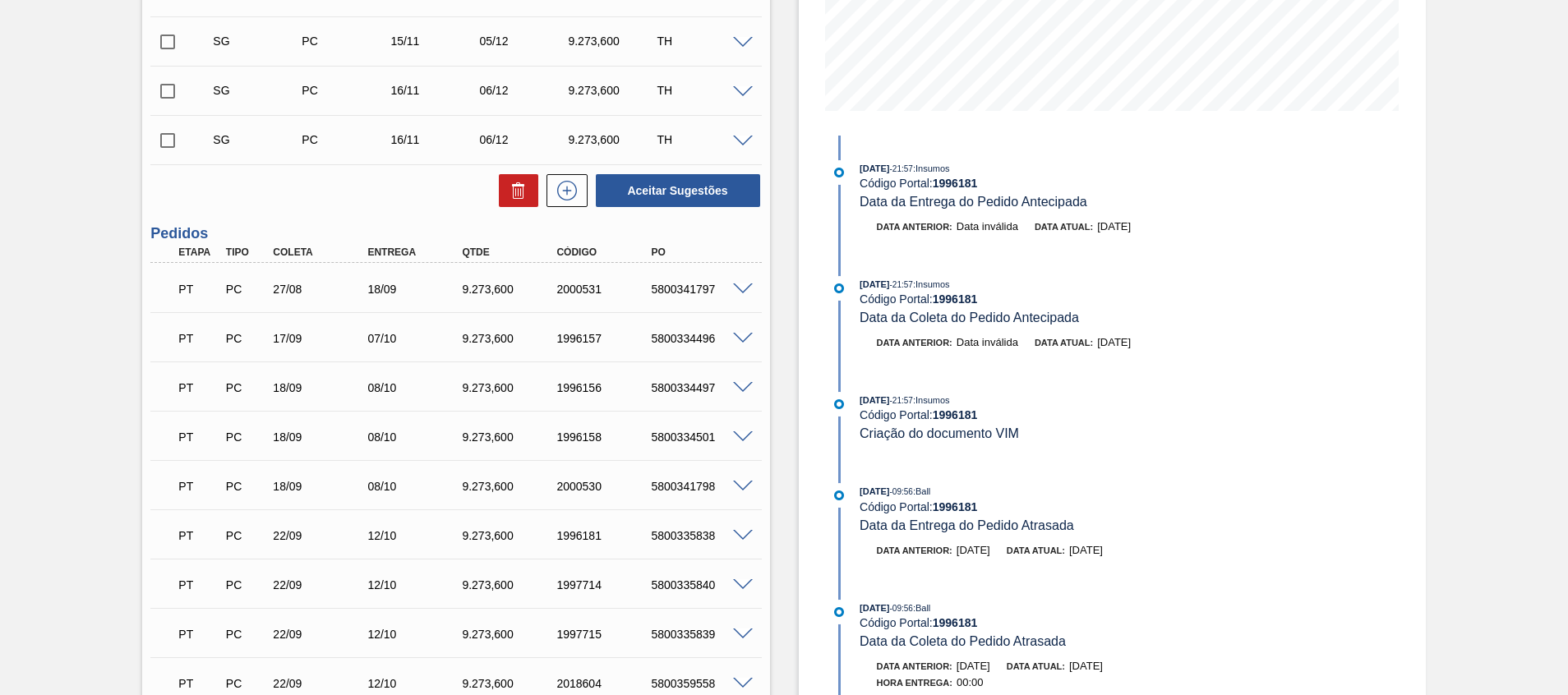
click at [740, 532] on span at bounding box center [743, 536] width 20 height 13
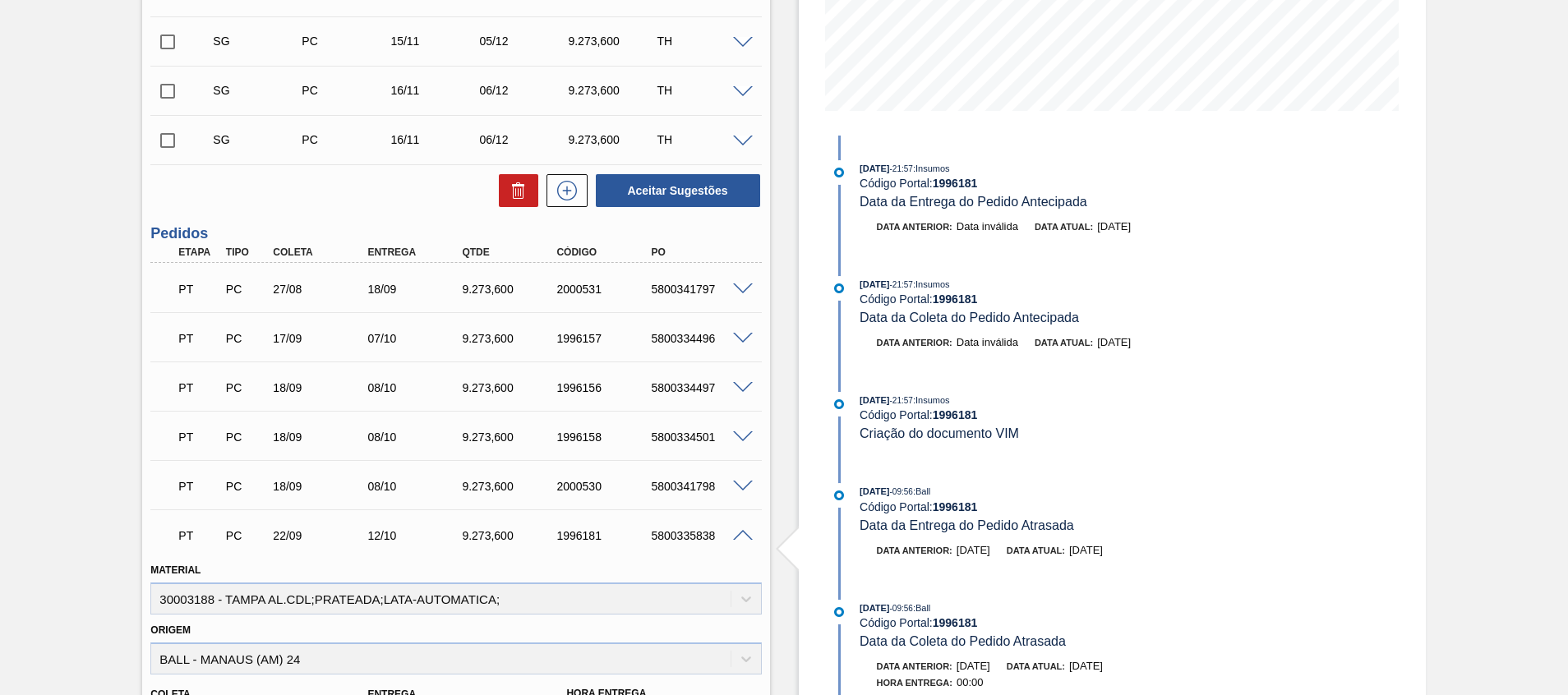
scroll to position [493, 0]
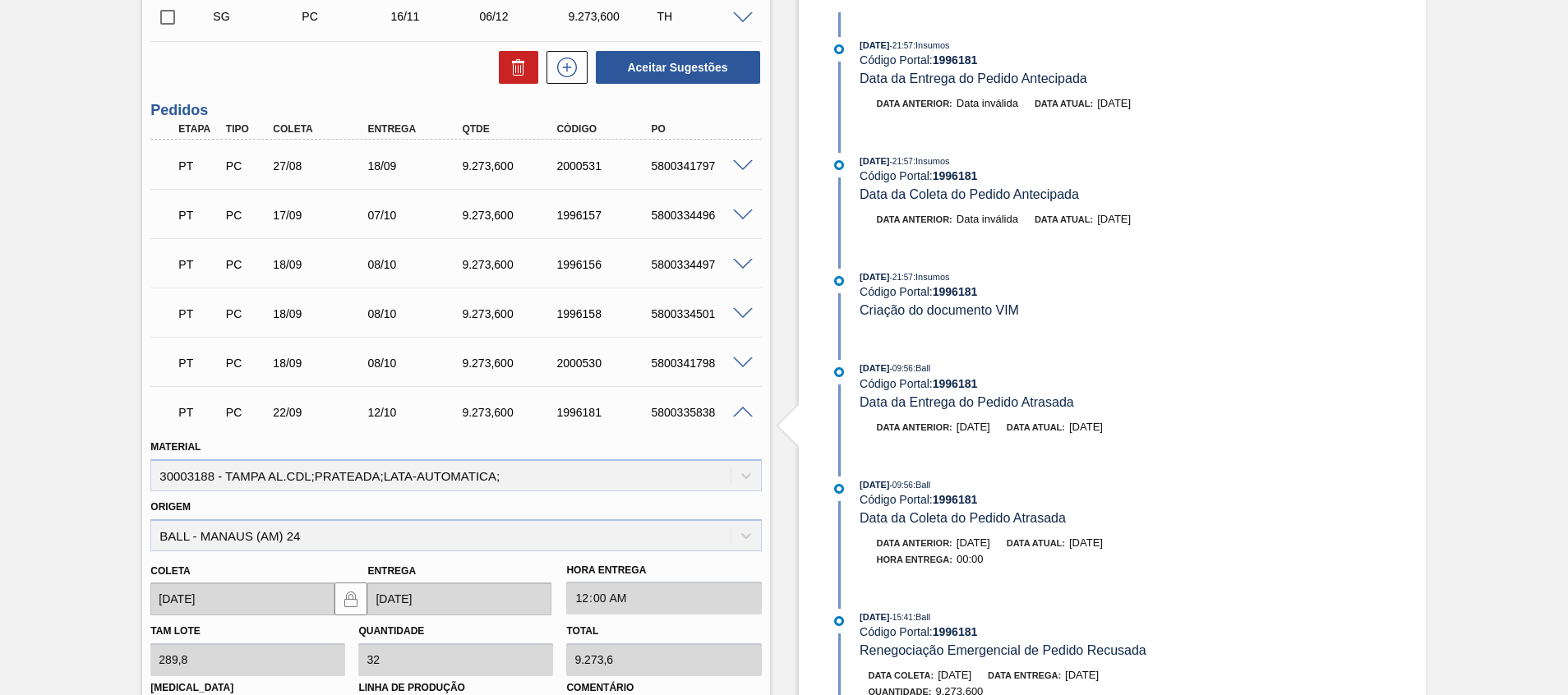
click at [734, 409] on span at bounding box center [743, 413] width 20 height 13
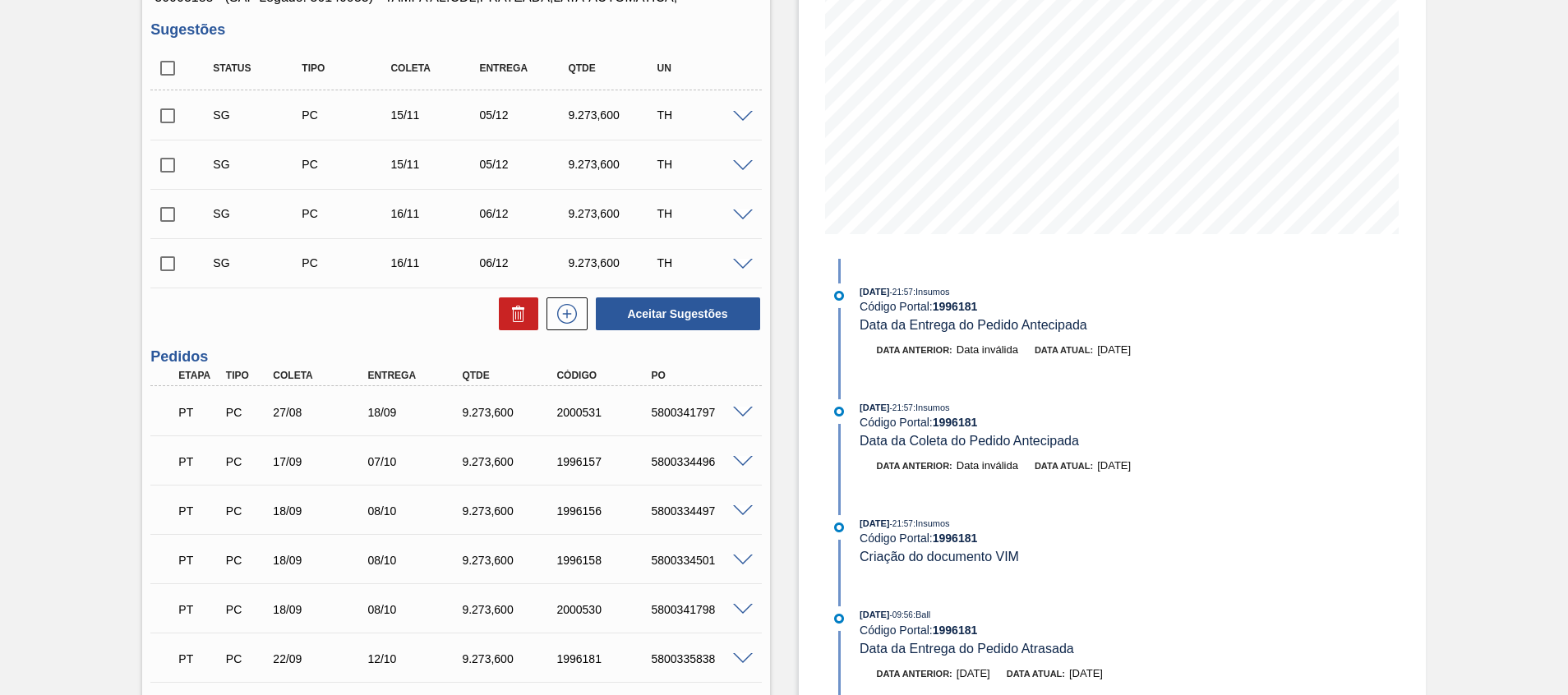
scroll to position [123, 0]
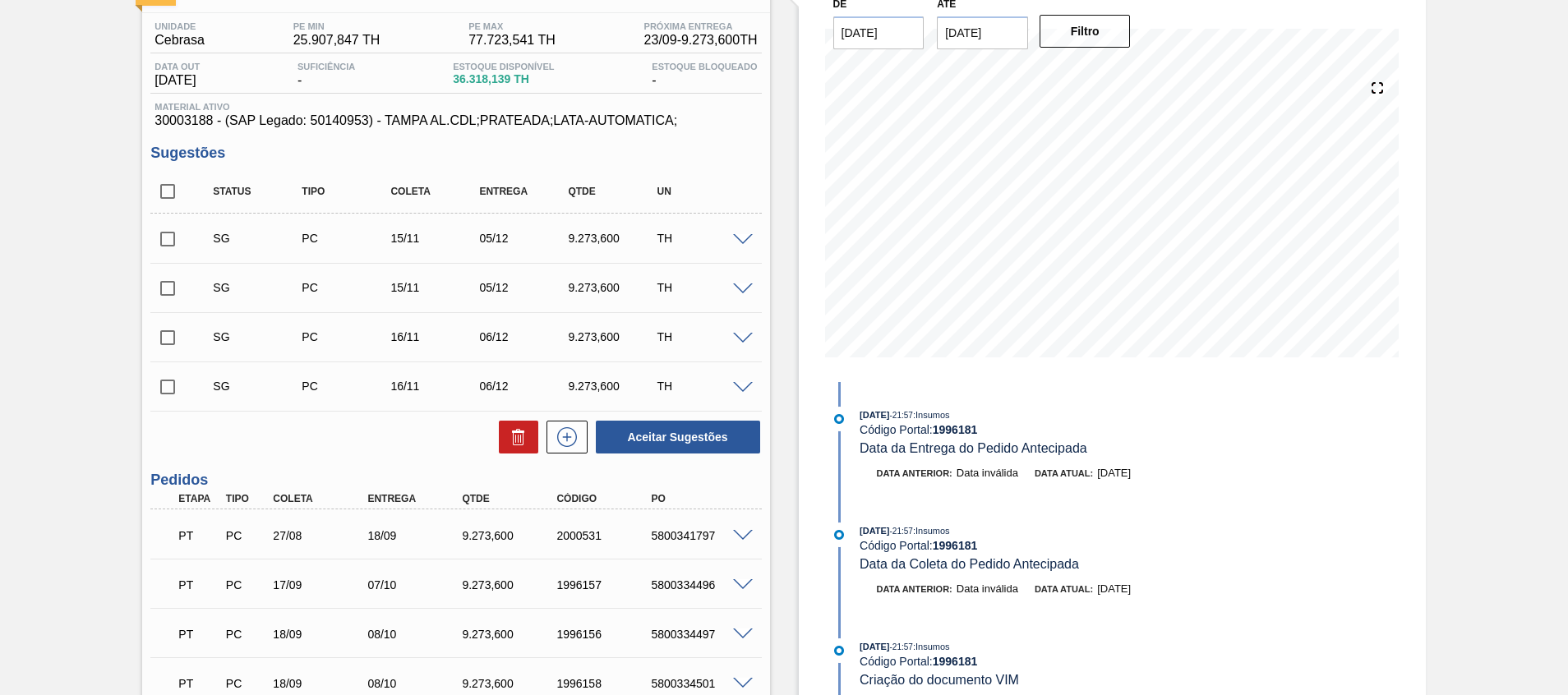
click at [740, 580] on span at bounding box center [743, 585] width 20 height 13
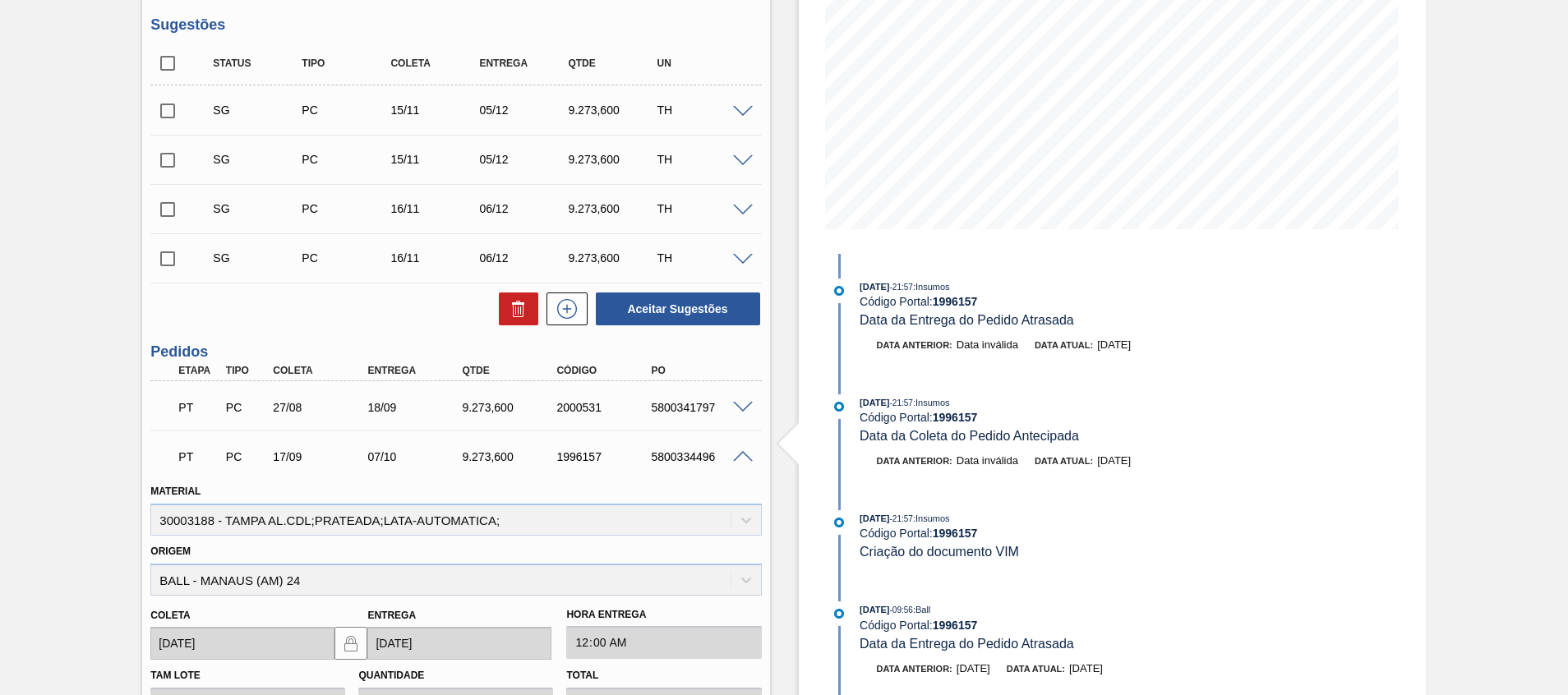
scroll to position [493, 0]
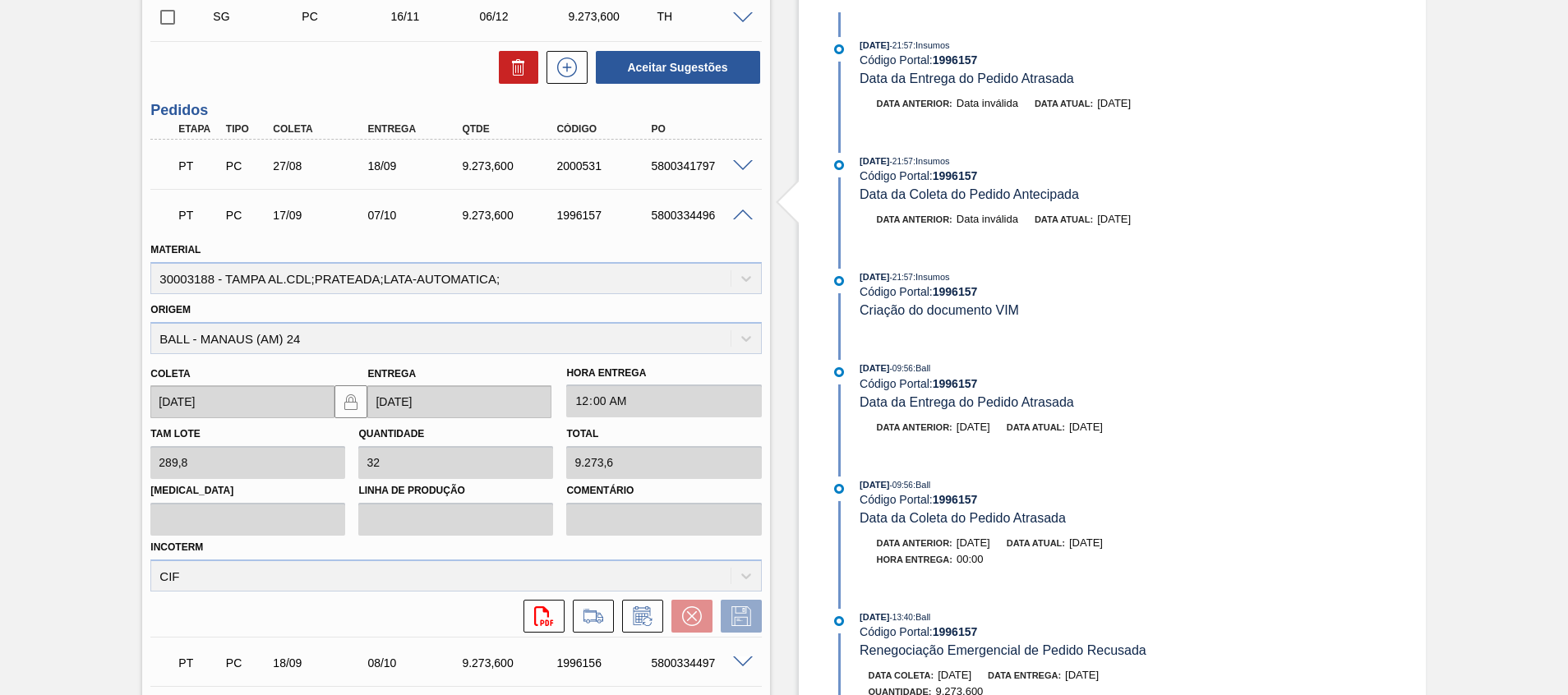
click at [740, 214] on span at bounding box center [743, 215] width 20 height 13
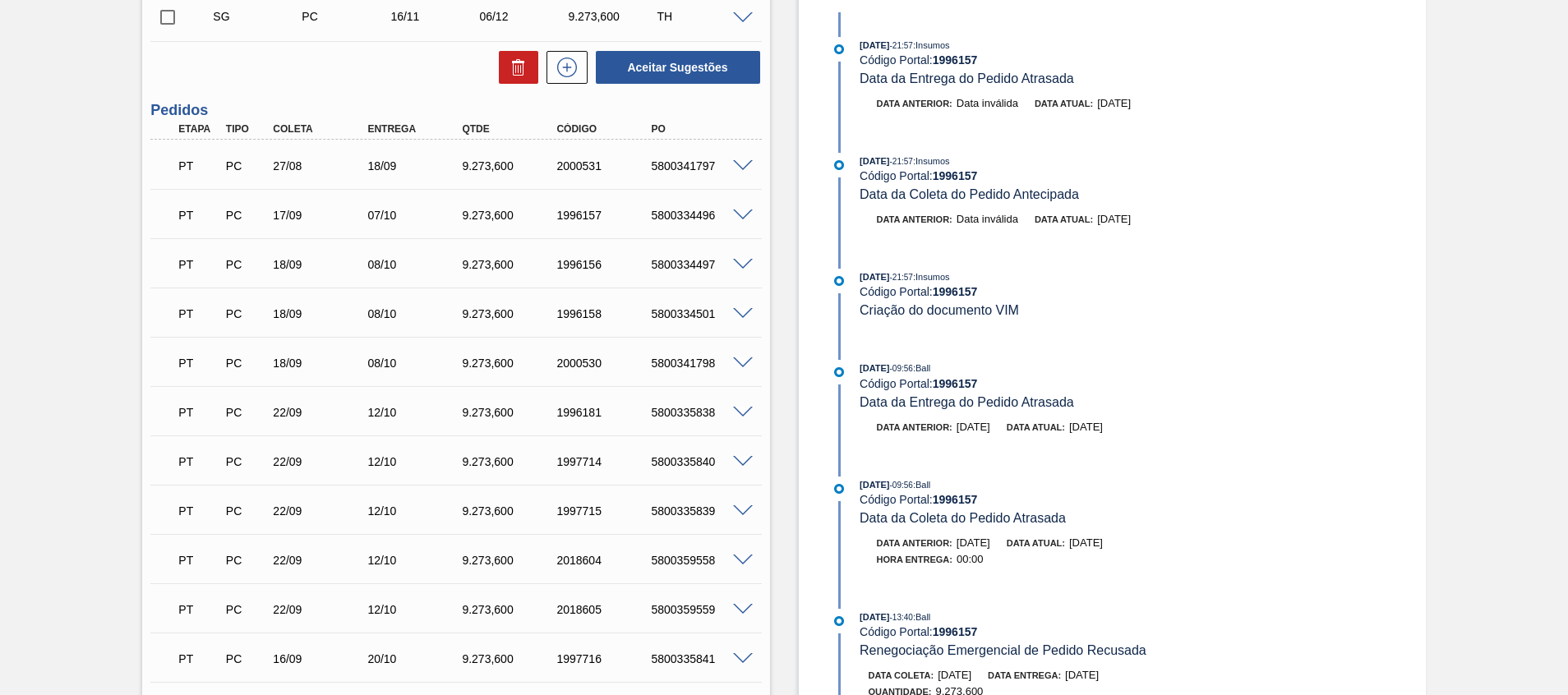
scroll to position [0, 0]
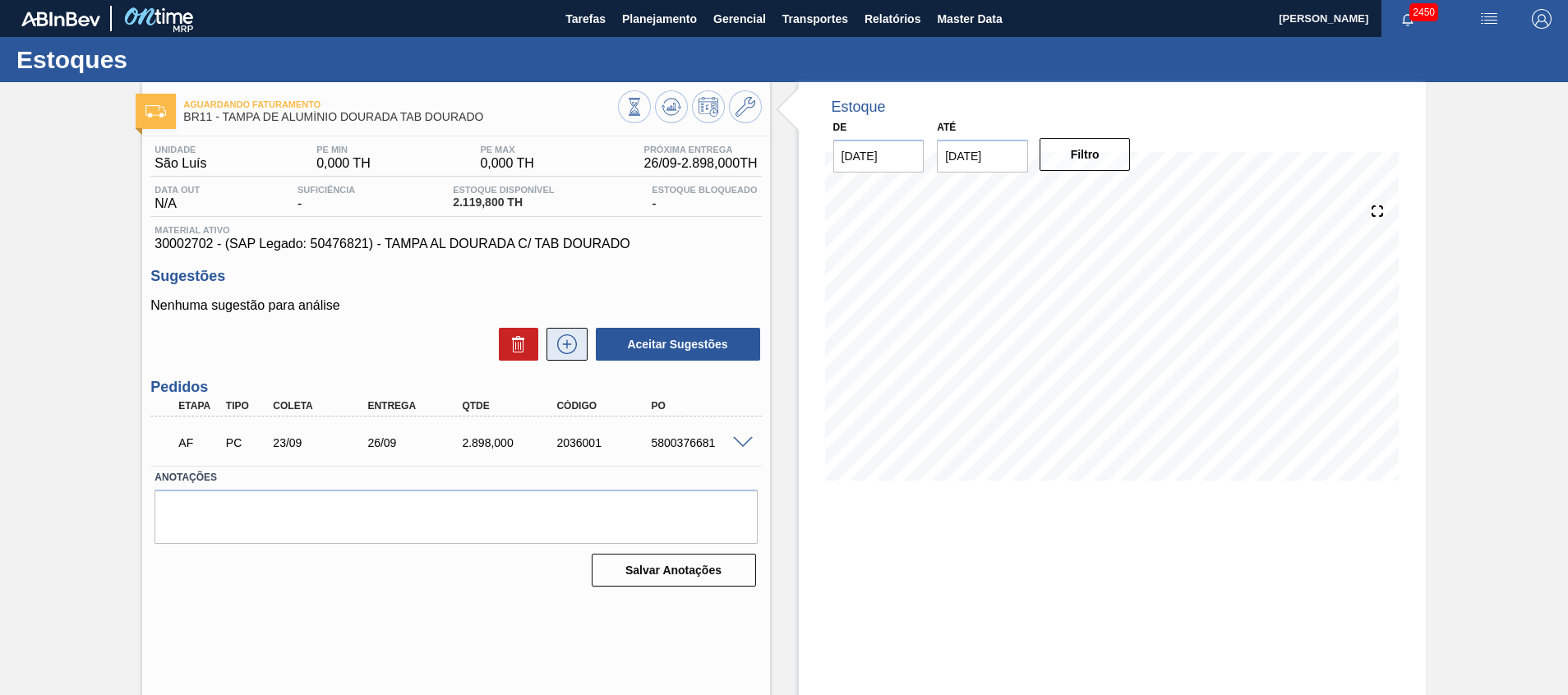
click at [573, 343] on icon at bounding box center [566, 344] width 26 height 20
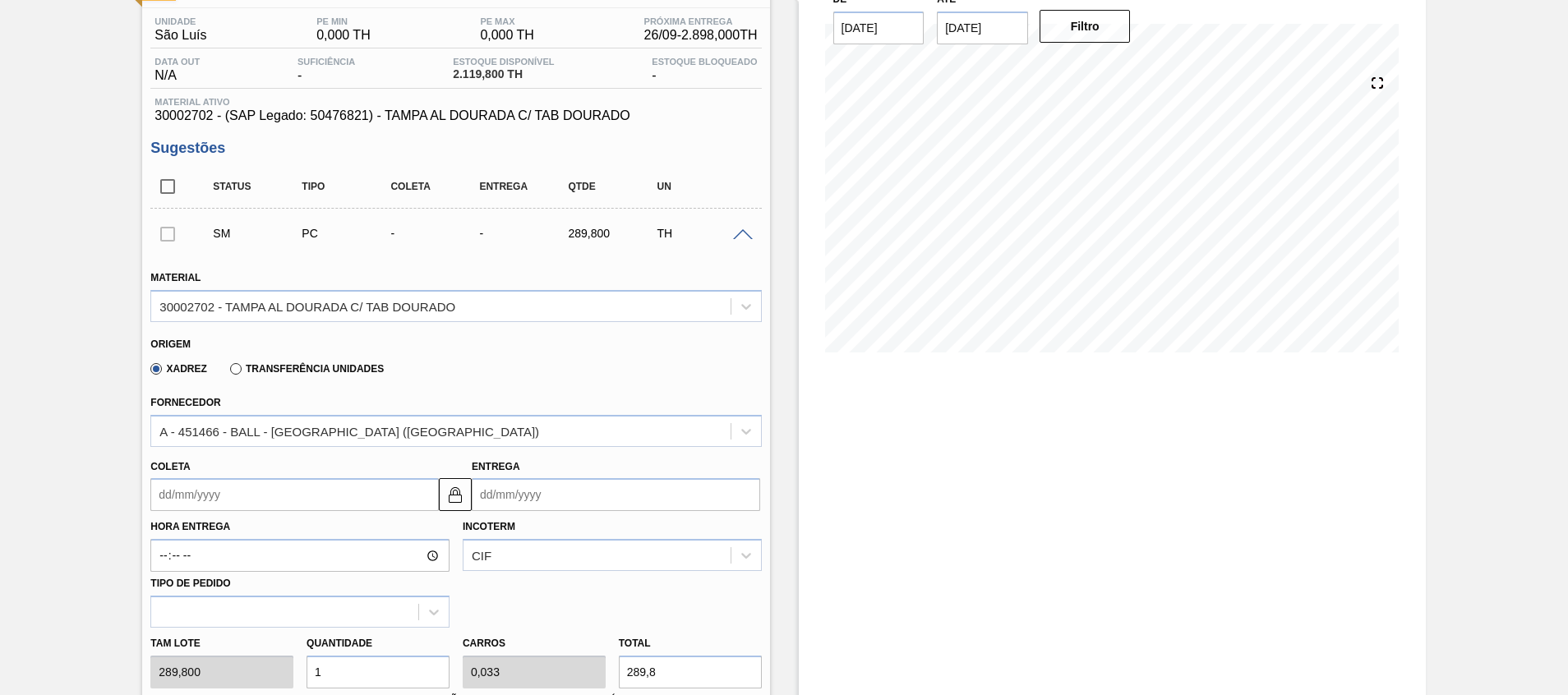
scroll to position [493, 0]
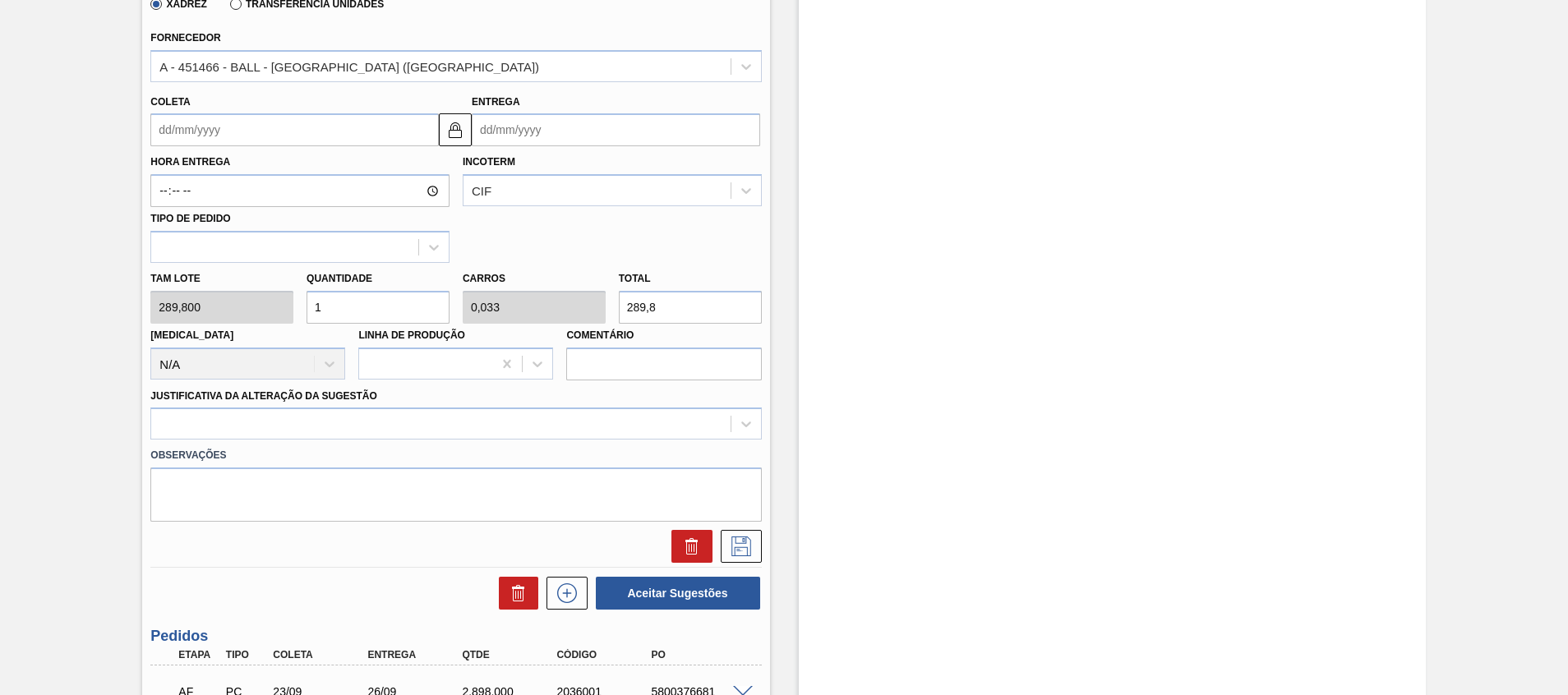
drag, startPoint x: 668, startPoint y: 310, endPoint x: 501, endPoint y: 260, distance: 174.3
click at [502, 260] on div "Material 30002702 - [GEOGRAPHIC_DATA] AL DOURADA C/ TAB DOURADO Origem Xadrez T…" at bounding box center [456, 226] width 611 height 674
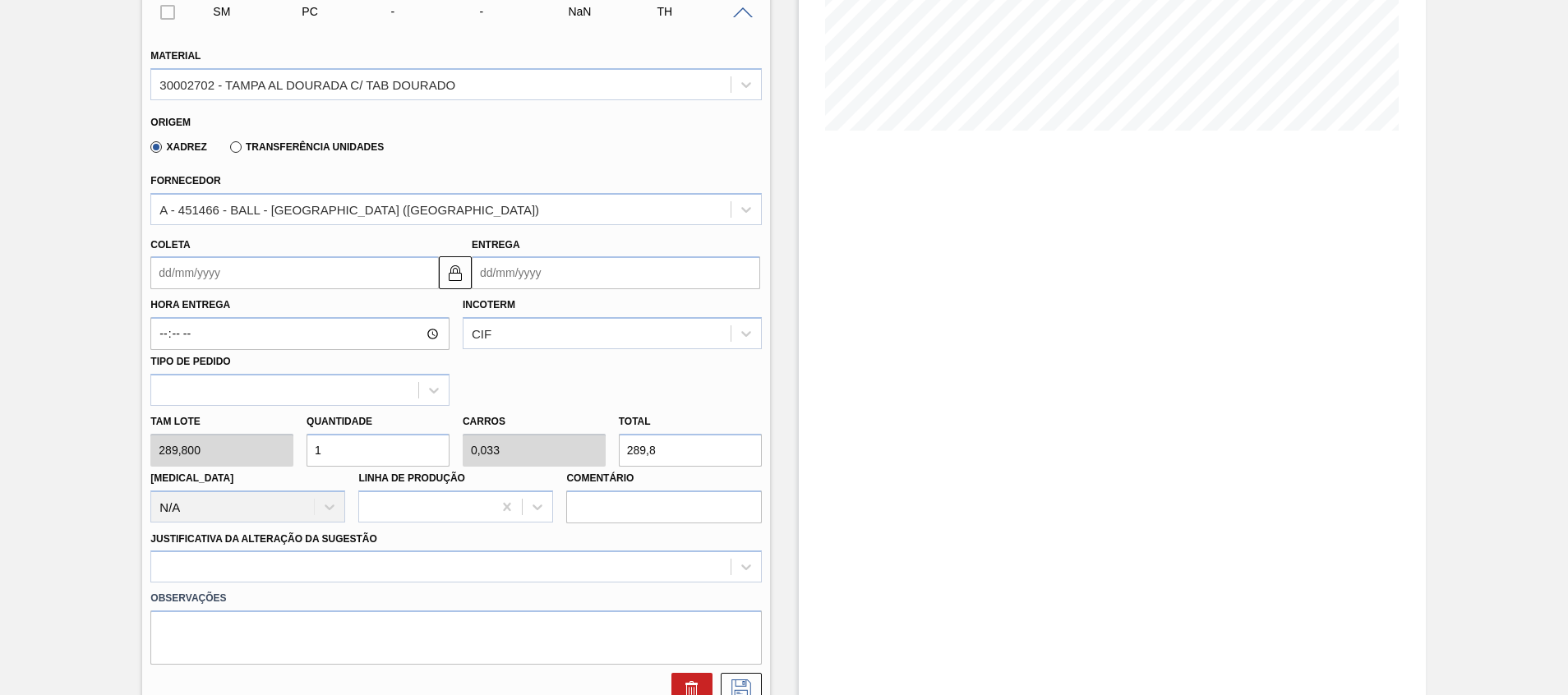
scroll to position [370, 0]
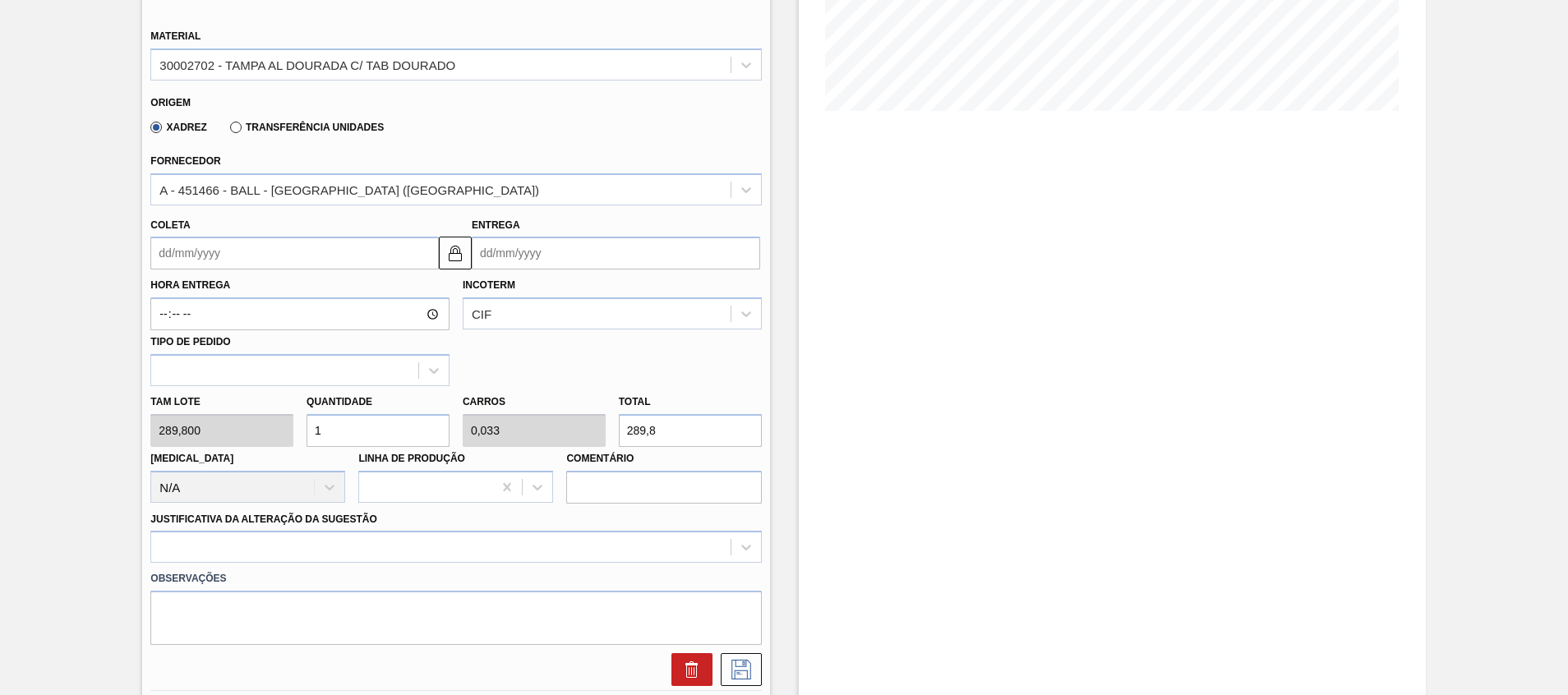
drag, startPoint x: 348, startPoint y: 423, endPoint x: 158, endPoint y: 403, distance: 191.0
click at [159, 403] on div "Tam lote 289,800 Quantidade 1 Carros 0,033 Total 289,8 Doca N/A Linha de Produç…" at bounding box center [456, 445] width 624 height 117
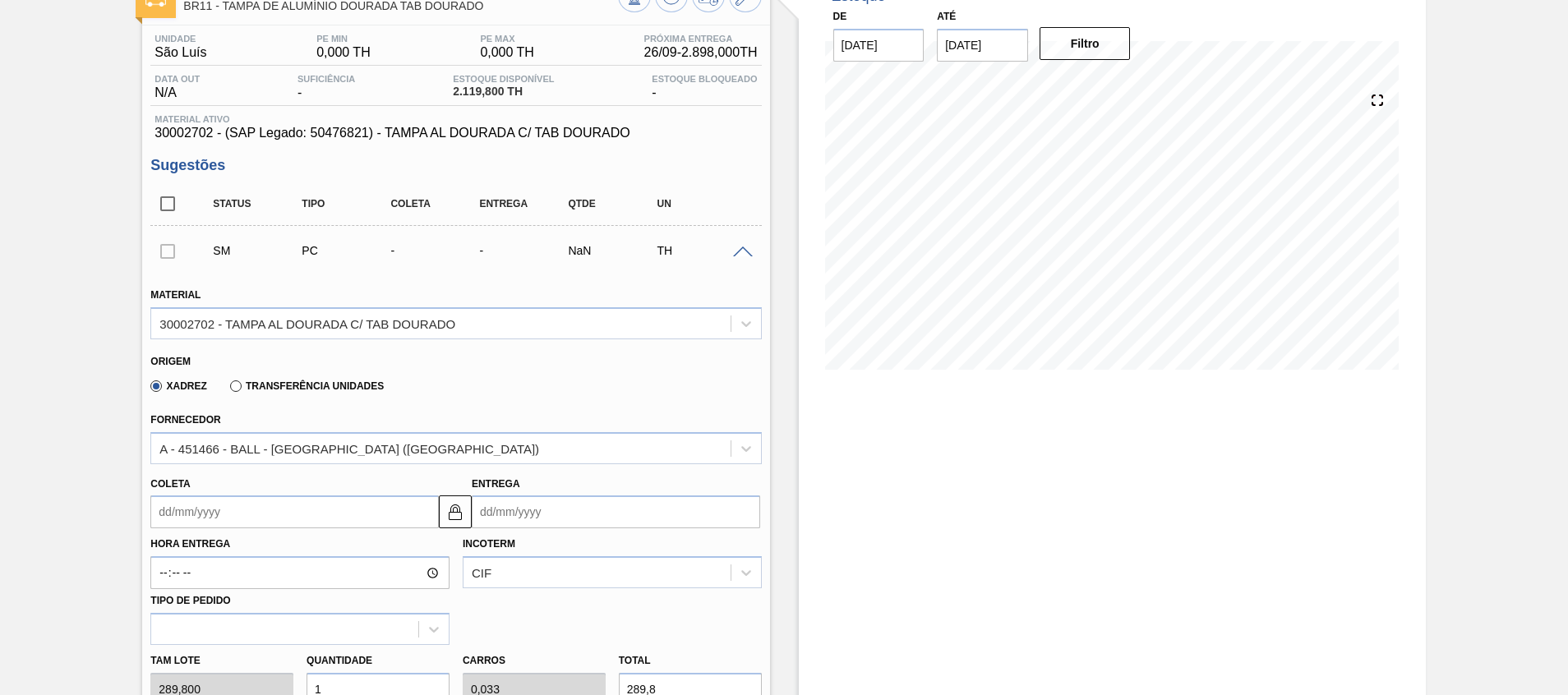
scroll to position [0, 0]
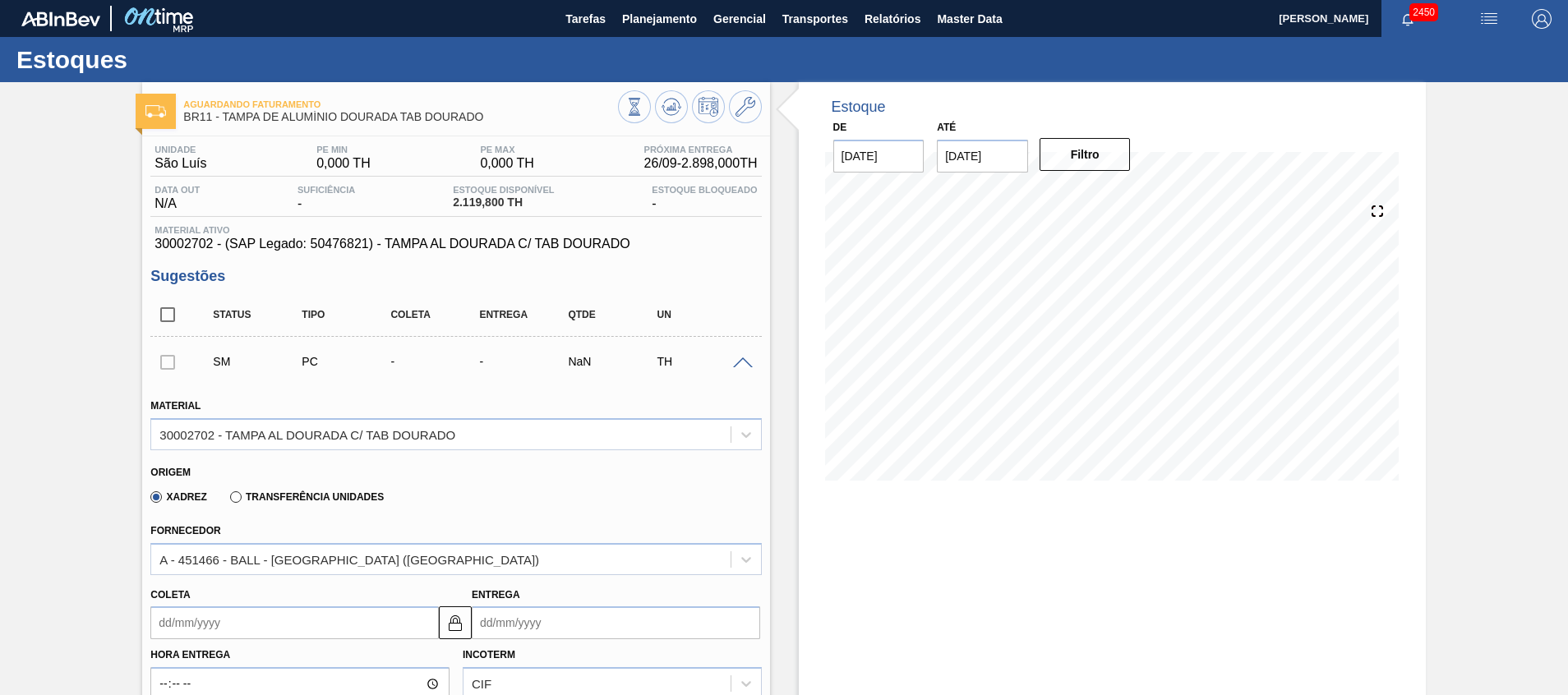
type input "3"
type input "0,1"
type input "869,4"
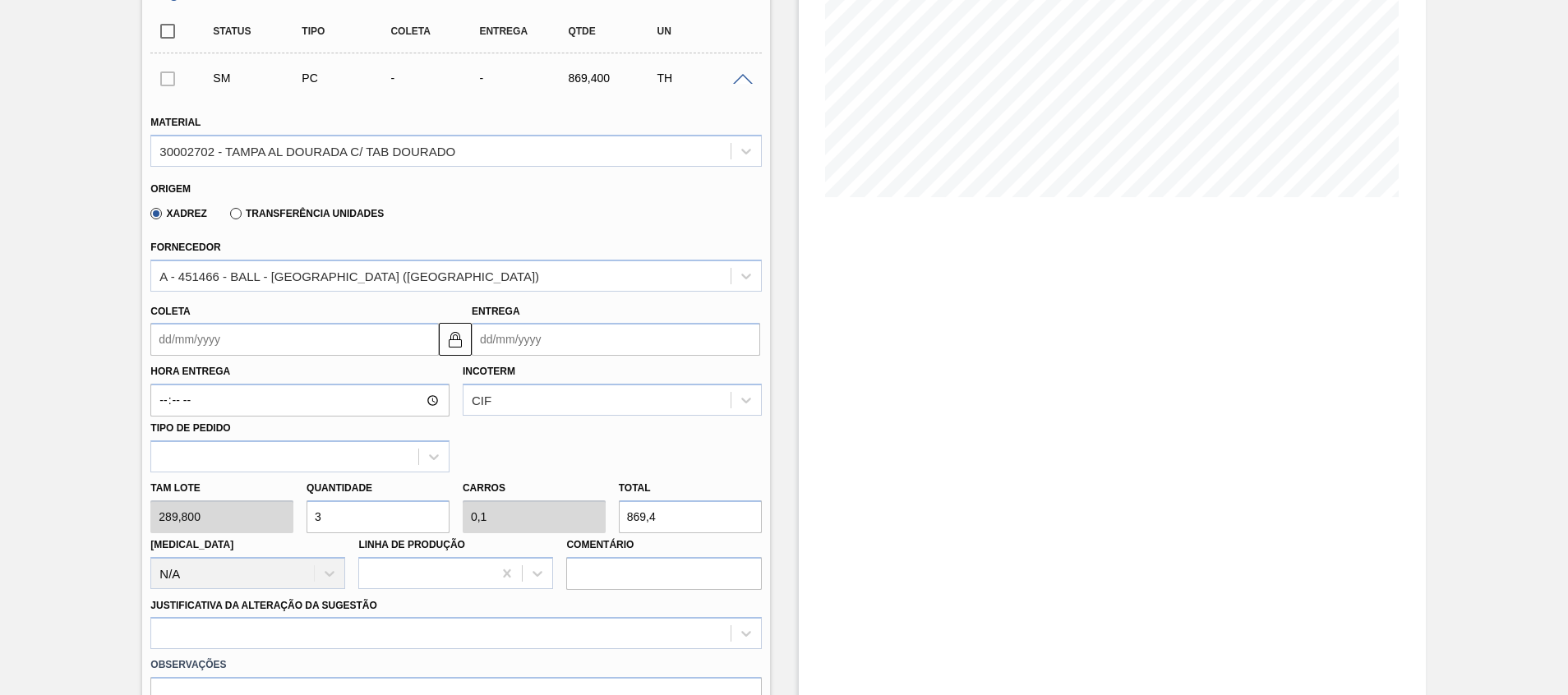
scroll to position [358, 0]
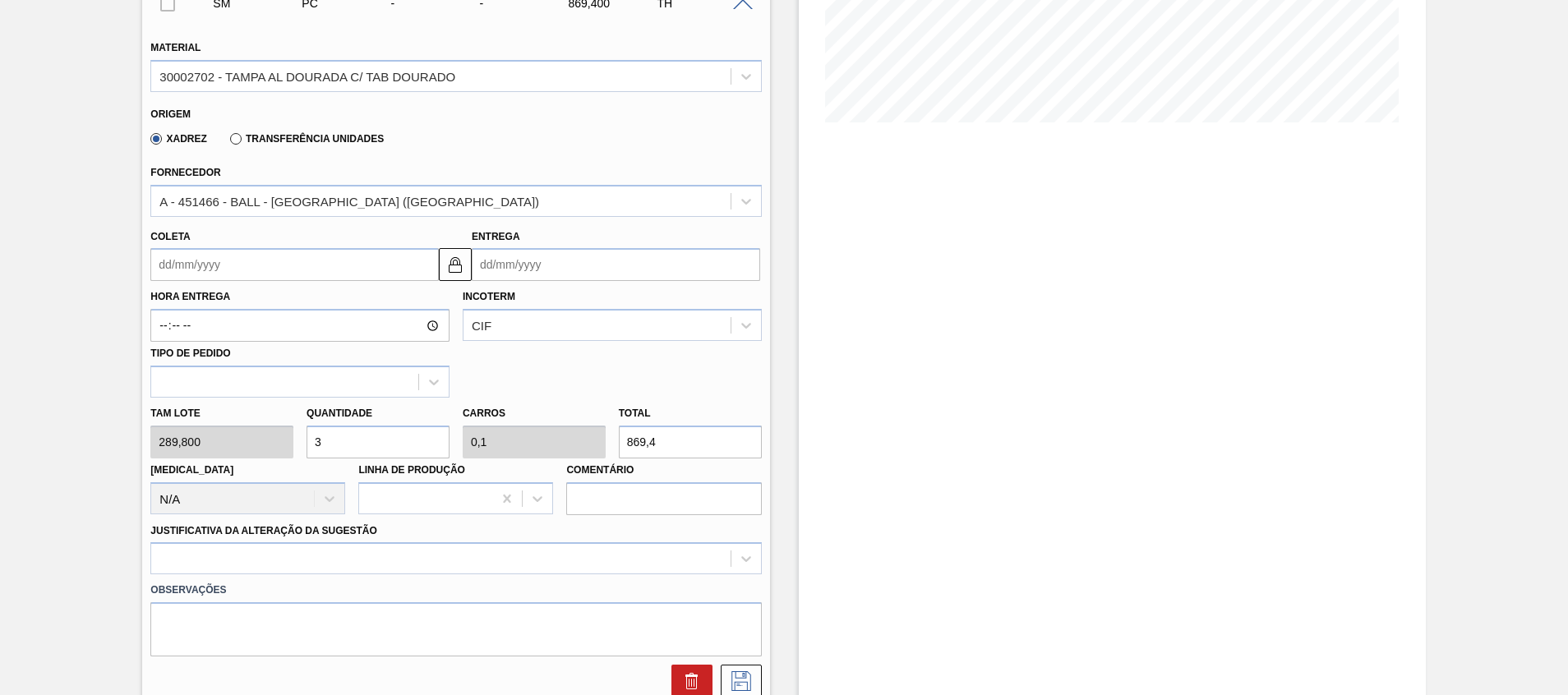
type input "3"
click at [319, 139] on label "Transferência Unidades" at bounding box center [307, 139] width 154 height 12
click at [228, 142] on input "Transferência Unidades" at bounding box center [228, 142] width 0 height 0
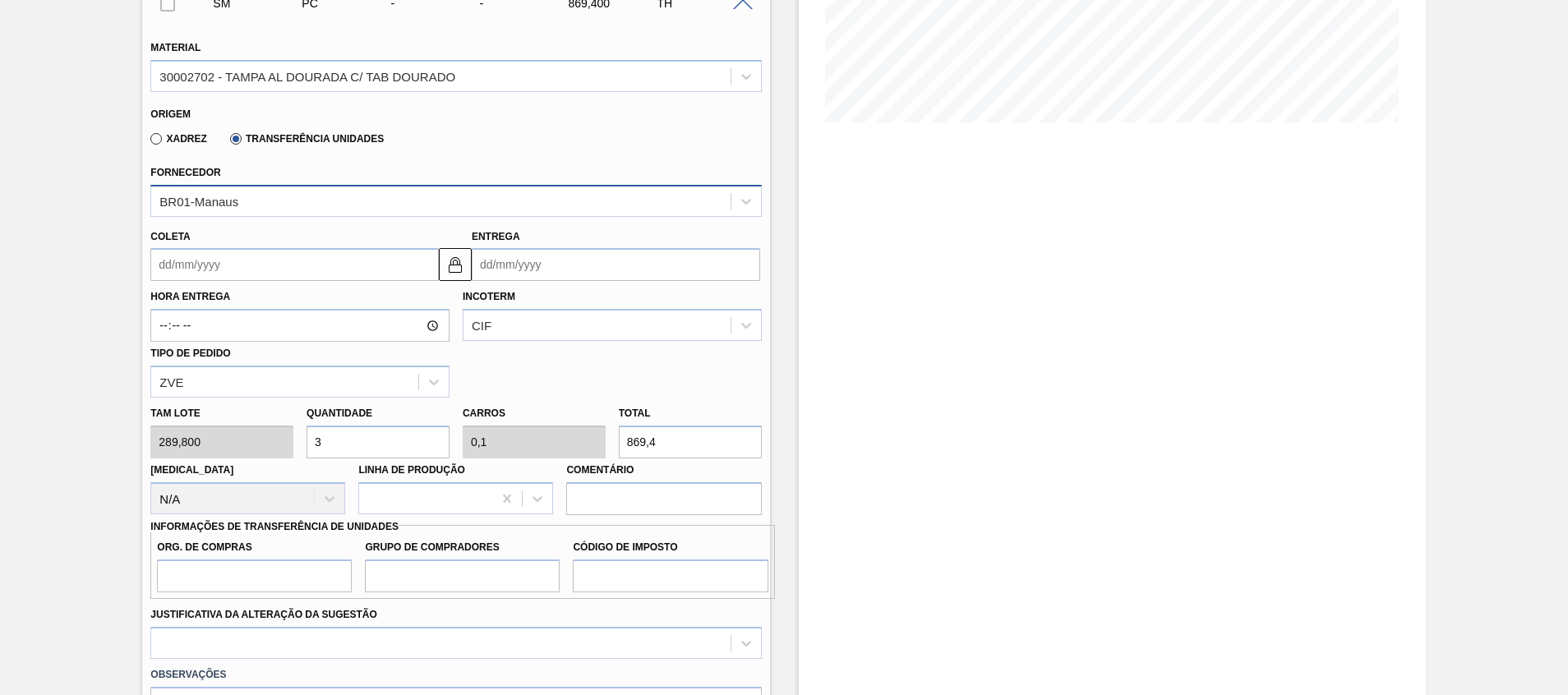
click at [292, 197] on div "BR01-Manaus" at bounding box center [441, 201] width 579 height 23
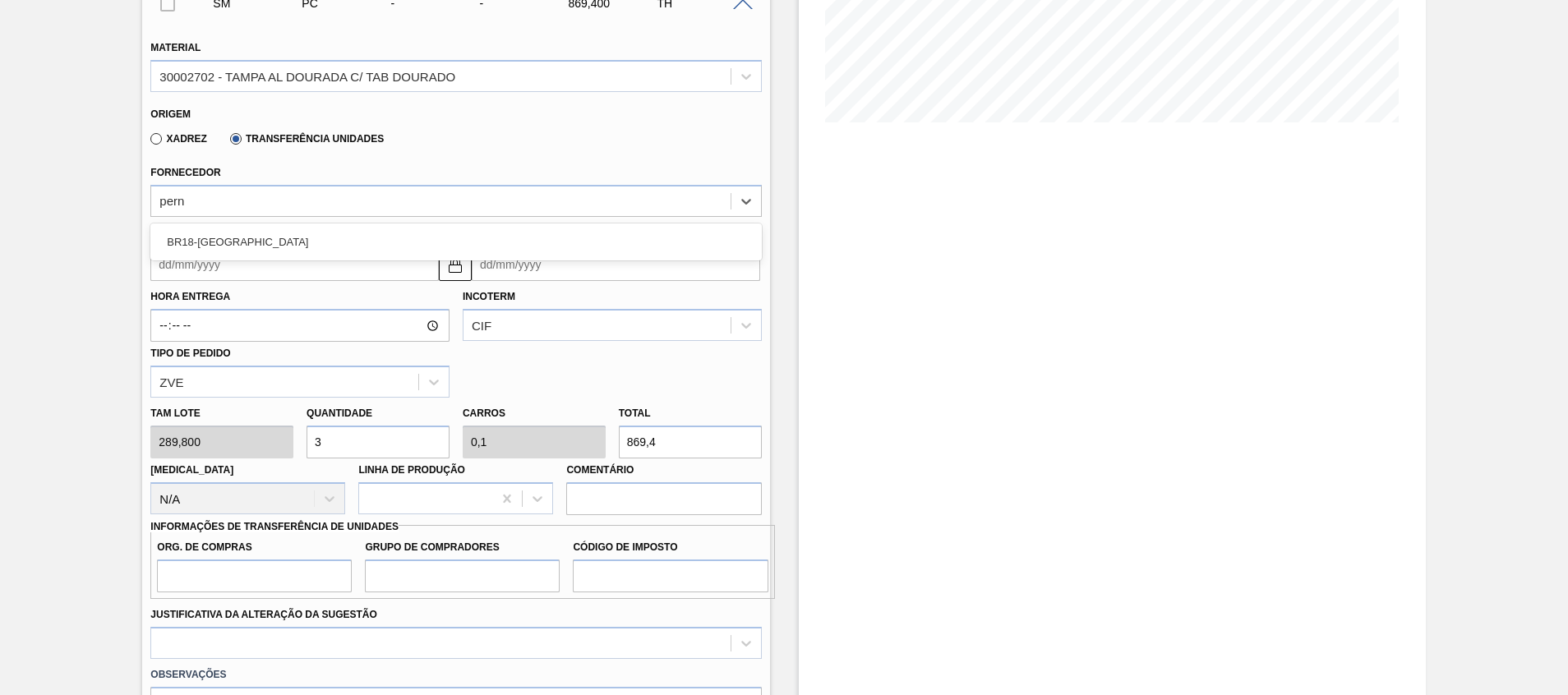
type input "pern"
click at [268, 218] on div "Coleta Entrega" at bounding box center [456, 250] width 624 height 65
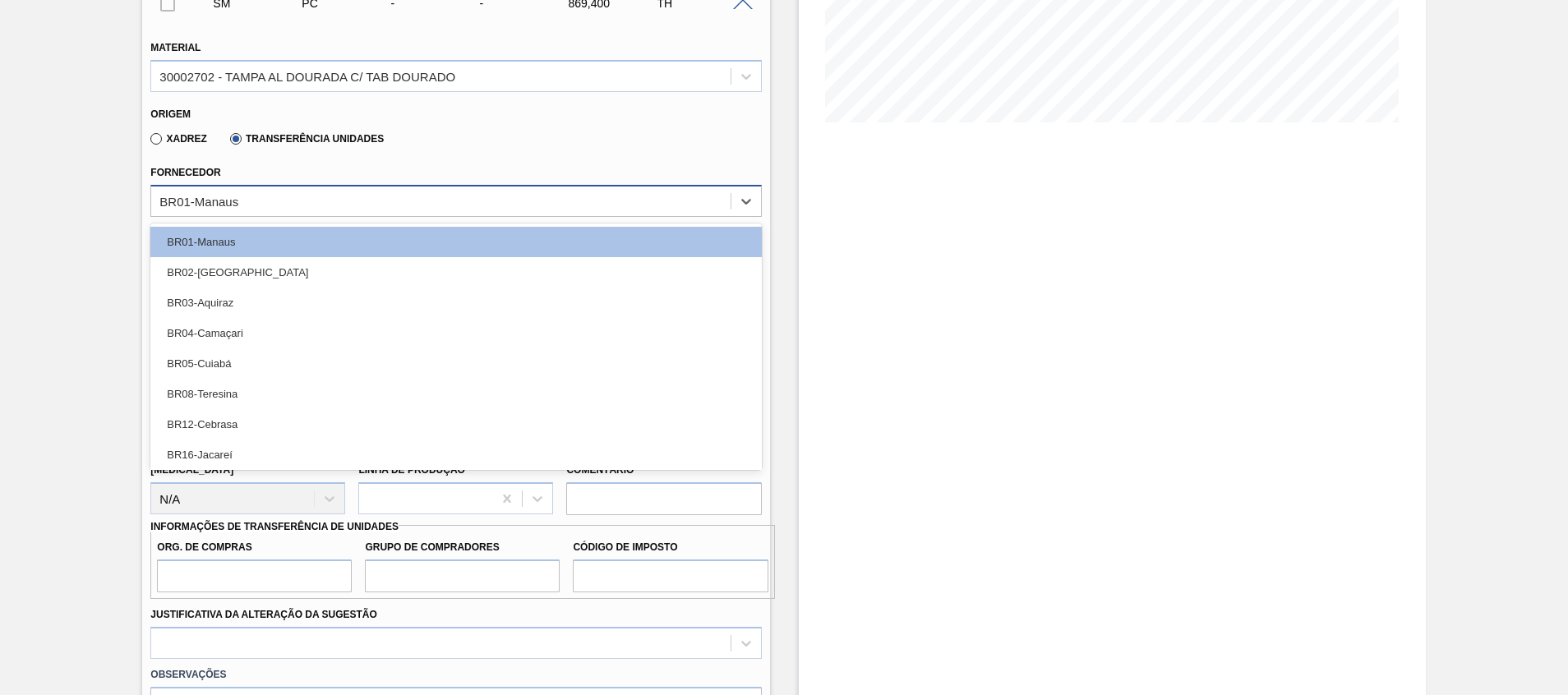
click at [274, 206] on div "BR01-Manaus" at bounding box center [441, 201] width 579 height 23
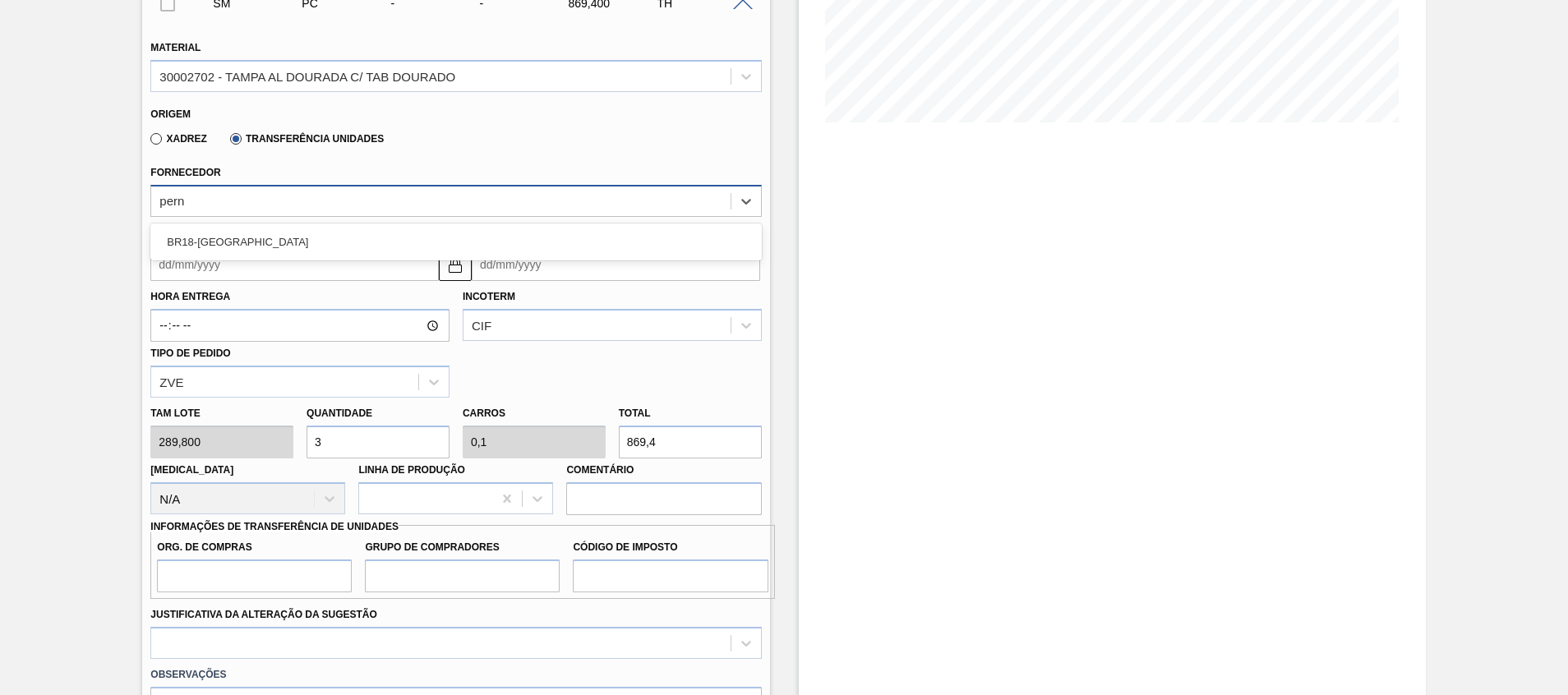
type input "perna"
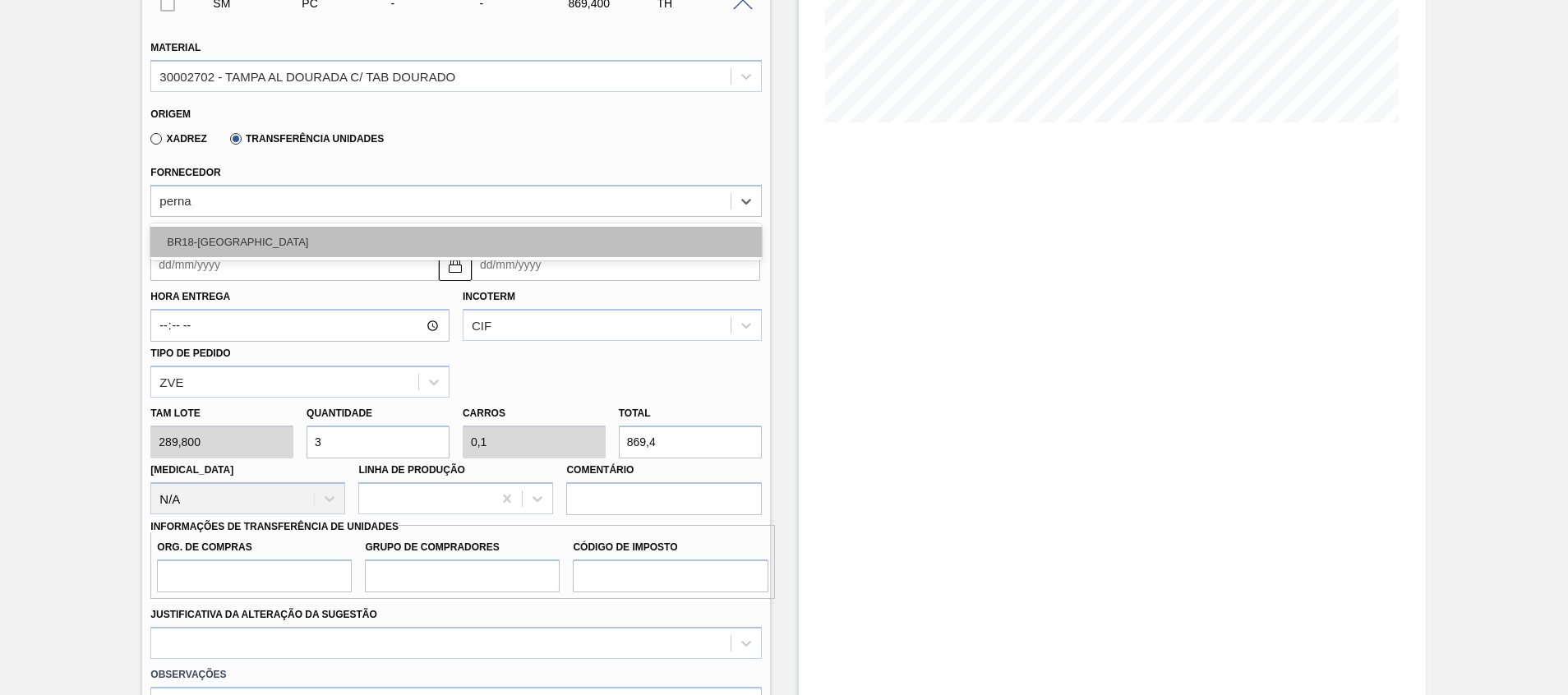
click at [287, 238] on div "BR18-Pernambuco" at bounding box center [456, 242] width 611 height 30
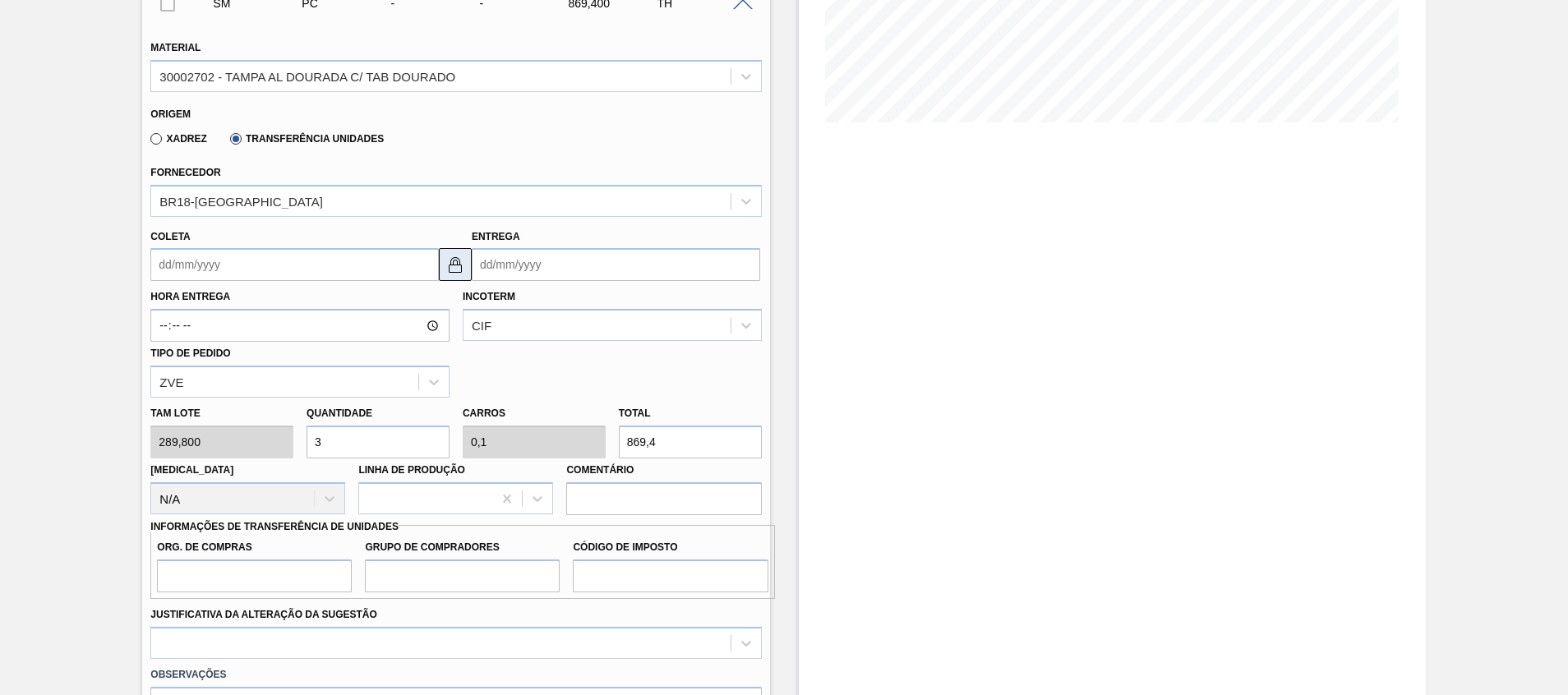
click at [457, 272] on img at bounding box center [456, 265] width 20 height 20
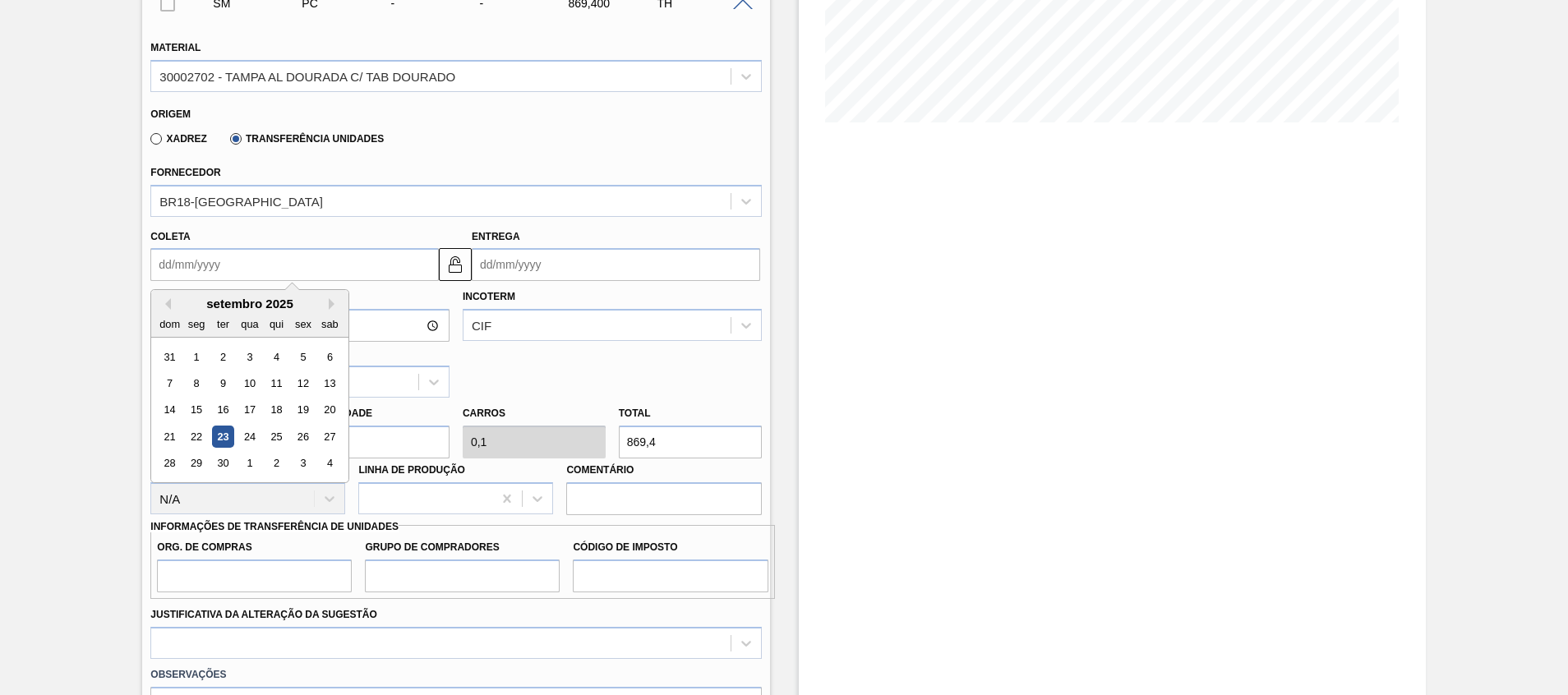
click at [291, 264] on input "Coleta" at bounding box center [295, 264] width 288 height 33
click at [251, 427] on div "24" at bounding box center [250, 436] width 22 height 22
type input "24/09/2025"
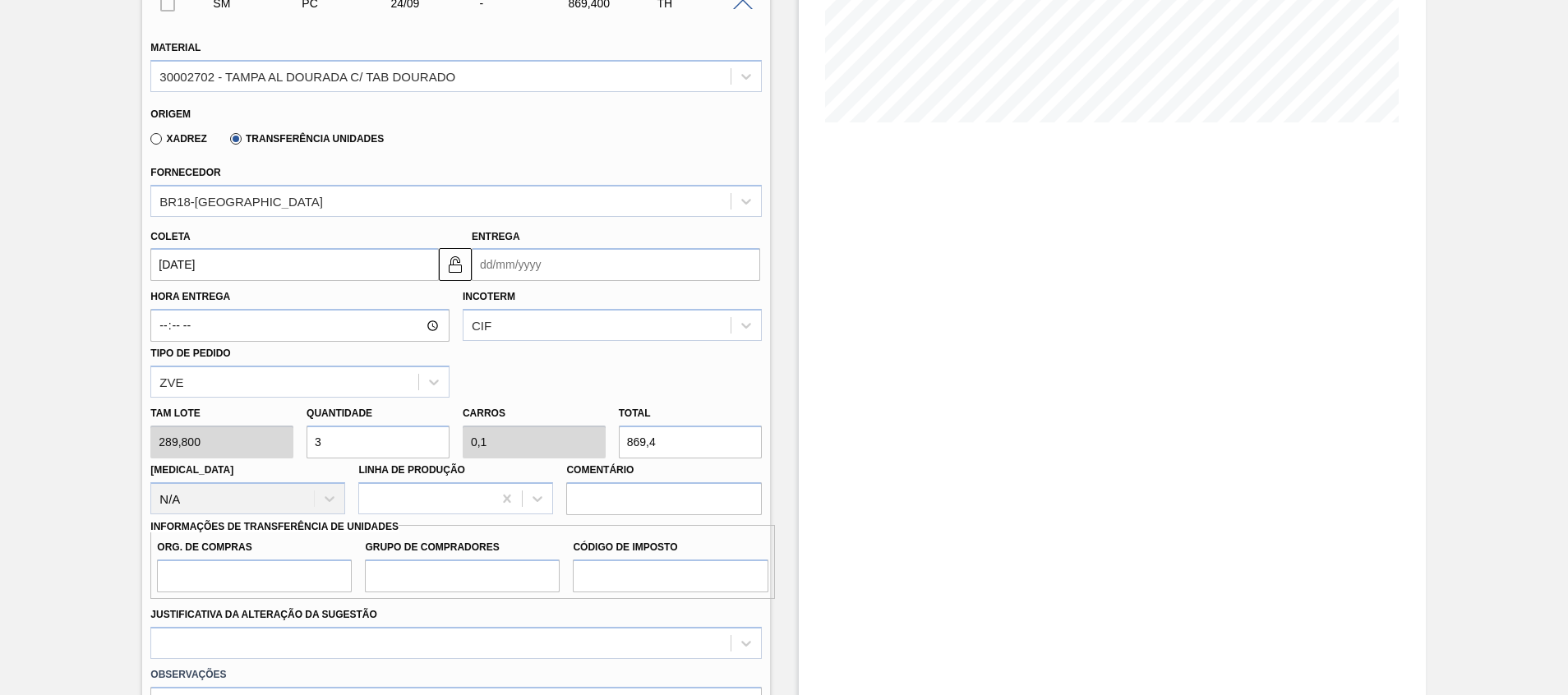
click at [541, 262] on input "Entrega" at bounding box center [616, 264] width 288 height 33
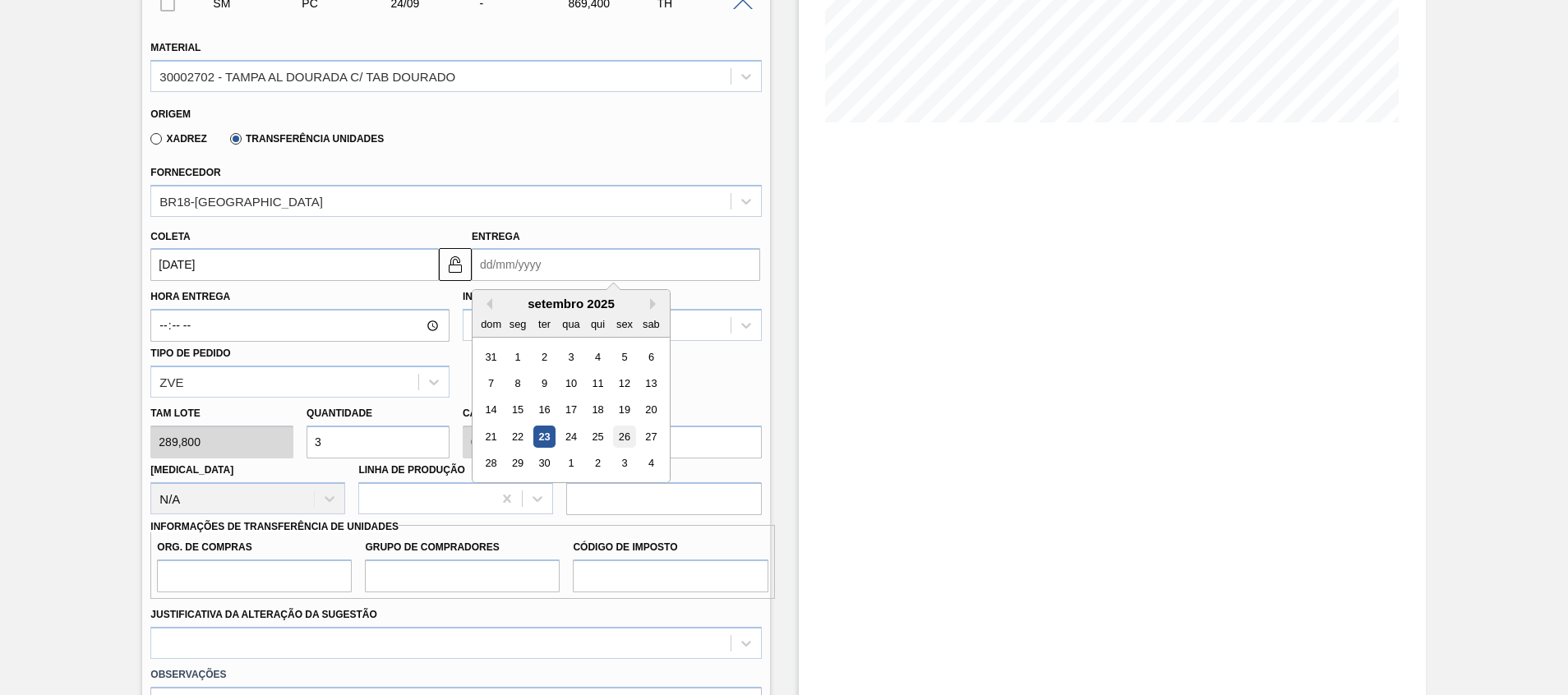
click at [632, 436] on div "26" at bounding box center [624, 436] width 22 height 22
type input "26/09/2025"
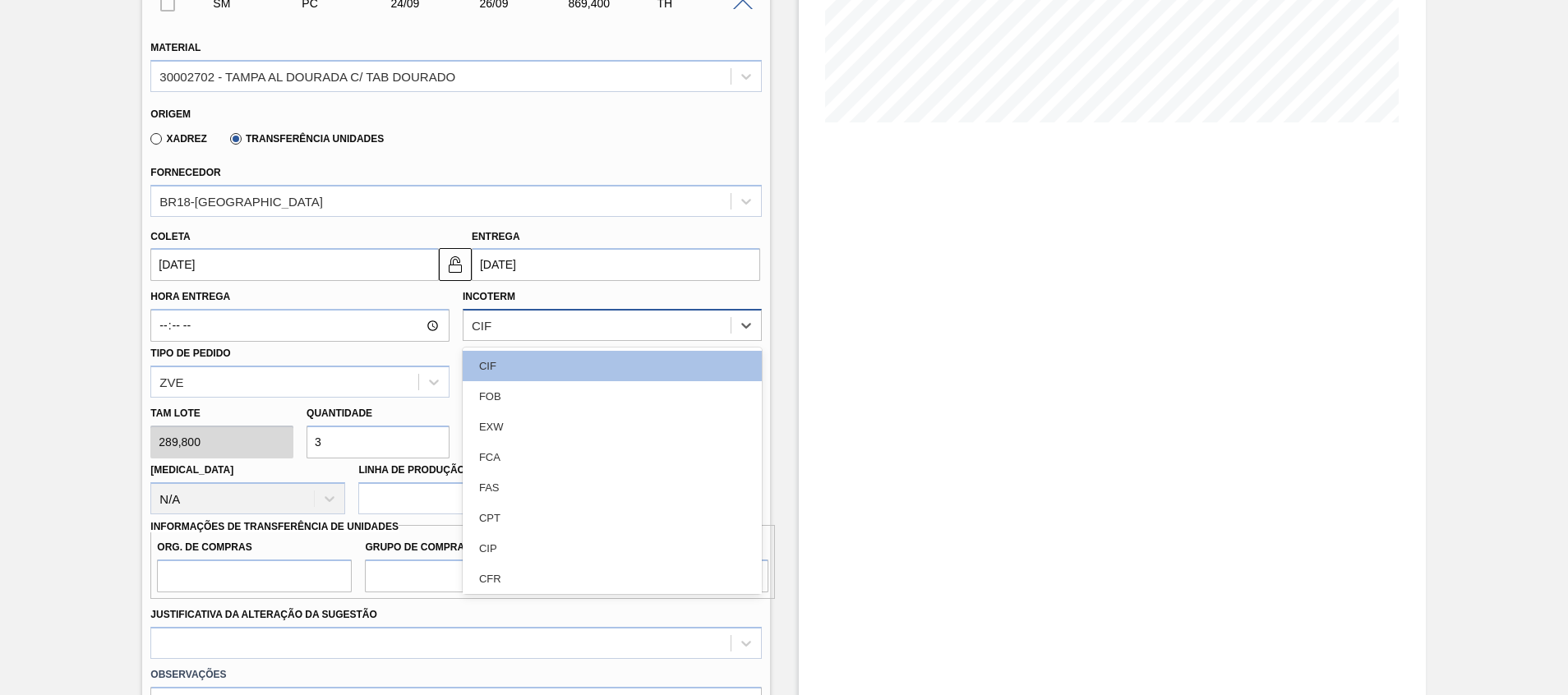
click at [502, 327] on div "CIF" at bounding box center [596, 326] width 267 height 23
click at [503, 389] on div "FOB" at bounding box center [612, 396] width 299 height 30
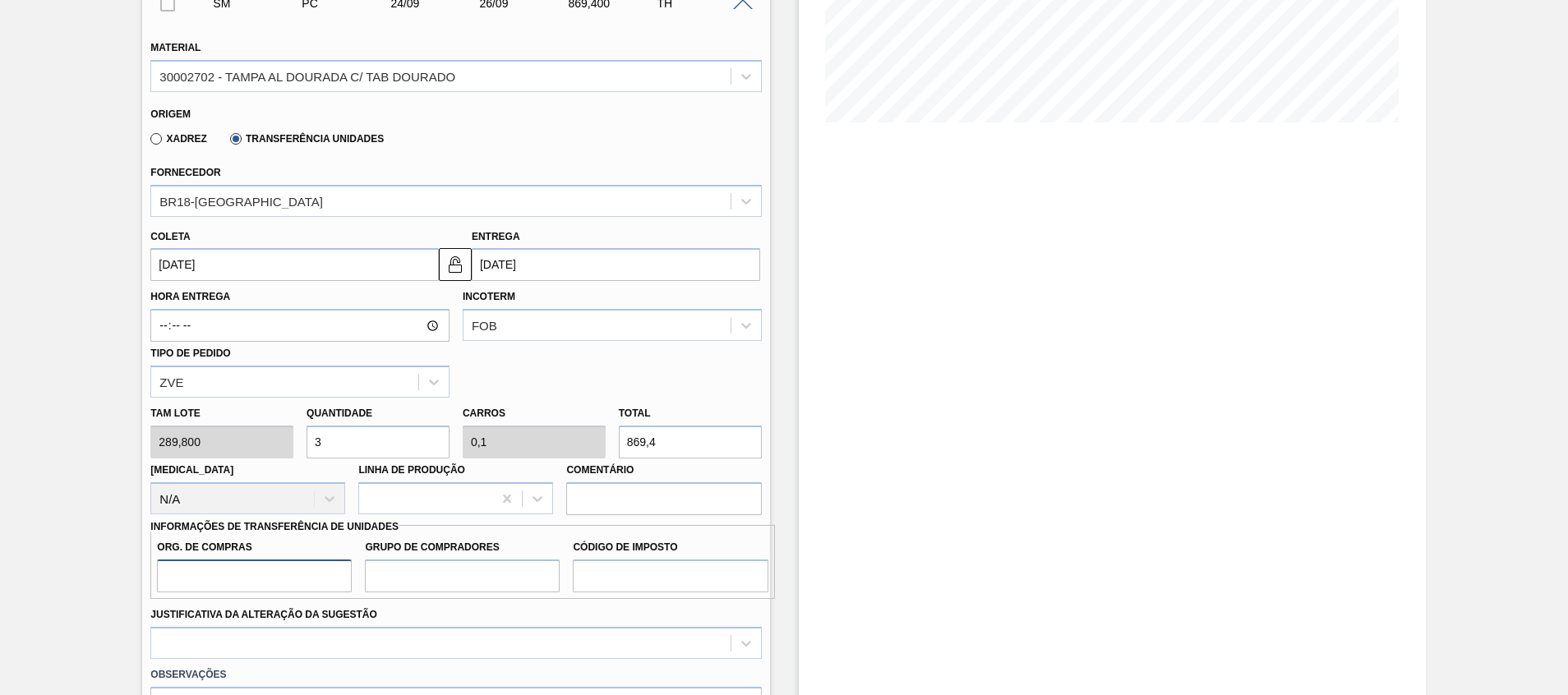
drag, startPoint x: 243, startPoint y: 584, endPoint x: 250, endPoint y: 568, distance: 17.5
click at [243, 584] on input "Org. de Compras" at bounding box center [254, 575] width 195 height 33
type input "A01"
click at [487, 571] on input "Grupo de Compradores" at bounding box center [462, 575] width 195 height 33
type input "BR0"
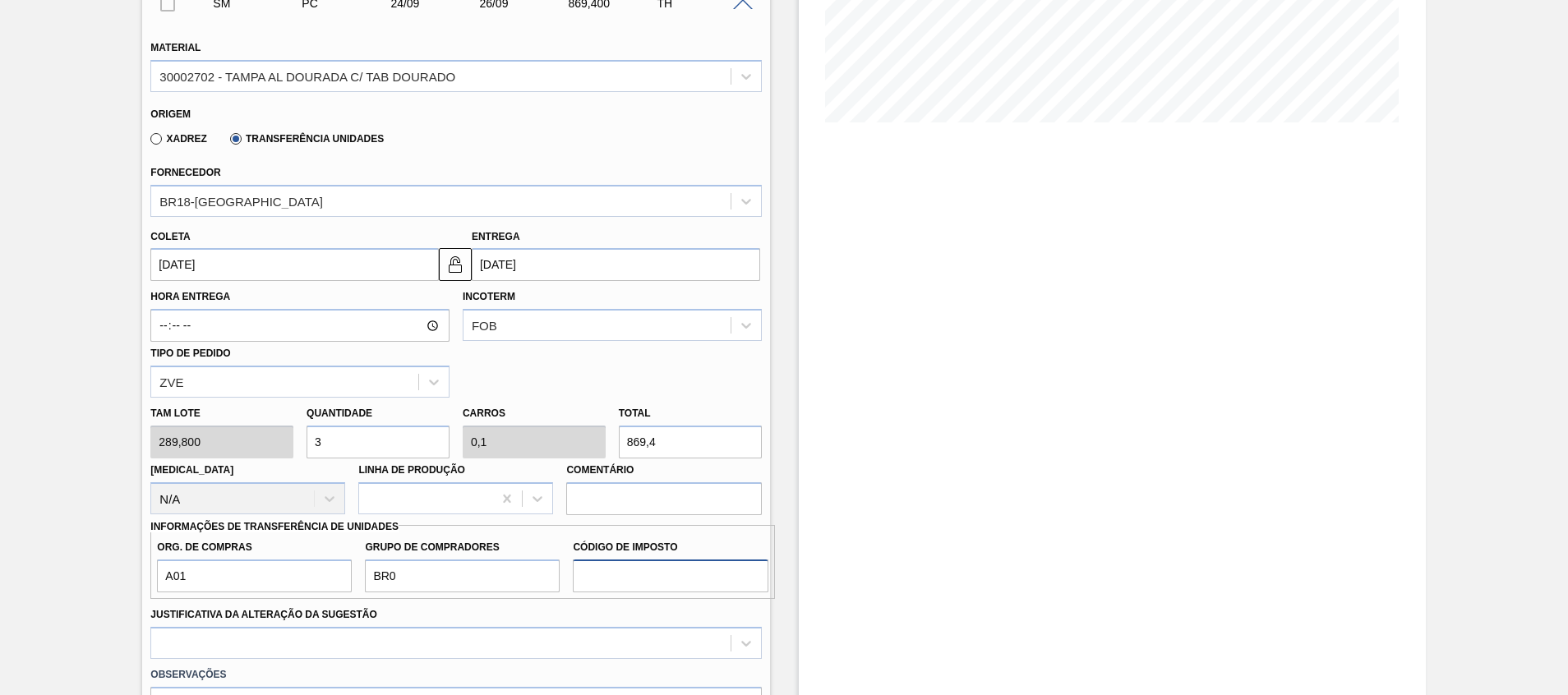
click at [632, 575] on input "Código de Imposto" at bounding box center [670, 575] width 195 height 33
type input "I1"
click at [443, 633] on div at bounding box center [456, 643] width 611 height 32
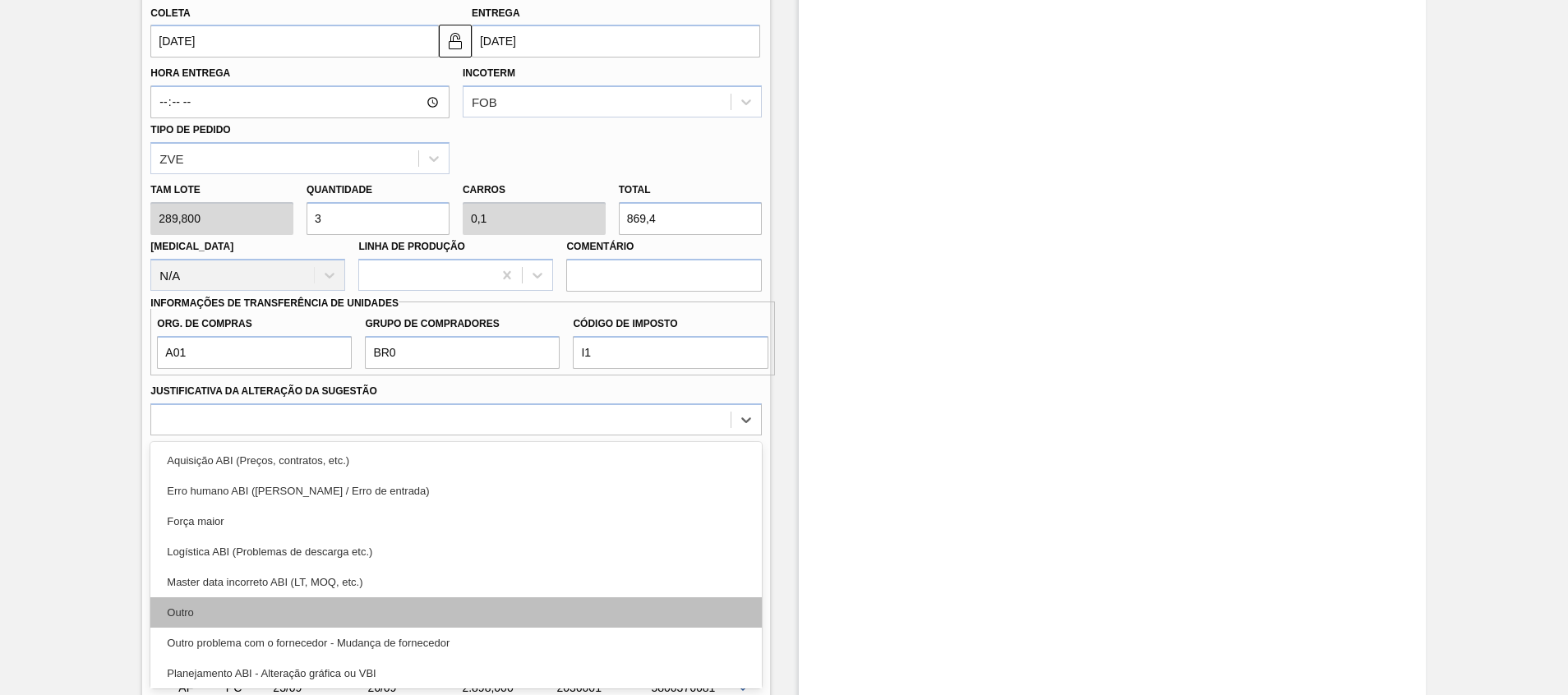
click at [371, 615] on div "Outro" at bounding box center [456, 612] width 611 height 30
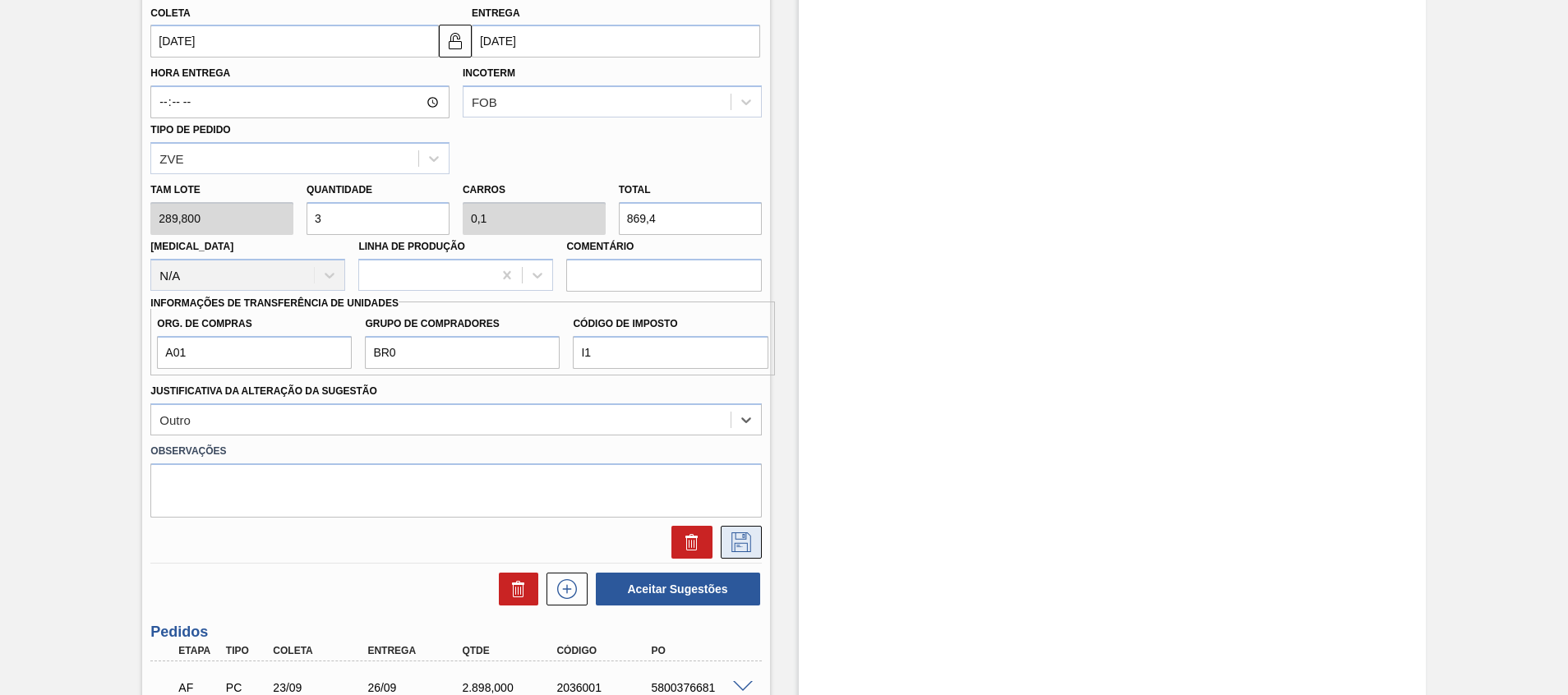
click at [738, 548] on icon at bounding box center [741, 543] width 26 height 20
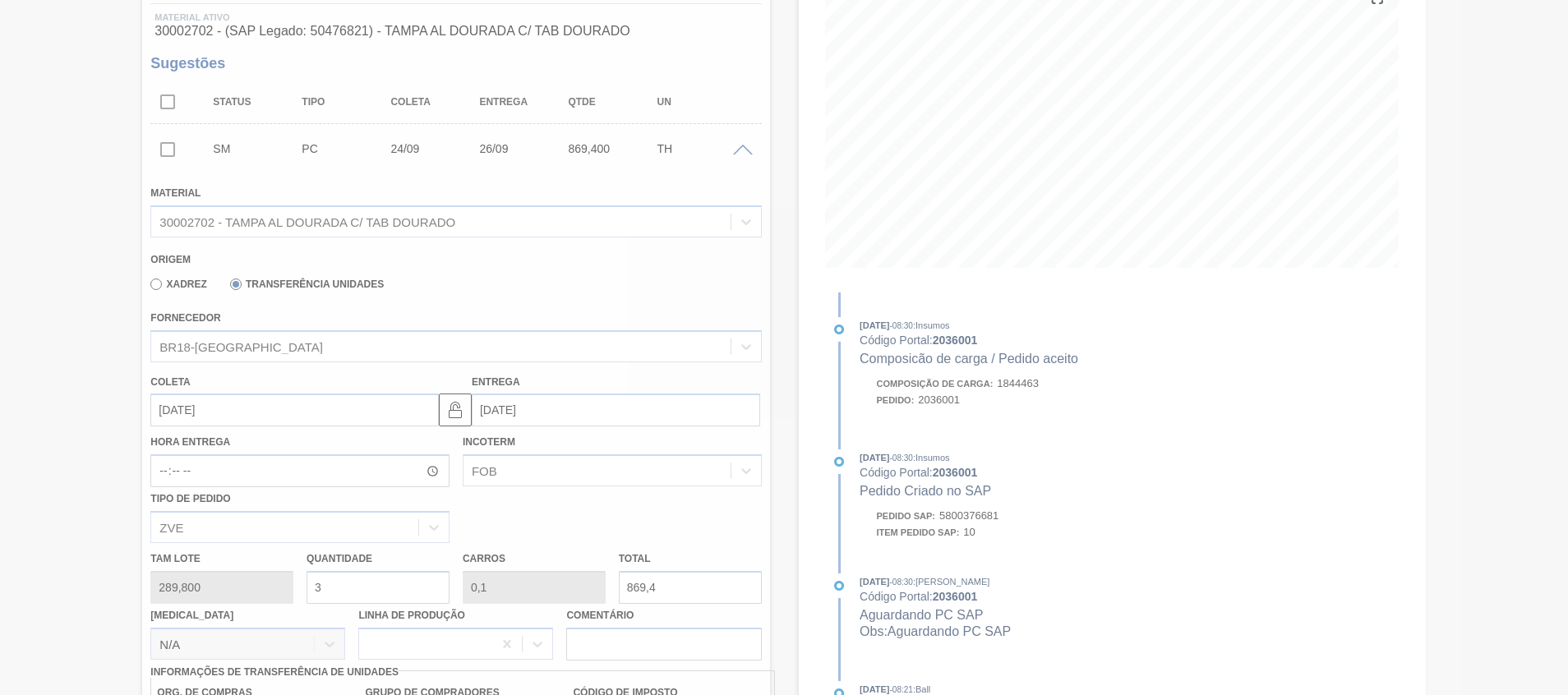
scroll to position [12, 0]
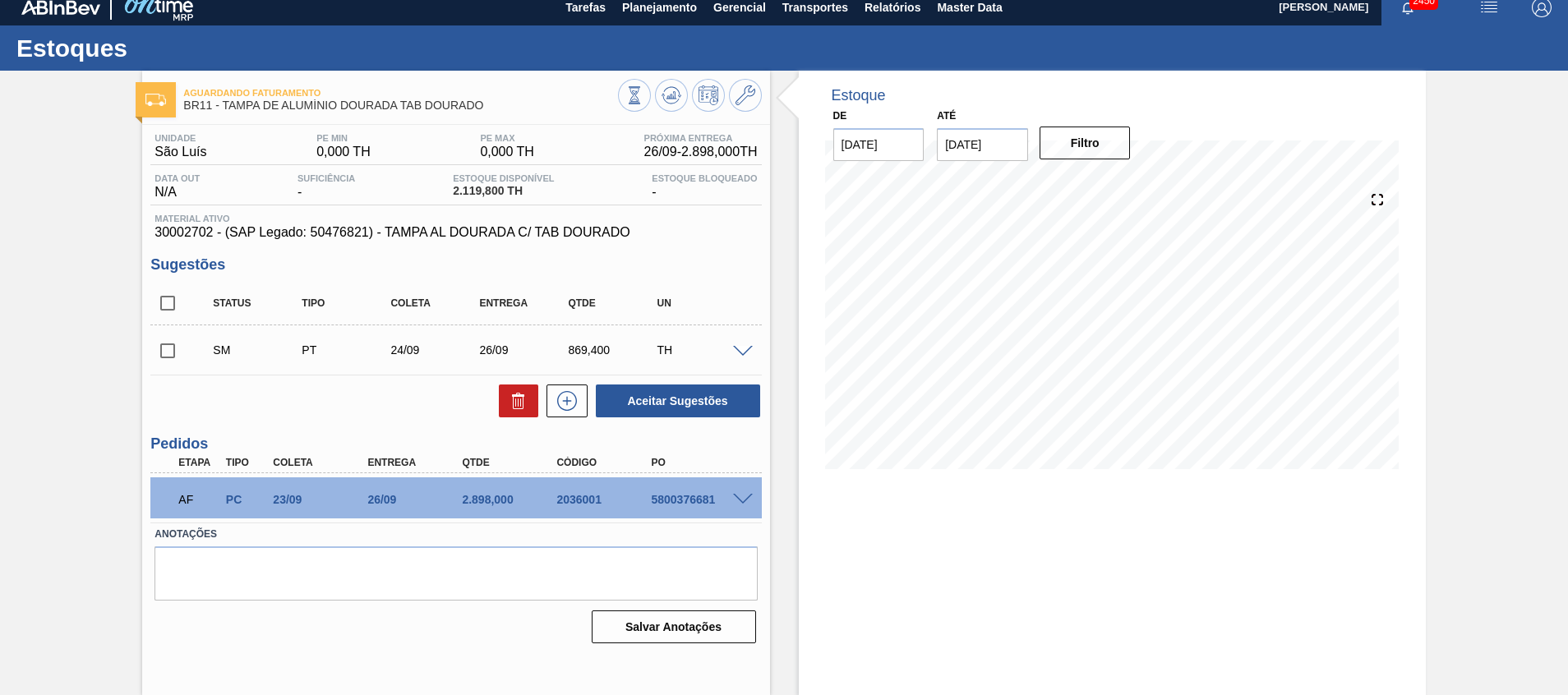
click at [164, 343] on input "checkbox" at bounding box center [168, 350] width 34 height 34
checkbox input "true"
click at [741, 501] on span at bounding box center [743, 500] width 20 height 13
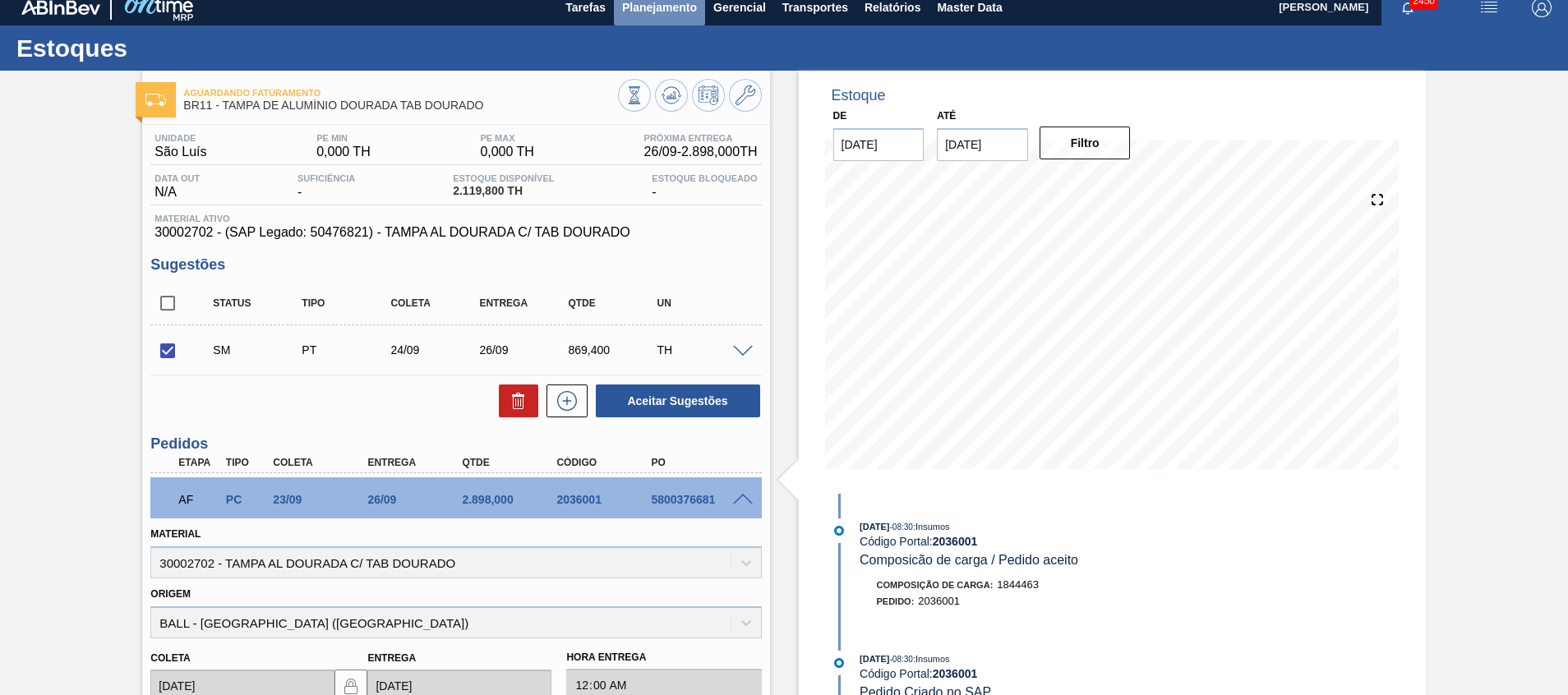
click at [675, 14] on span "Planejamento" at bounding box center [659, 8] width 75 height 20
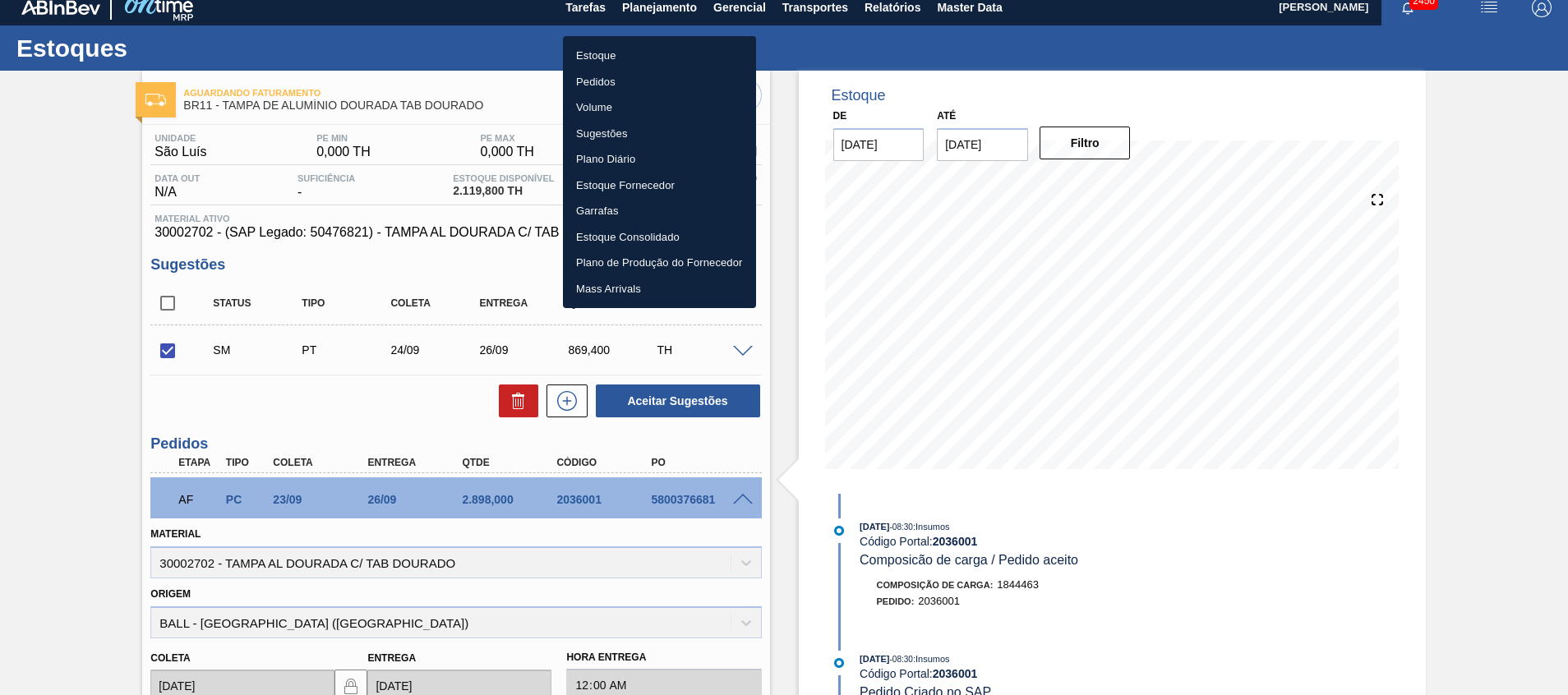
click at [920, 428] on div at bounding box center [784, 348] width 1568 height 695
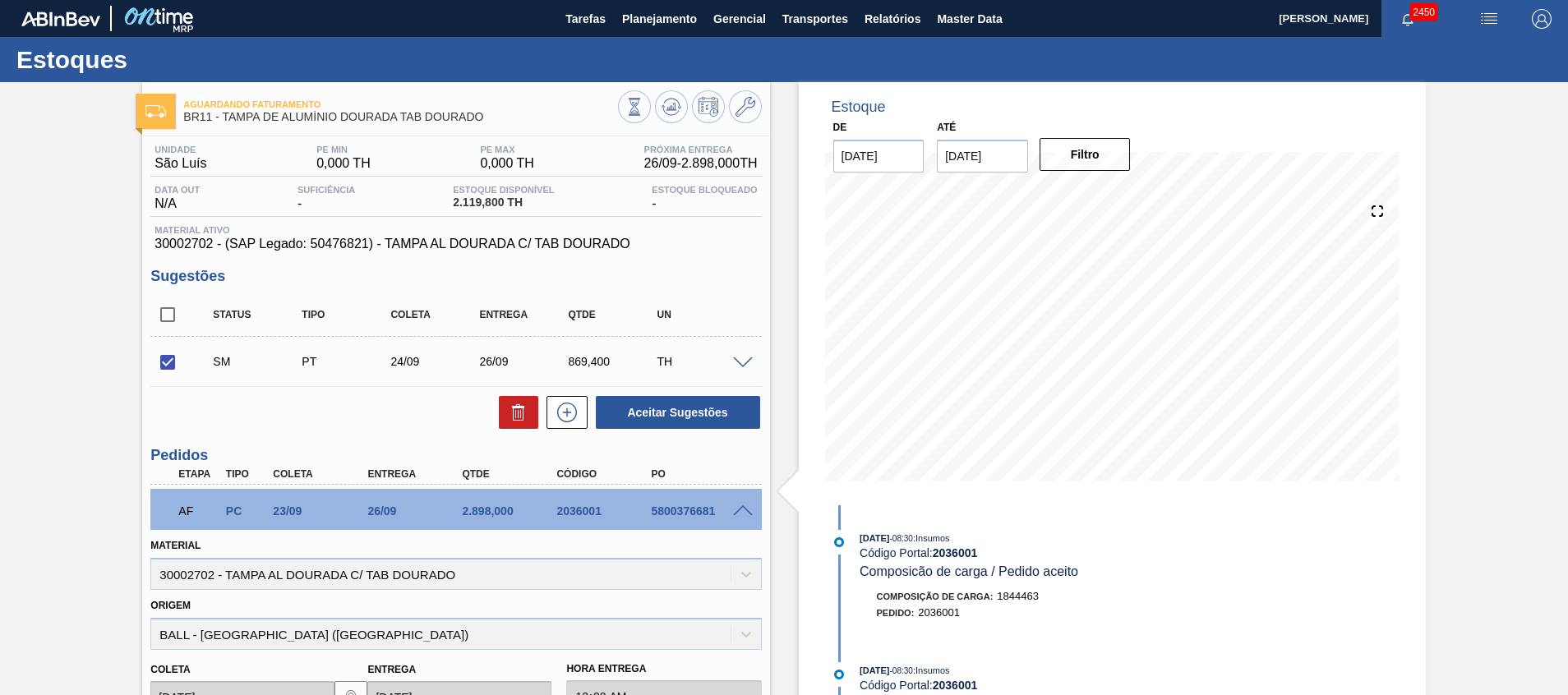
click at [744, 517] on div "5800376681" at bounding box center [699, 512] width 106 height 13
click at [739, 509] on span at bounding box center [743, 512] width 20 height 13
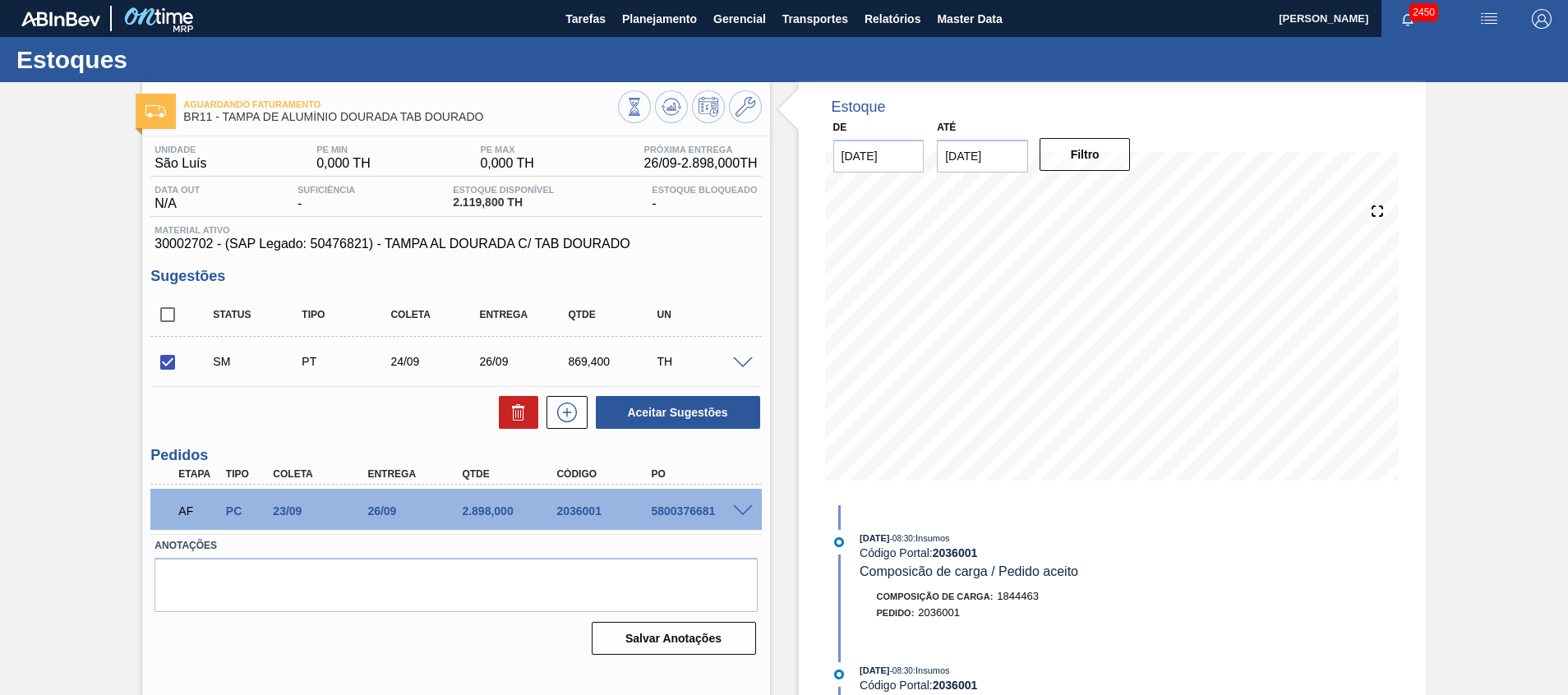
click at [739, 509] on span at bounding box center [743, 512] width 20 height 13
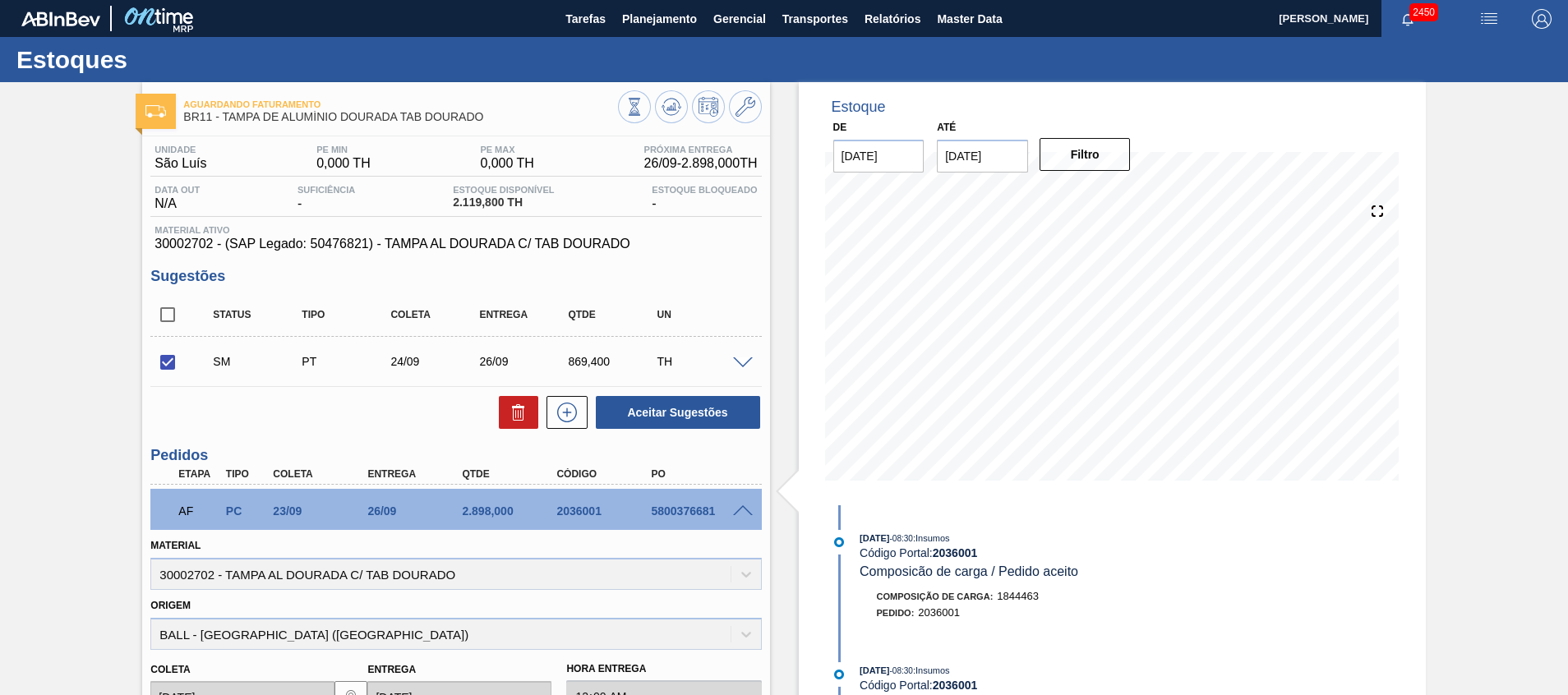
click at [738, 514] on span at bounding box center [743, 512] width 20 height 13
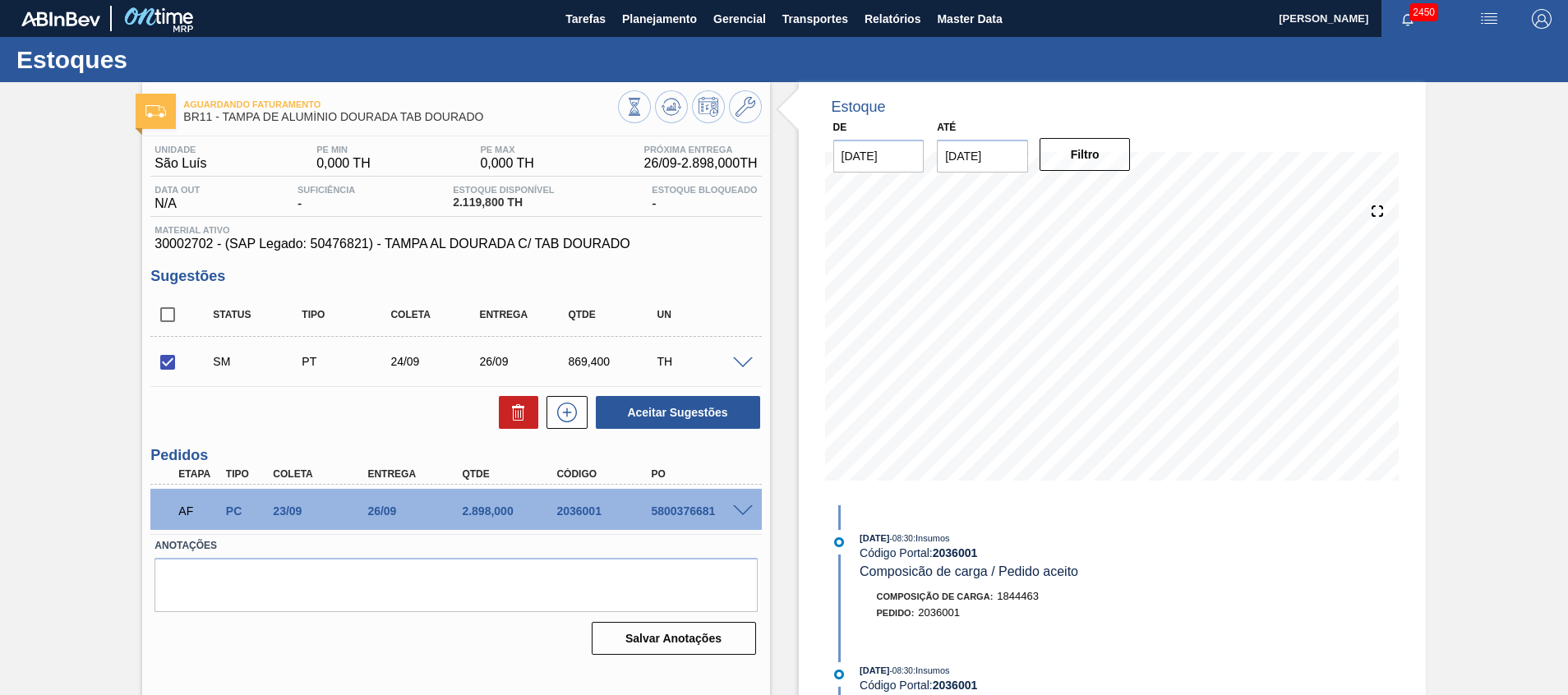
click at [816, 463] on div "Estoque De 23/09/2025 Até 07/10/2025 Filtro 23/09 Projeção de Estoque 1,891.224…" at bounding box center [1112, 293] width 627 height 423
click at [689, 471] on div "PO" at bounding box center [699, 474] width 106 height 12
click at [759, 425] on div "Aceitar Sugestões" at bounding box center [675, 412] width 174 height 36
click at [860, 578] on span "Composicão de carga / Pedido aceito" at bounding box center [969, 571] width 219 height 14
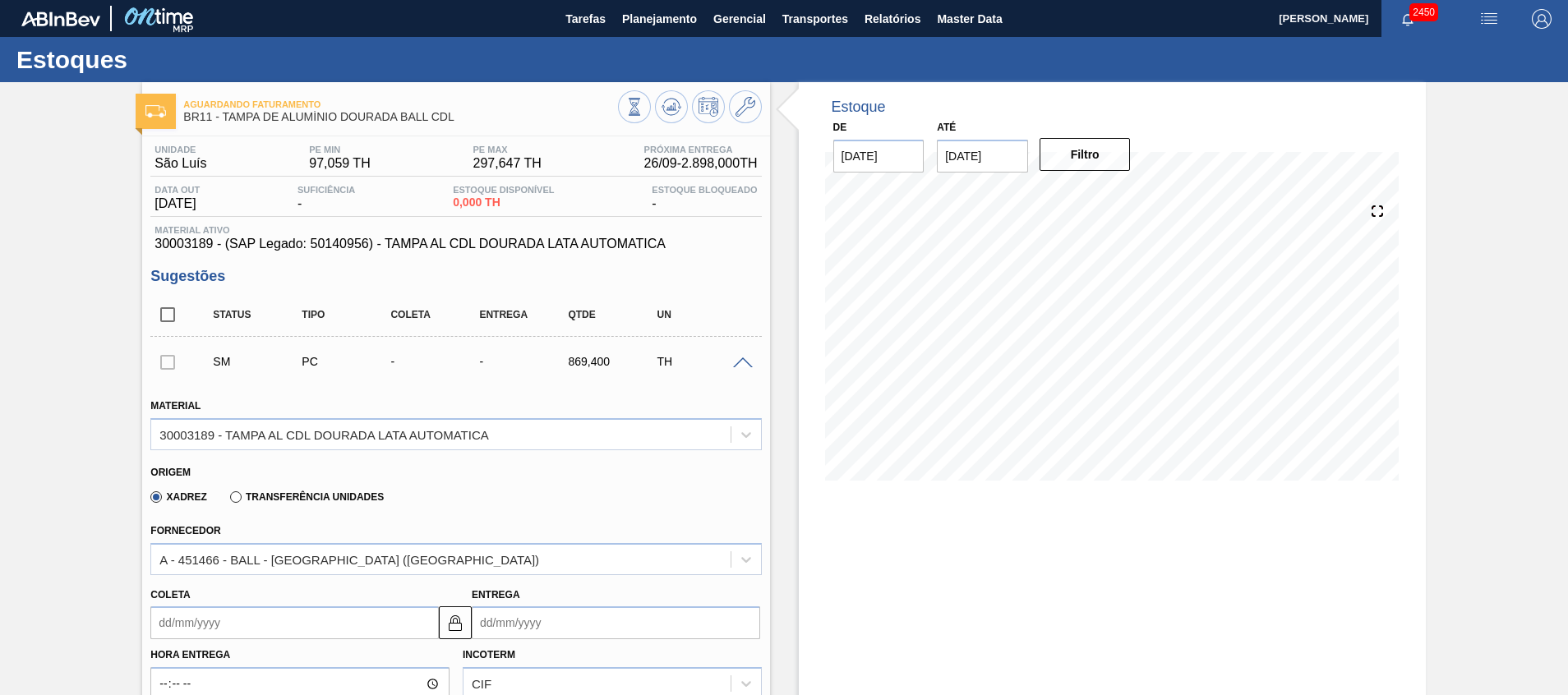
scroll to position [123, 0]
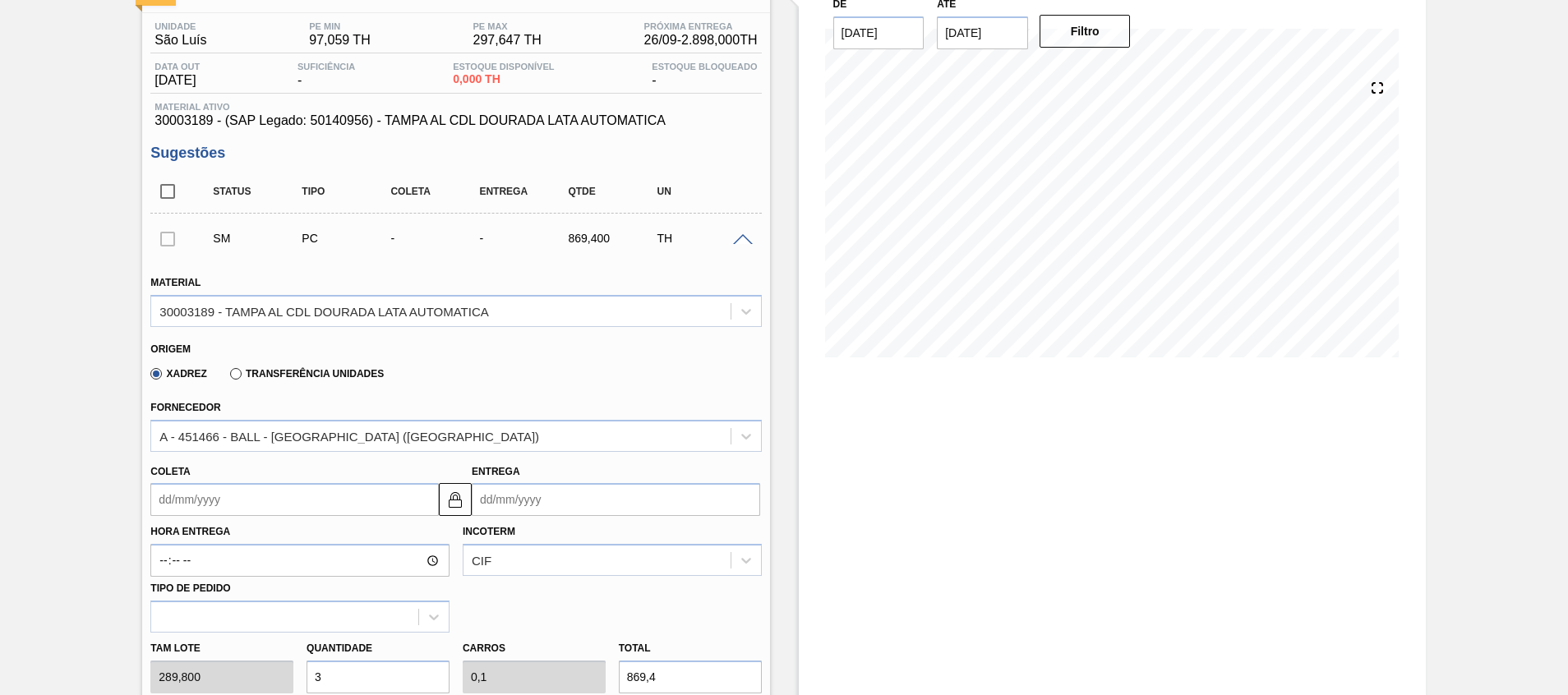
click at [320, 373] on label "Transferência Unidades" at bounding box center [307, 374] width 154 height 12
click at [228, 377] on input "Transferência Unidades" at bounding box center [228, 377] width 0 height 0
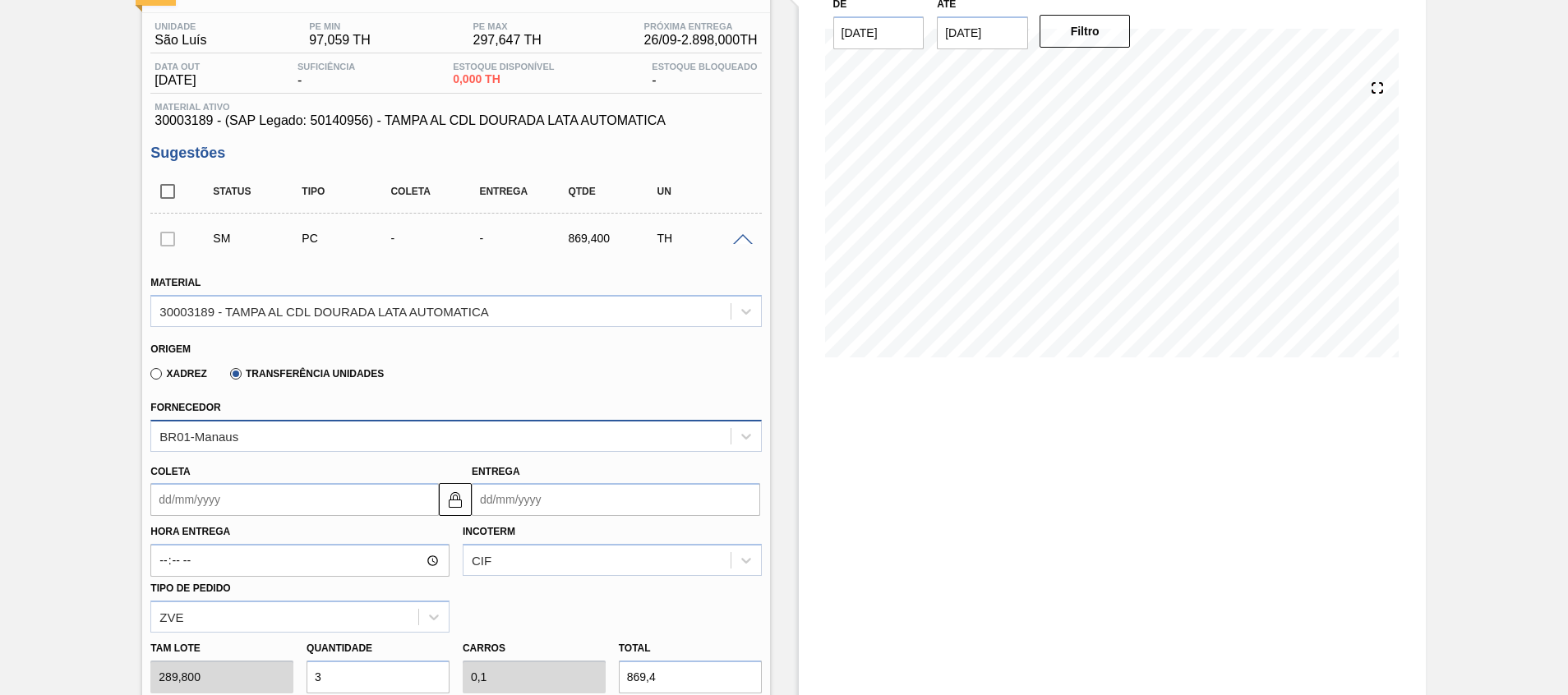
click at [302, 432] on div "BR01-Manaus" at bounding box center [456, 435] width 611 height 32
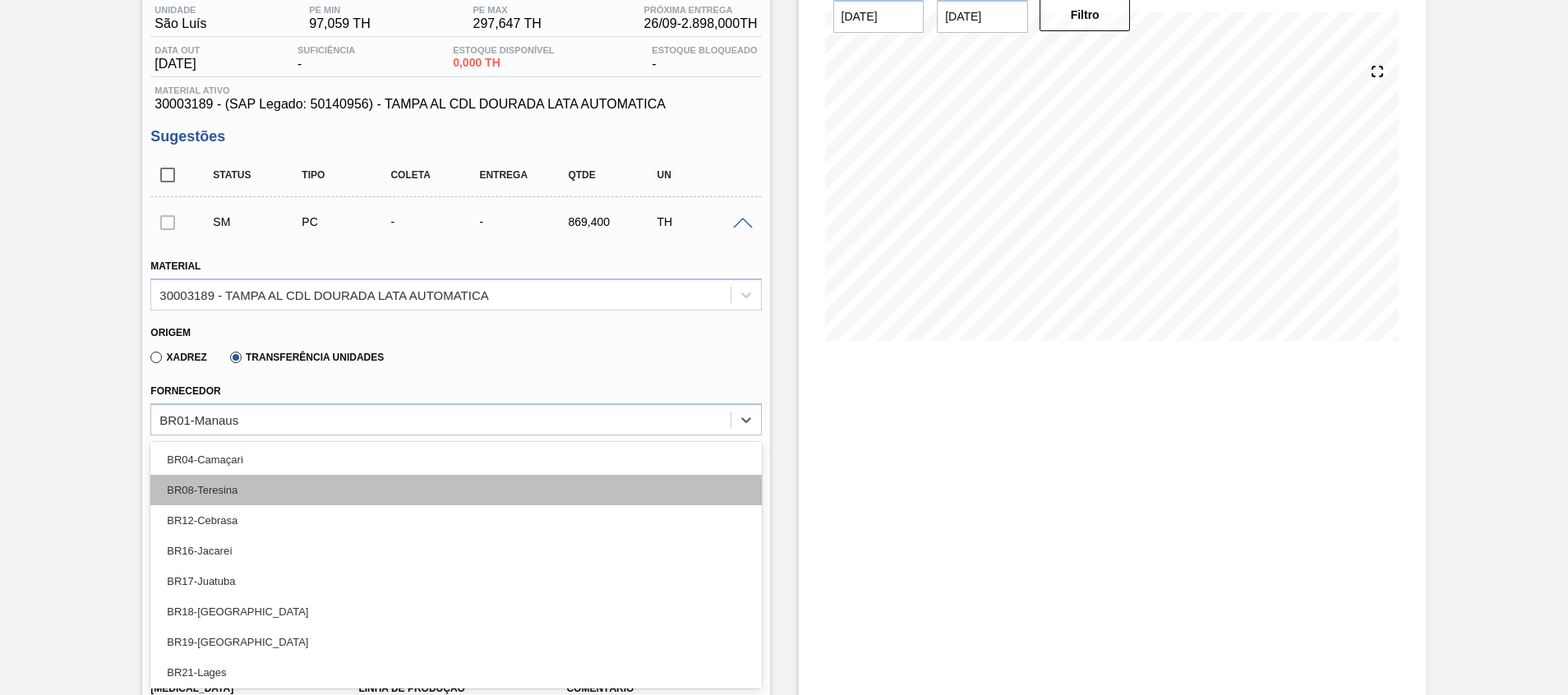
scroll to position [0, 0]
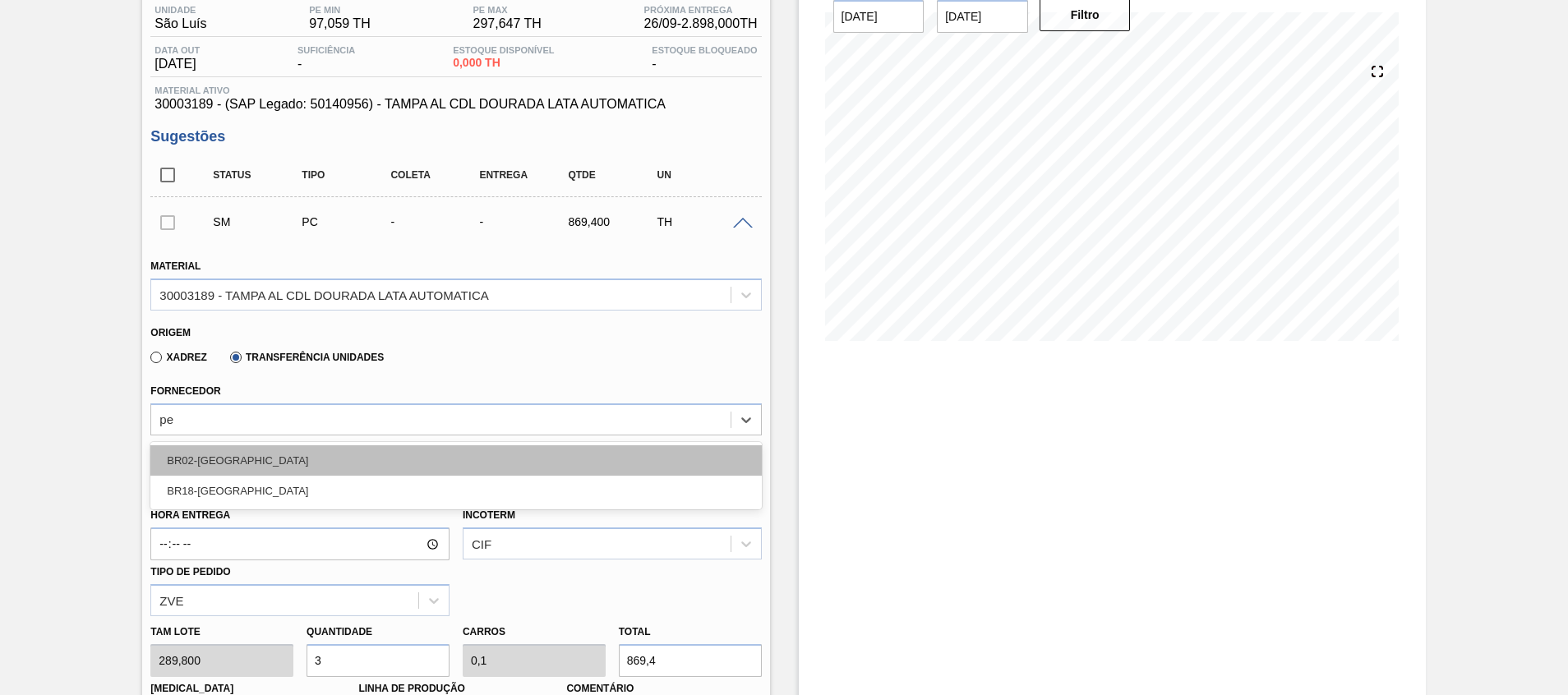
type input "per"
click at [325, 447] on div "BR18-Pernambuco" at bounding box center [456, 461] width 611 height 30
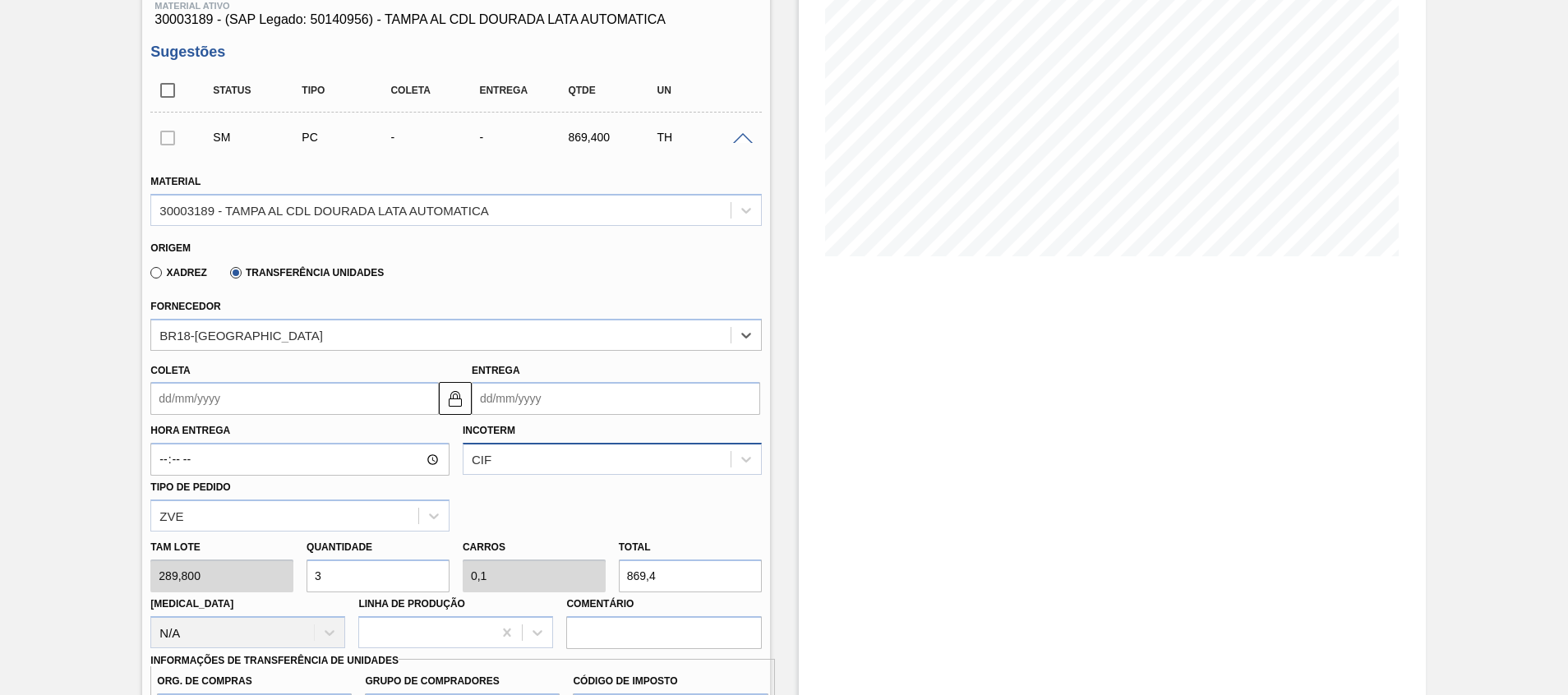
scroll to position [263, 0]
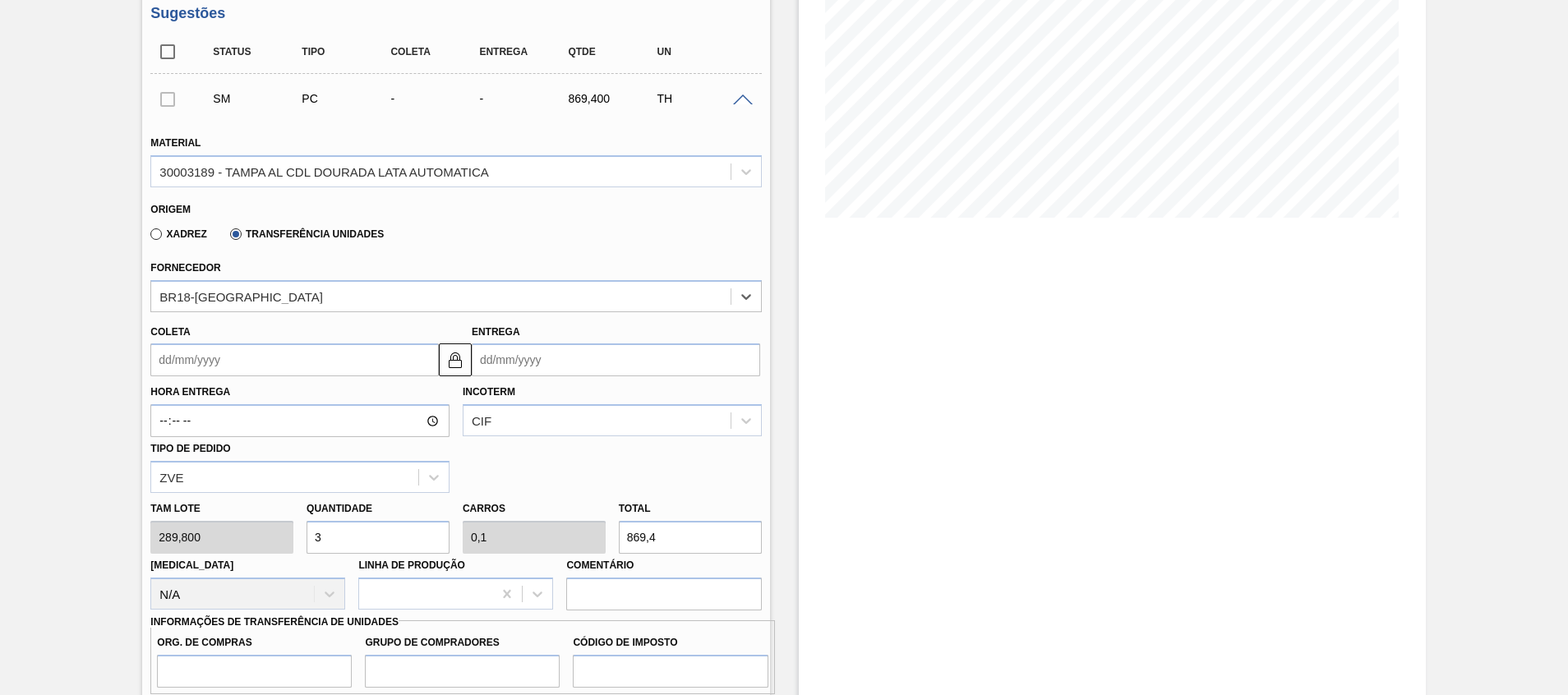
click at [565, 355] on input "Entrega" at bounding box center [616, 359] width 288 height 33
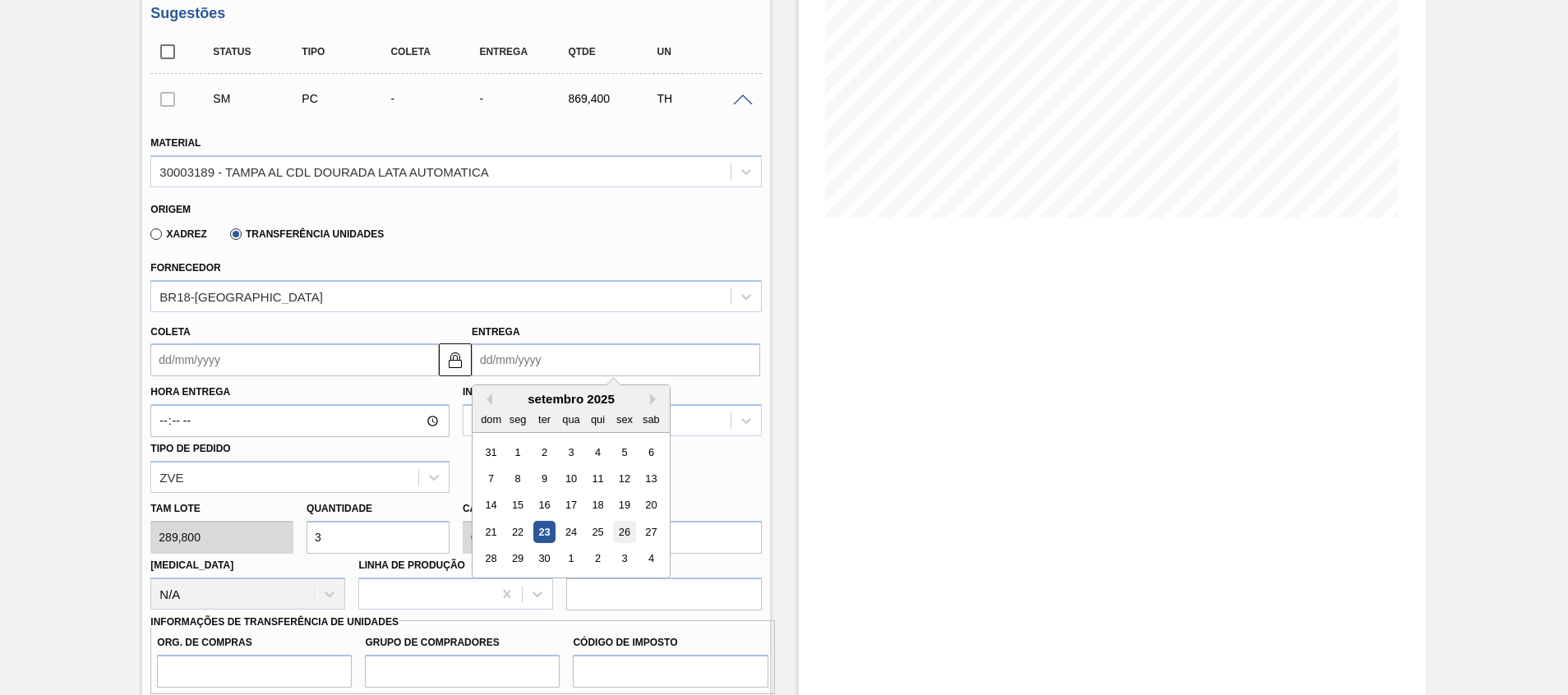
click at [626, 531] on div "26" at bounding box center [624, 532] width 22 height 22
type input "[DATE]"
type input "26/09/2025"
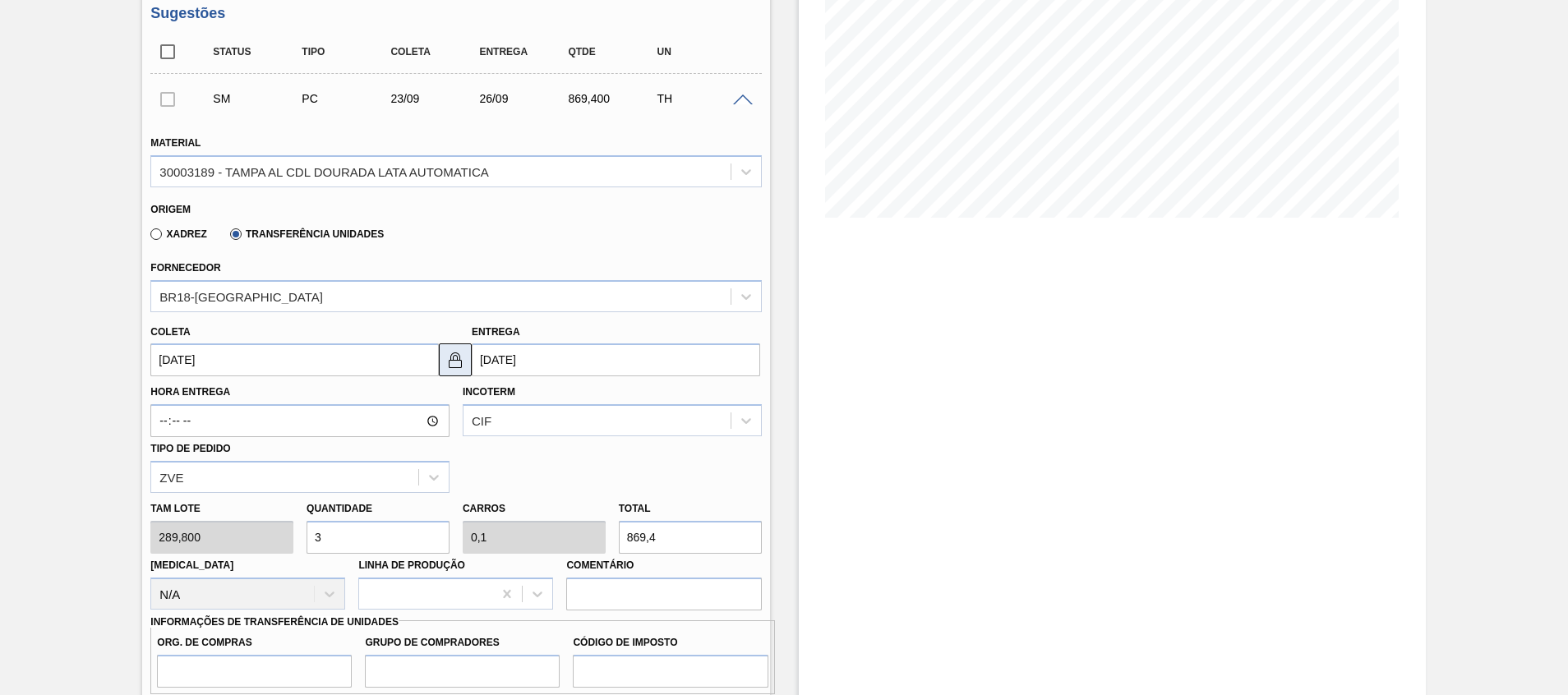
click at [443, 357] on button at bounding box center [455, 359] width 33 height 33
click at [379, 355] on input "[DATE]" at bounding box center [295, 359] width 288 height 33
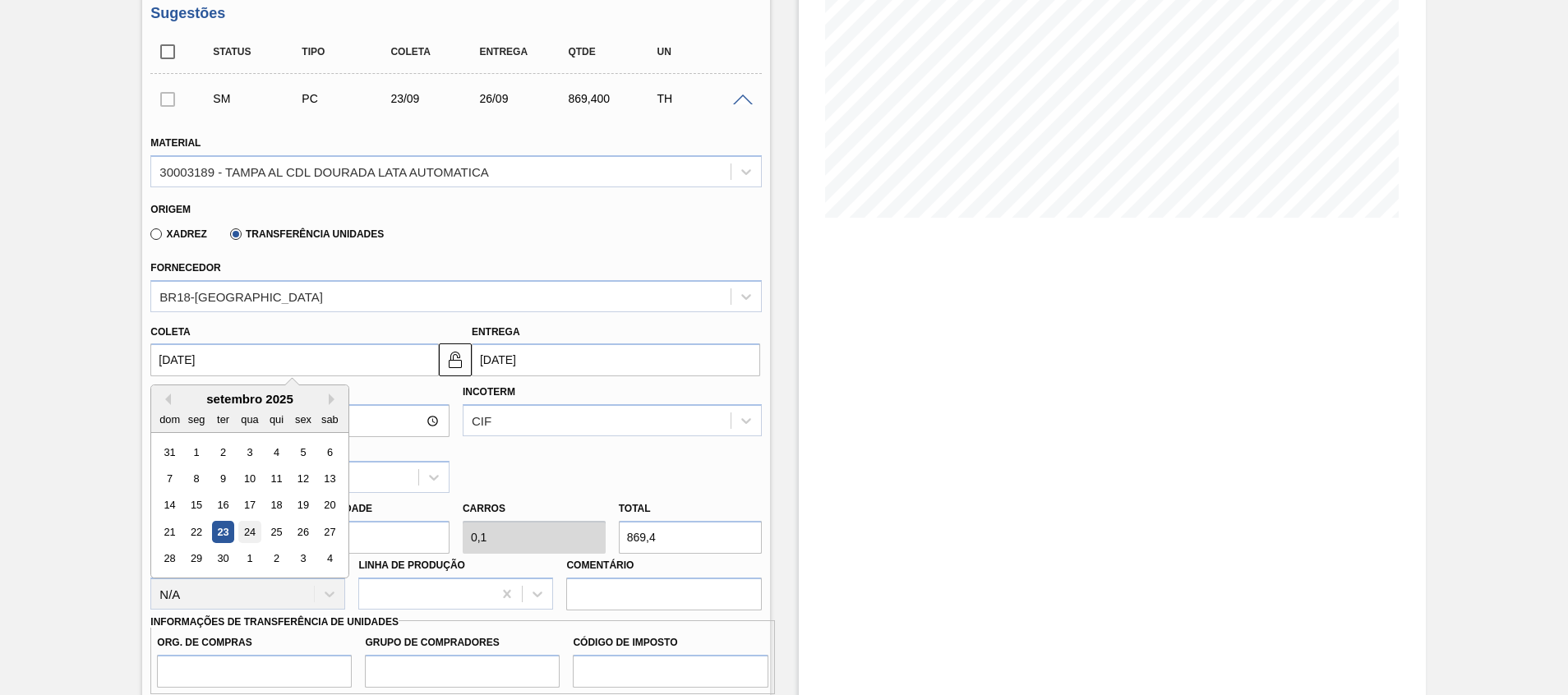
click at [248, 525] on div "24" at bounding box center [250, 532] width 22 height 22
type input "24/09/2025"
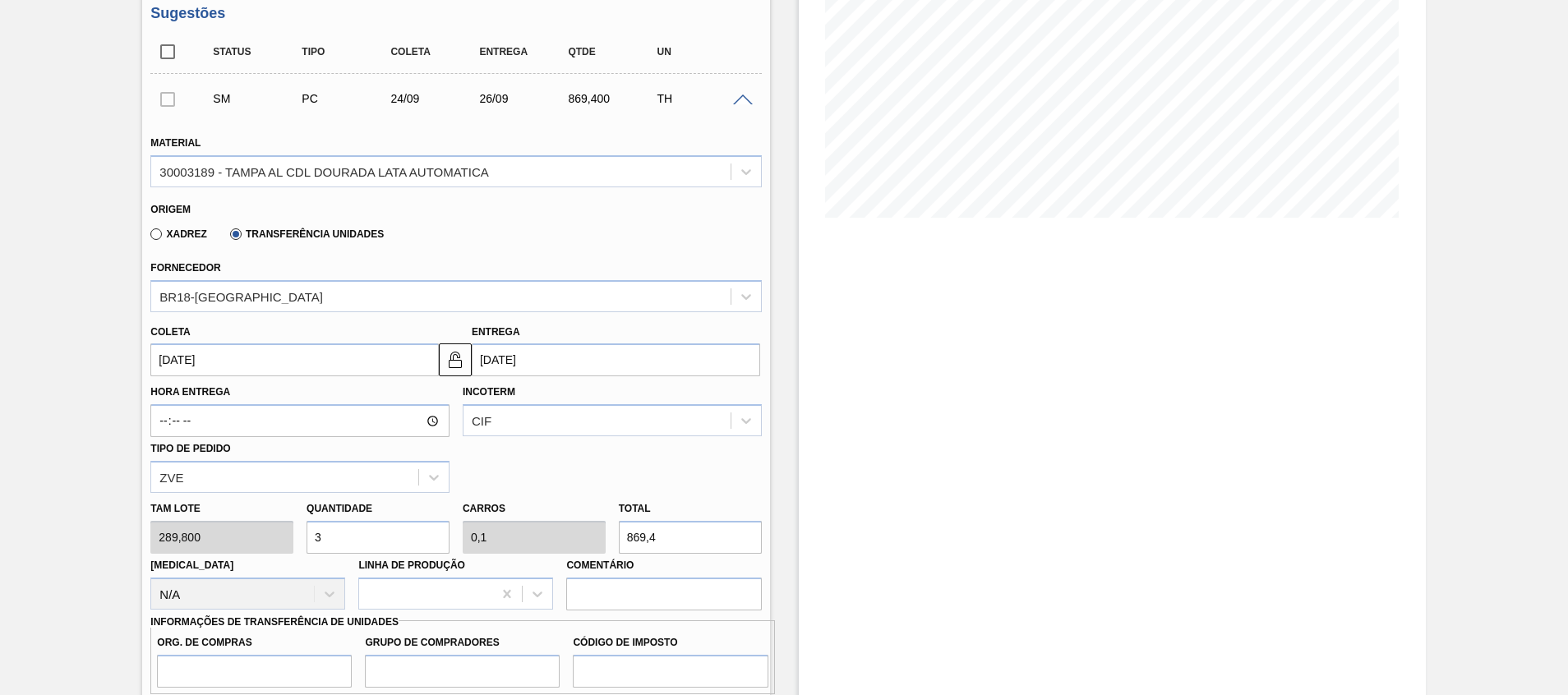
click at [745, 503] on div "Total 869,4" at bounding box center [690, 526] width 143 height 57
click at [654, 437] on div "Incoterm CIF" at bounding box center [612, 409] width 312 height 57
click at [635, 415] on div "CIF" at bounding box center [596, 421] width 267 height 23
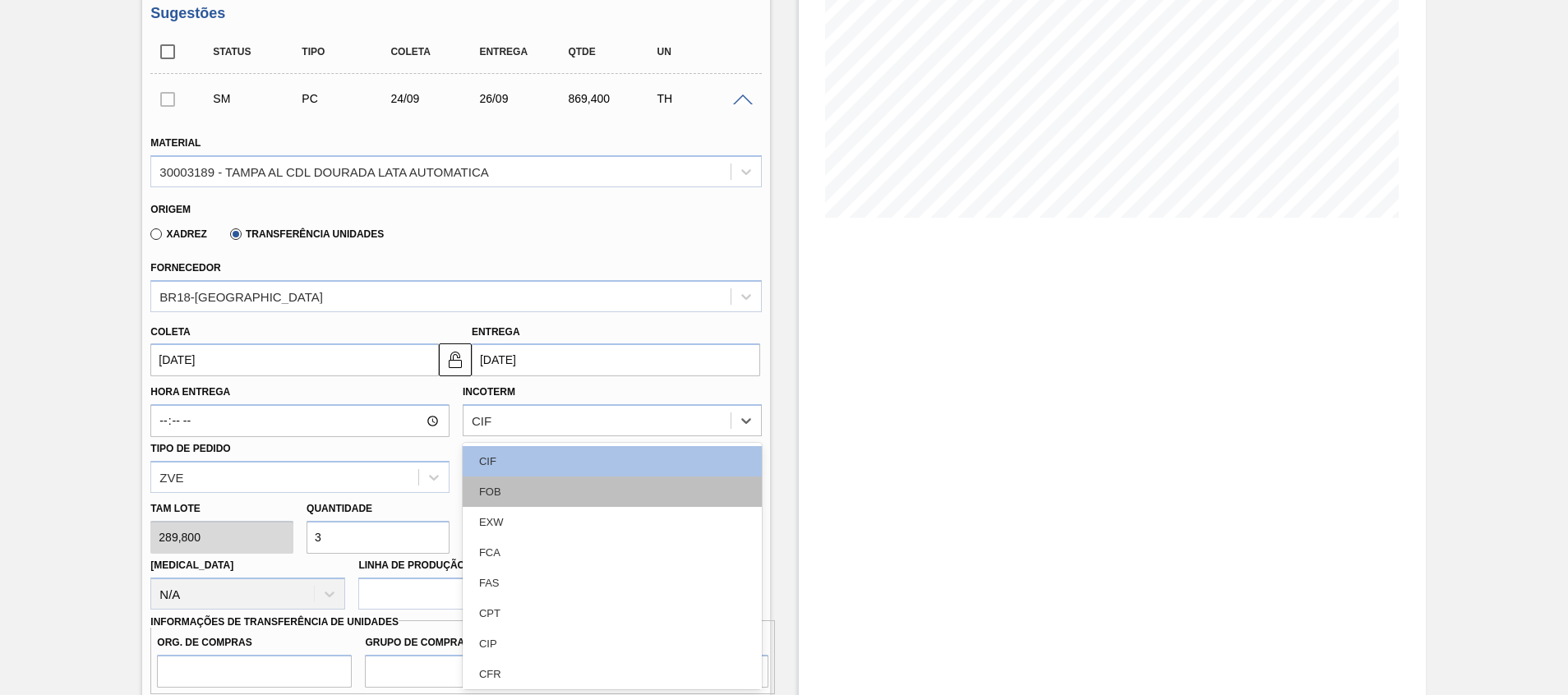
click at [611, 484] on div "FOB" at bounding box center [612, 492] width 299 height 30
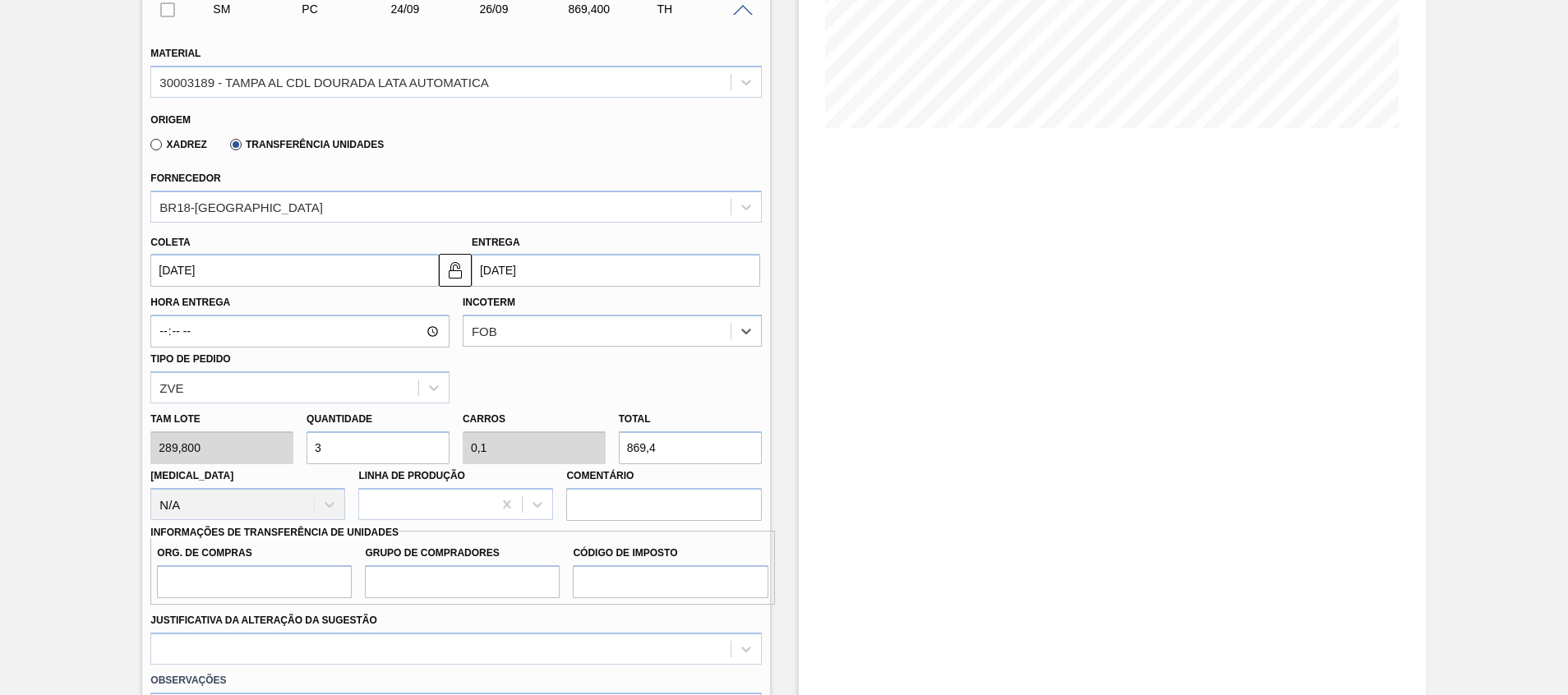
scroll to position [386, 0]
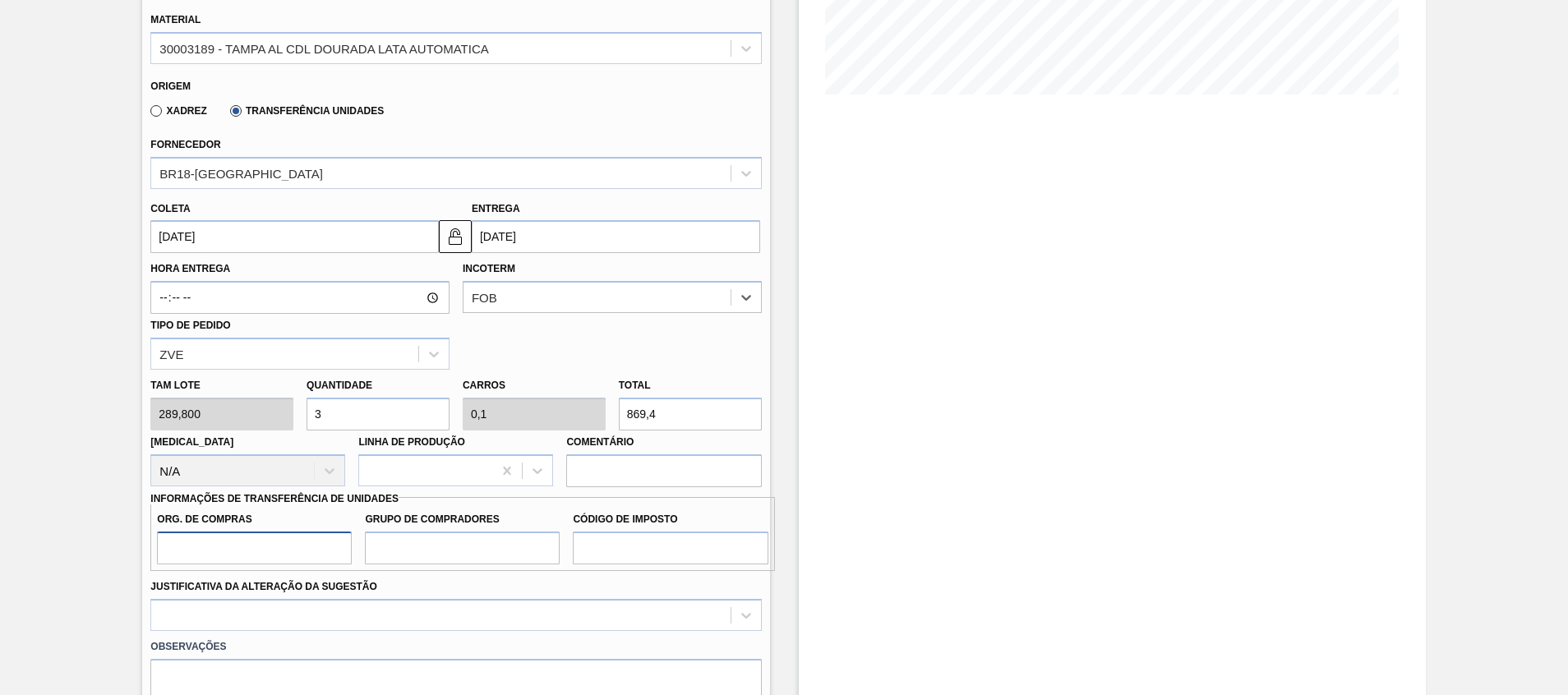
click at [282, 558] on input "Org. de Compras" at bounding box center [254, 548] width 195 height 33
type input "A01"
type input "BR0"
type input "I1"
click at [356, 622] on div at bounding box center [456, 615] width 611 height 32
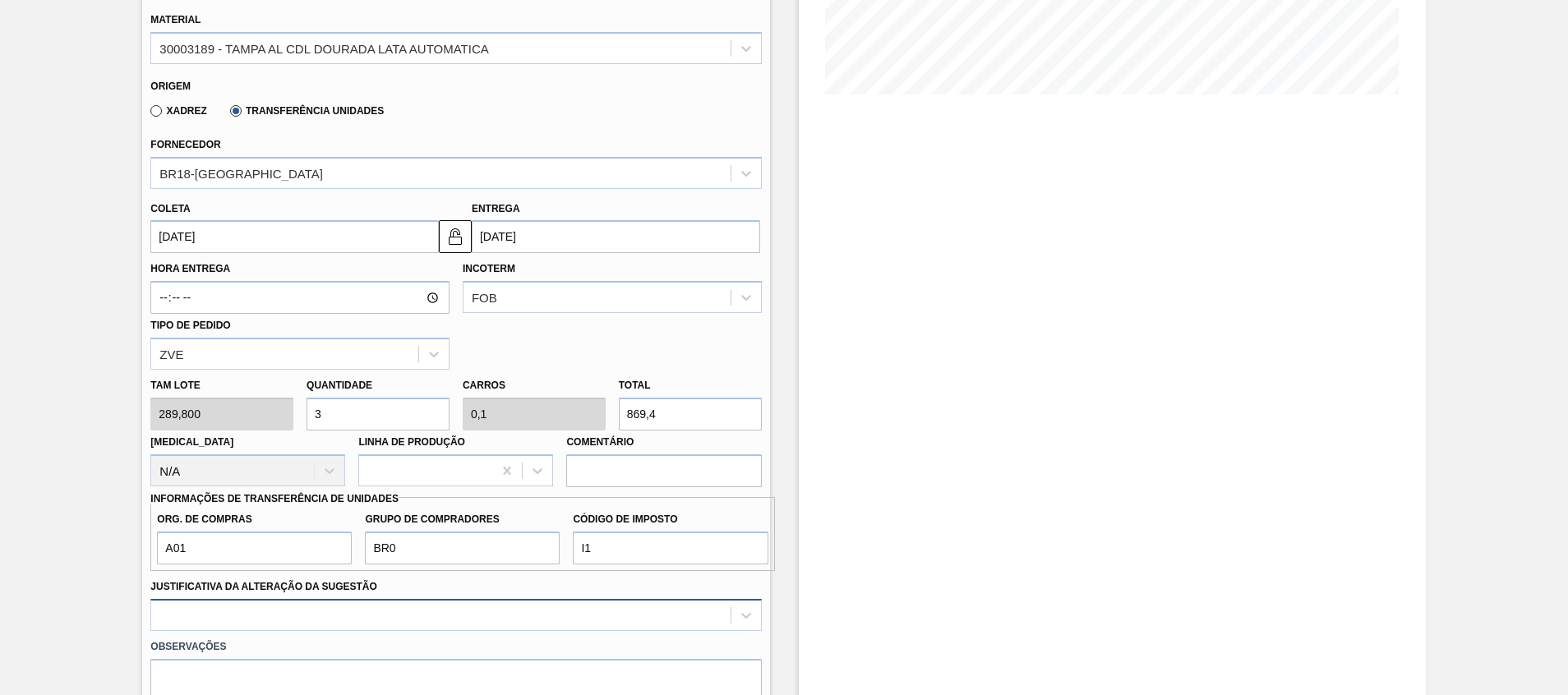
scroll to position [582, 0]
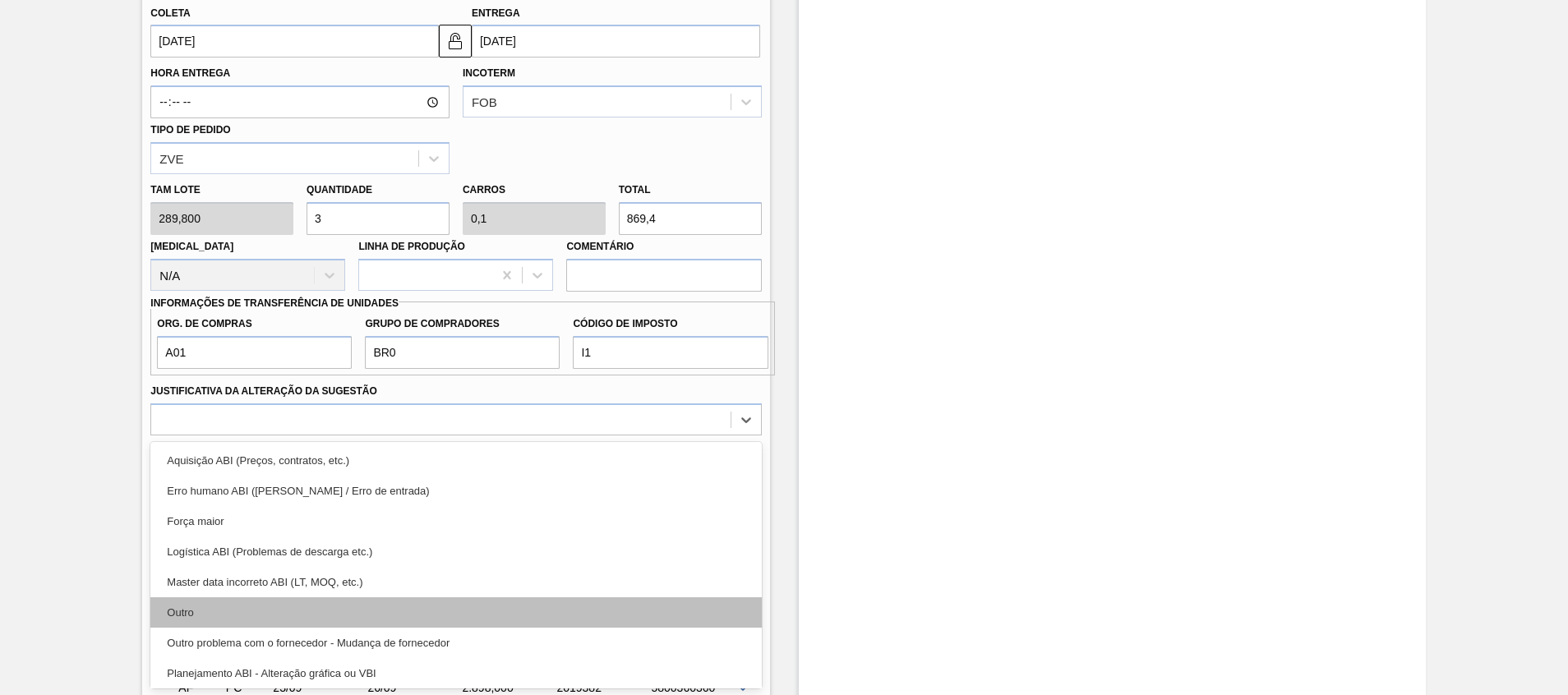
click at [355, 615] on div "Outro" at bounding box center [456, 612] width 611 height 30
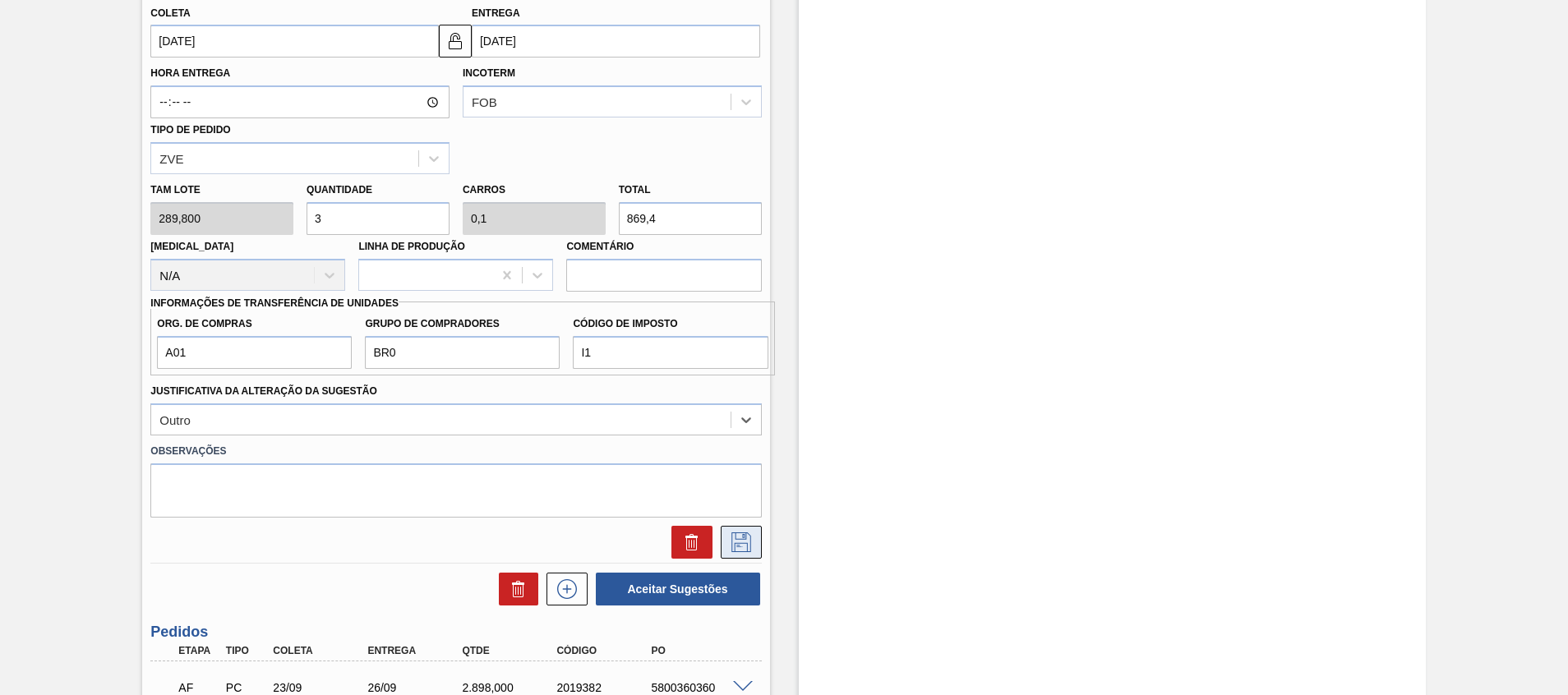
click at [748, 533] on icon at bounding box center [741, 543] width 26 height 20
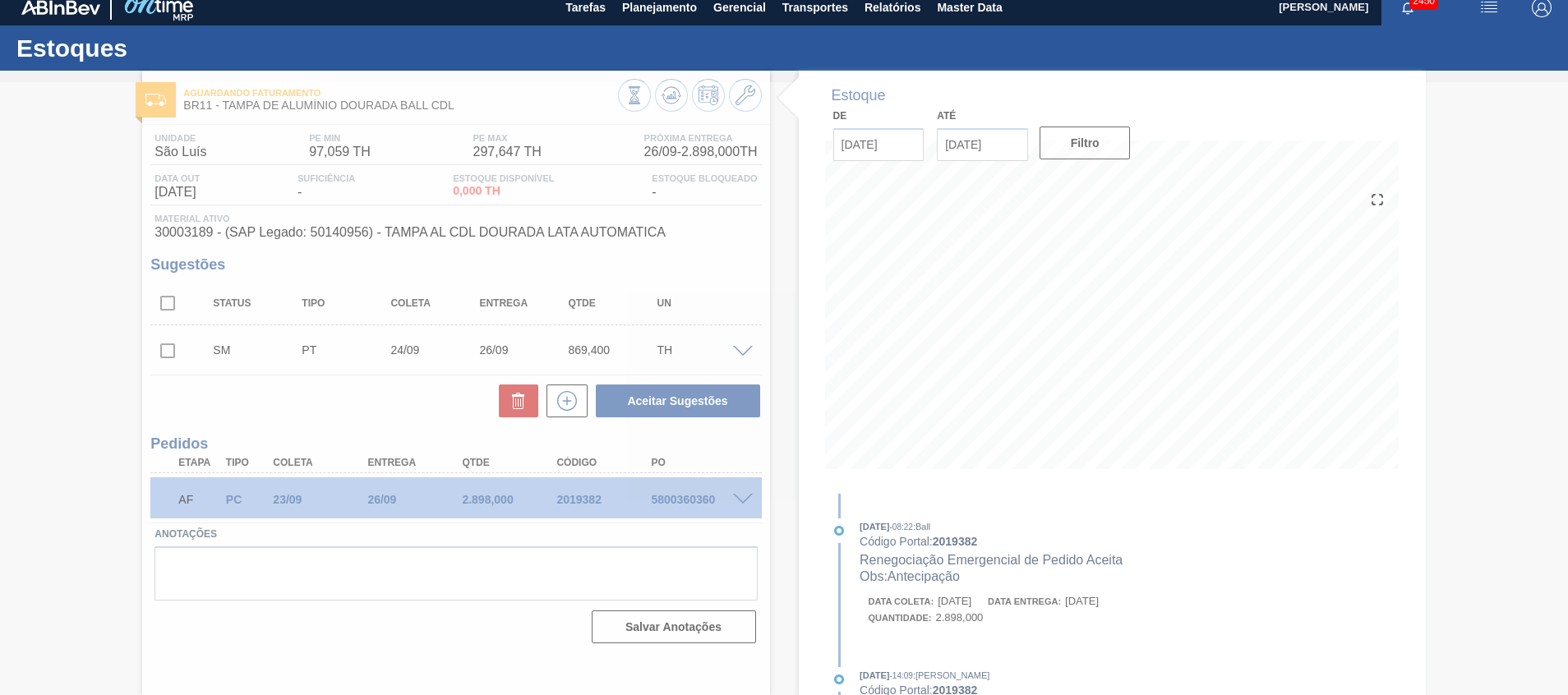
scroll to position [12, 0]
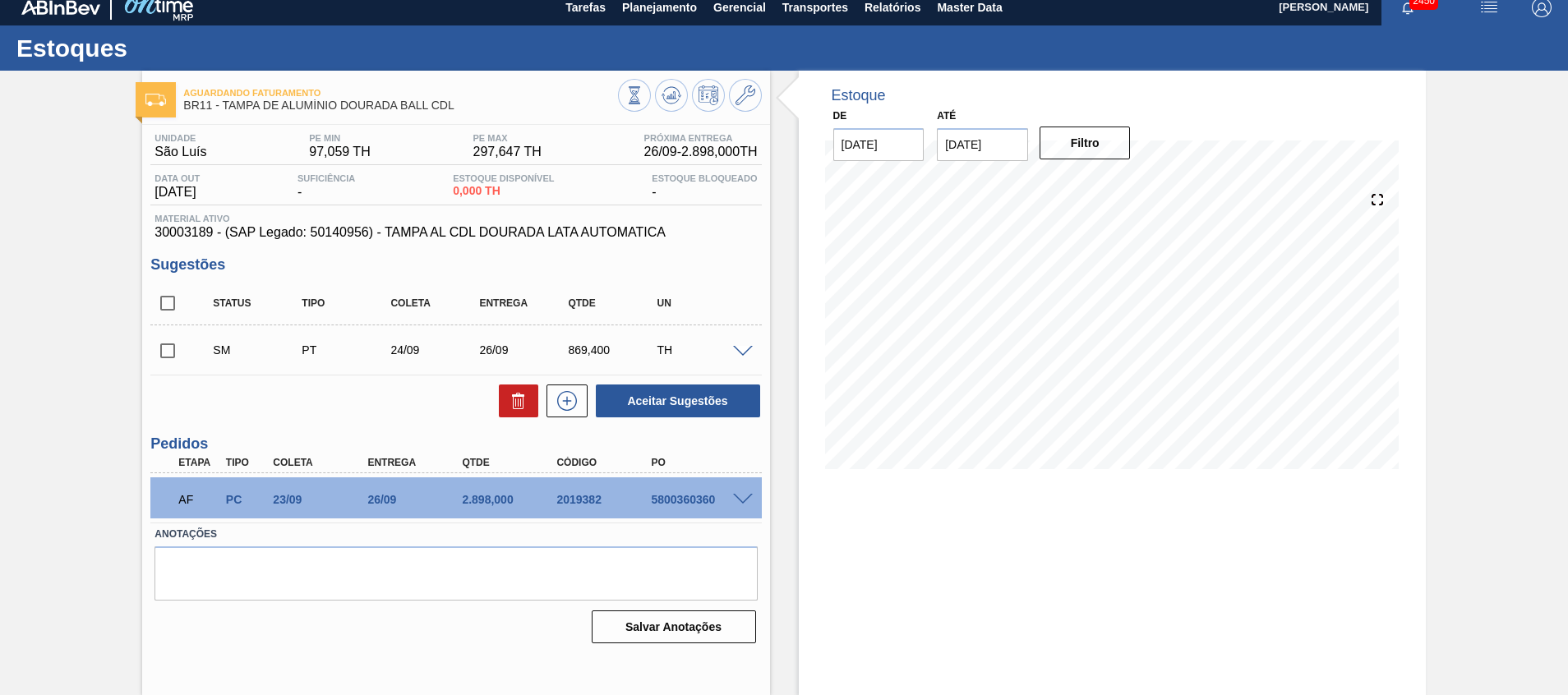
click at [170, 353] on input "checkbox" at bounding box center [168, 350] width 34 height 34
click at [698, 399] on button "Aceitar Sugestões" at bounding box center [678, 400] width 164 height 33
checkbox input "false"
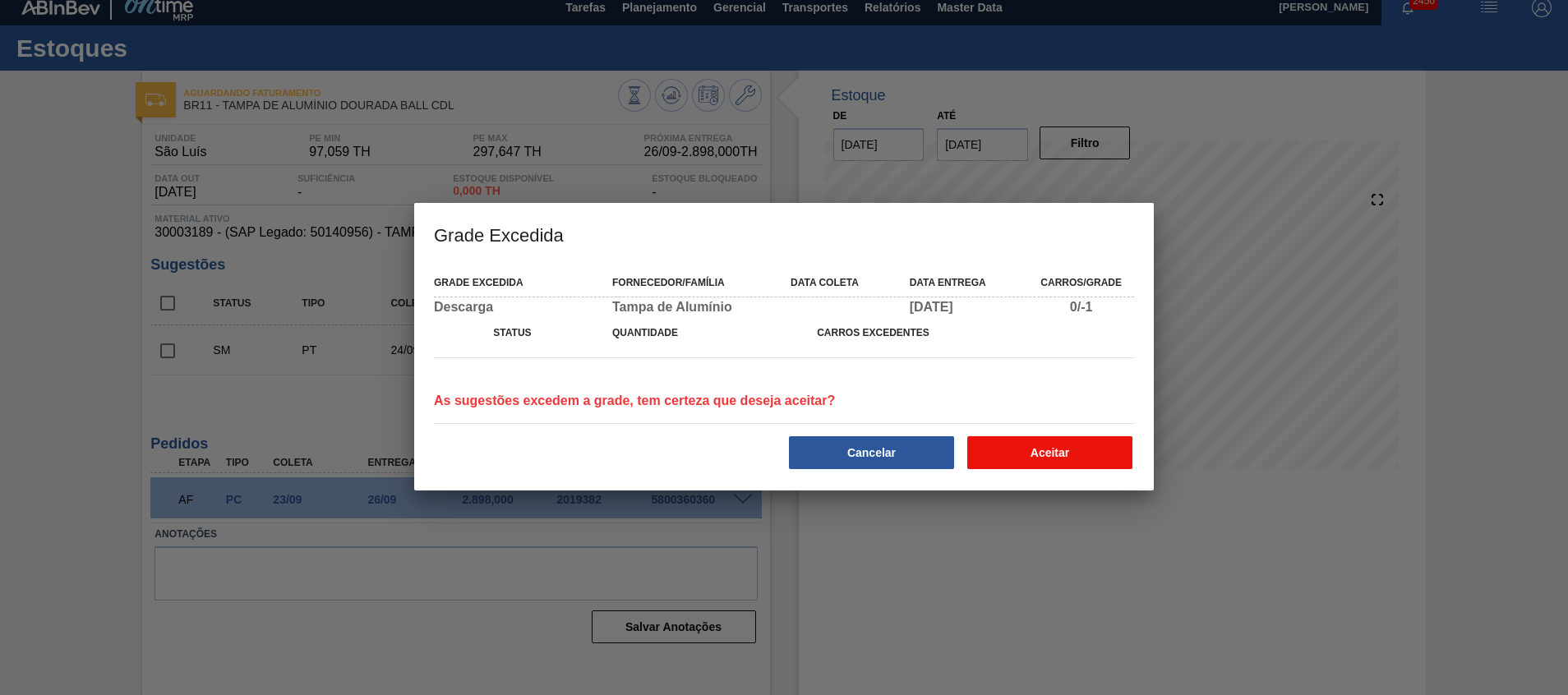
click at [1070, 462] on button "Aceitar" at bounding box center [1050, 452] width 165 height 33
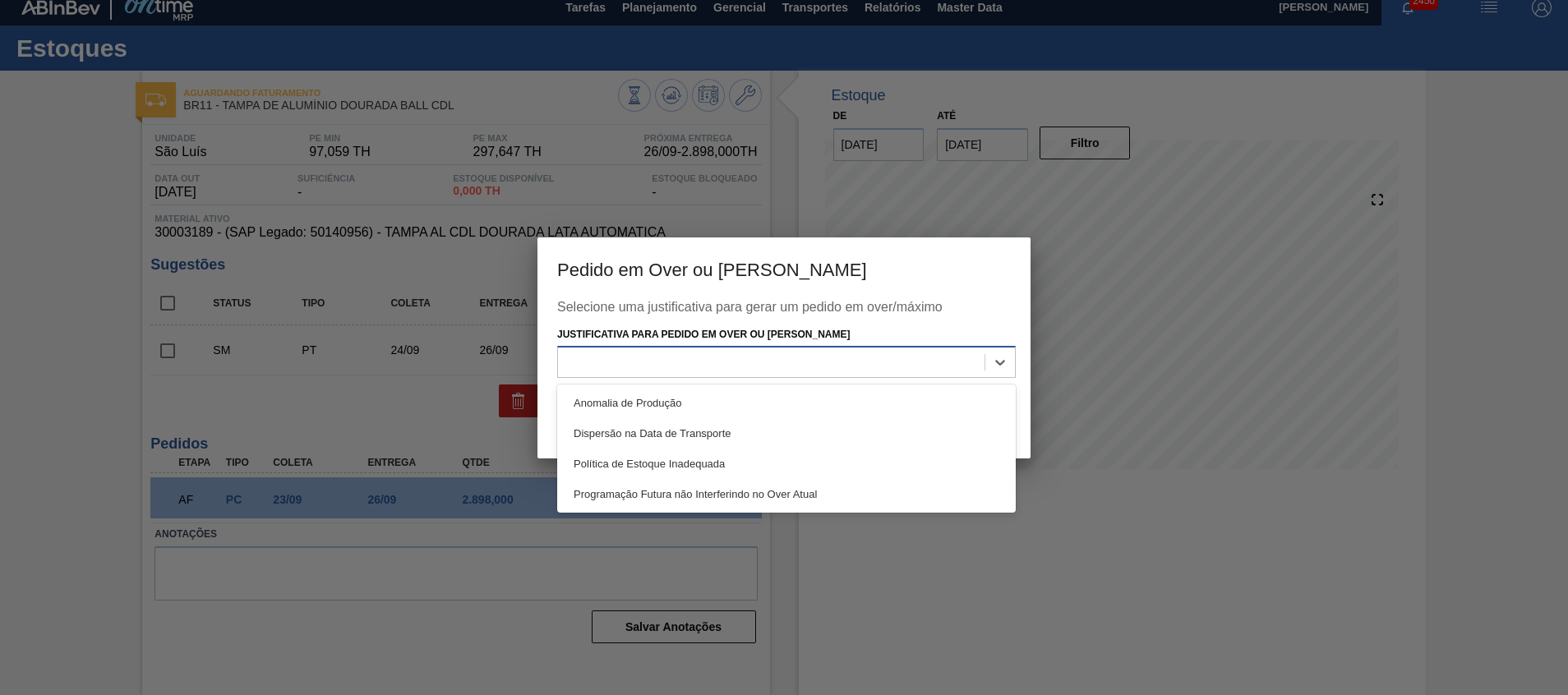
click at [879, 358] on div at bounding box center [771, 363] width 426 height 23
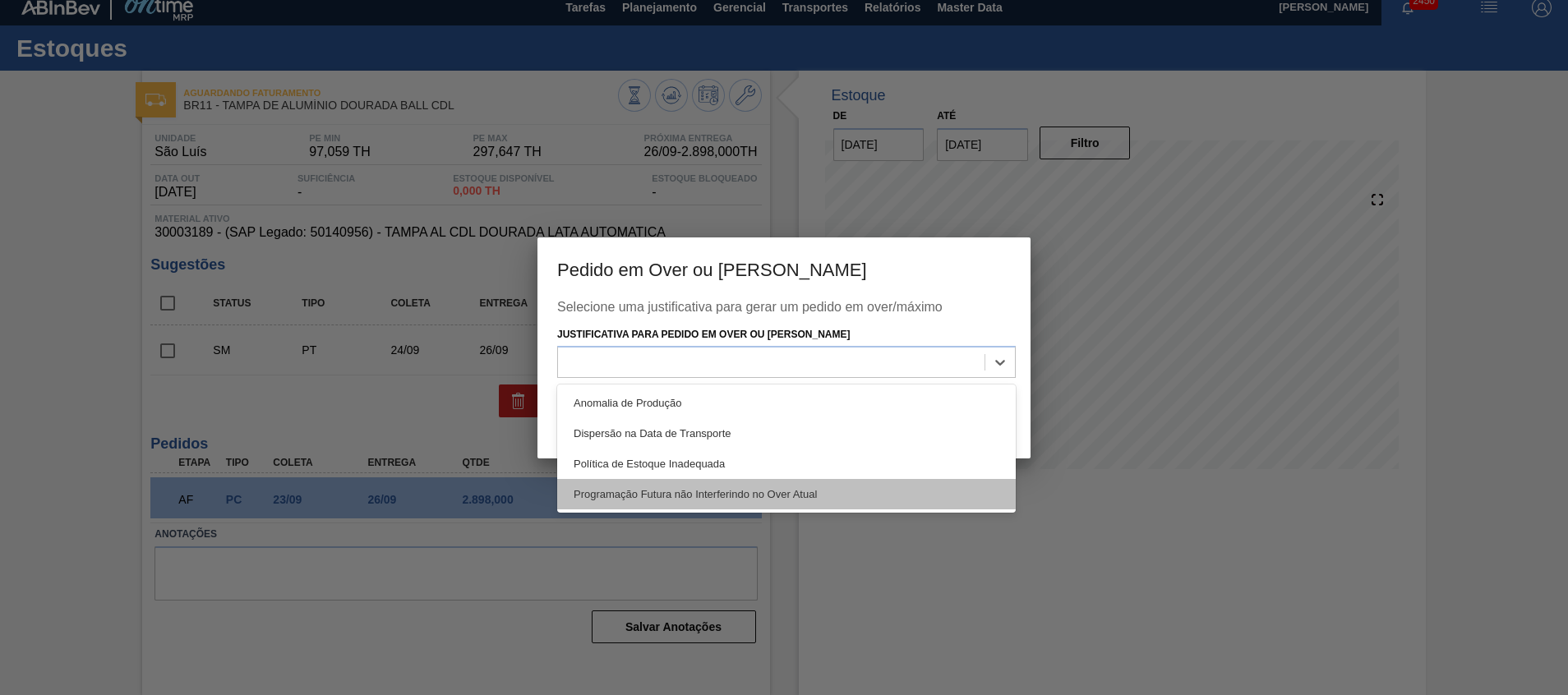
click at [705, 500] on div "Programação Futura não Interferindo no Over Atual" at bounding box center [787, 494] width 459 height 30
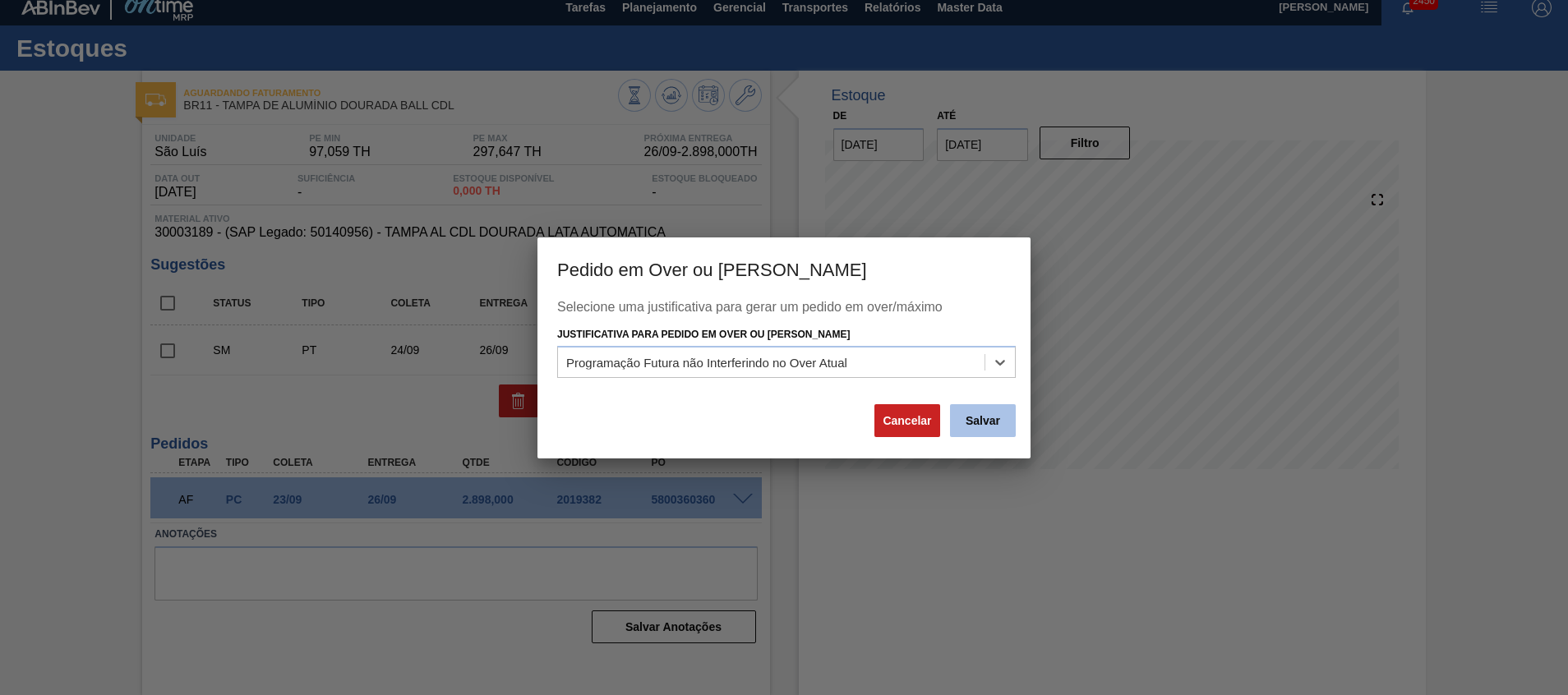
click at [983, 420] on button "Salvar" at bounding box center [983, 420] width 66 height 33
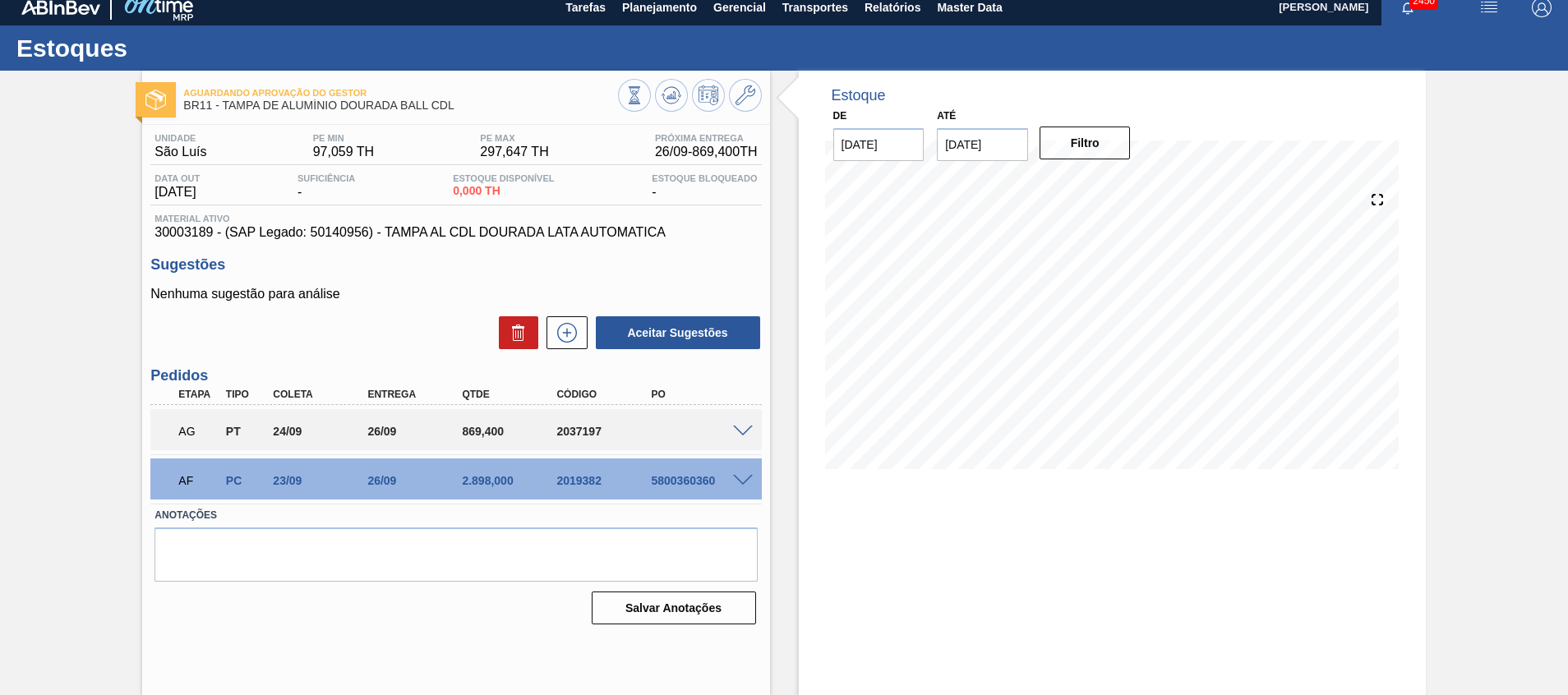
click at [745, 435] on div "AG PT 24/09 26/09 869,400 2037197" at bounding box center [456, 430] width 611 height 41
click at [745, 425] on span at bounding box center [743, 431] width 20 height 13
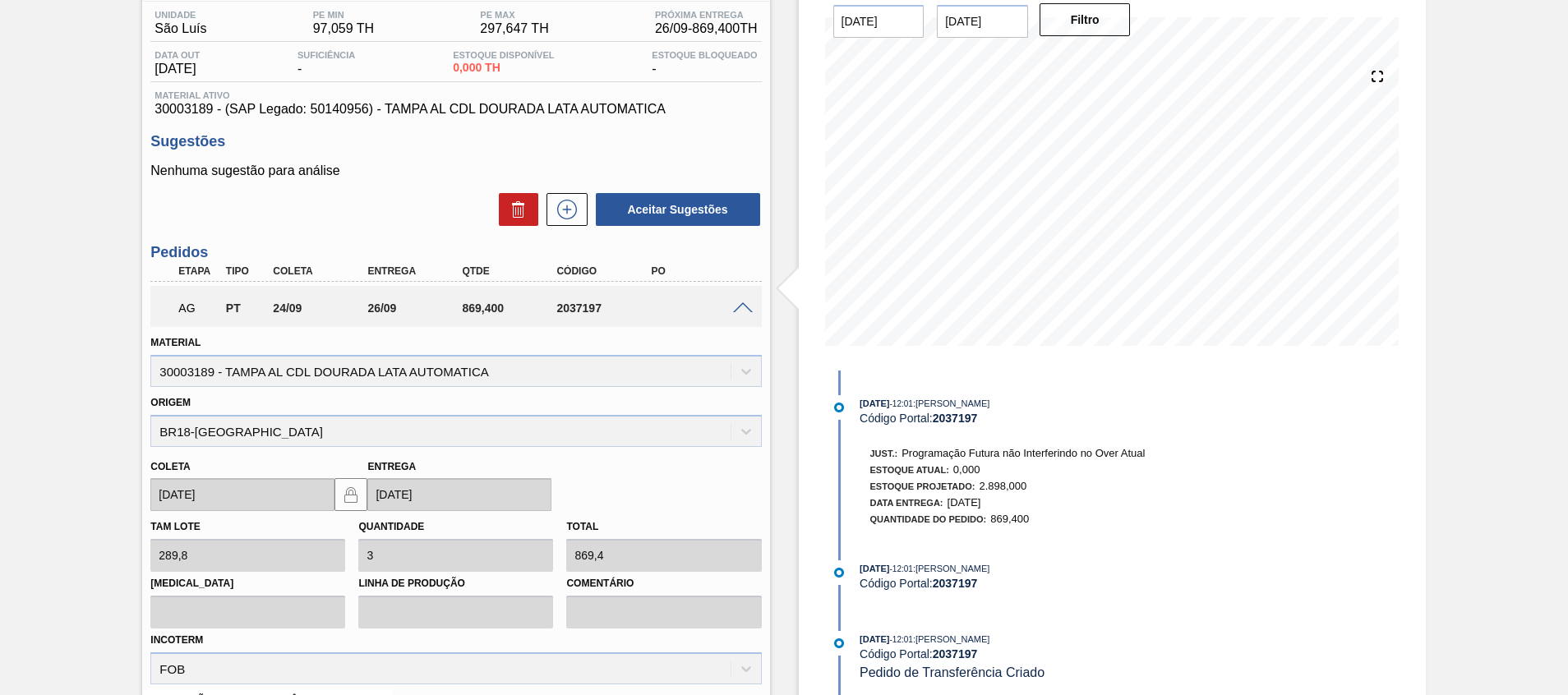
click at [740, 309] on span at bounding box center [743, 308] width 20 height 13
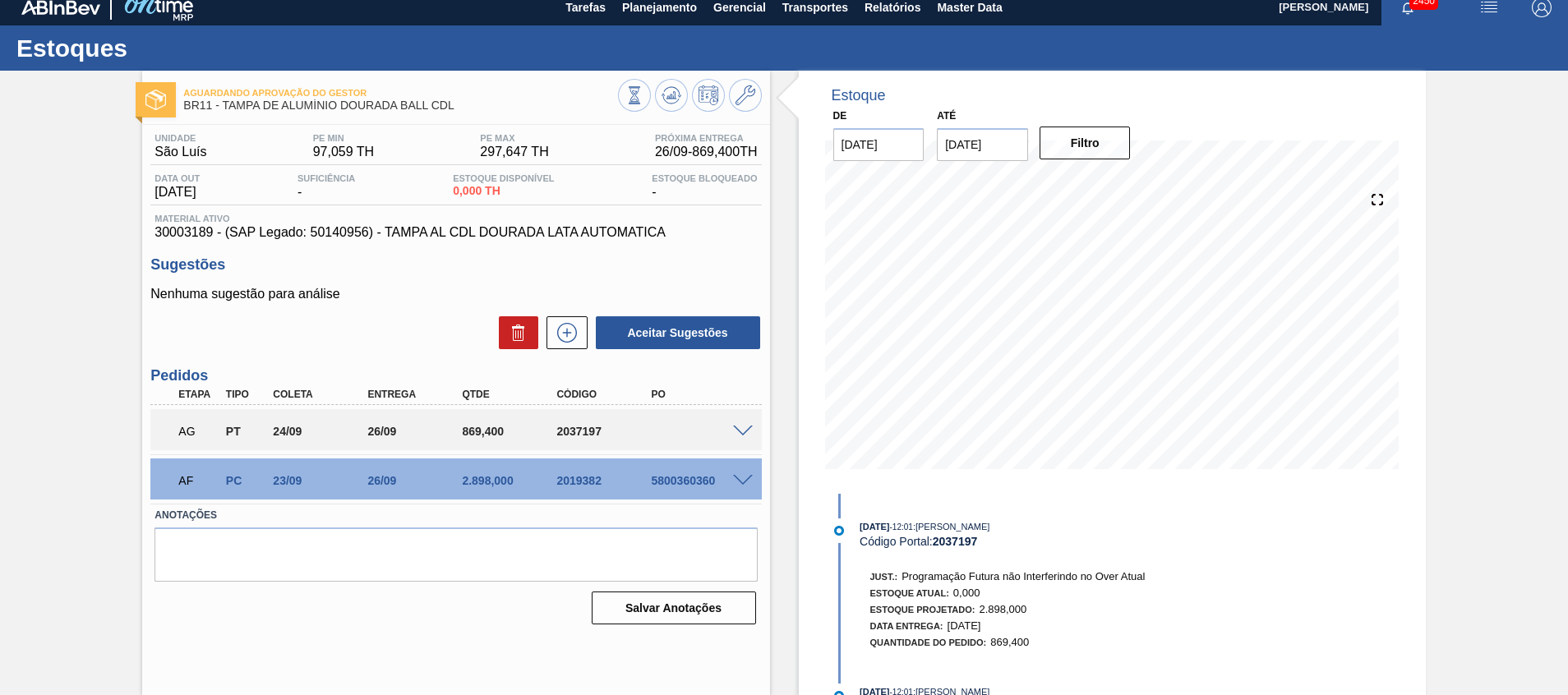
click at [740, 435] on span at bounding box center [743, 431] width 20 height 13
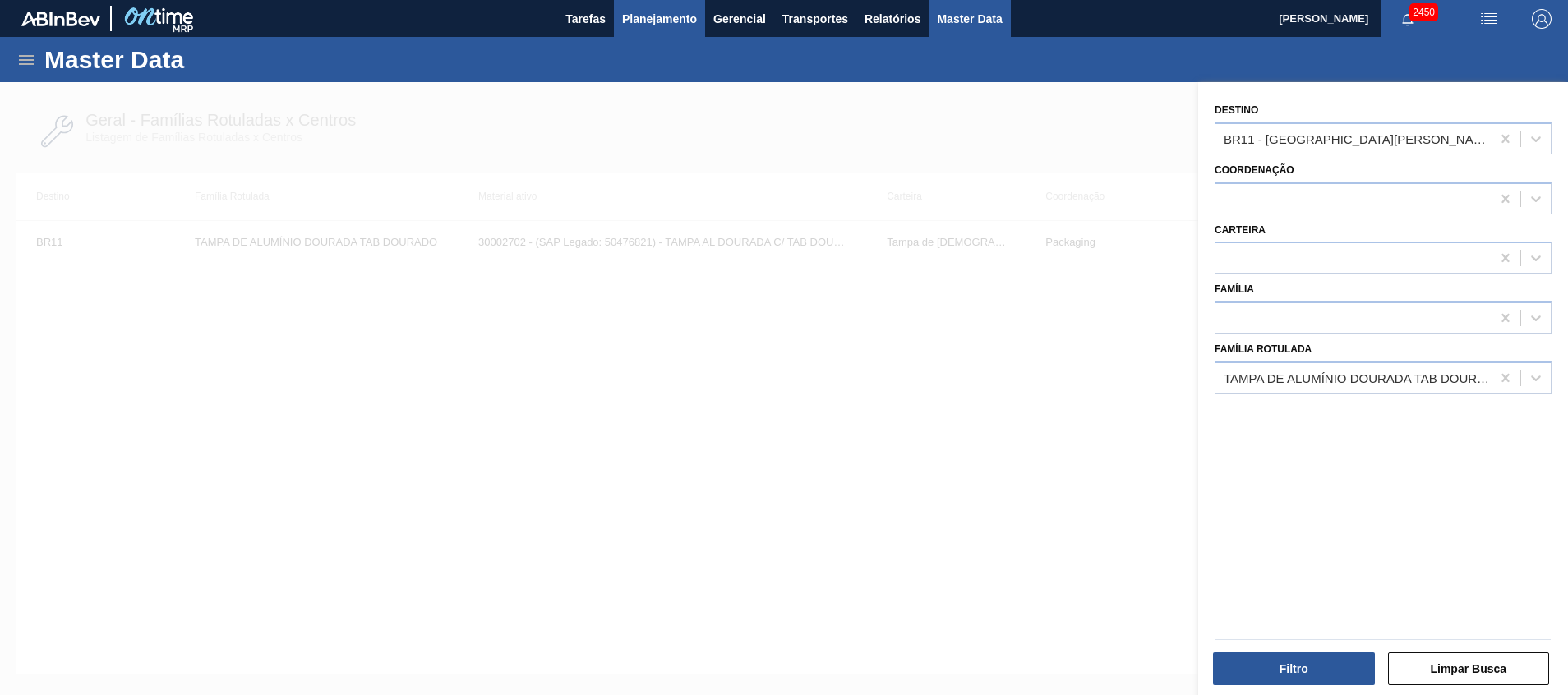
click at [663, 15] on span "Planejamento" at bounding box center [659, 19] width 75 height 20
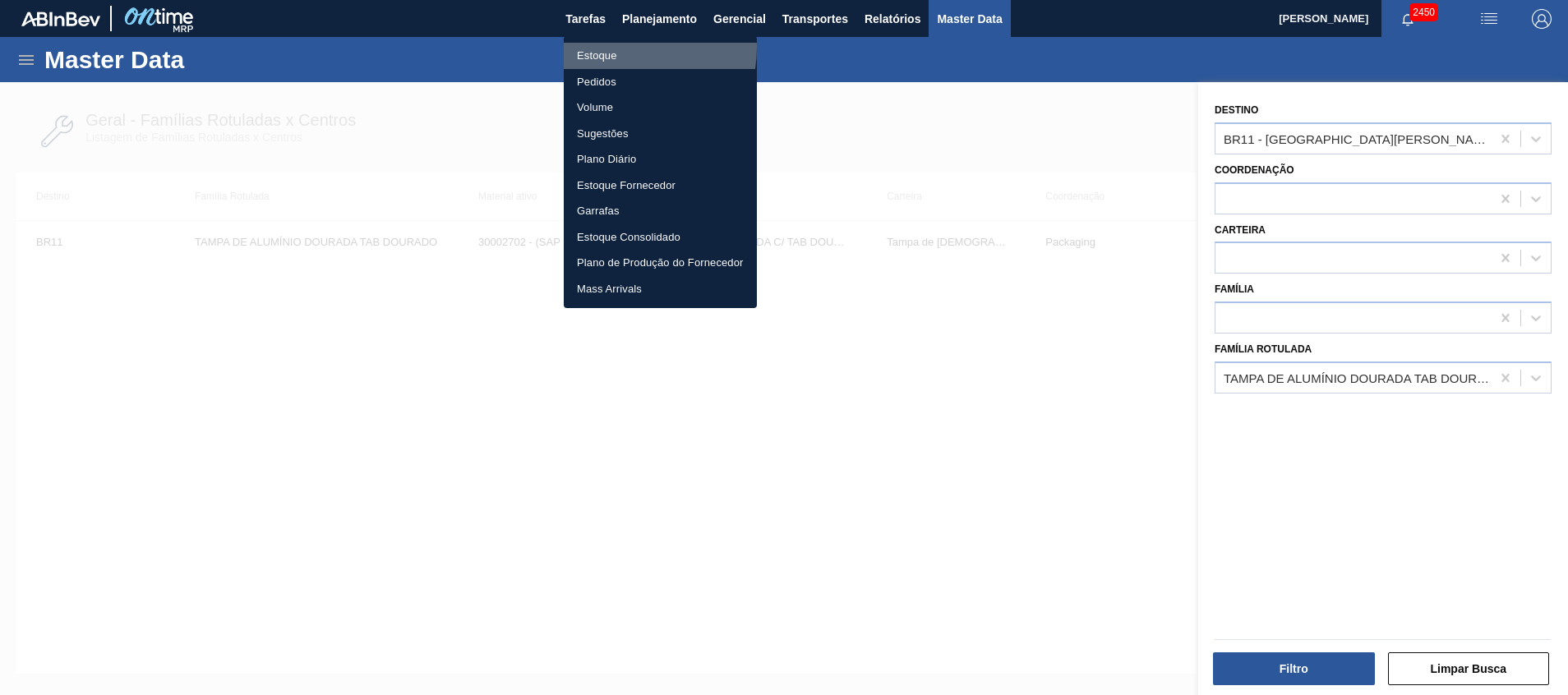
click at [621, 47] on li "Estoque" at bounding box center [660, 55] width 193 height 26
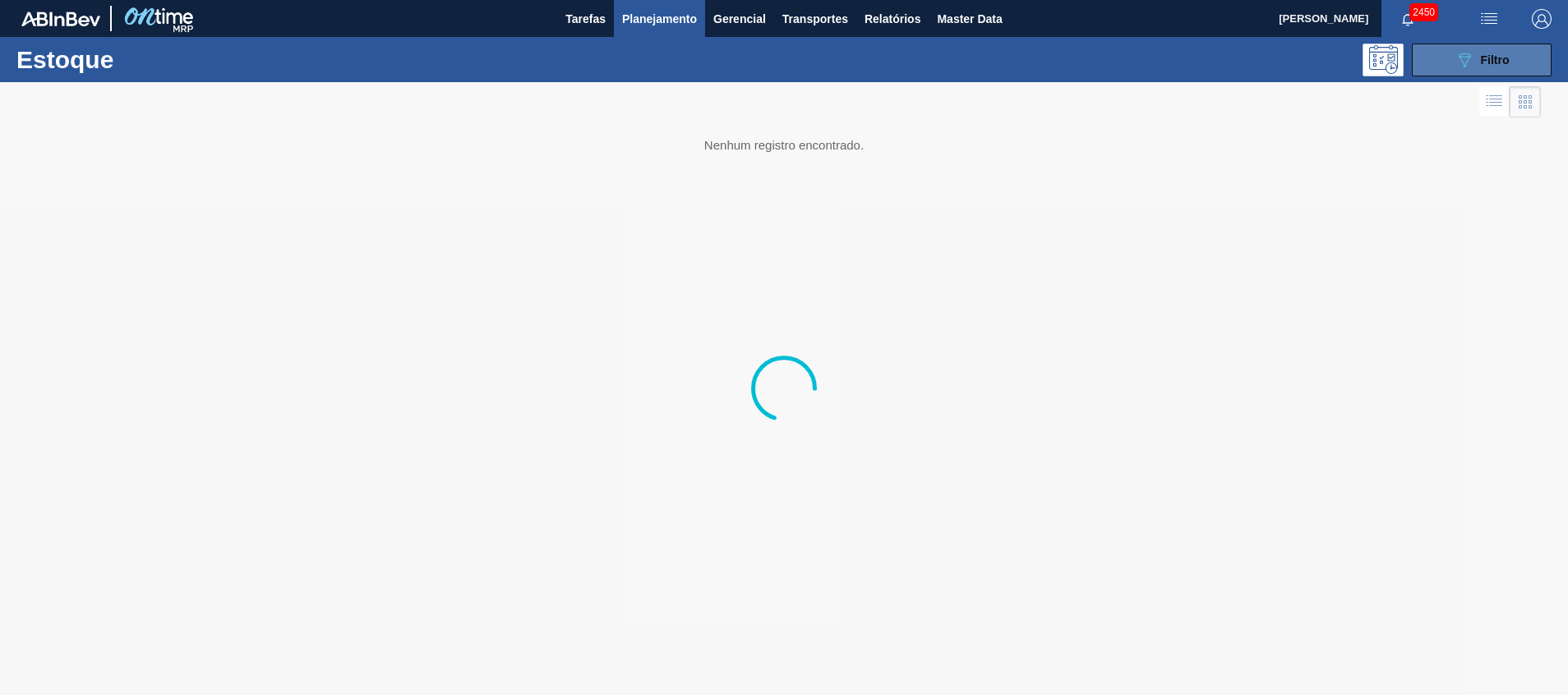
click at [1508, 59] on span "Filtro" at bounding box center [1495, 60] width 28 height 13
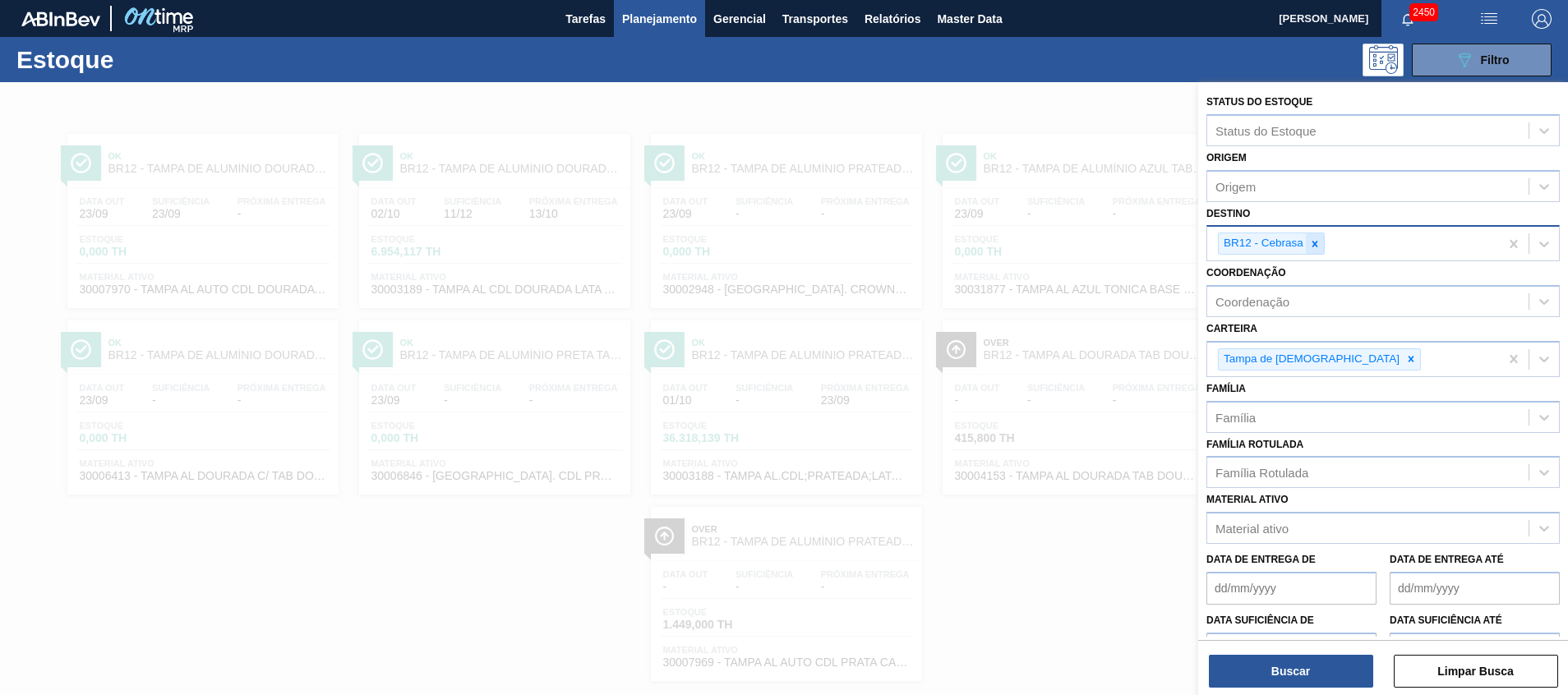
click at [1318, 241] on icon at bounding box center [1315, 245] width 12 height 12
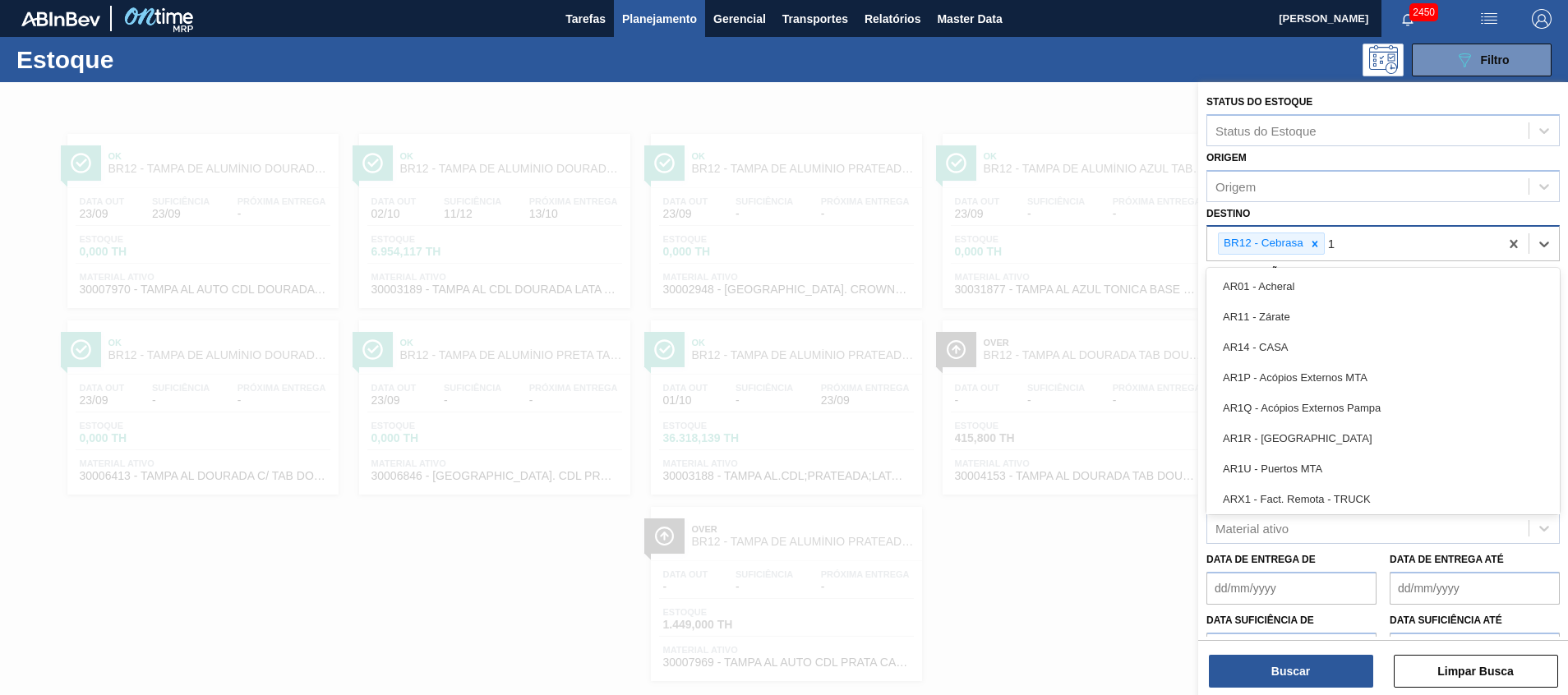
type input "17"
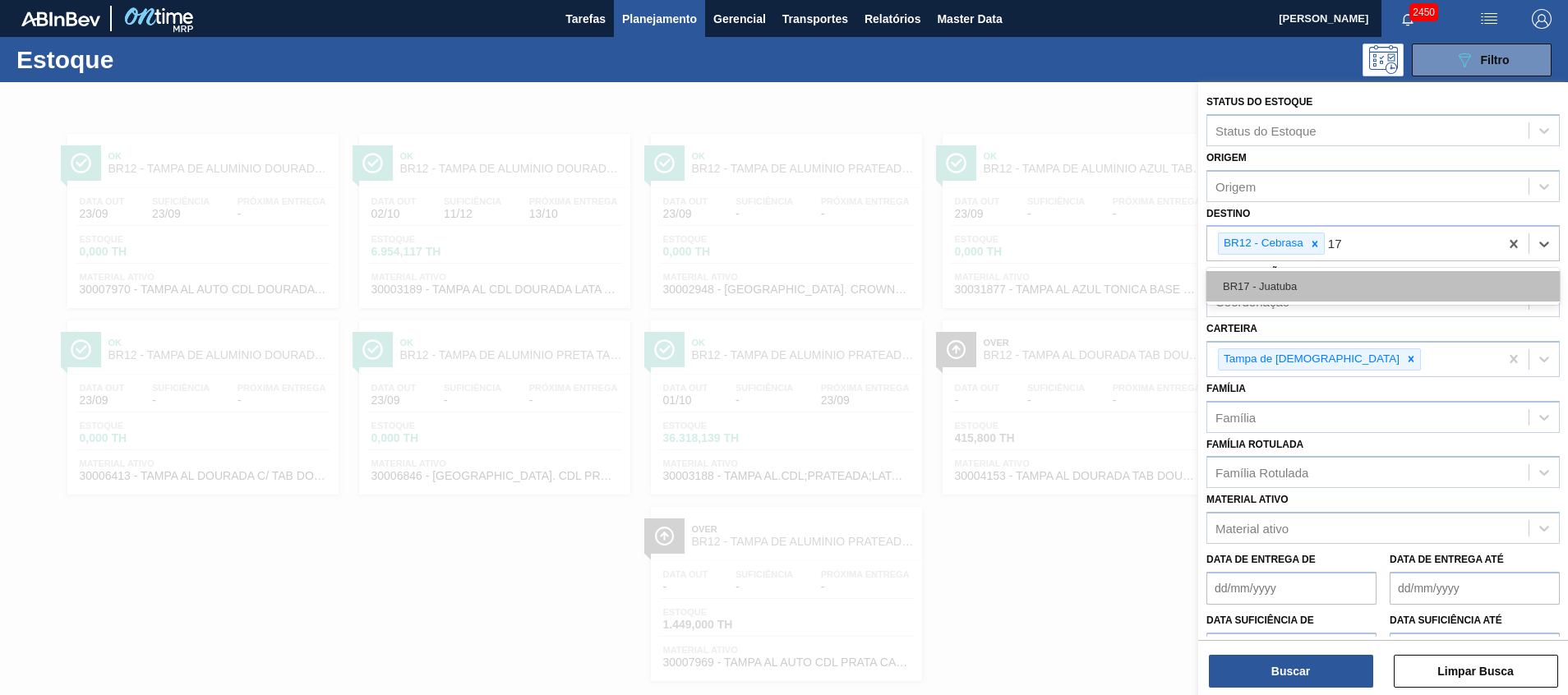
click at [1308, 278] on div "BR17 - Juatuba" at bounding box center [1384, 286] width 353 height 30
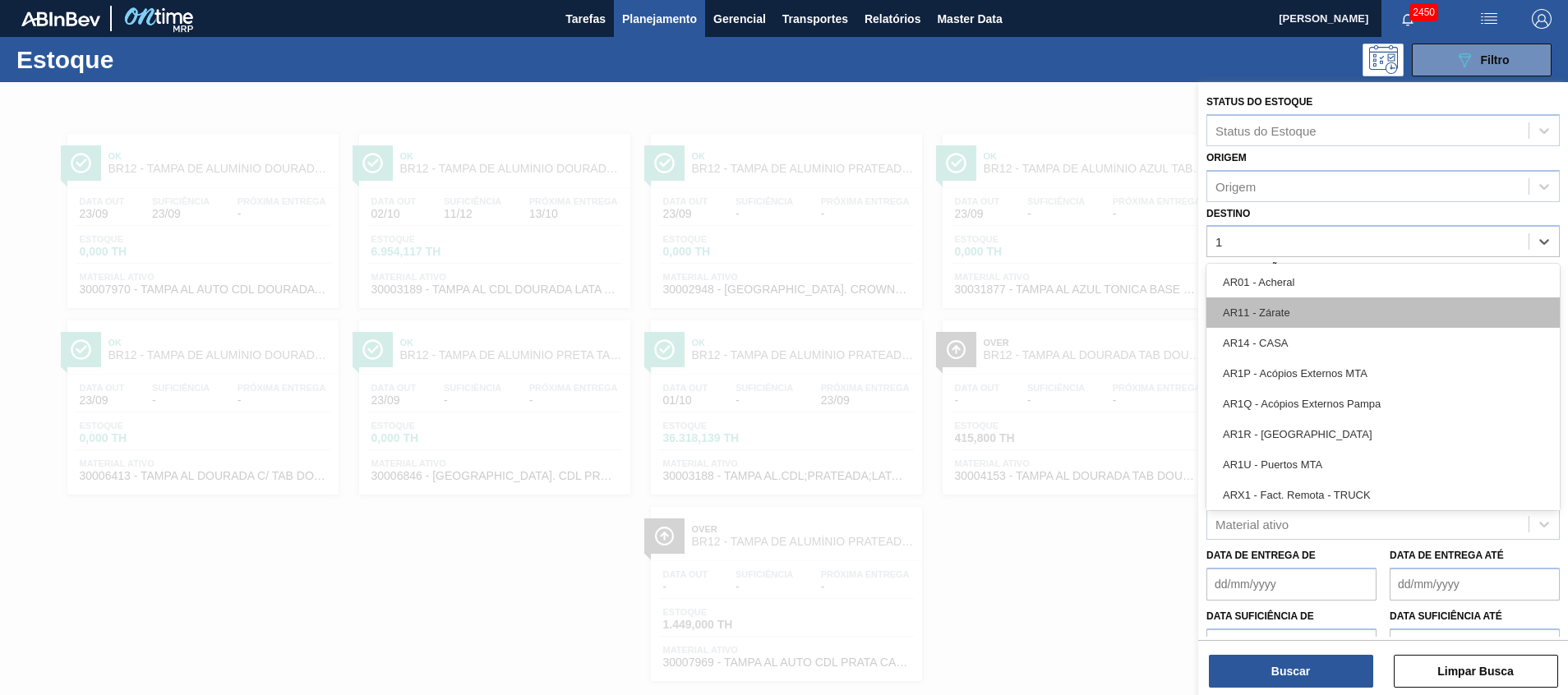
type input "18"
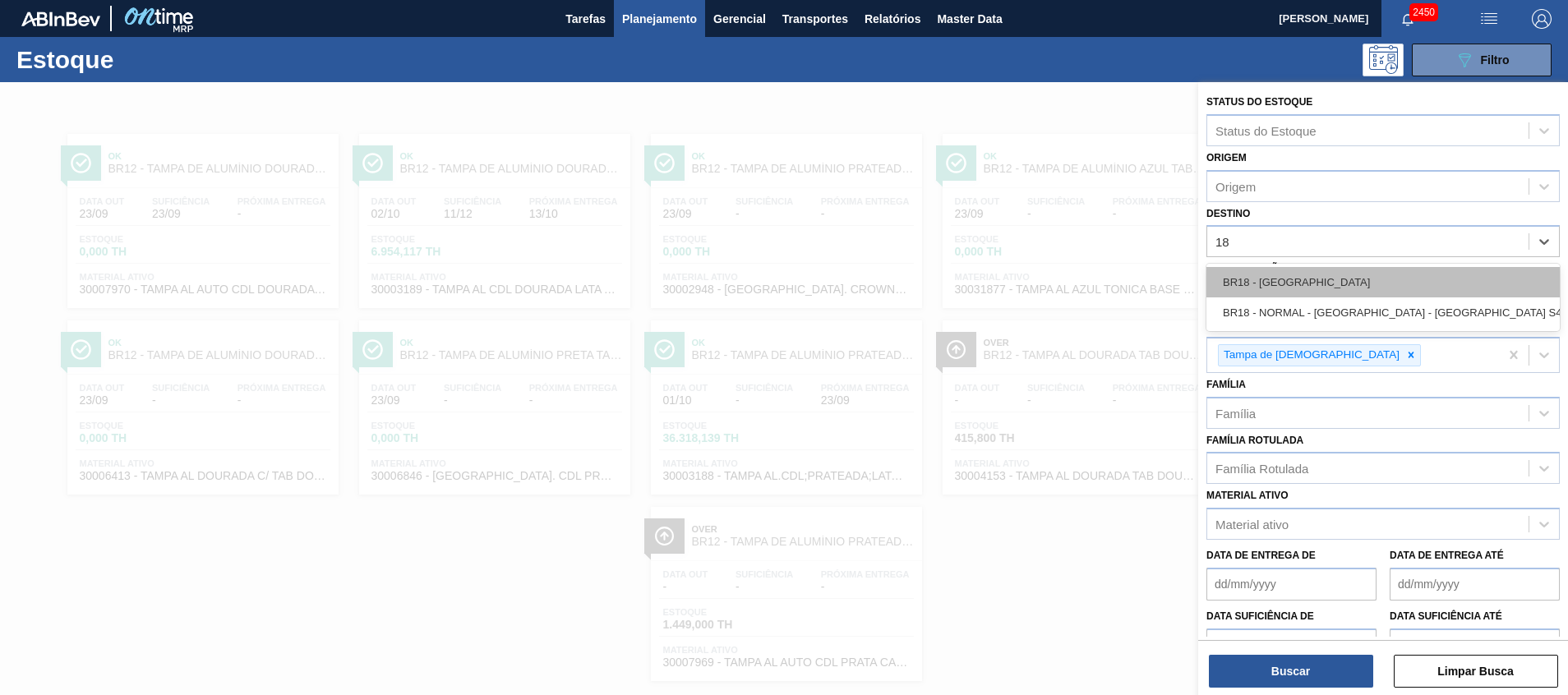
click at [1417, 278] on div "BR18 - [GEOGRAPHIC_DATA]" at bounding box center [1384, 282] width 353 height 30
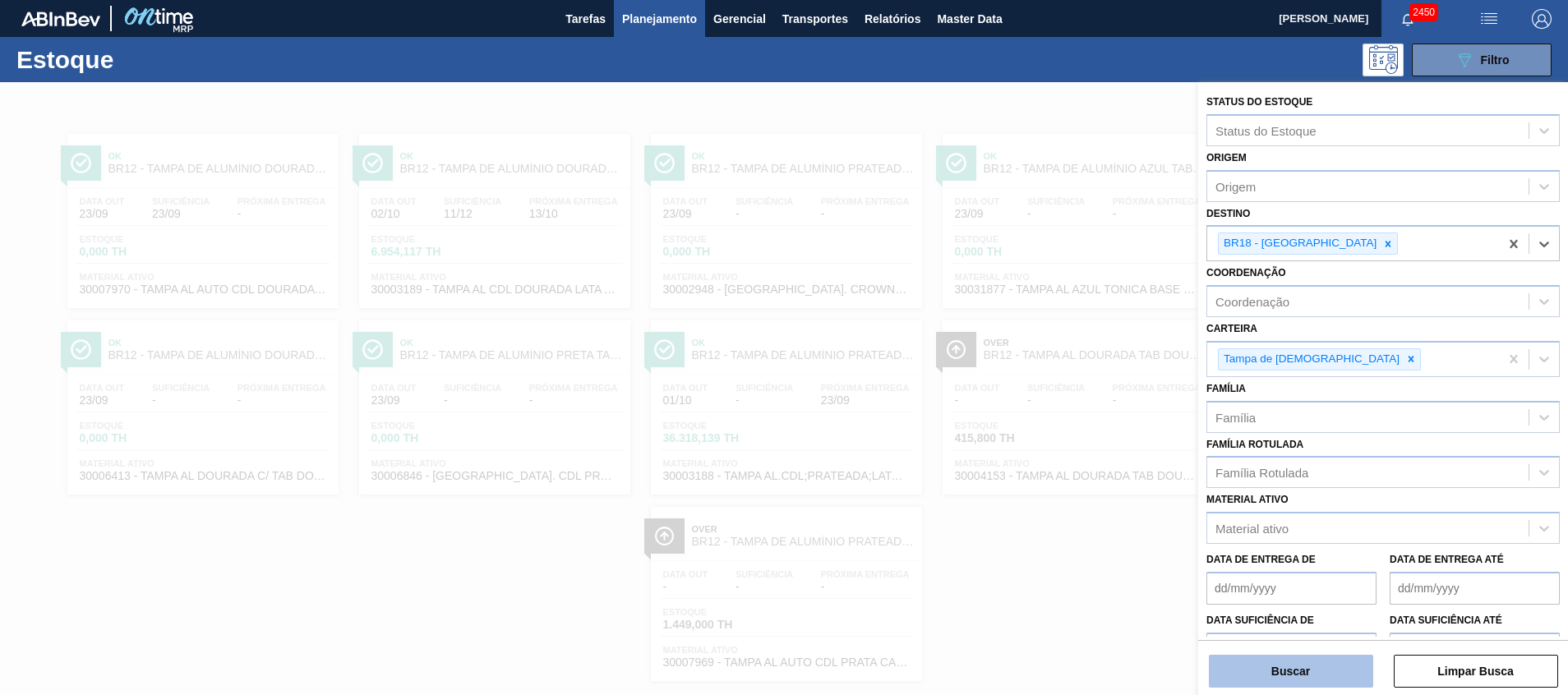
click at [1276, 677] on button "Buscar" at bounding box center [1292, 671] width 164 height 33
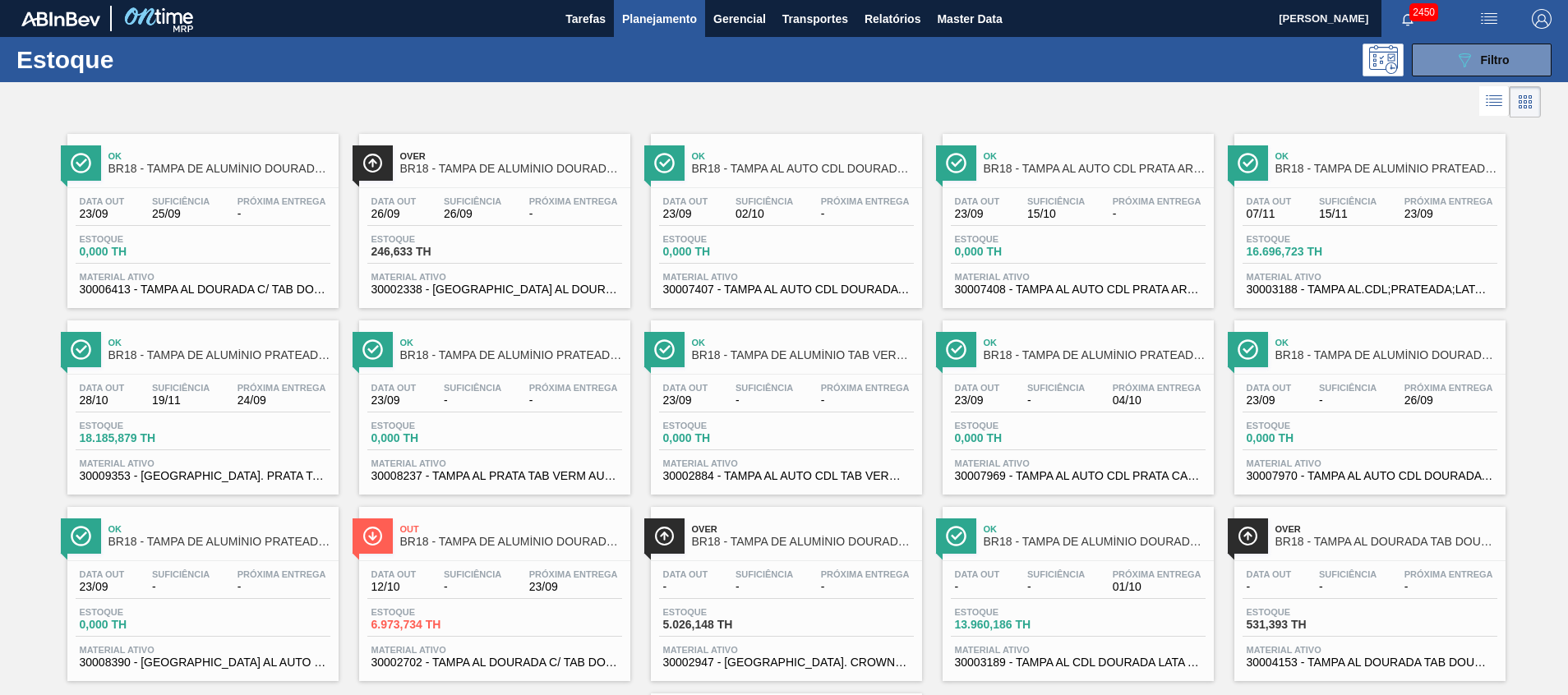
click at [439, 660] on span "30002702 - TAMPA AL DOURADA C/ TAB DOURADO" at bounding box center [495, 662] width 246 height 13
